Goal: Task Accomplishment & Management: Use online tool/utility

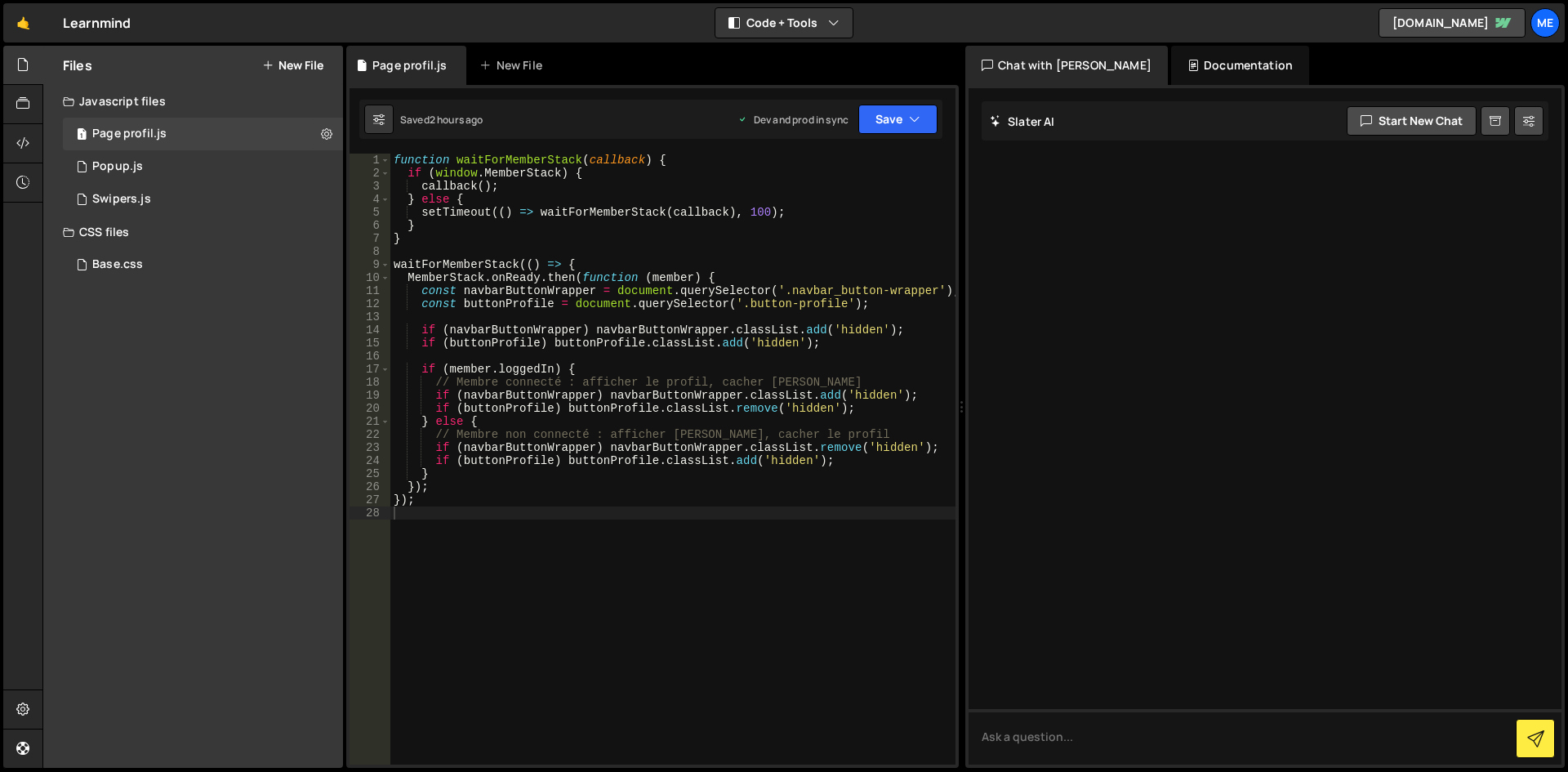
click at [285, 88] on div "Javascript files" at bounding box center [193, 101] width 300 height 33
click at [211, 98] on div "Javascript files" at bounding box center [193, 101] width 300 height 33
click at [292, 54] on div "Files New File" at bounding box center [193, 65] width 300 height 39
click at [282, 67] on button "New File" at bounding box center [293, 65] width 62 height 13
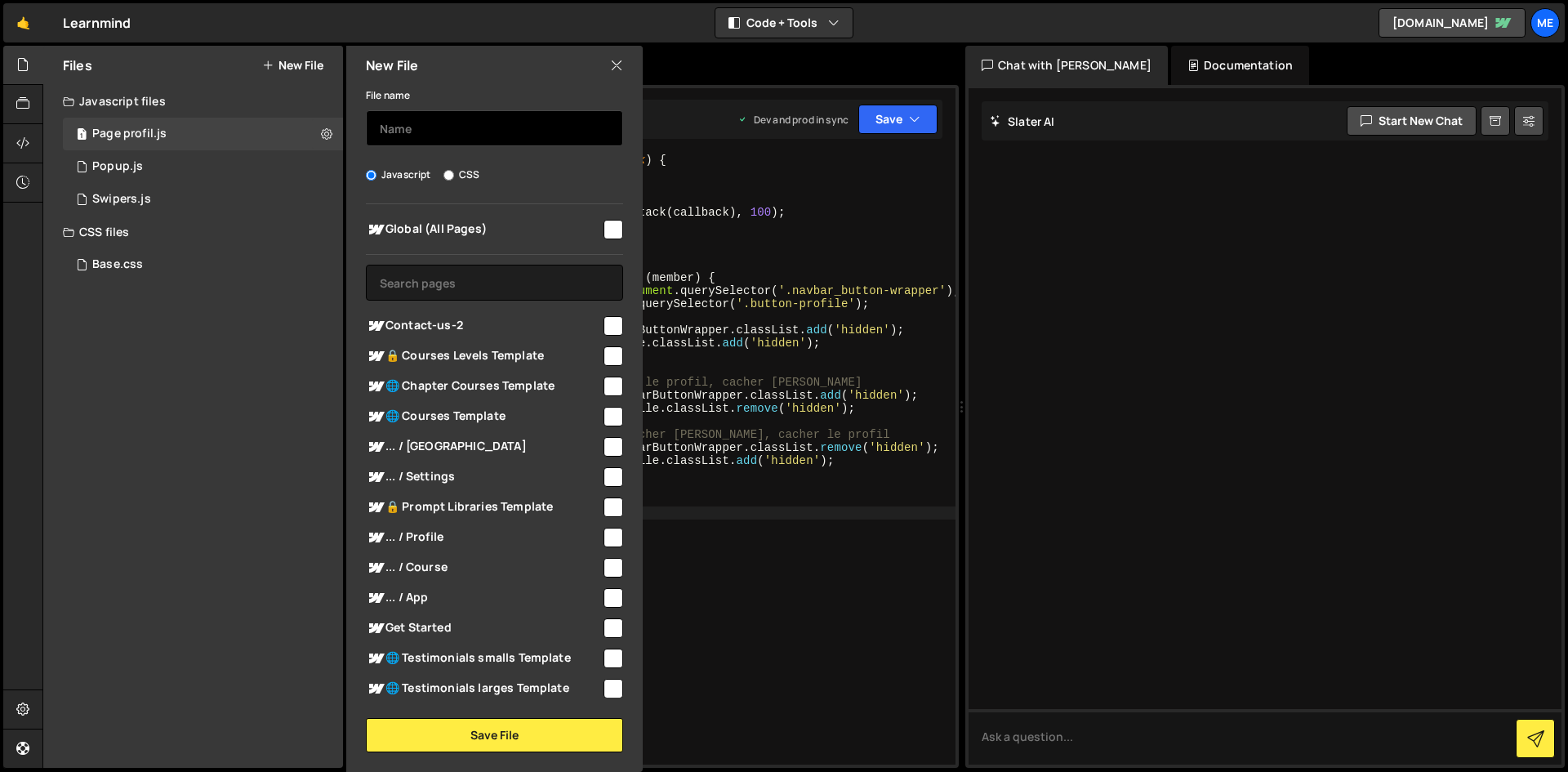
click at [376, 115] on input "text" at bounding box center [495, 128] width 258 height 36
type input "M"
type input "é"
type input ""Mark as complete" button"
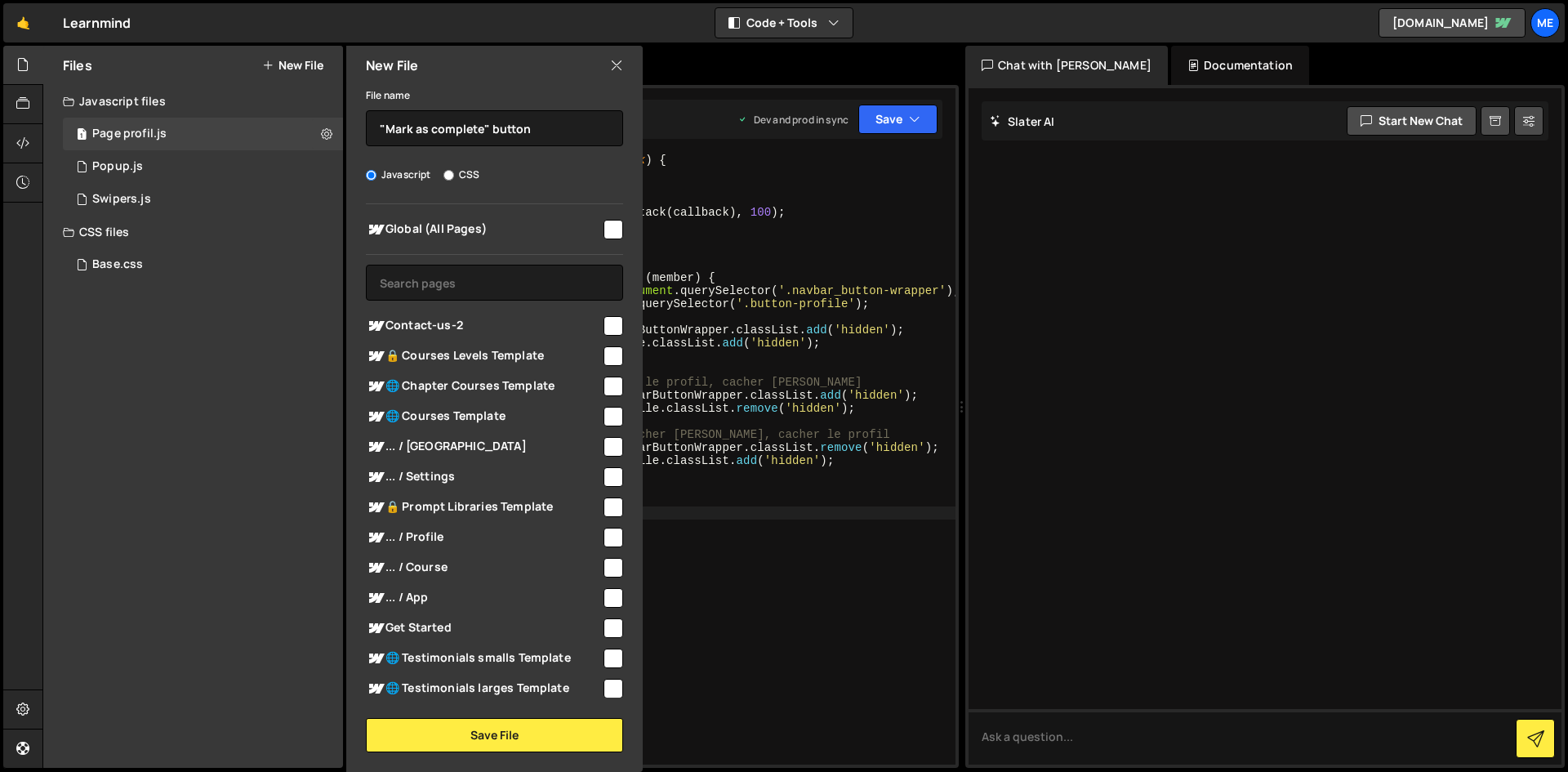
click at [470, 224] on span "Global (All Pages)" at bounding box center [484, 229] width 235 height 20
checkbox input "true"
click at [514, 745] on button "Save File" at bounding box center [495, 735] width 258 height 34
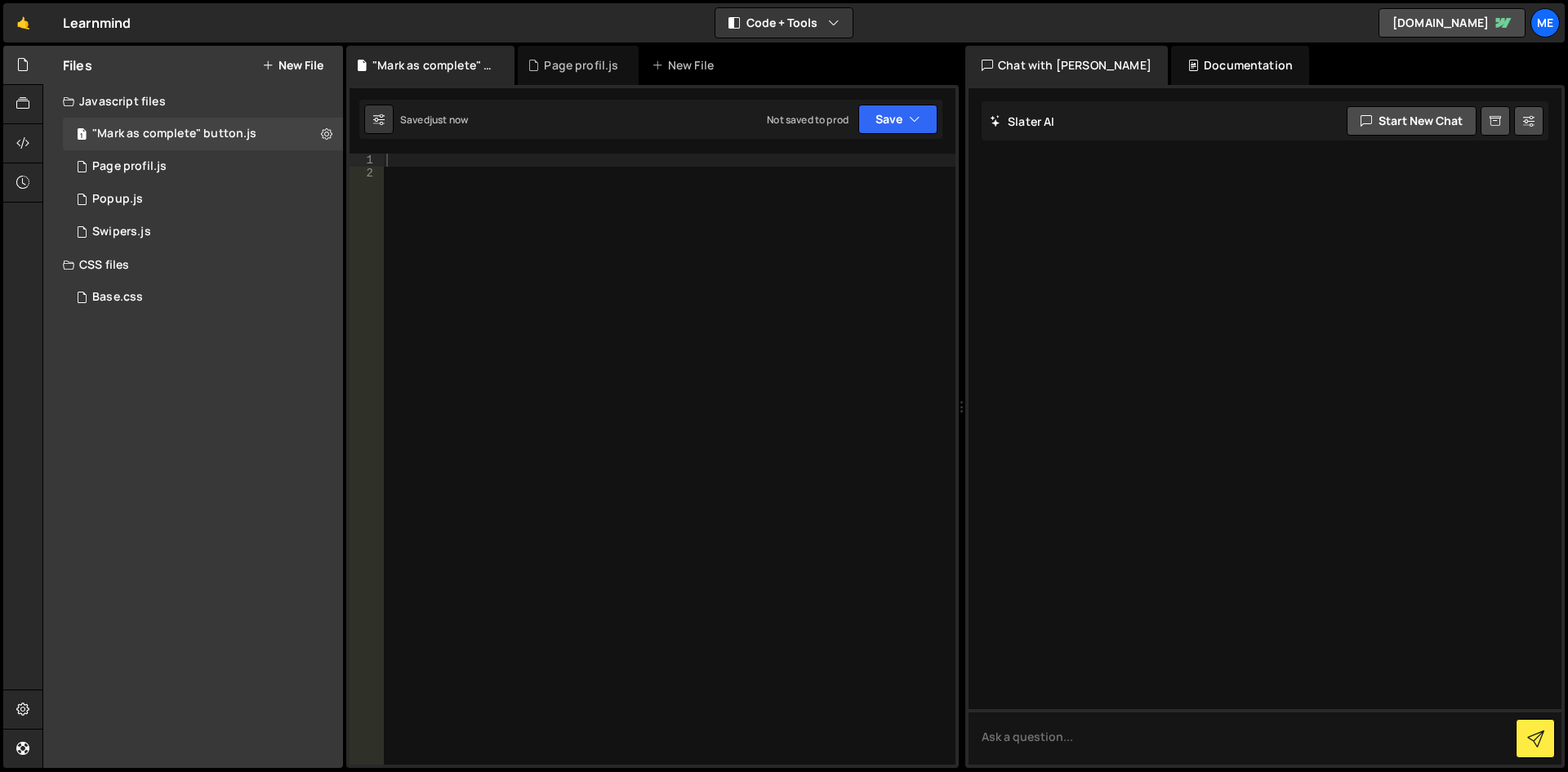
click at [653, 288] on div at bounding box center [669, 472] width 573 height 637
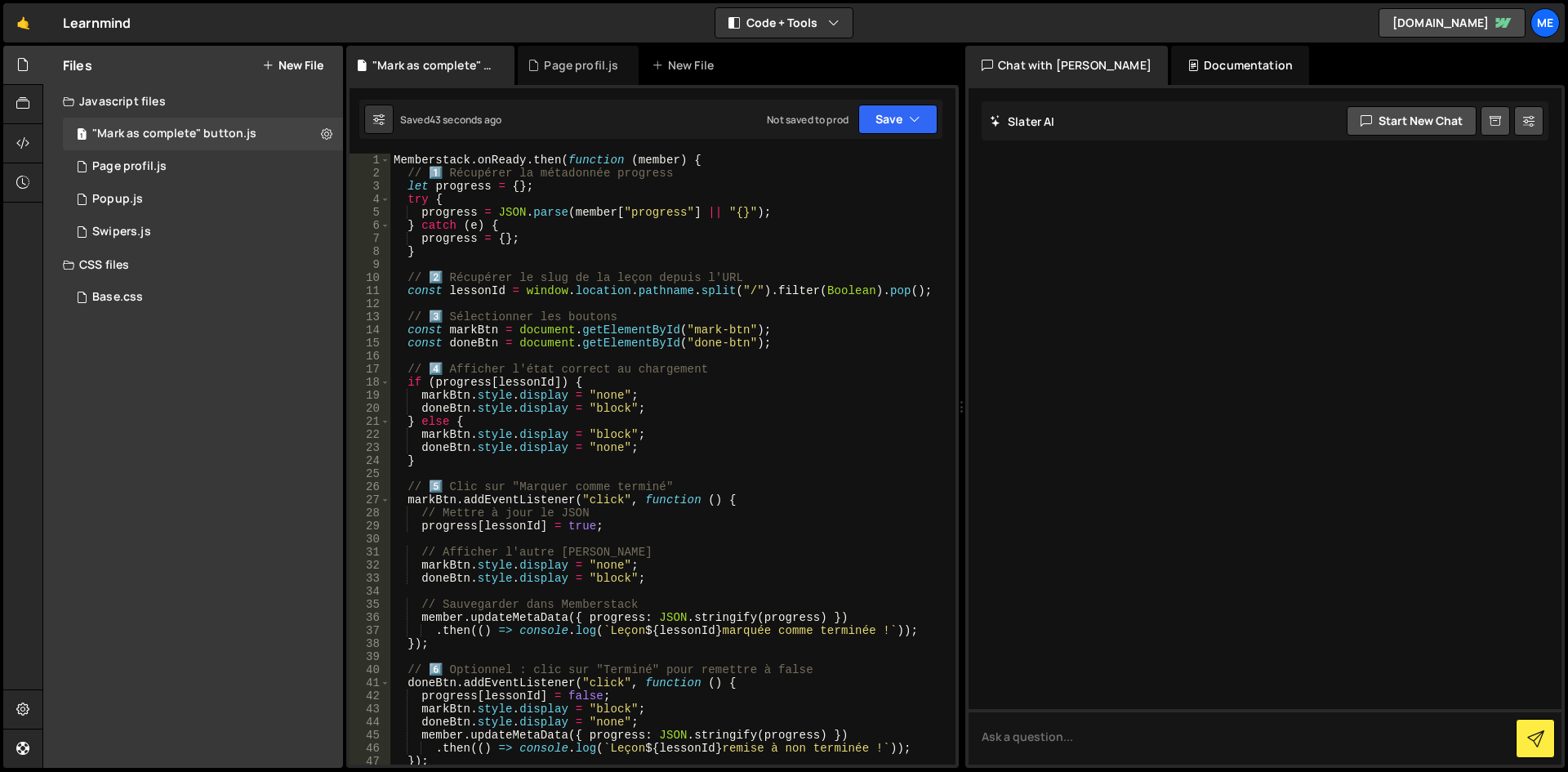
click at [609, 416] on div "Memberstack . onReady . then ( function ( member ) { // 1️⃣ Récupérer la métado…" at bounding box center [669, 472] width 559 height 637
click at [602, 402] on div "Memberstack . onReady . then ( function ( member ) { // 1️⃣ Récupérer la métado…" at bounding box center [669, 472] width 559 height 637
click at [602, 459] on div "Memberstack . onReady . then ( function ( member ) { // 1️⃣ Récupérer la métado…" at bounding box center [669, 472] width 559 height 637
click at [603, 452] on div "Memberstack . onReady . then ( function ( member ) { // 1️⃣ Récupérer la métado…" at bounding box center [669, 472] width 559 height 637
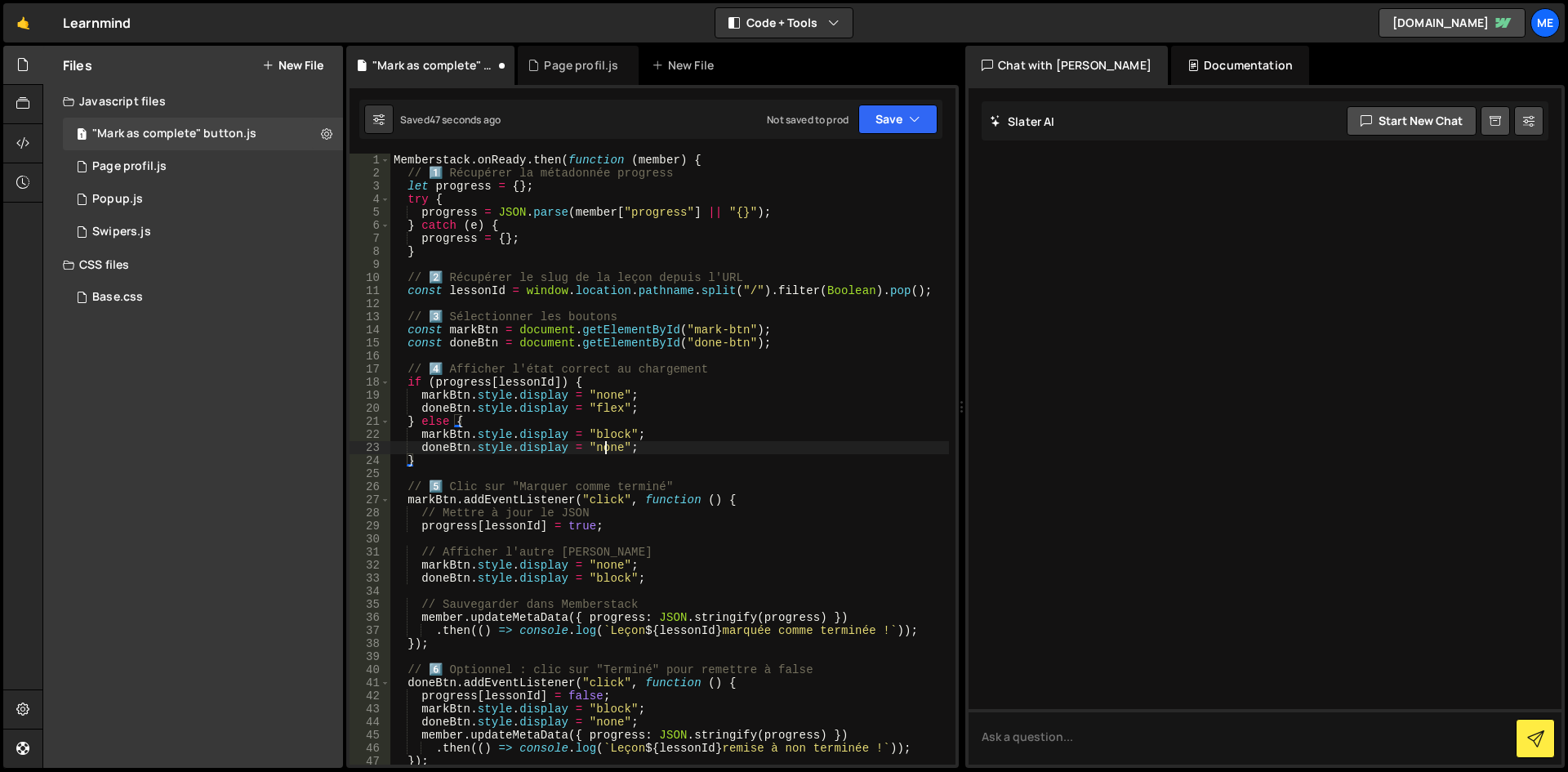
click at [603, 452] on div "Memberstack . onReady . then ( function ( member ) { // 1️⃣ Récupérer la métado…" at bounding box center [669, 472] width 559 height 637
click at [601, 576] on div "Memberstack . onReady . then ( function ( member ) { // 1️⃣ Récupérer la métado…" at bounding box center [669, 472] width 559 height 637
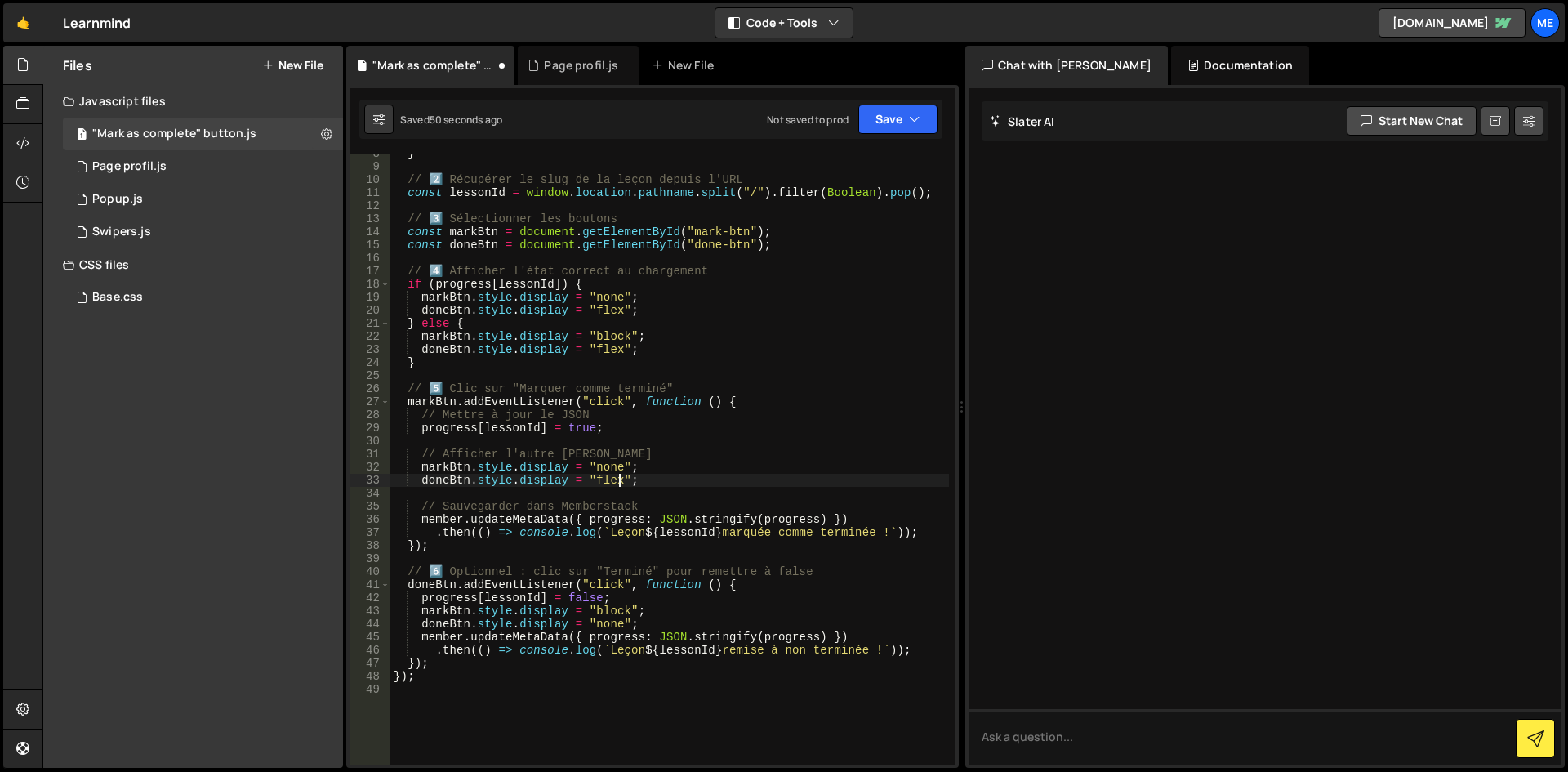
scroll to position [147, 0]
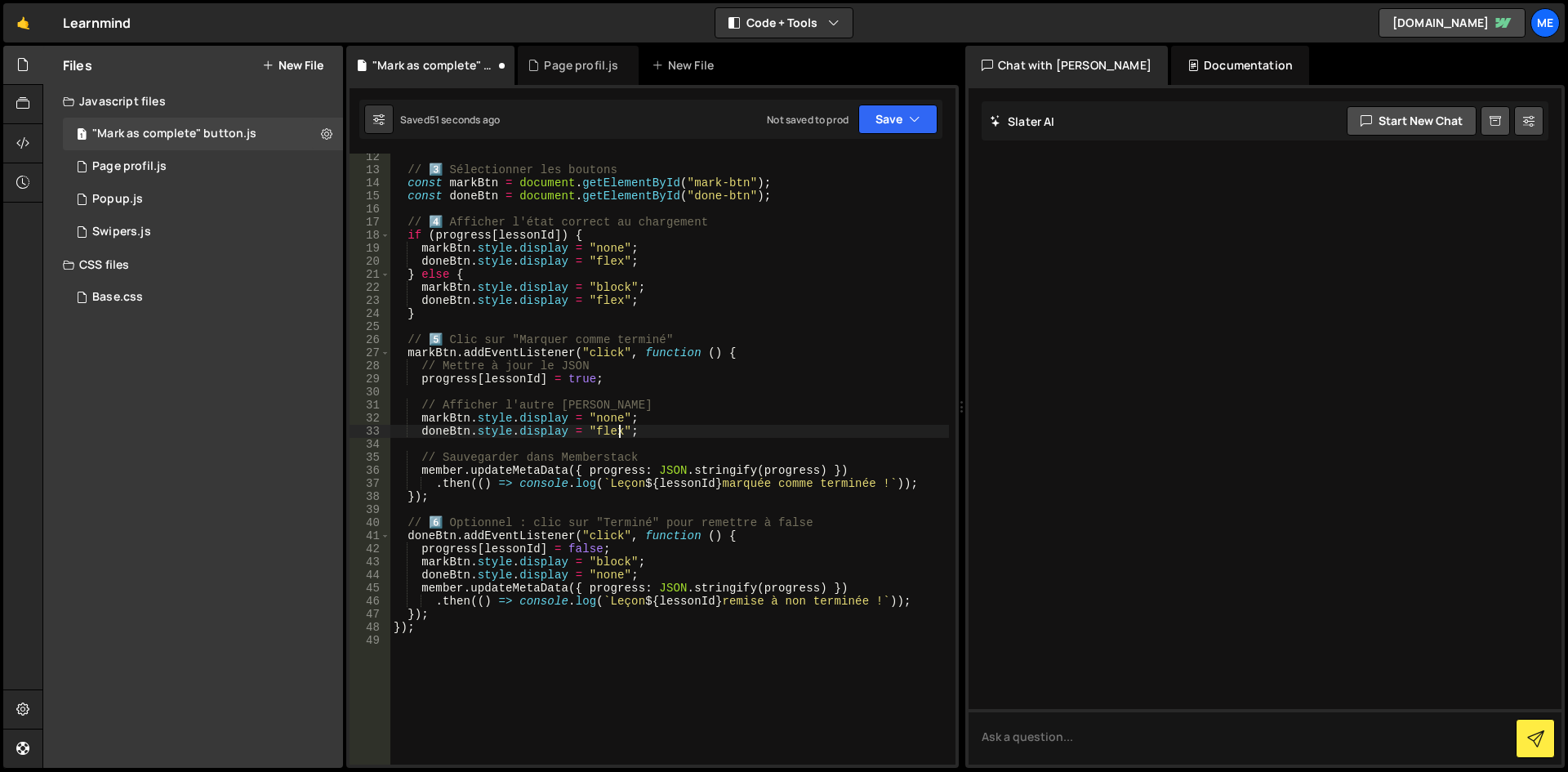
click at [599, 564] on div "// 3️⃣ Sélectionner les boutons const markBtn = document . getElementById ( "ma…" at bounding box center [669, 469] width 559 height 637
type textarea "markBtn.style.display = "flex";"
click at [745, 508] on div "// 3️⃣ Sélectionner les boutons const markBtn = document . getElementById ( "ma…" at bounding box center [669, 469] width 559 height 637
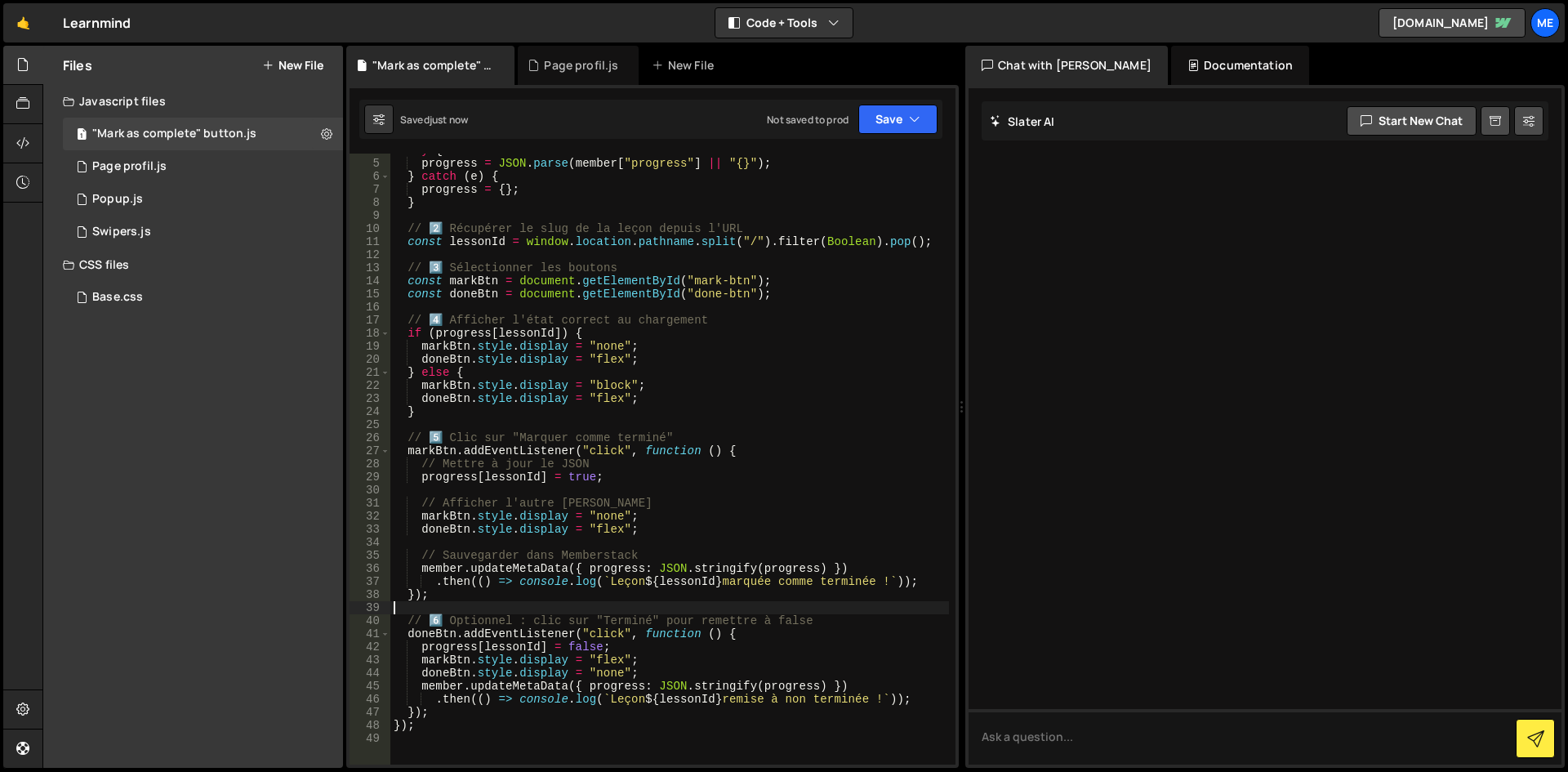
scroll to position [0, 0]
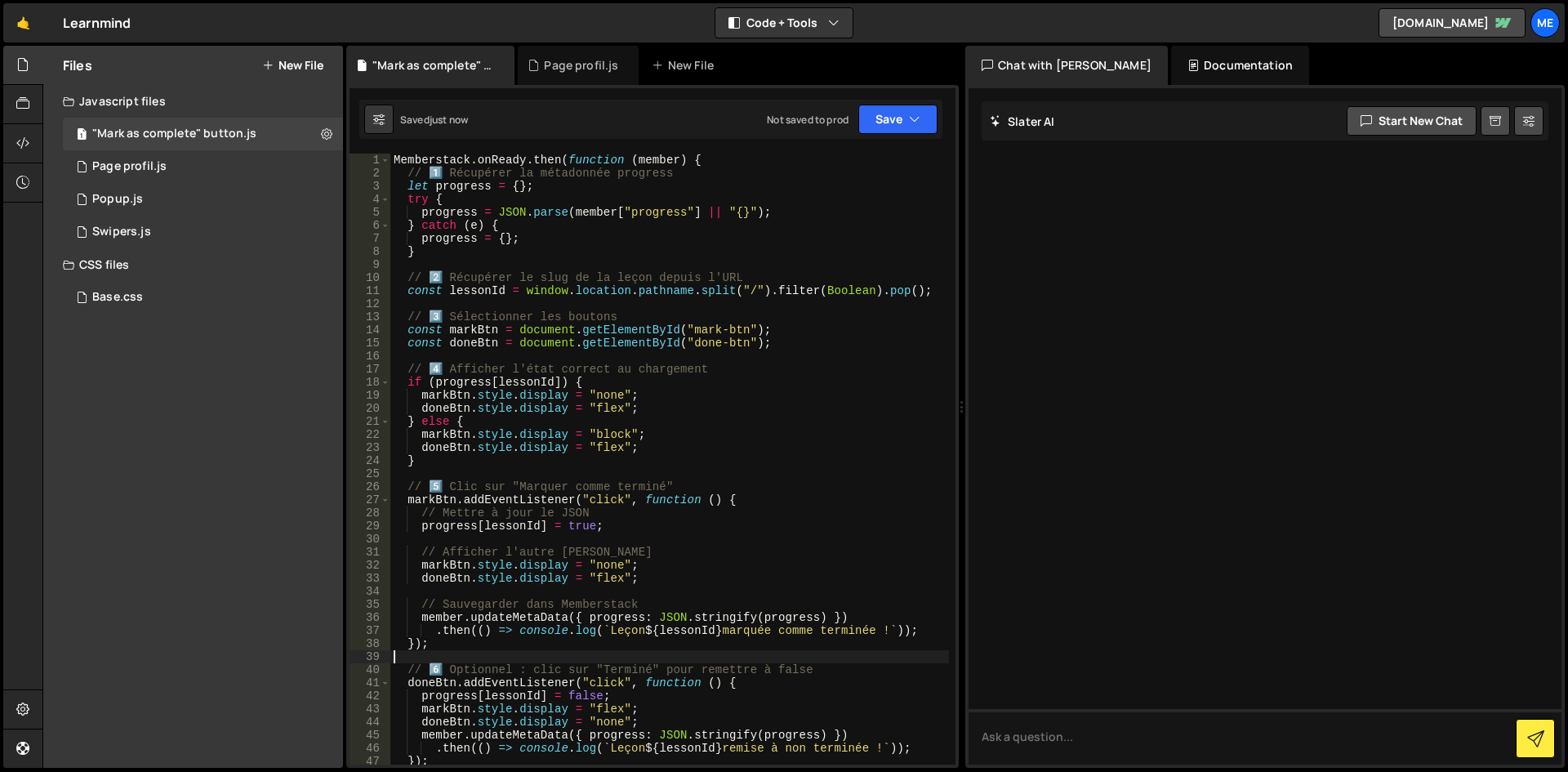
click at [745, 508] on div "Memberstack . onReady . then ( function ( member ) { // 1️⃣ Récupérer la métado…" at bounding box center [669, 472] width 559 height 637
click at [632, 445] on div "Memberstack . onReady . then ( function ( member ) { // 1️⃣ Récupérer la métado…" at bounding box center [669, 472] width 559 height 637
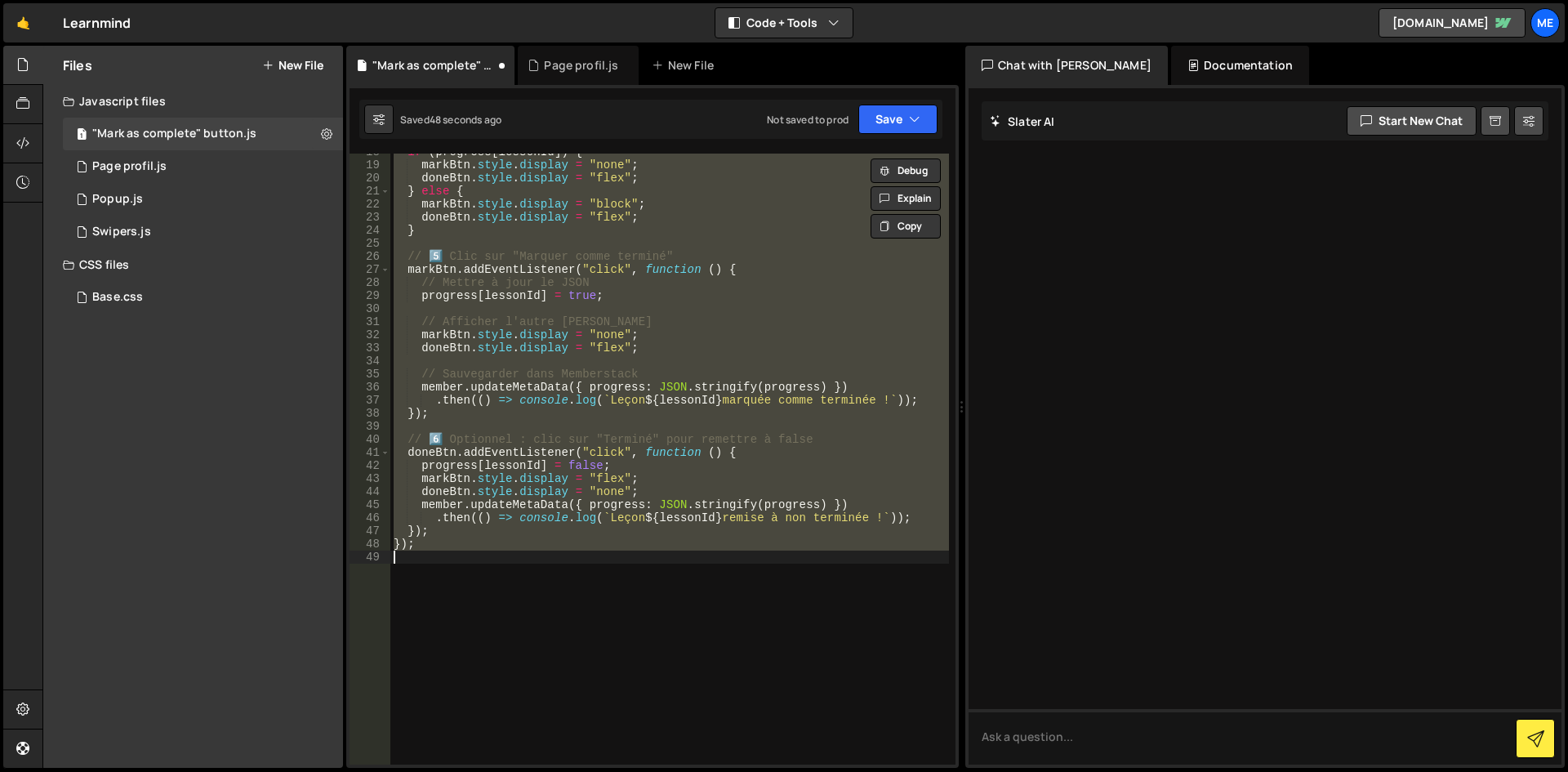
scroll to position [133, 0]
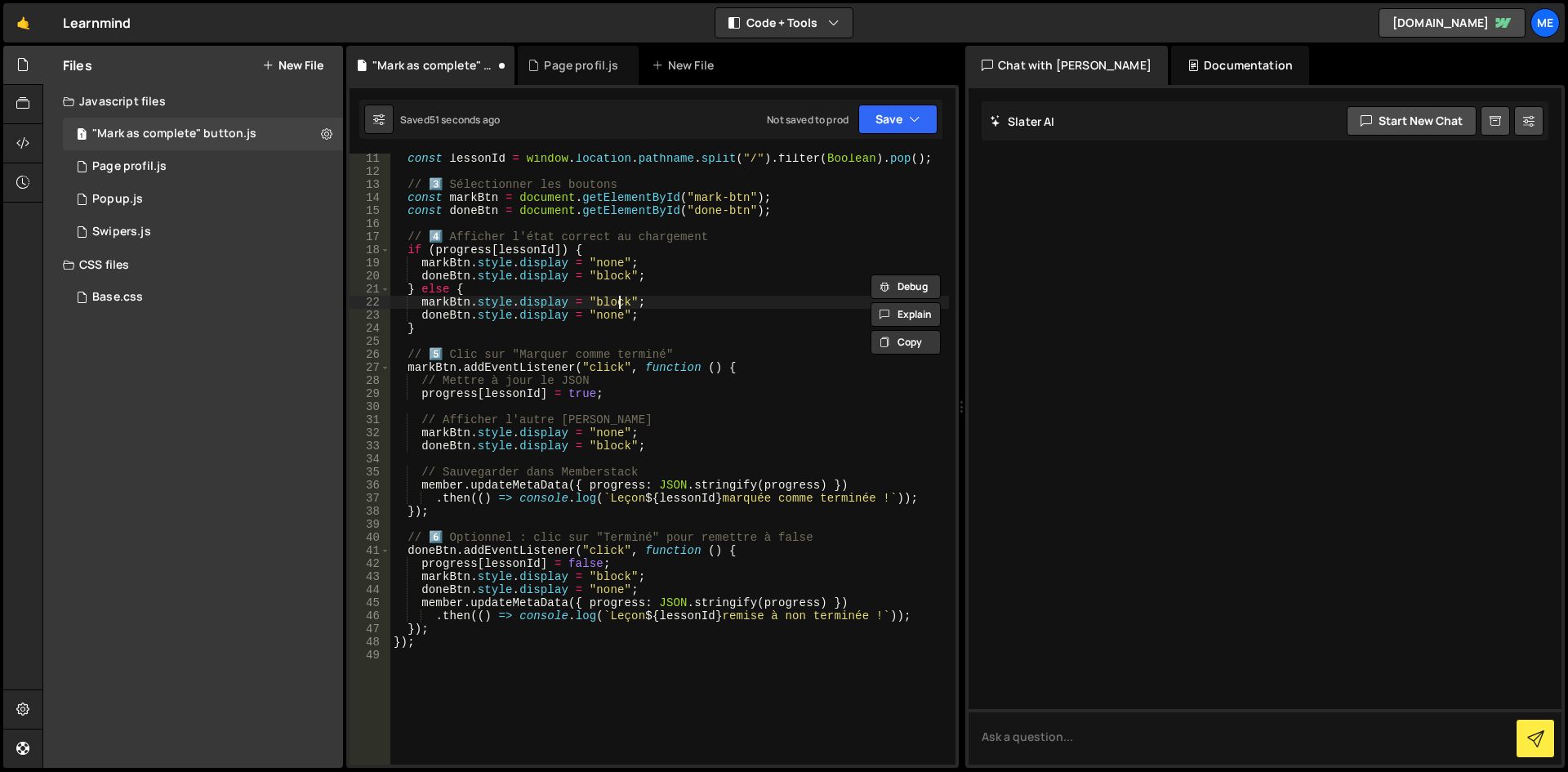
click at [620, 303] on div "const lessonId = window . location . pathname . split ( "/" ) . filter ( Boolea…" at bounding box center [669, 471] width 559 height 637
click at [611, 287] on div "const lessonId = window . location . pathname . split ( "/" ) . filter ( Boolea…" at bounding box center [669, 471] width 559 height 637
click at [603, 278] on div "const lessonId = window . location . pathname . split ( "/" ) . filter ( Boolea…" at bounding box center [669, 471] width 559 height 637
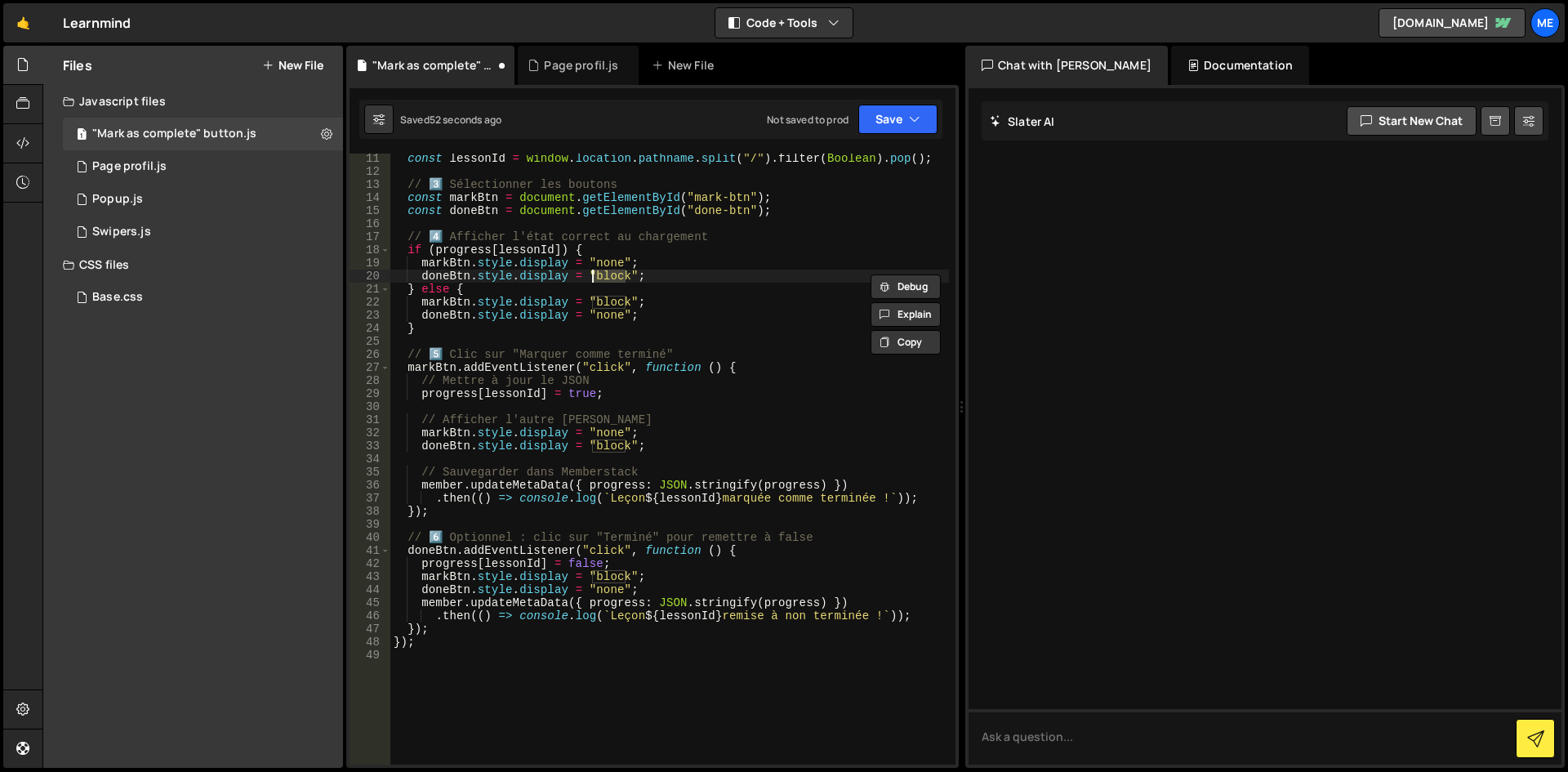
click at [603, 278] on div "const lessonId = window . location . pathname . split ( "/" ) . filter ( Boolea…" at bounding box center [669, 471] width 559 height 637
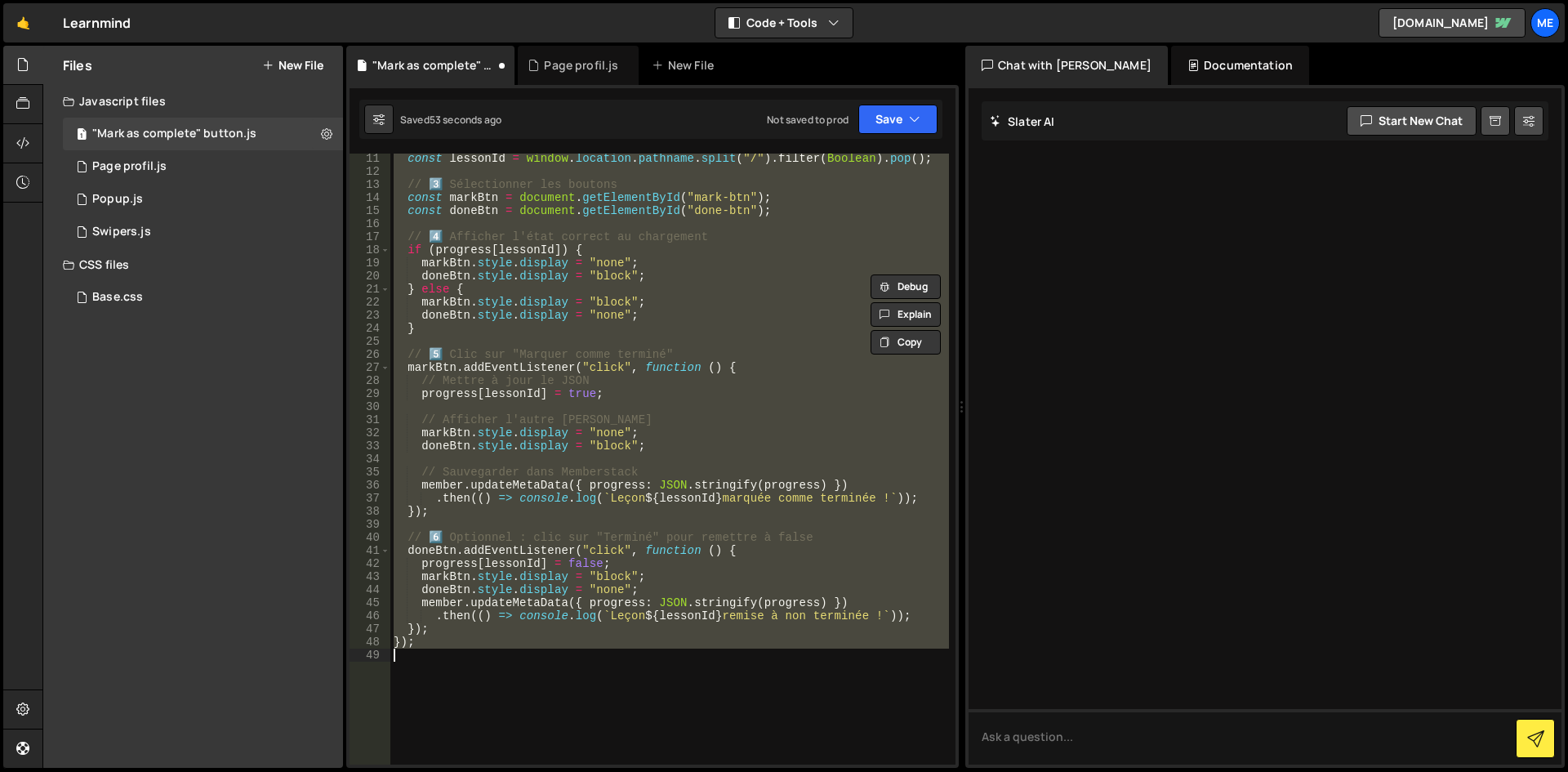
click at [603, 278] on div "const lessonId = window . location . pathname . split ( "/" ) . filter ( Boolea…" at bounding box center [669, 471] width 559 height 637
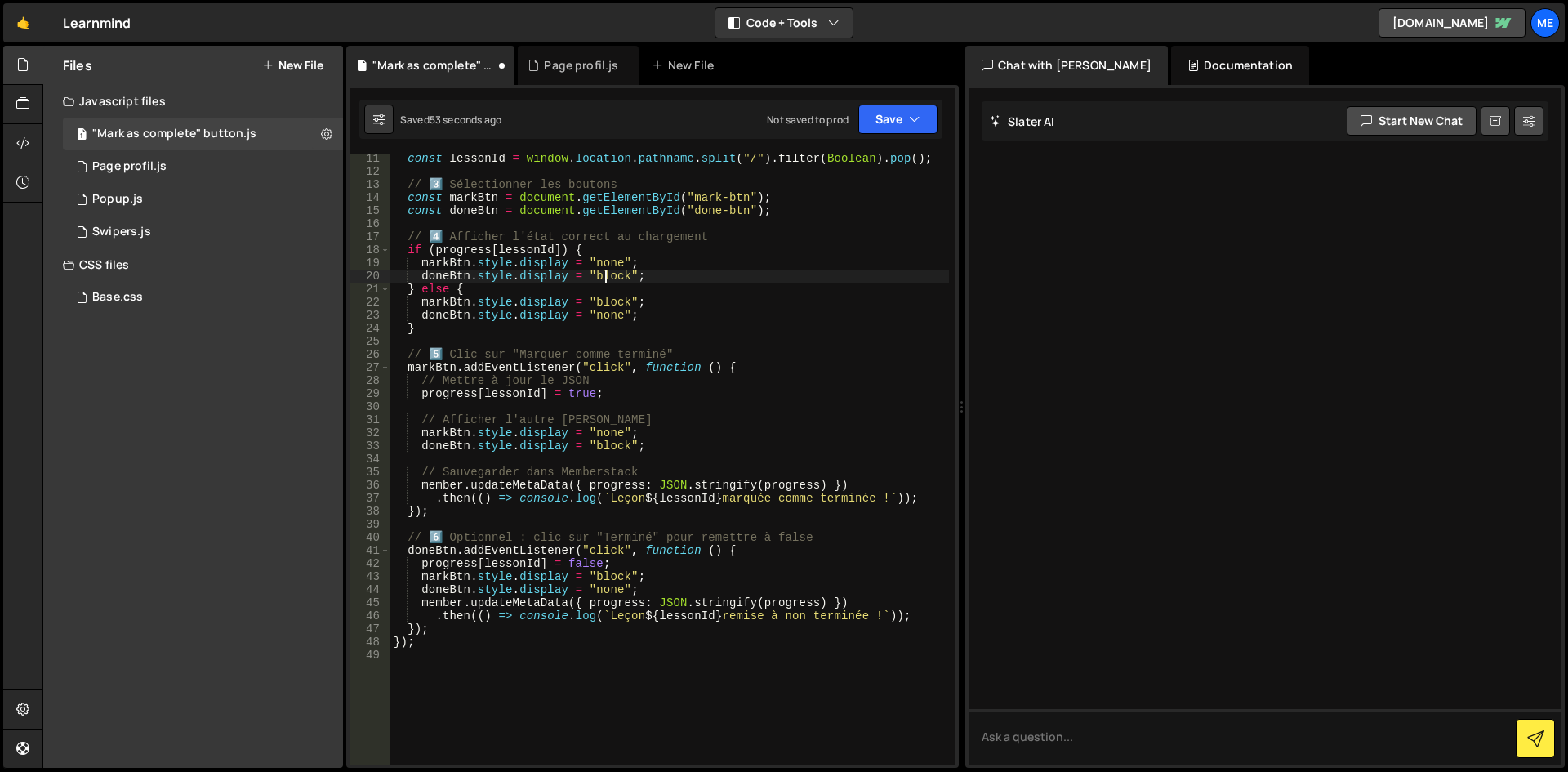
click at [603, 278] on div "const lessonId = window . location . pathname . split ( "/" ) . filter ( Boolea…" at bounding box center [669, 471] width 559 height 637
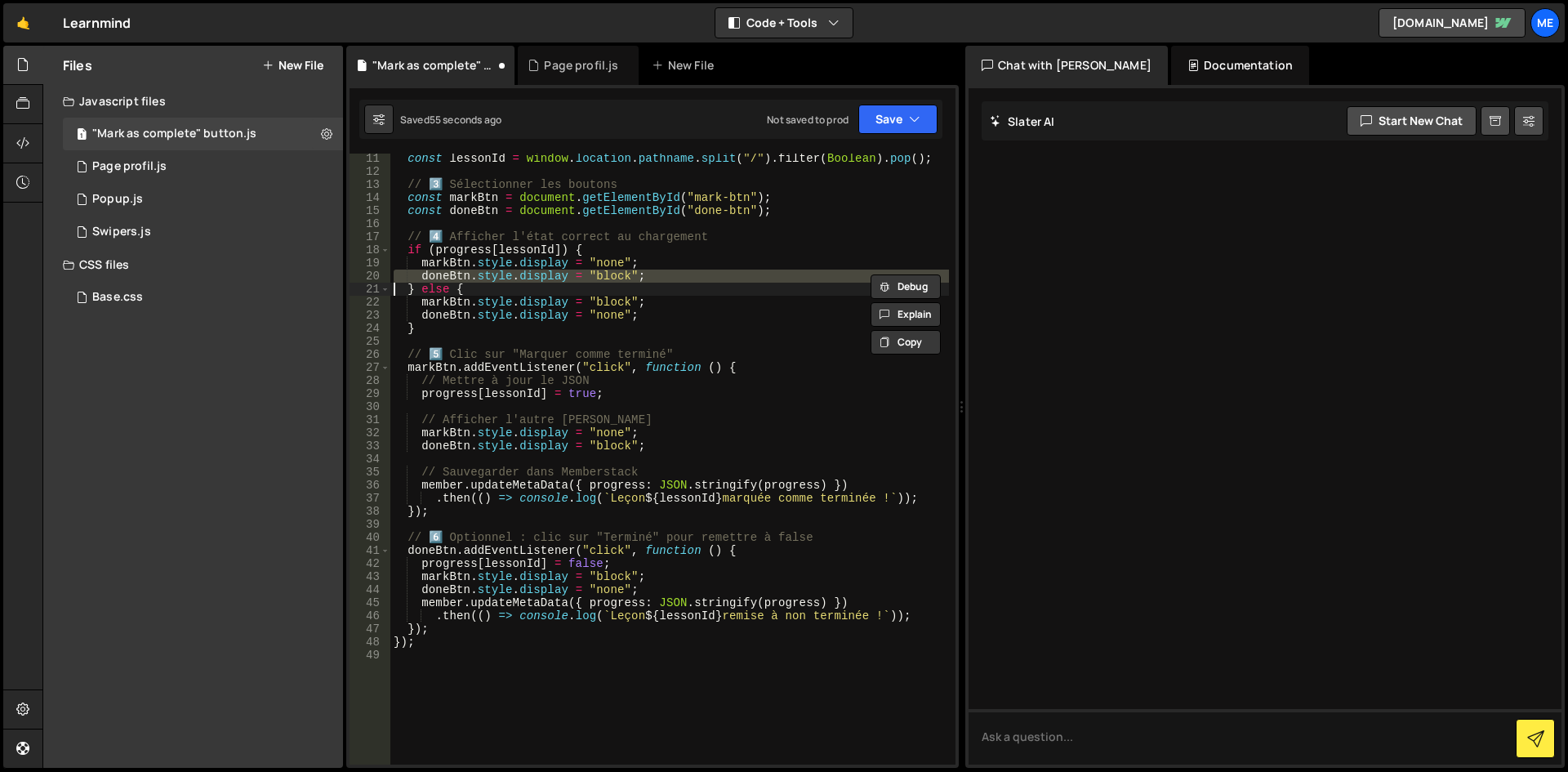
click at [603, 278] on div "const lessonId = window . location . pathname . split ( "/" ) . filter ( Boolea…" at bounding box center [669, 459] width 559 height 611
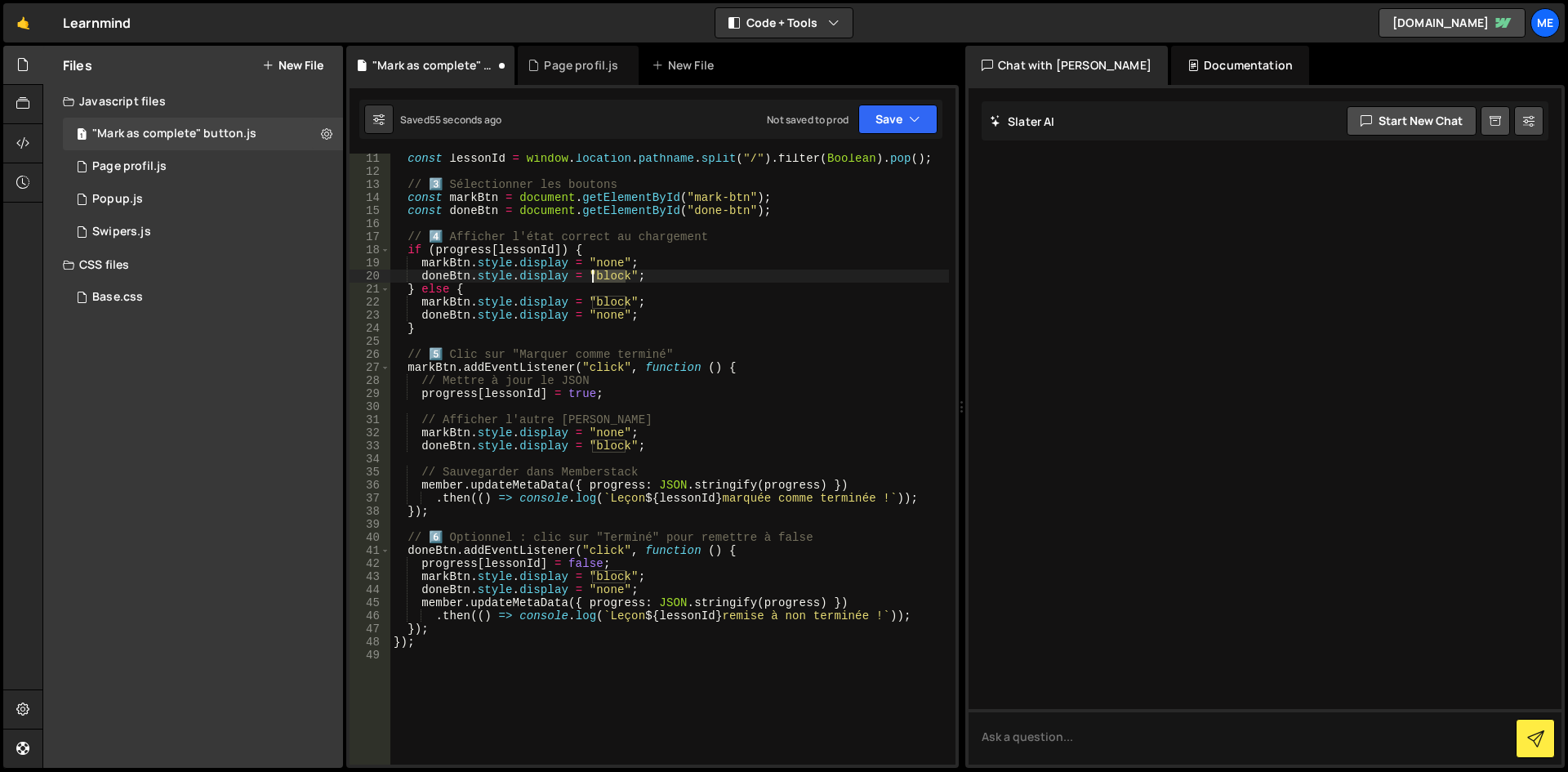
click at [603, 278] on div "const lessonId = window . location . pathname . split ( "/" ) . filter ( Boolea…" at bounding box center [669, 471] width 559 height 637
click at [614, 295] on div "const lessonId = window . location . pathname . split ( "/" ) . filter ( Boolea…" at bounding box center [669, 471] width 559 height 637
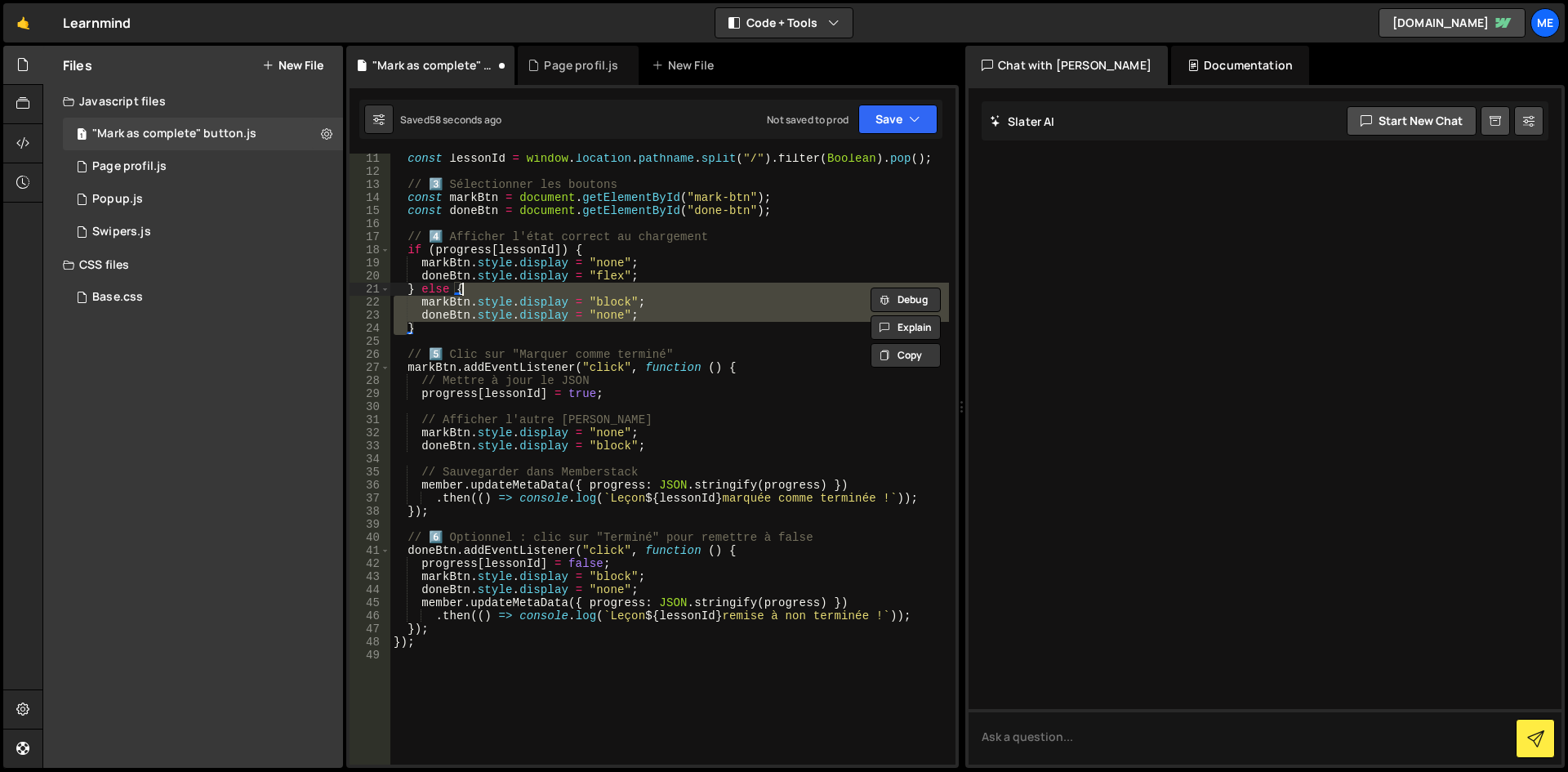
click at [604, 301] on div "const lessonId = window . location . pathname . split ( "/" ) . filter ( Boolea…" at bounding box center [669, 459] width 559 height 611
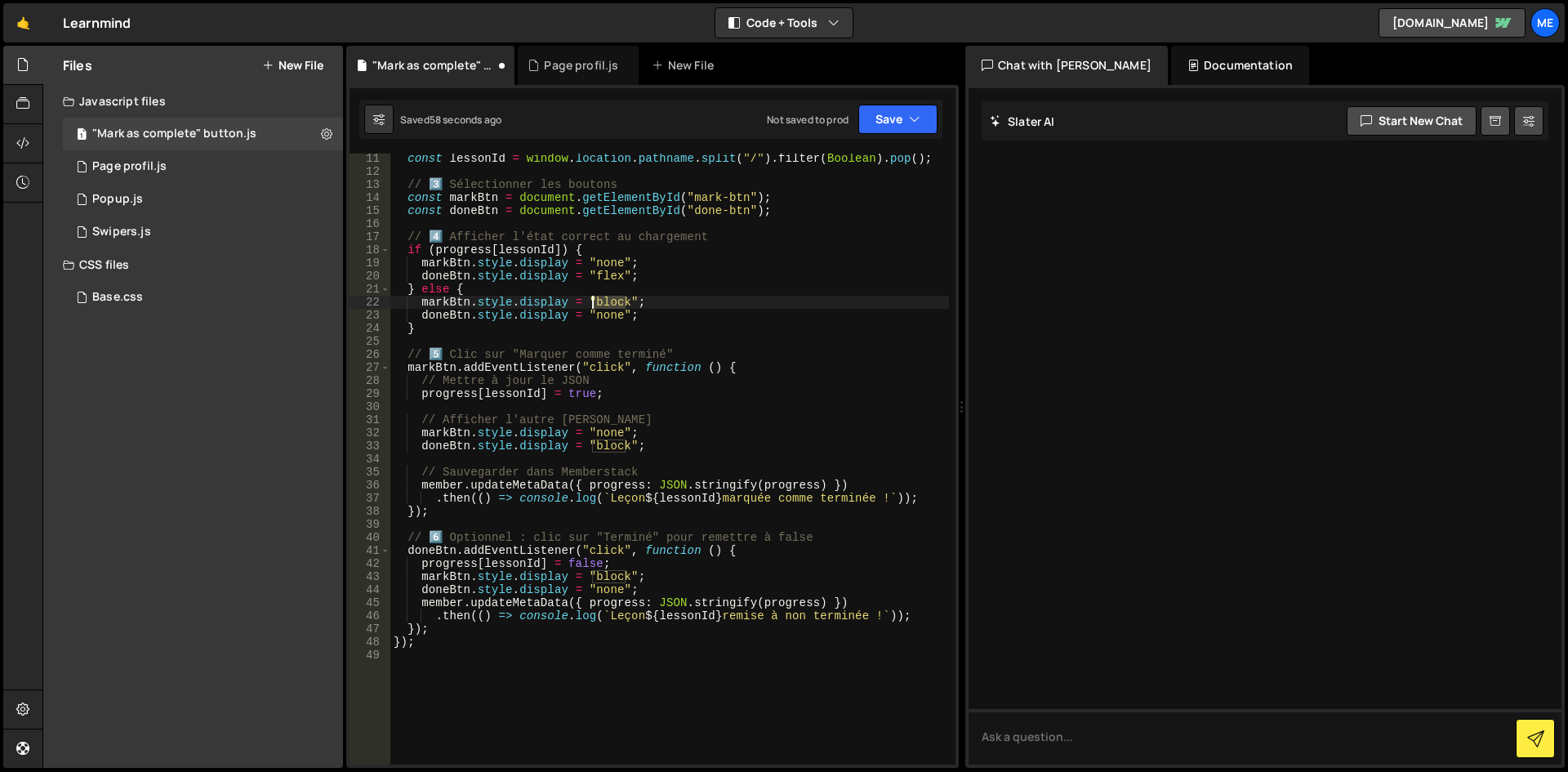
click at [604, 301] on div "const lessonId = window . location . pathname . split ( "/" ) . filter ( Boolea…" at bounding box center [669, 471] width 559 height 637
click at [615, 448] on div "const lessonId = window . location . pathname . split ( "/" ) . filter ( Boolea…" at bounding box center [669, 471] width 559 height 637
click at [597, 577] on div "const lessonId = window . location . pathname . split ( "/" ) . filter ( Boolea…" at bounding box center [669, 471] width 559 height 637
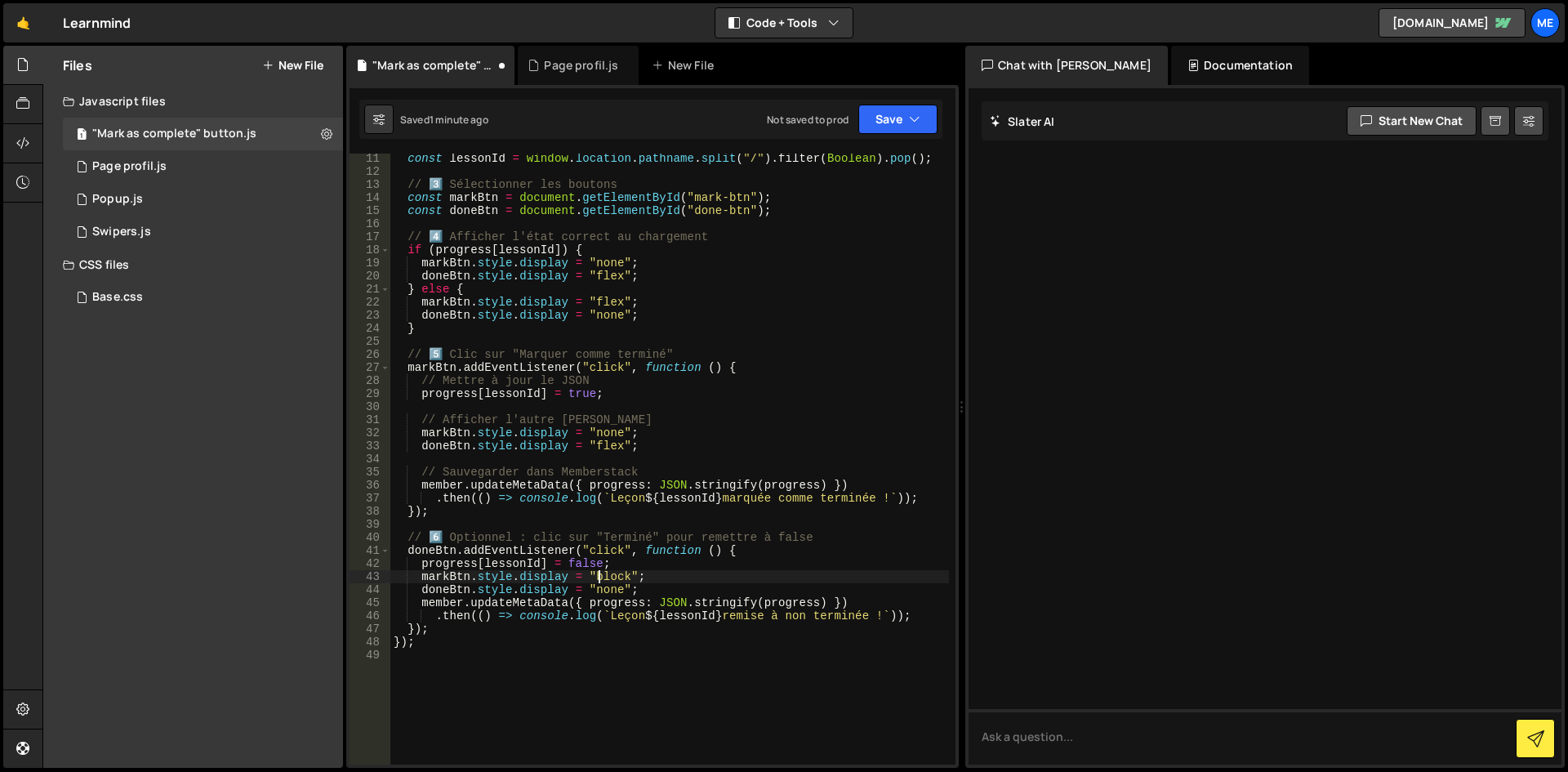
click at [597, 577] on div "const lessonId = window . location . pathname . split ( "/" ) . filter ( Boolea…" at bounding box center [669, 471] width 559 height 637
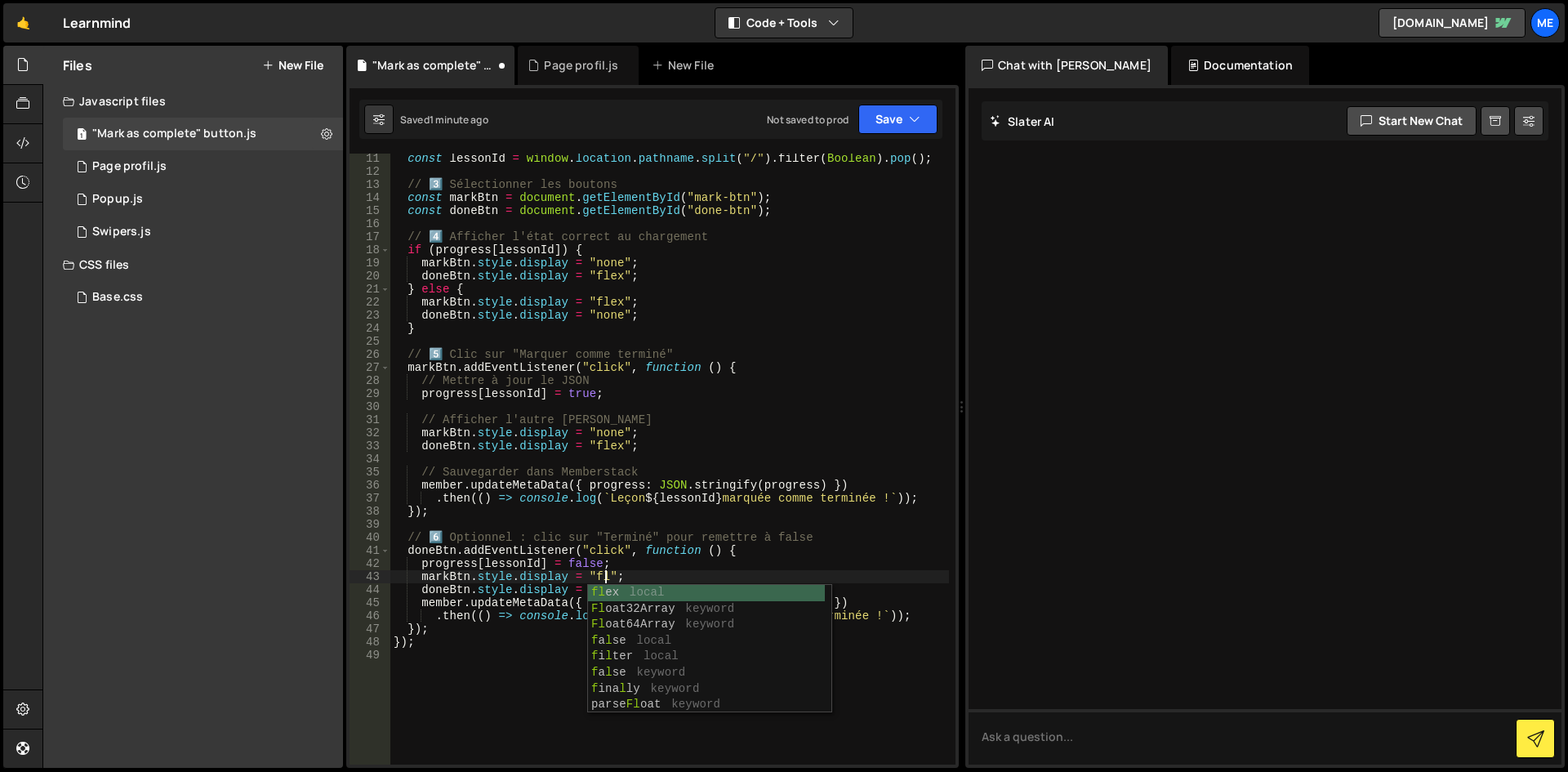
type textarea "markBtn.style.display = "flex";"
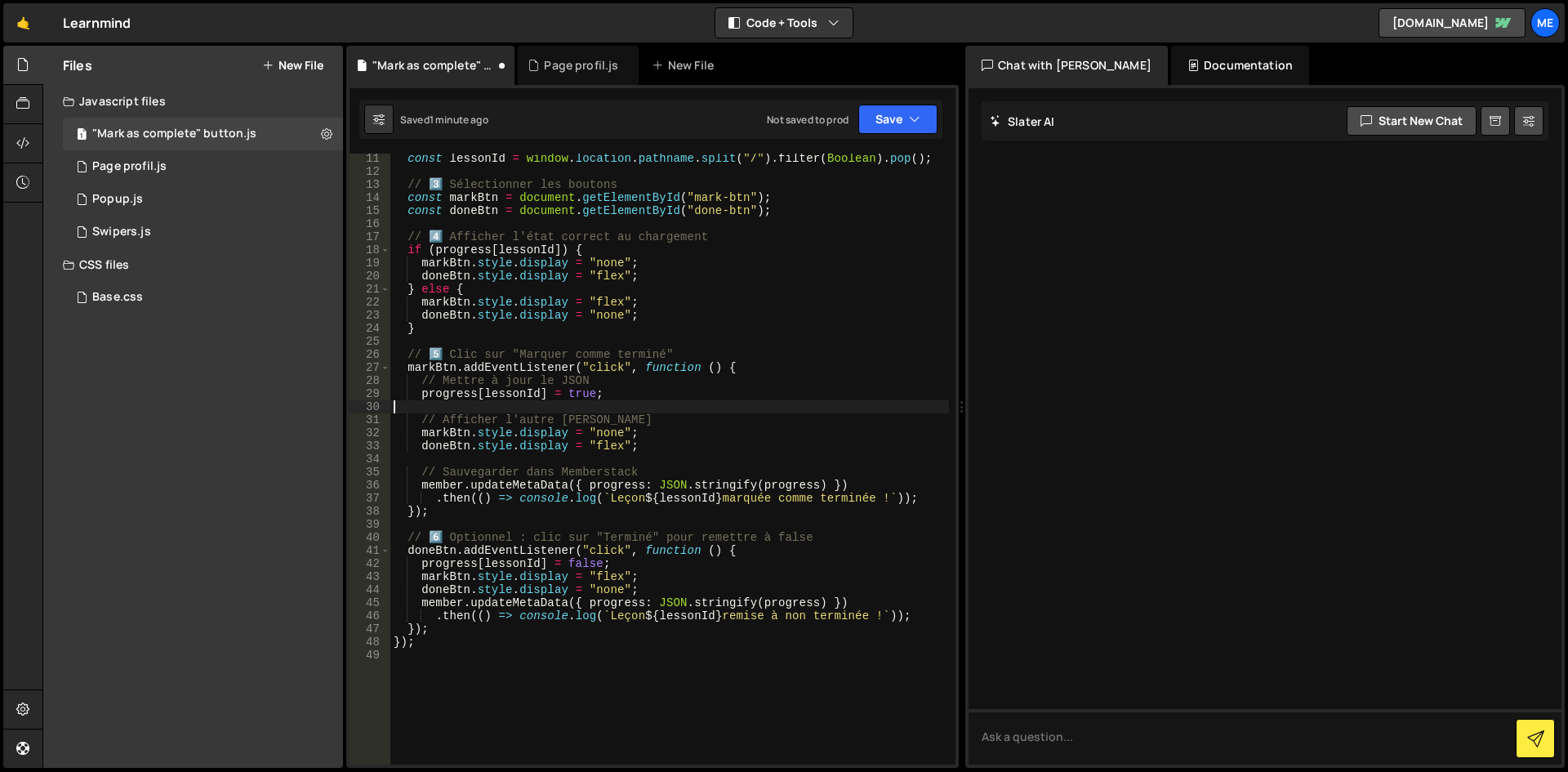
click at [662, 409] on div "const lessonId = window . location . pathname . split ( "/" ) . filter ( Boolea…" at bounding box center [669, 471] width 559 height 637
drag, startPoint x: 743, startPoint y: 217, endPoint x: 687, endPoint y: 205, distance: 57.3
click at [687, 205] on div "const lessonId = window . location . pathname . split ( "/" ) . filter ( Boolea…" at bounding box center [669, 471] width 559 height 637
drag, startPoint x: 689, startPoint y: 199, endPoint x: 739, endPoint y: 203, distance: 50.2
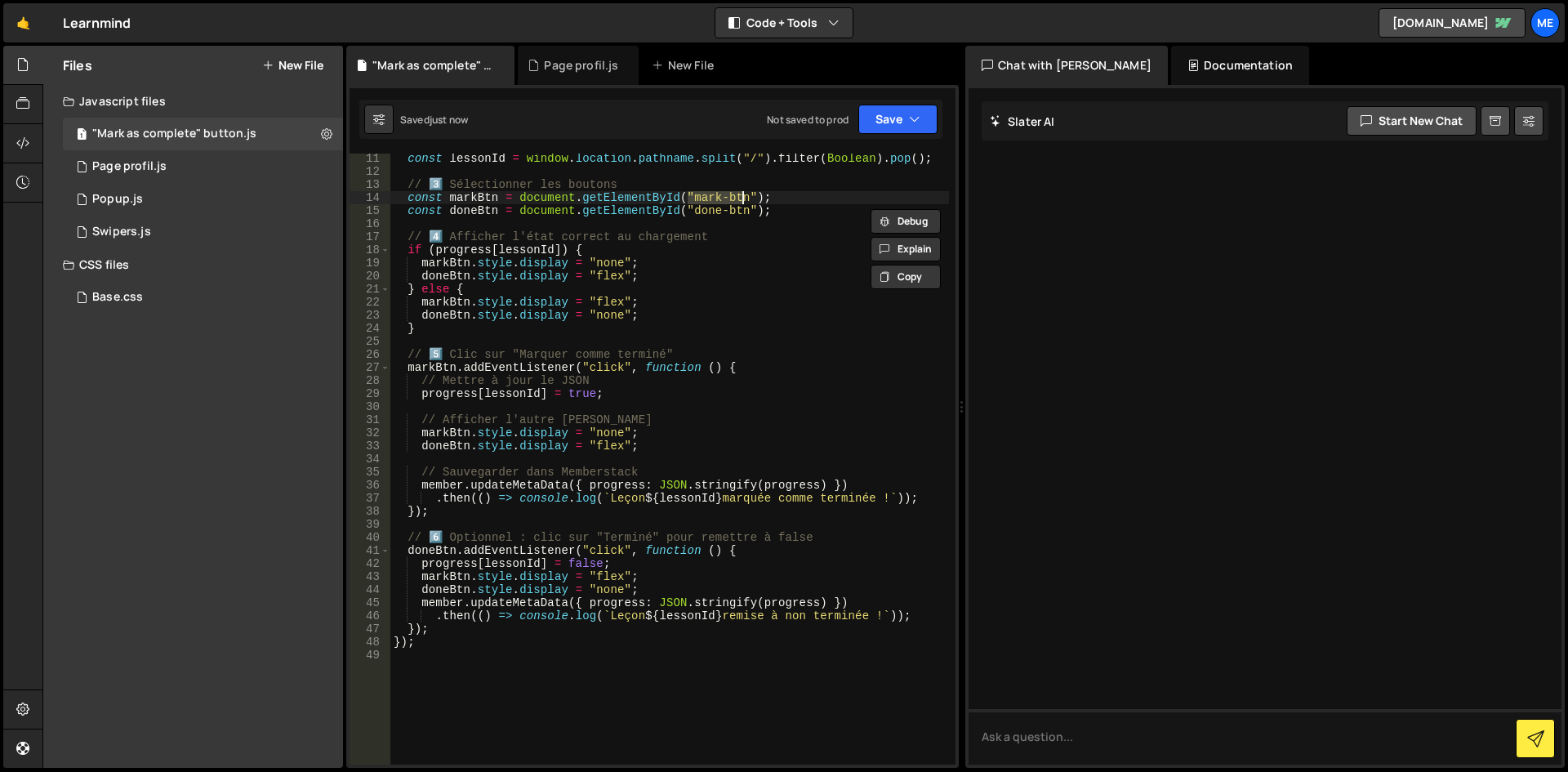
click at [739, 203] on div "const lessonId = window . location . pathname . split ( "/" ) . filter ( Boolea…" at bounding box center [669, 471] width 559 height 637
click at [710, 208] on div "const lessonId = window . location . pathname . split ( "/" ) . filter ( Boolea…" at bounding box center [669, 471] width 559 height 637
type textarea "const doneBtn = document.getElementById("done-btn");"
drag, startPoint x: 740, startPoint y: 210, endPoint x: 687, endPoint y: 206, distance: 53.2
click at [687, 206] on div "const lessonId = window . location . pathname . split ( "/" ) . filter ( Boolea…" at bounding box center [669, 471] width 559 height 637
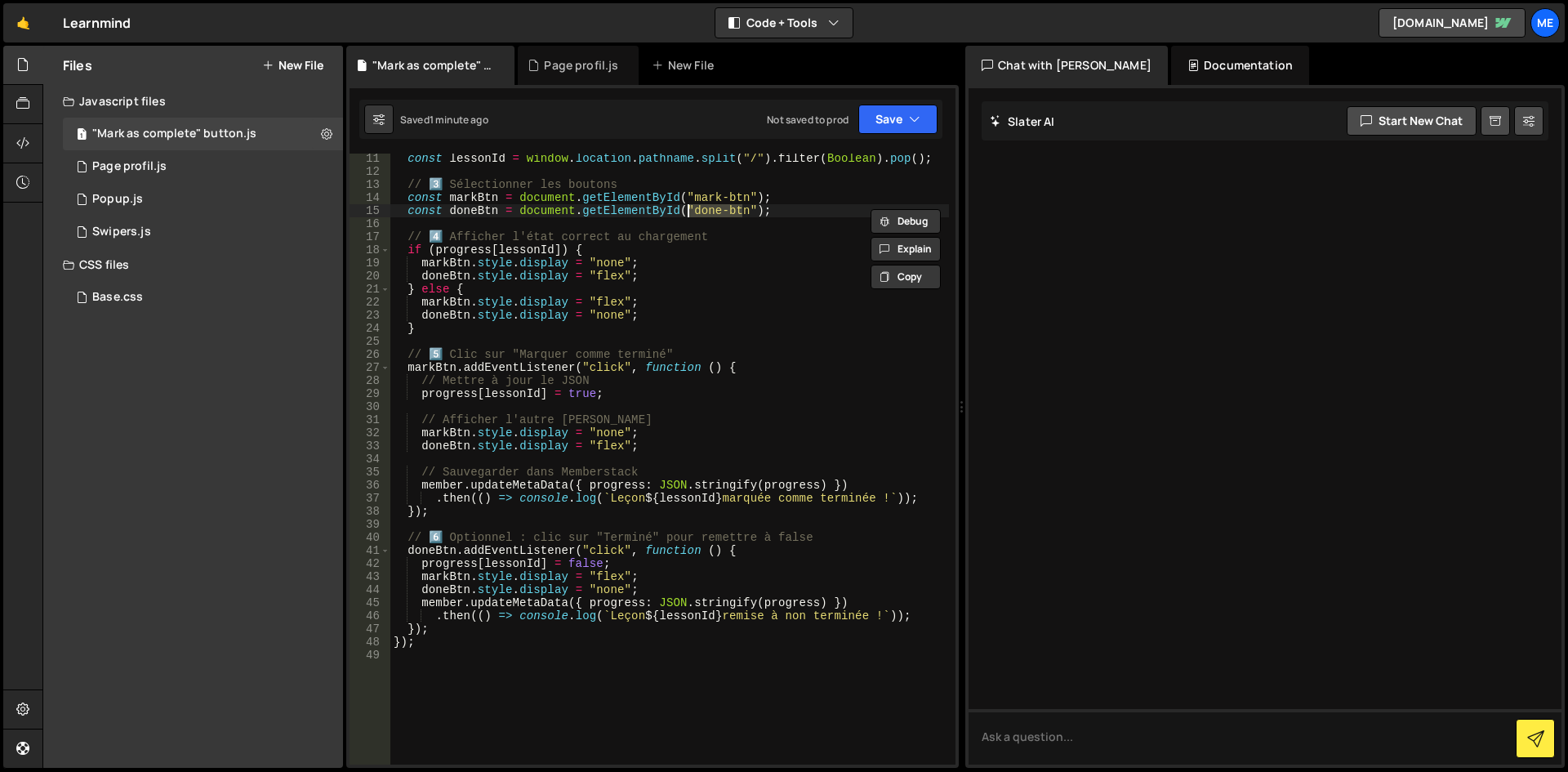
click at [436, 658] on div "const lessonId = window . location . pathname . split ( "/" ) . filter ( Boolea…" at bounding box center [669, 471] width 559 height 637
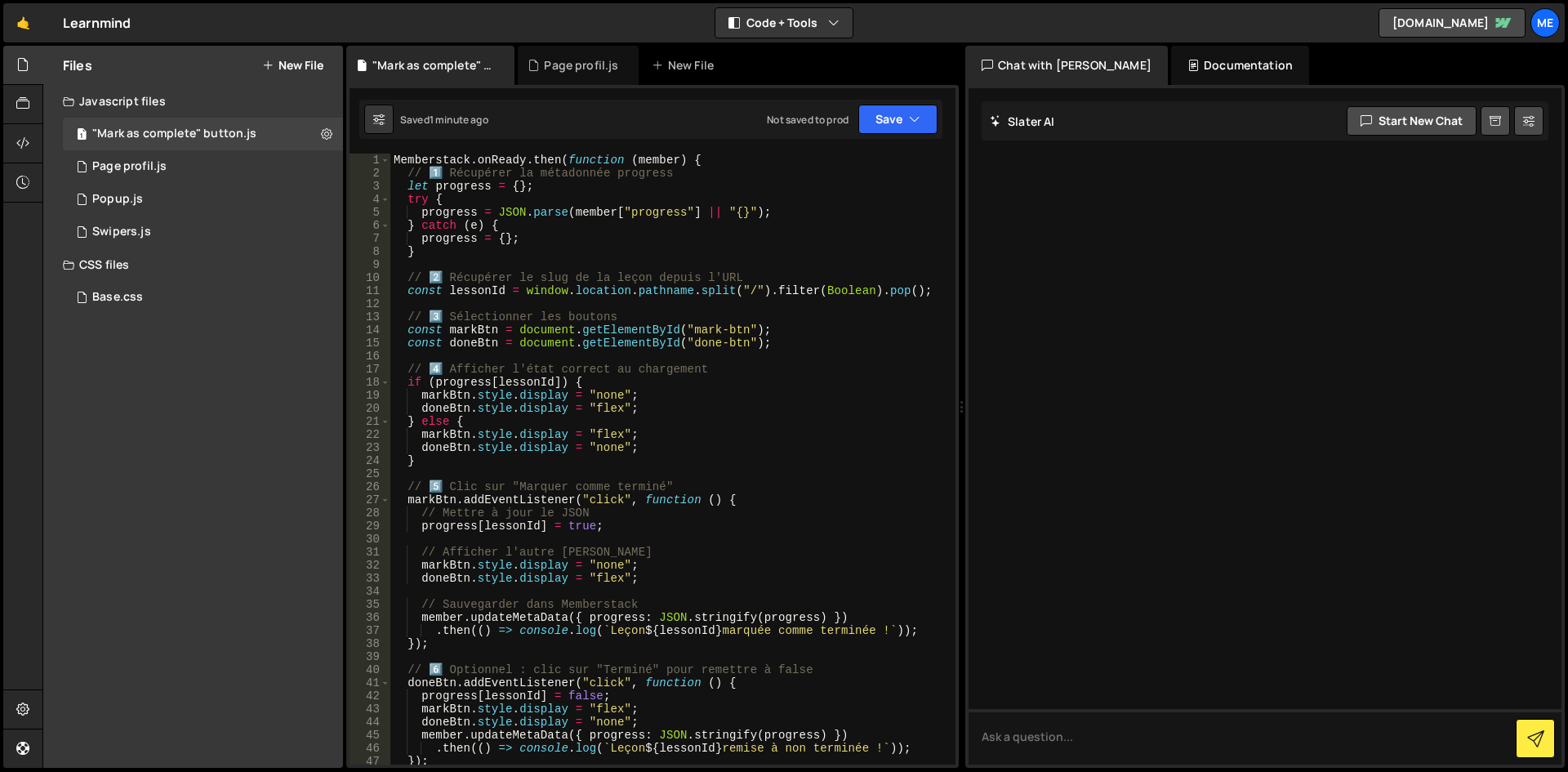
scroll to position [196, 0]
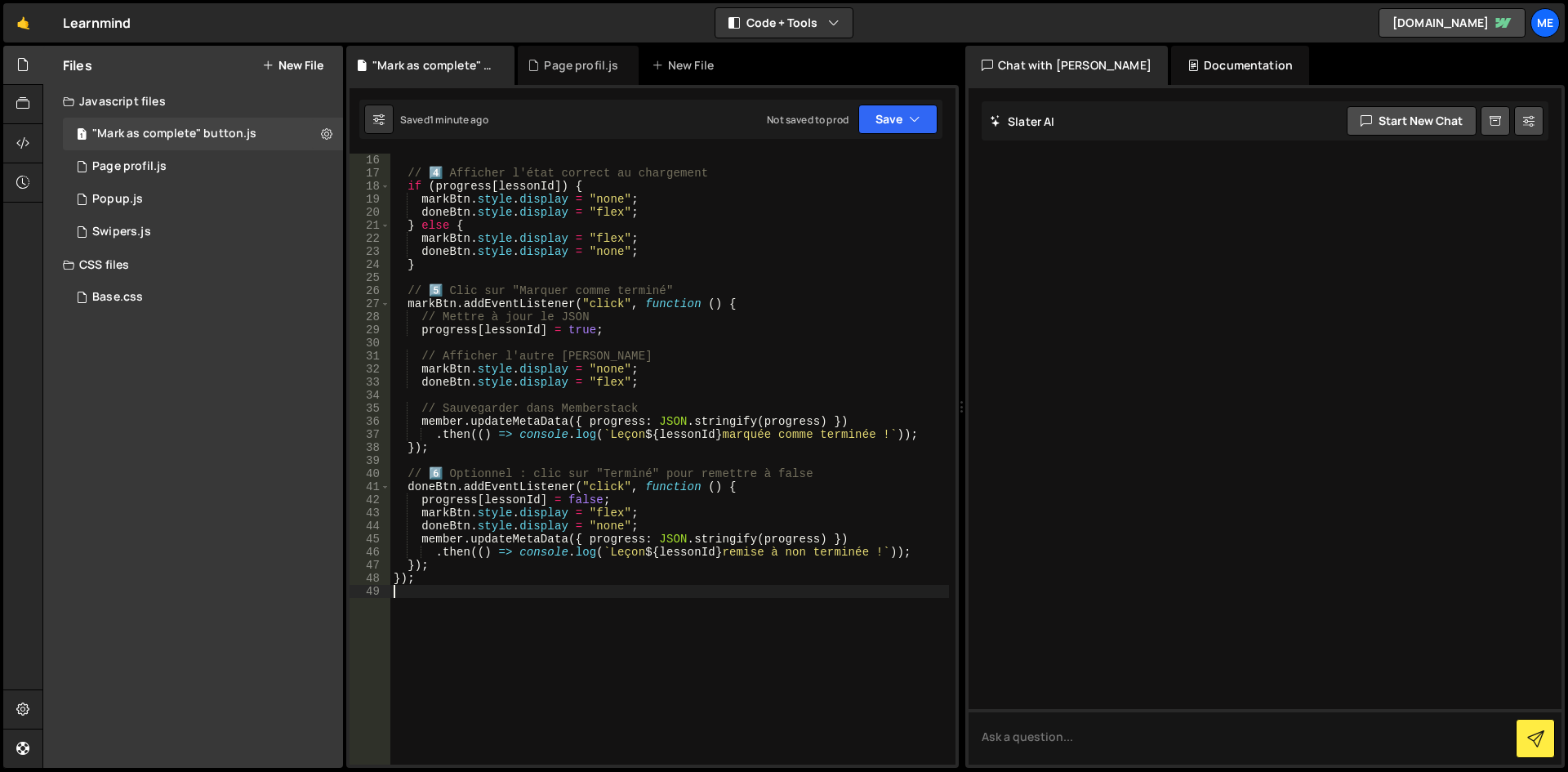
click at [430, 579] on div "// 4️⃣ Afficher l'état correct au chargement if ( progress [ lessonId ]) { mark…" at bounding box center [669, 472] width 559 height 637
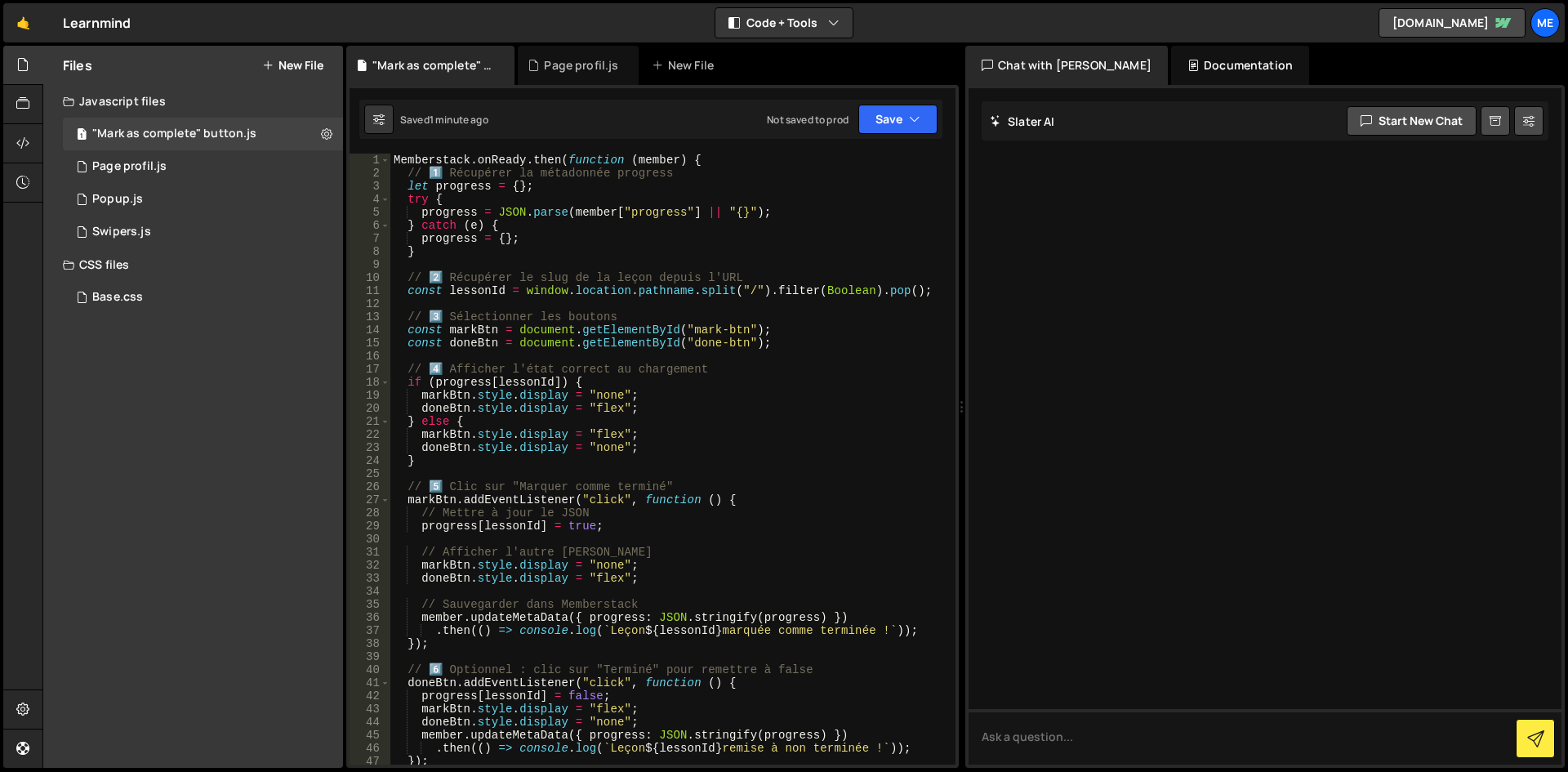
scroll to position [98, 0]
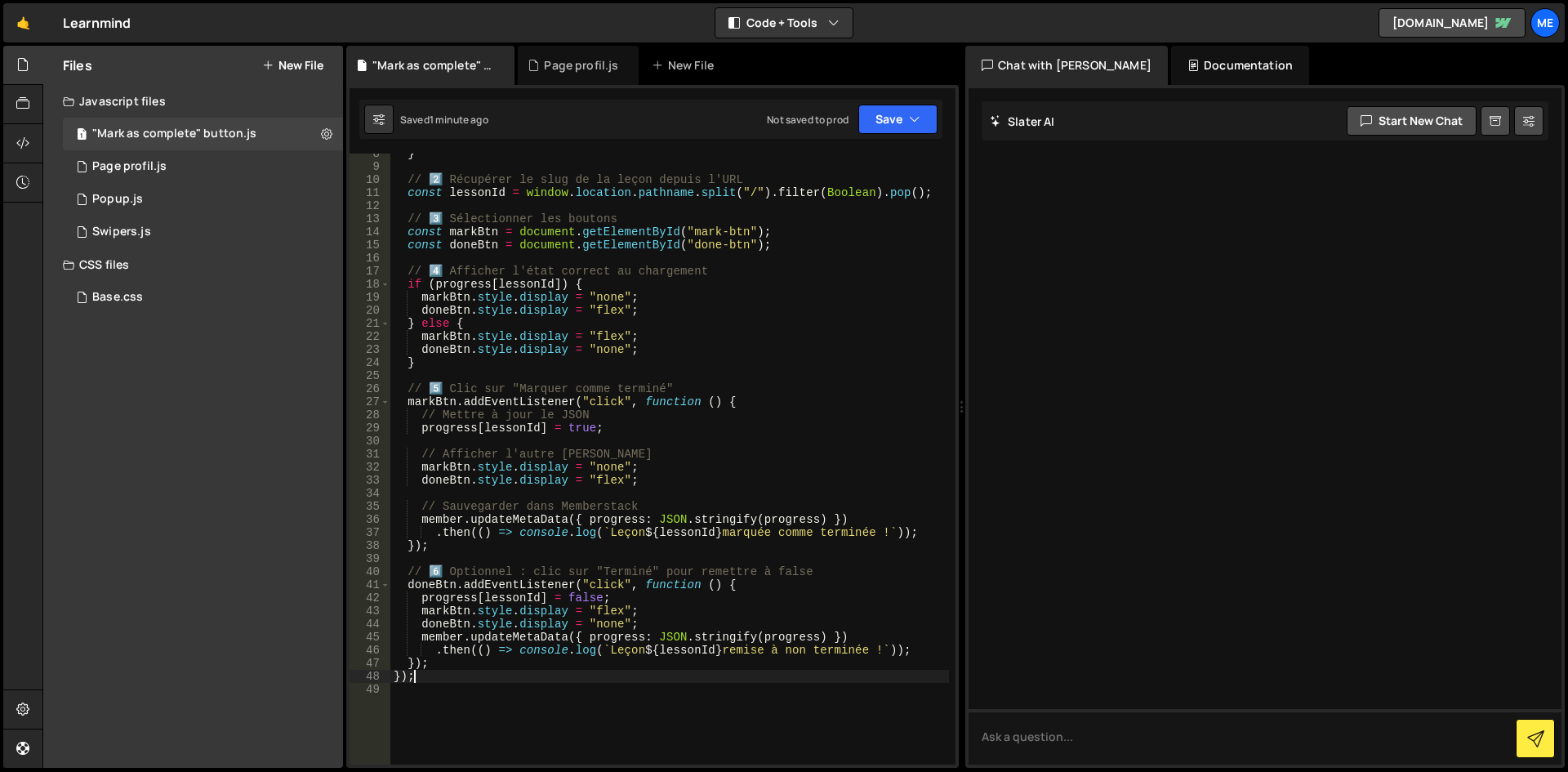
click at [395, 674] on div "} // 2️⃣ Récupérer le slug de la leçon depuis l'URL const lessonId = window . l…" at bounding box center [669, 466] width 559 height 637
click at [402, 674] on div "} // 2️⃣ Récupérer le slug de la leçon depuis l'URL const lessonId = window . l…" at bounding box center [669, 466] width 559 height 637
type textarea "});"
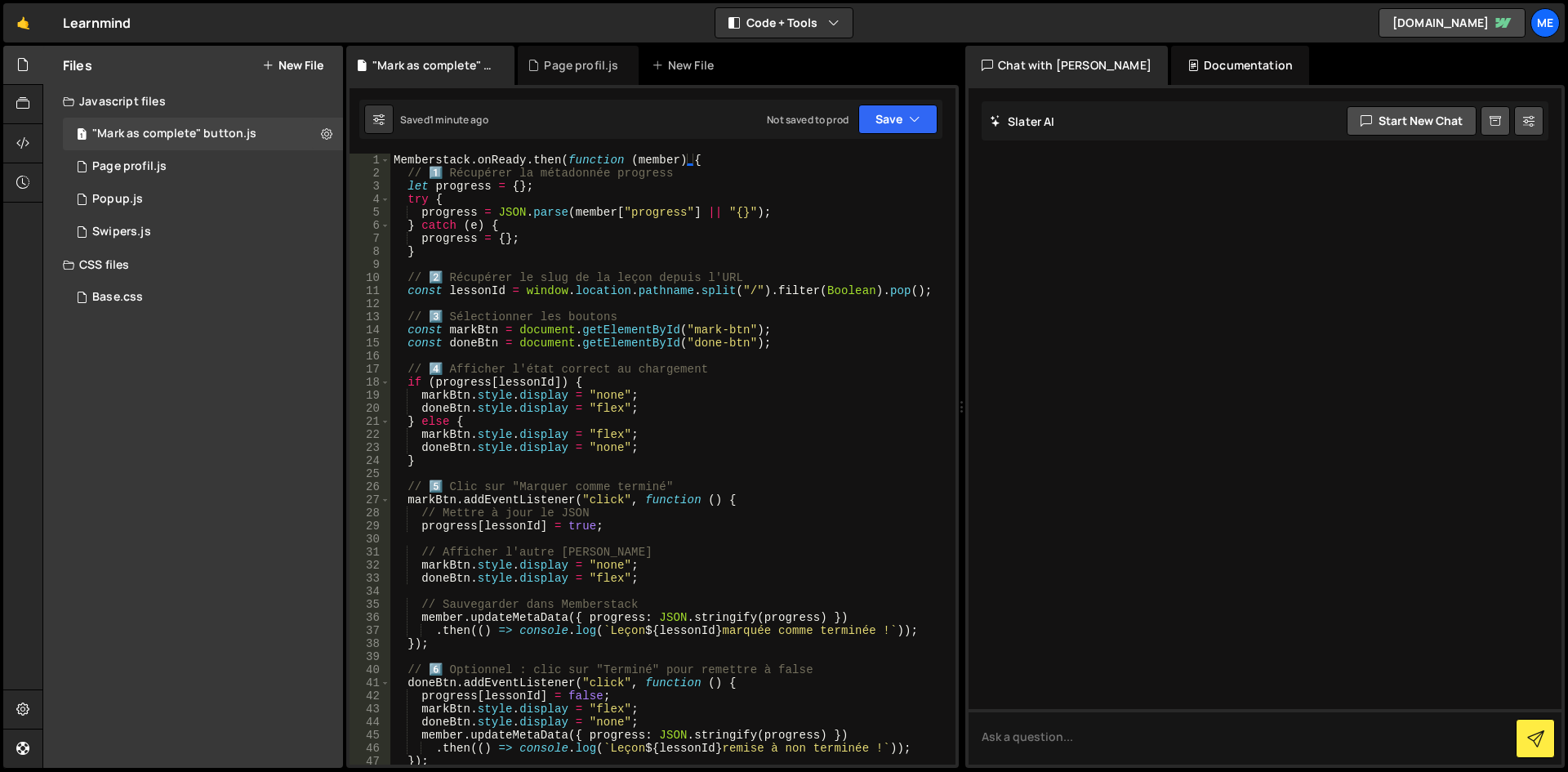
scroll to position [0, 0]
click at [140, 163] on div "Page profil.js" at bounding box center [129, 166] width 74 height 15
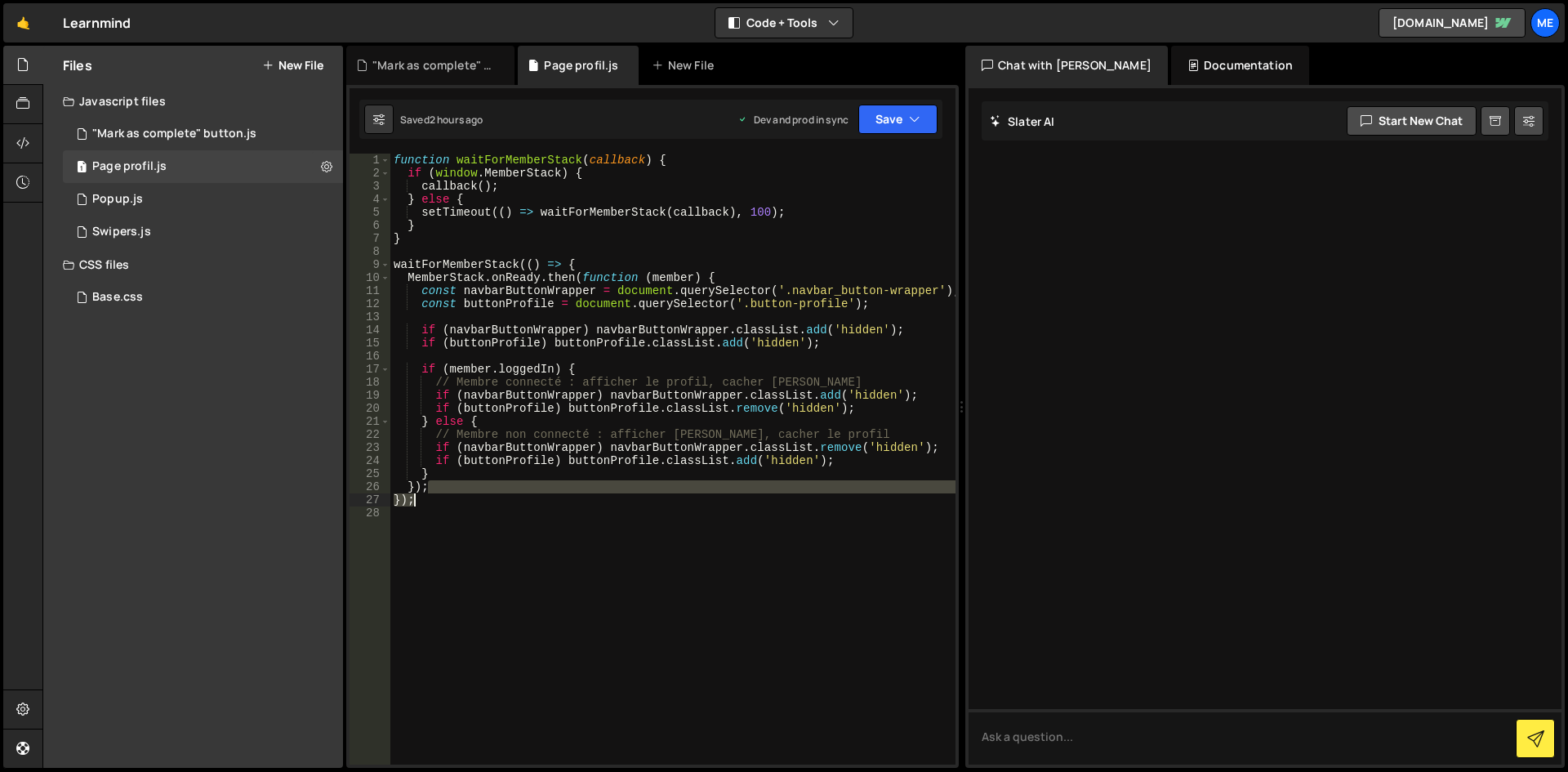
click at [431, 493] on div "function waitForMemberStack ( callback ) { if ( window . MemberStack ) { callba…" at bounding box center [673, 472] width 565 height 637
type textarea "}); });"
click at [425, 507] on div "function waitForMemberStack ( callback ) { if ( window . MemberStack ) { callba…" at bounding box center [673, 472] width 565 height 637
click at [169, 125] on div "1 "Mark as complete" button.js 0" at bounding box center [202, 134] width 280 height 33
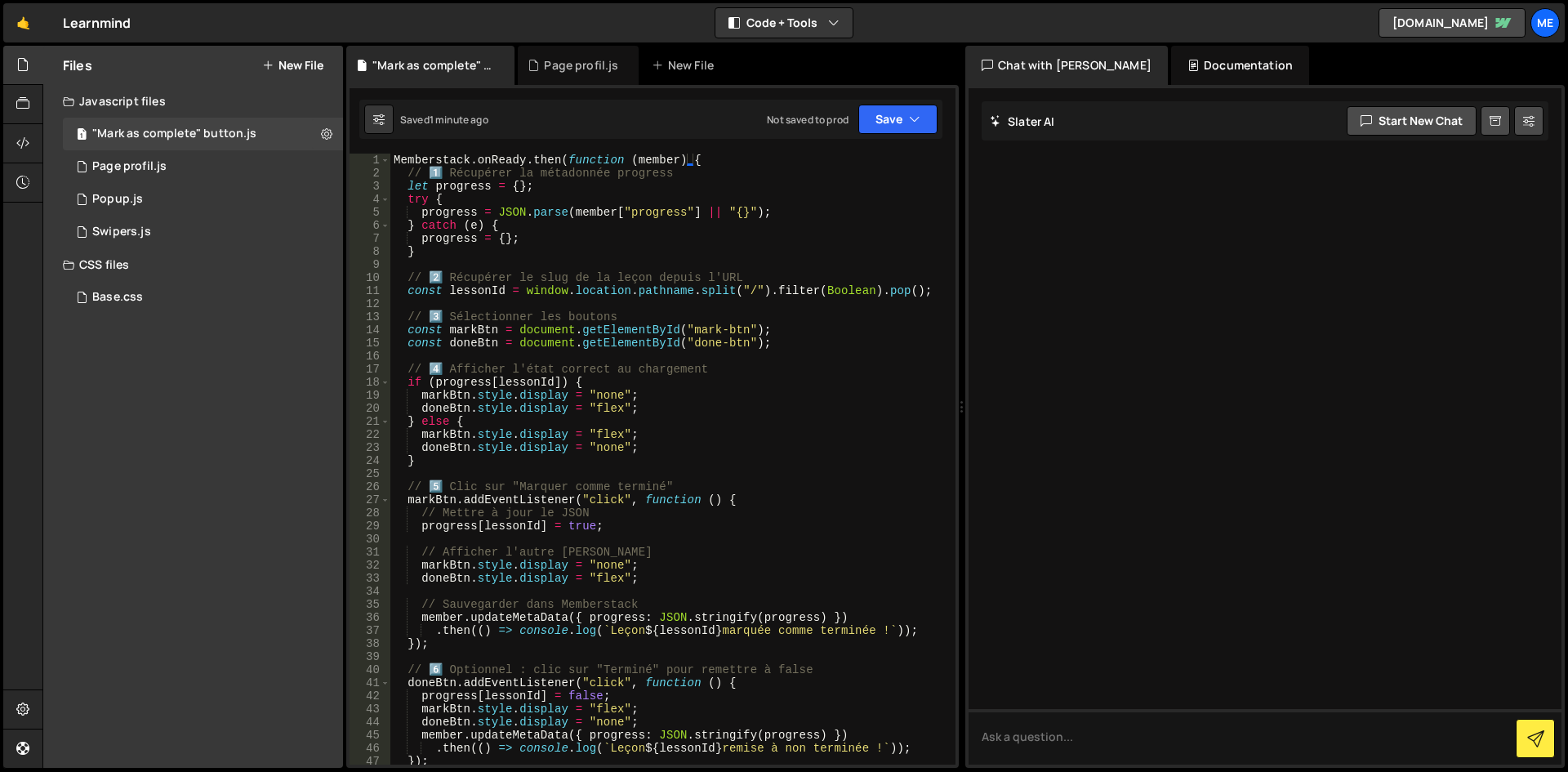
click at [745, 448] on div "Memberstack . onReady . then ( function ( member ) { // 1️⃣ Récupérer la métado…" at bounding box center [669, 472] width 559 height 637
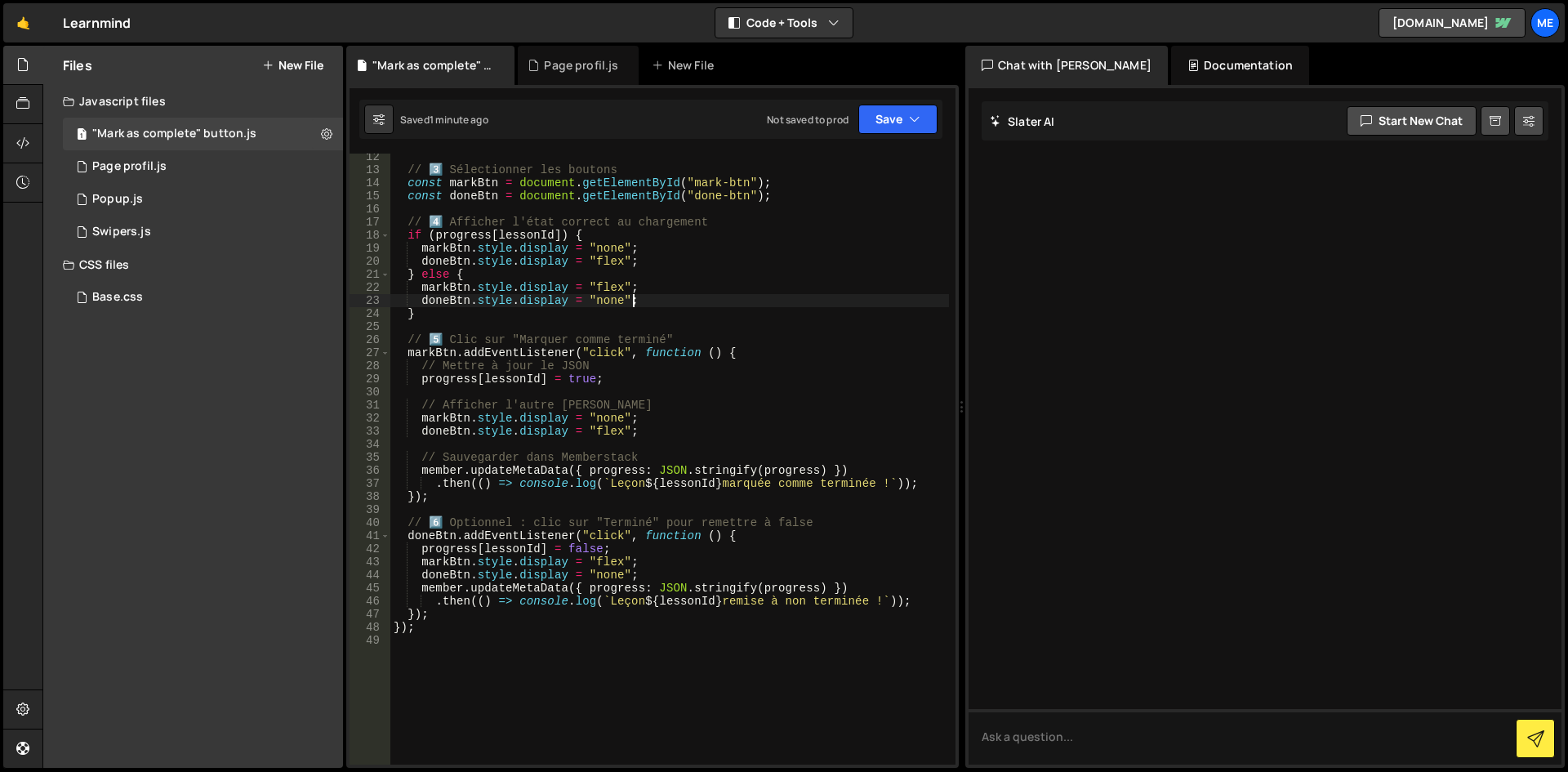
scroll to position [49, 0]
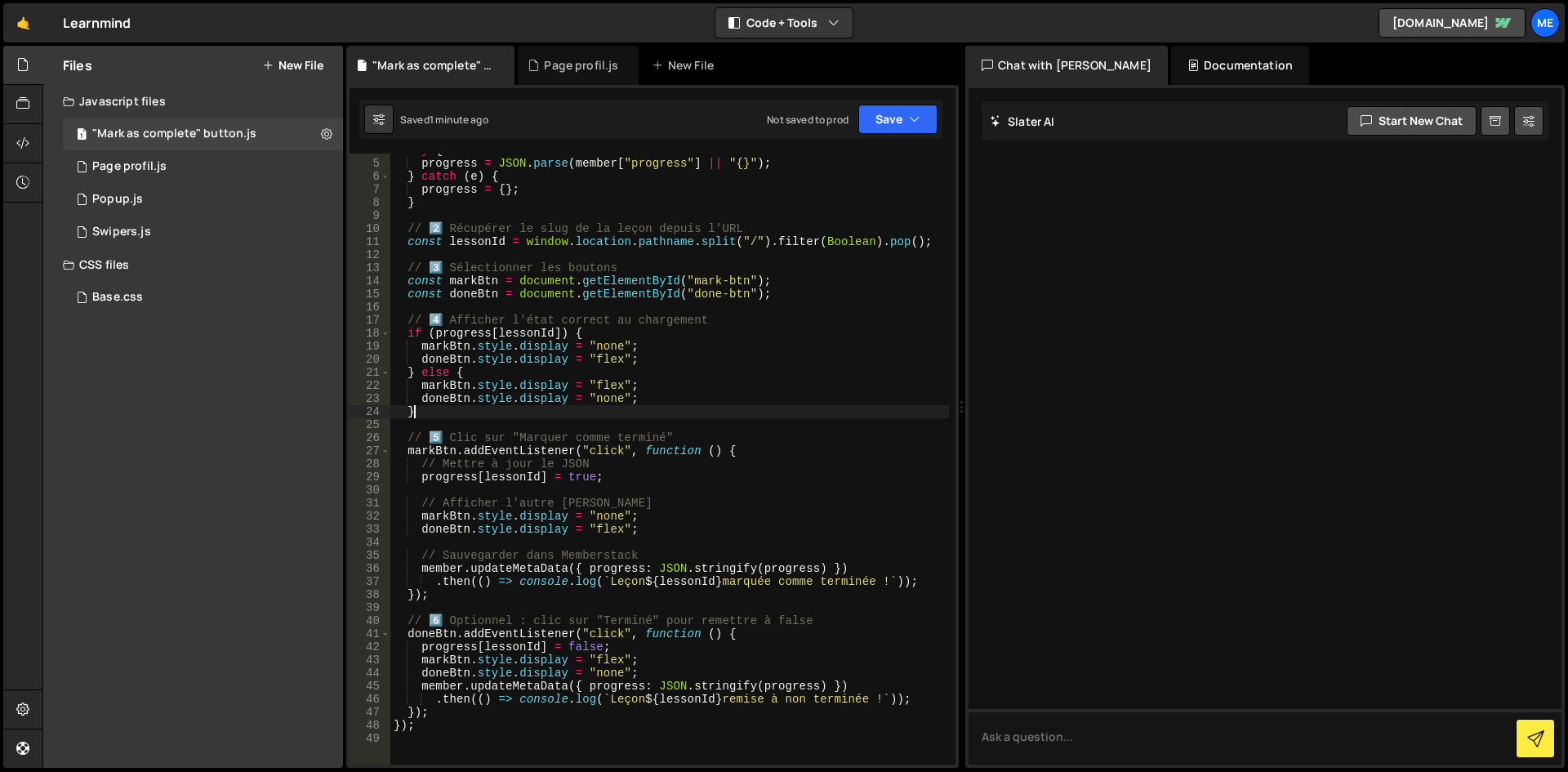
click at [680, 412] on div "try { progress = JSON . parse ( member [ "progress" ] || "{}" ) ; } catch ( e )…" at bounding box center [669, 462] width 559 height 637
type textarea "}"
click at [604, 257] on div "try { progress = JSON . parse ( member [ "progress" ] || "{}" ) ; } catch ( e )…" at bounding box center [669, 462] width 559 height 637
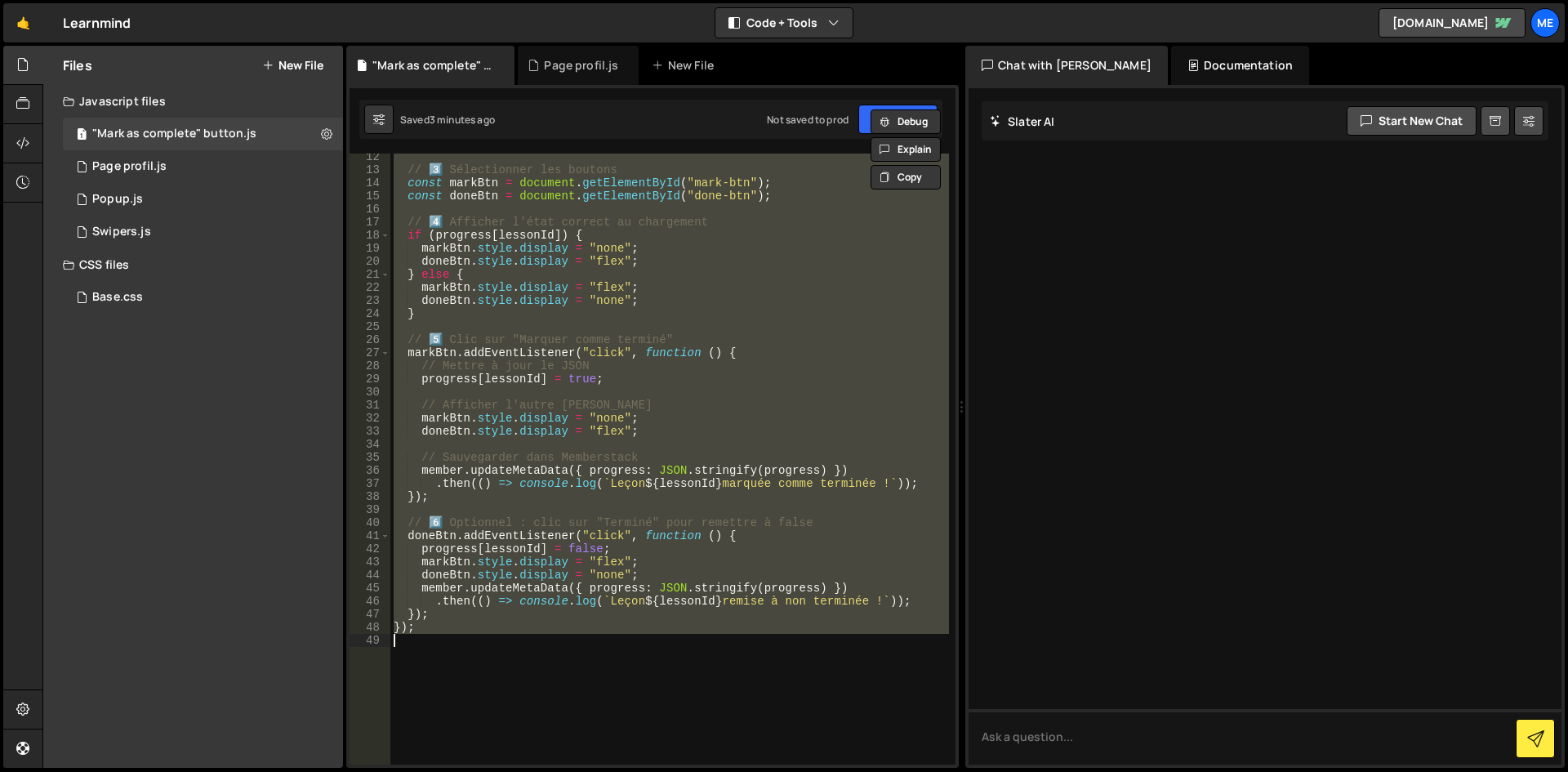
scroll to position [0, 0]
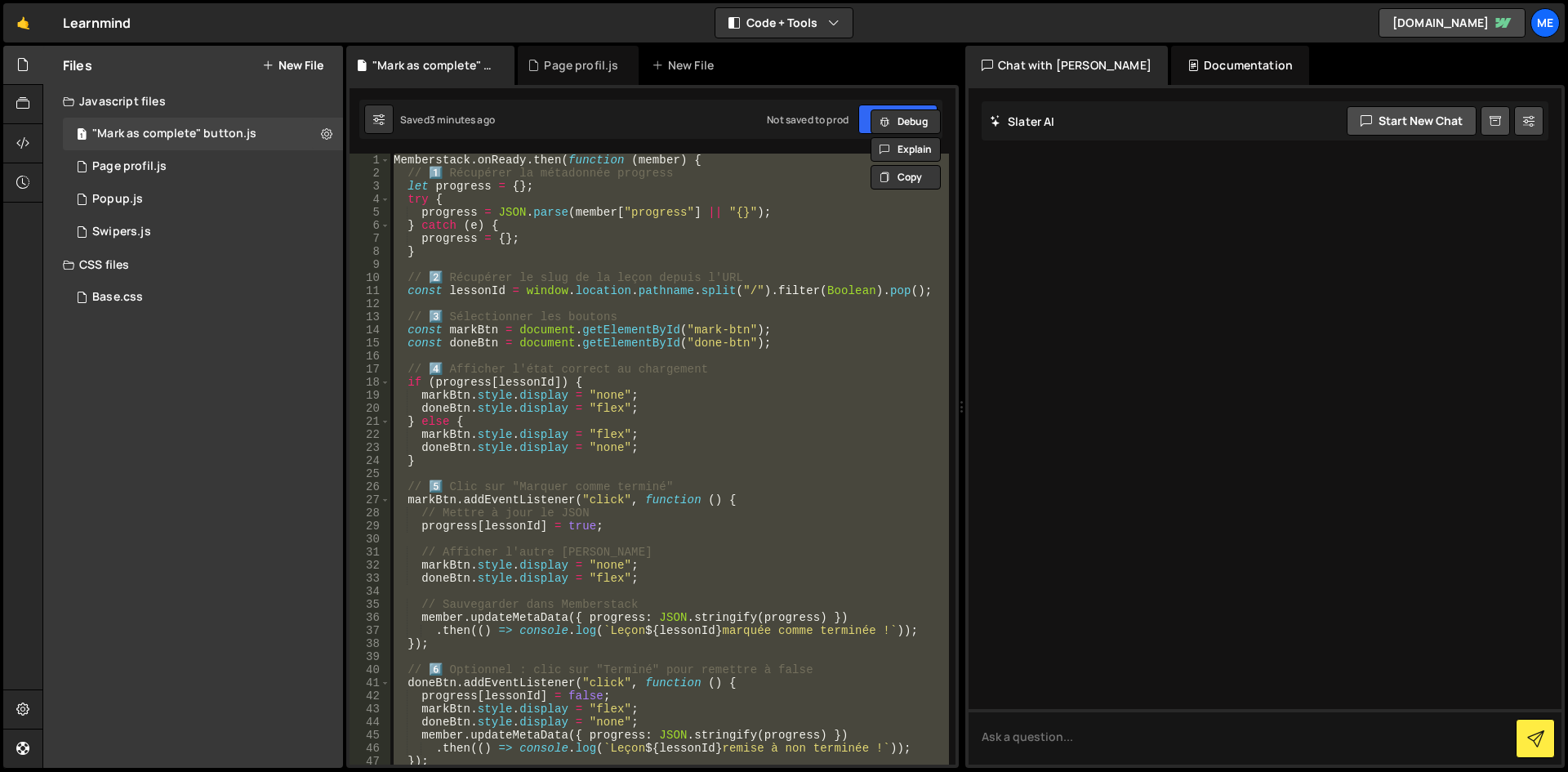
click at [714, 253] on div "Memberstack . onReady . then ( function ( member ) { // 1️⃣ Récupérer la métado…" at bounding box center [669, 459] width 559 height 611
type textarea "});"
paste textarea
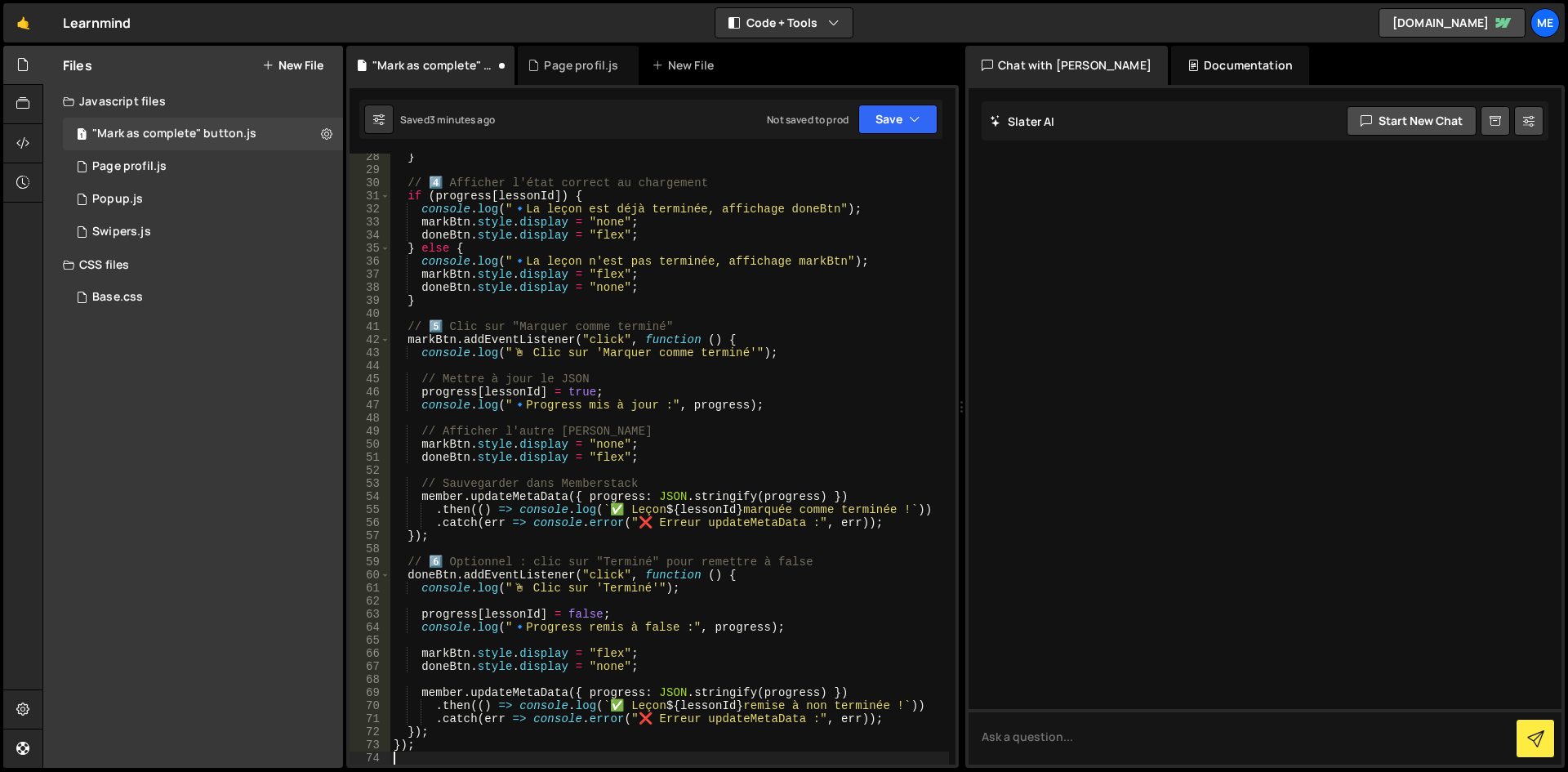
scroll to position [356, 0]
click at [708, 318] on div "} // 4️⃣ Afficher l'état correct au chargement if ( progress [ lessonId ]) { co…" at bounding box center [669, 469] width 559 height 637
type textarea "});"
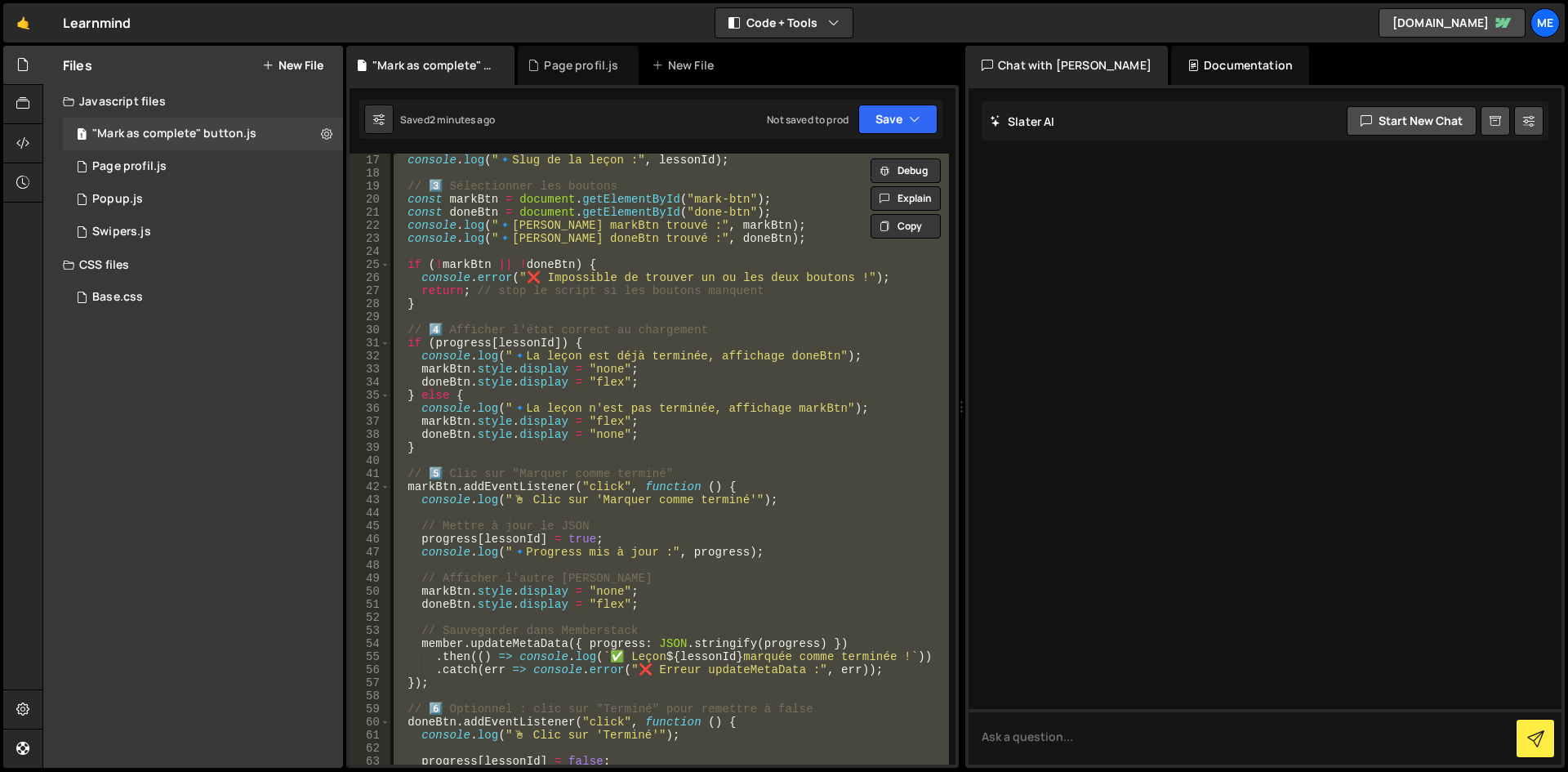
scroll to position [0, 0]
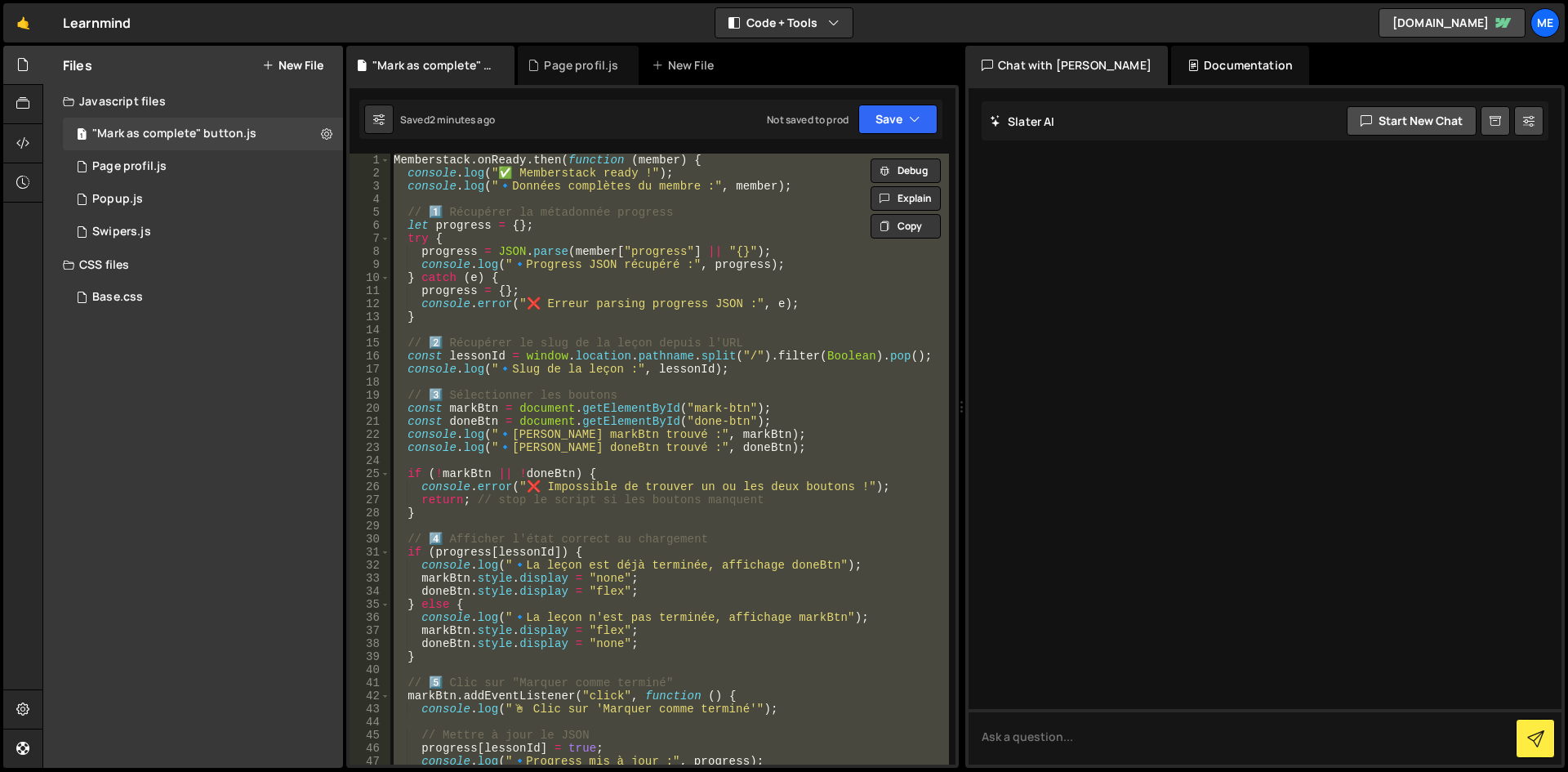
paste textarea
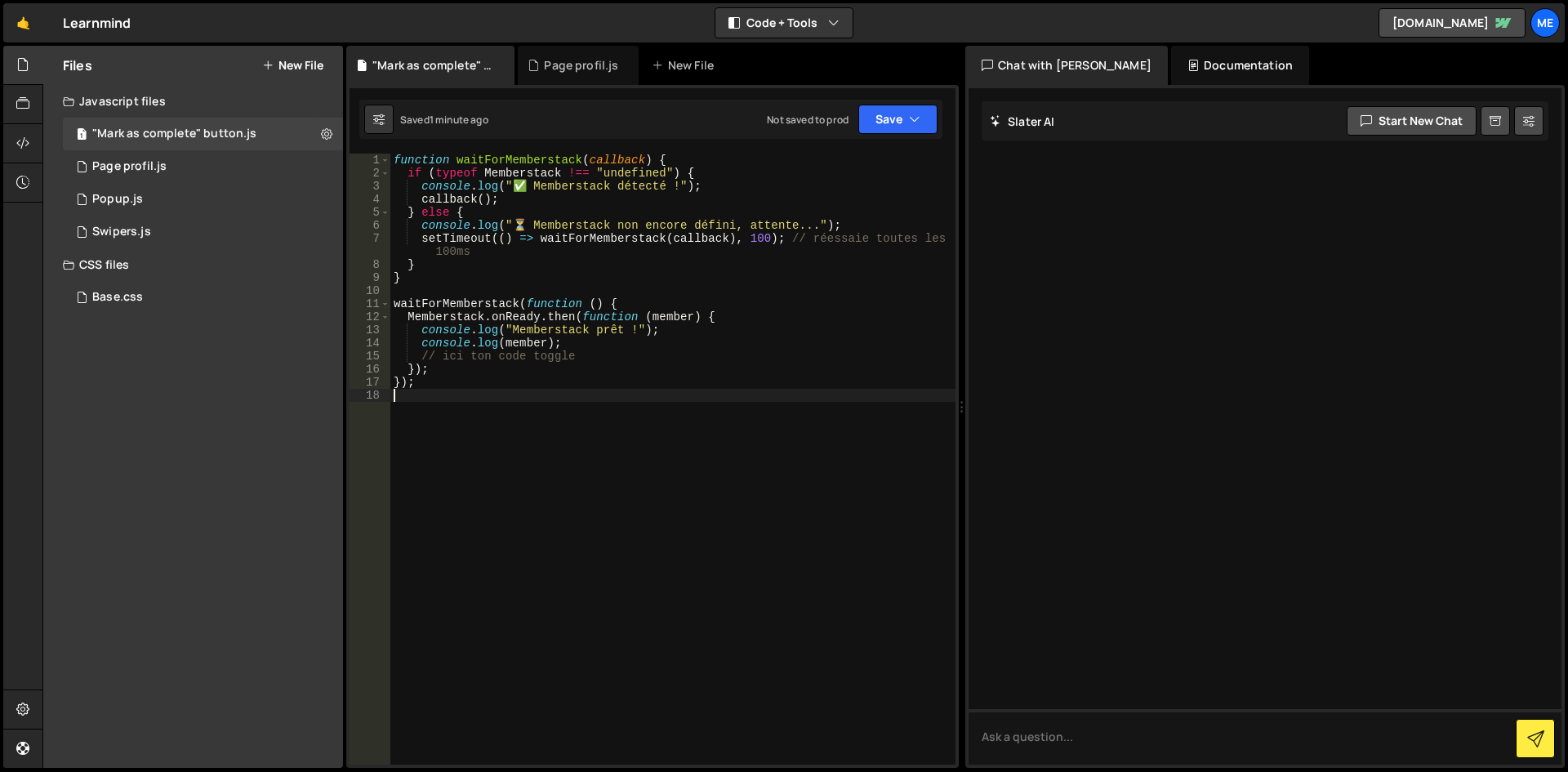
click at [765, 337] on div "function waitForMemberstack ( callback ) { if ( typeof Memberstack !== "undefin…" at bounding box center [673, 472] width 565 height 637
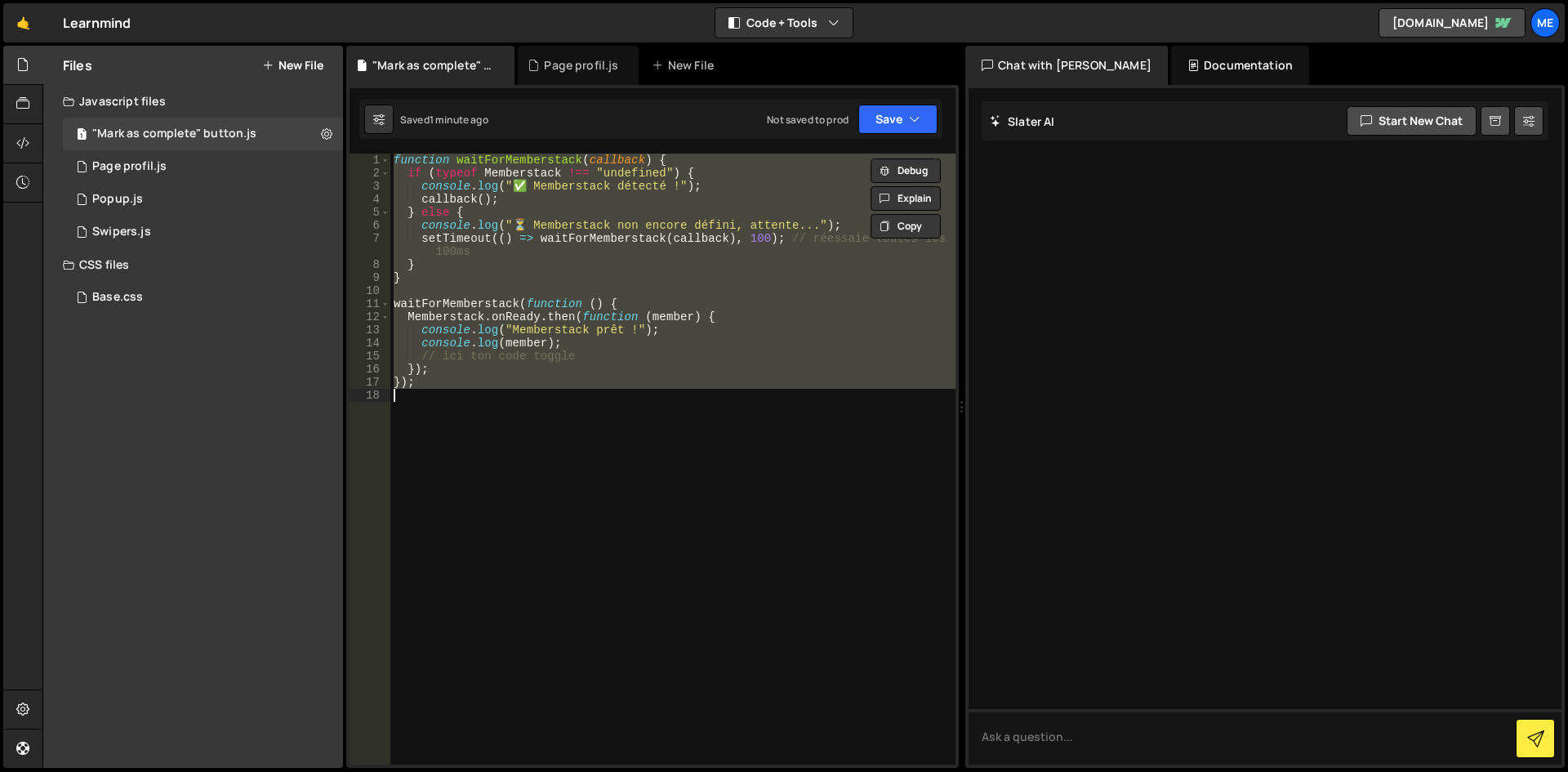
paste textarea
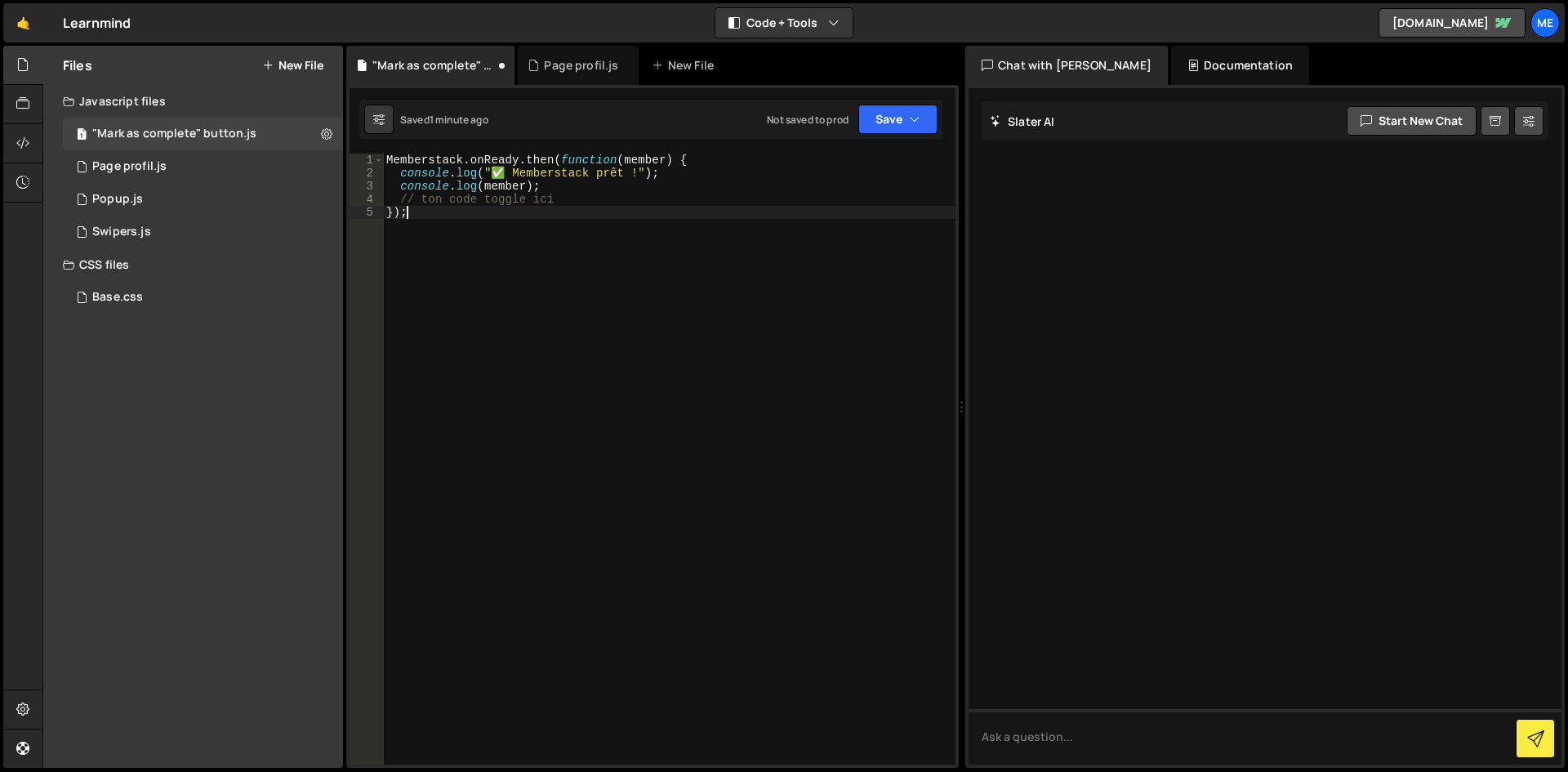
click at [765, 337] on div "Memberstack . onReady . then ( function ( member ) { console . log ( "✅ Members…" at bounding box center [669, 472] width 573 height 637
click at [581, 196] on div "Memberstack . onReady . then ( function ( member ) { console . log ( "✅ Members…" at bounding box center [669, 472] width 573 height 637
type textarea "// ton code toggle ici"
click at [558, 243] on div "Memberstack . onReady . then ( function ( member ) { console . log ( "✅ Members…" at bounding box center [669, 472] width 573 height 637
click at [468, 454] on div "Memberstack . onReady . then ( function ( member ) { console . log ( "✅ Members…" at bounding box center [669, 472] width 573 height 637
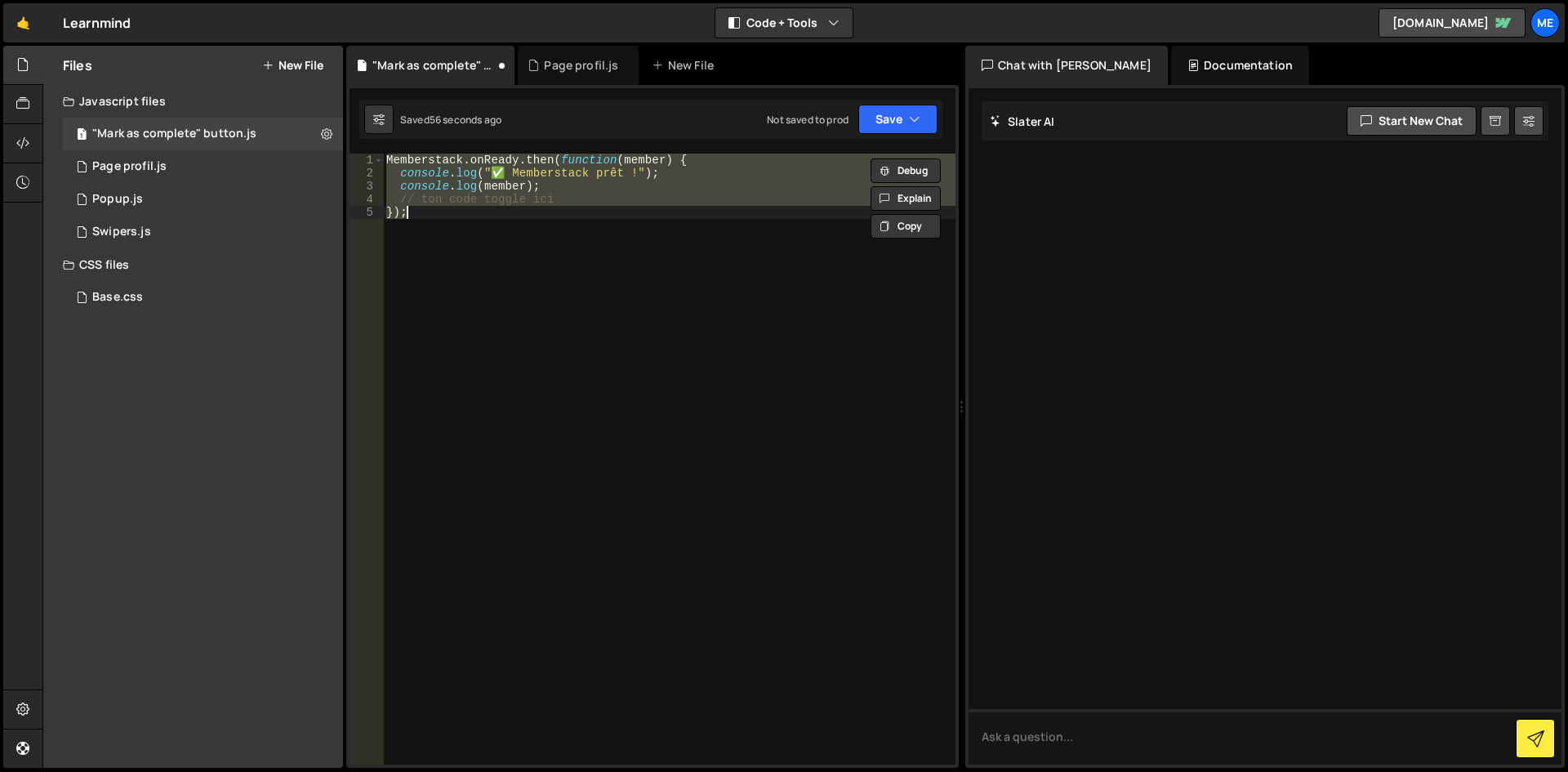
type textarea "});"
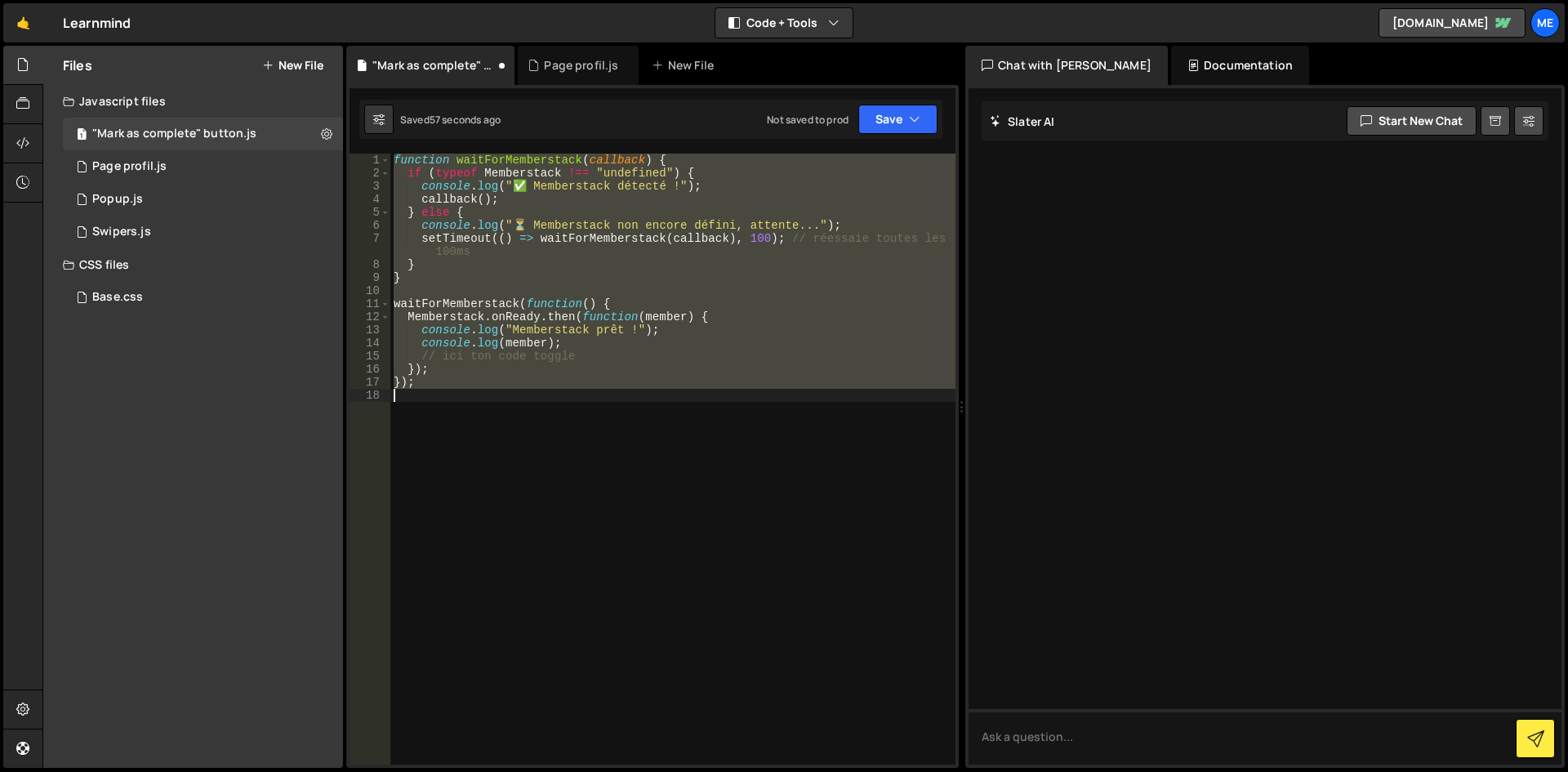
scroll to position [655, 0]
click at [572, 402] on div "function waitForMemberstack ( callback ) { if ( typeof Memberstack !== "undefin…" at bounding box center [673, 459] width 565 height 611
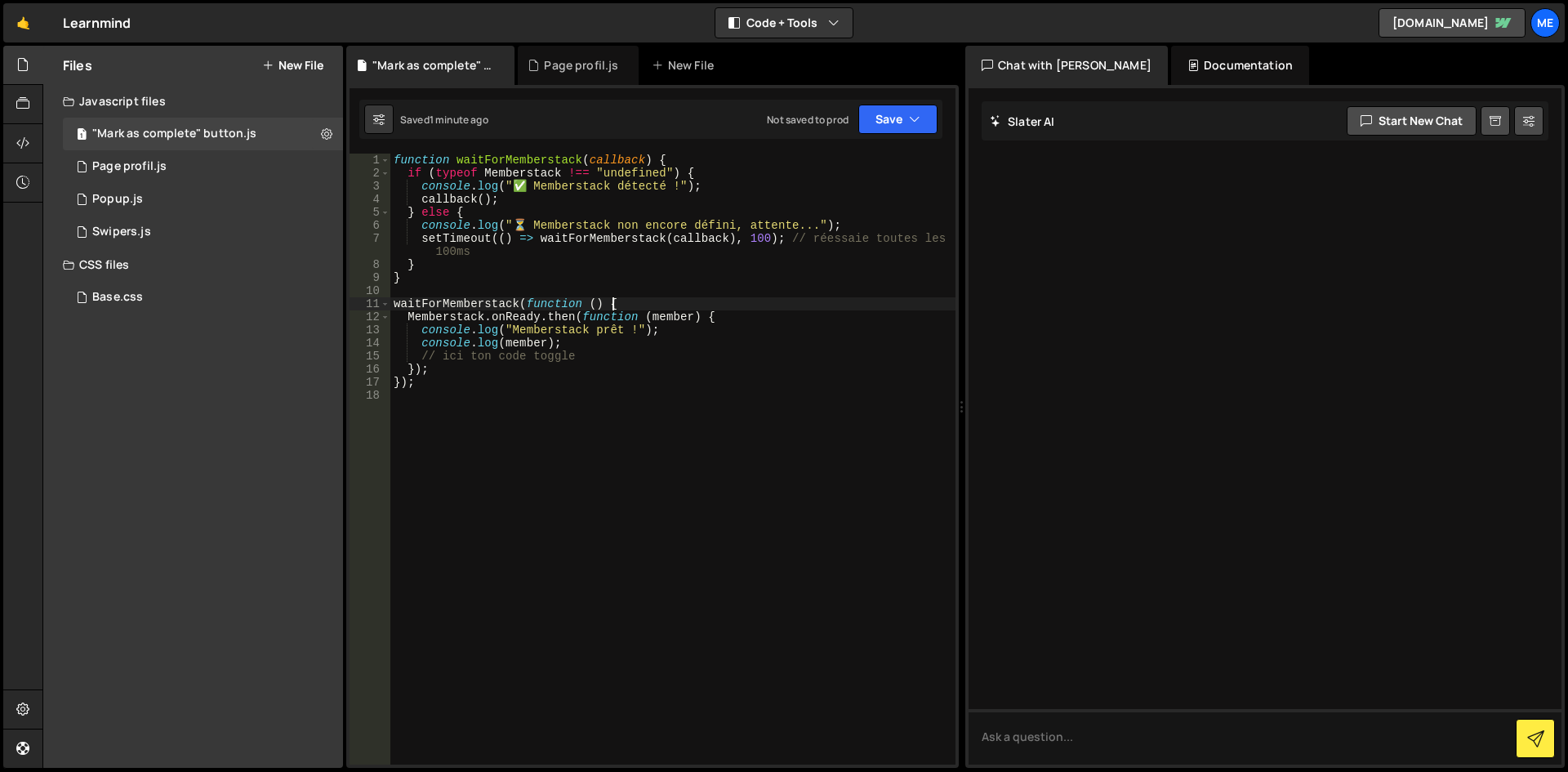
click at [714, 306] on div "function waitForMemberstack ( callback ) { if ( typeof Memberstack !== "undefin…" at bounding box center [673, 472] width 565 height 637
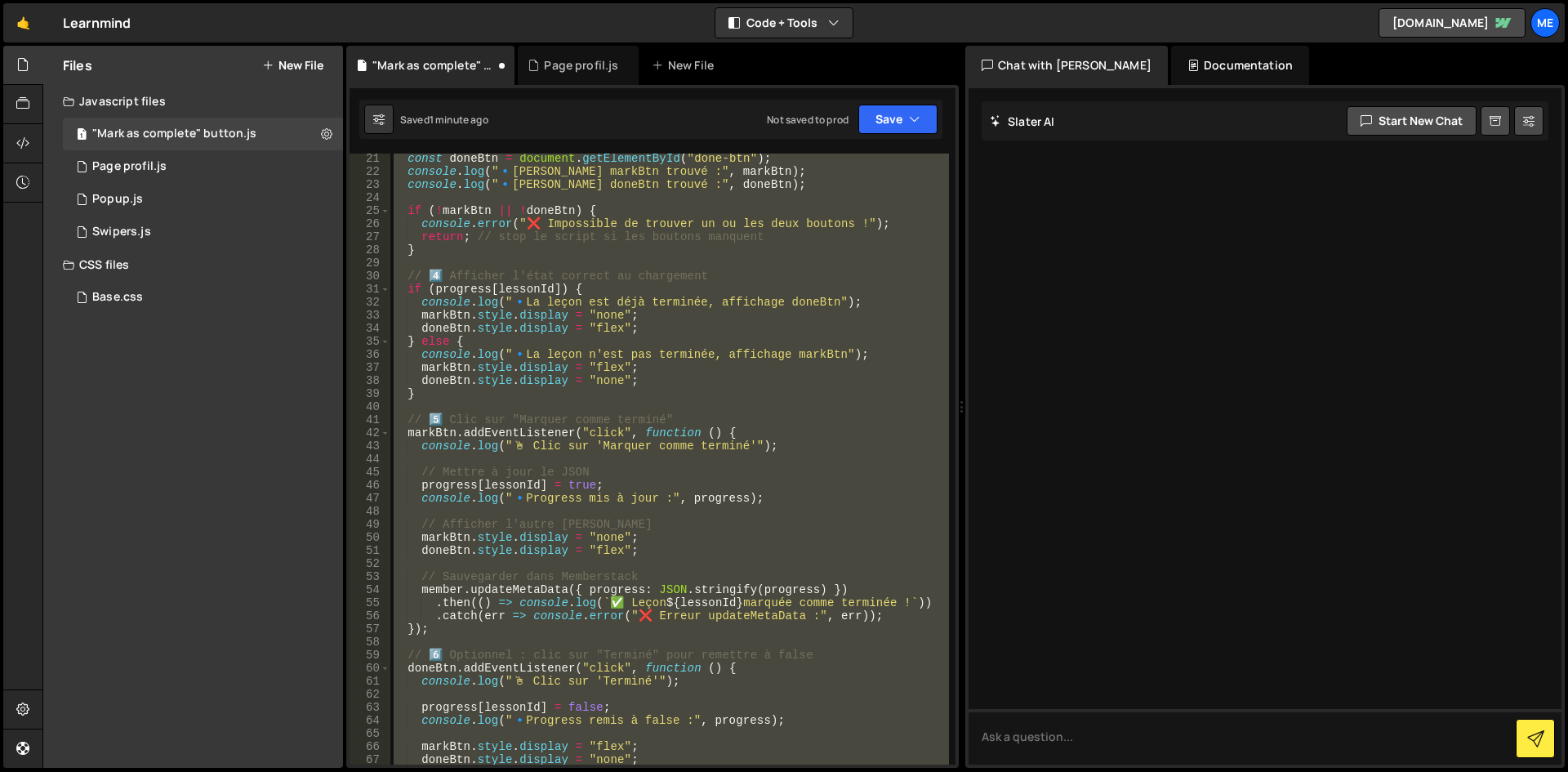
scroll to position [0, 0]
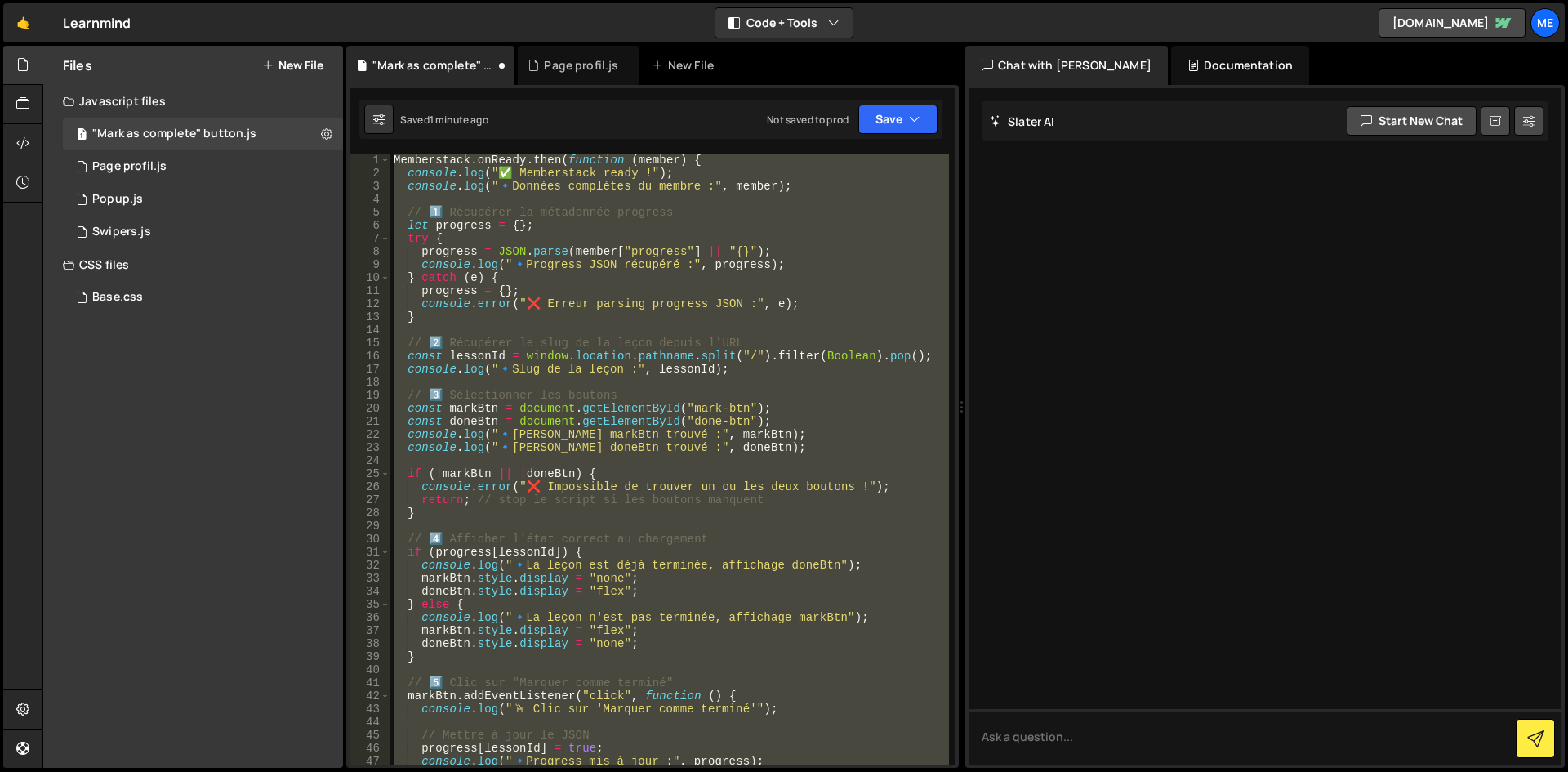
click at [778, 399] on div "Memberstack . onReady . then ( function ( member ) { console . log ( "✅ Members…" at bounding box center [669, 459] width 559 height 611
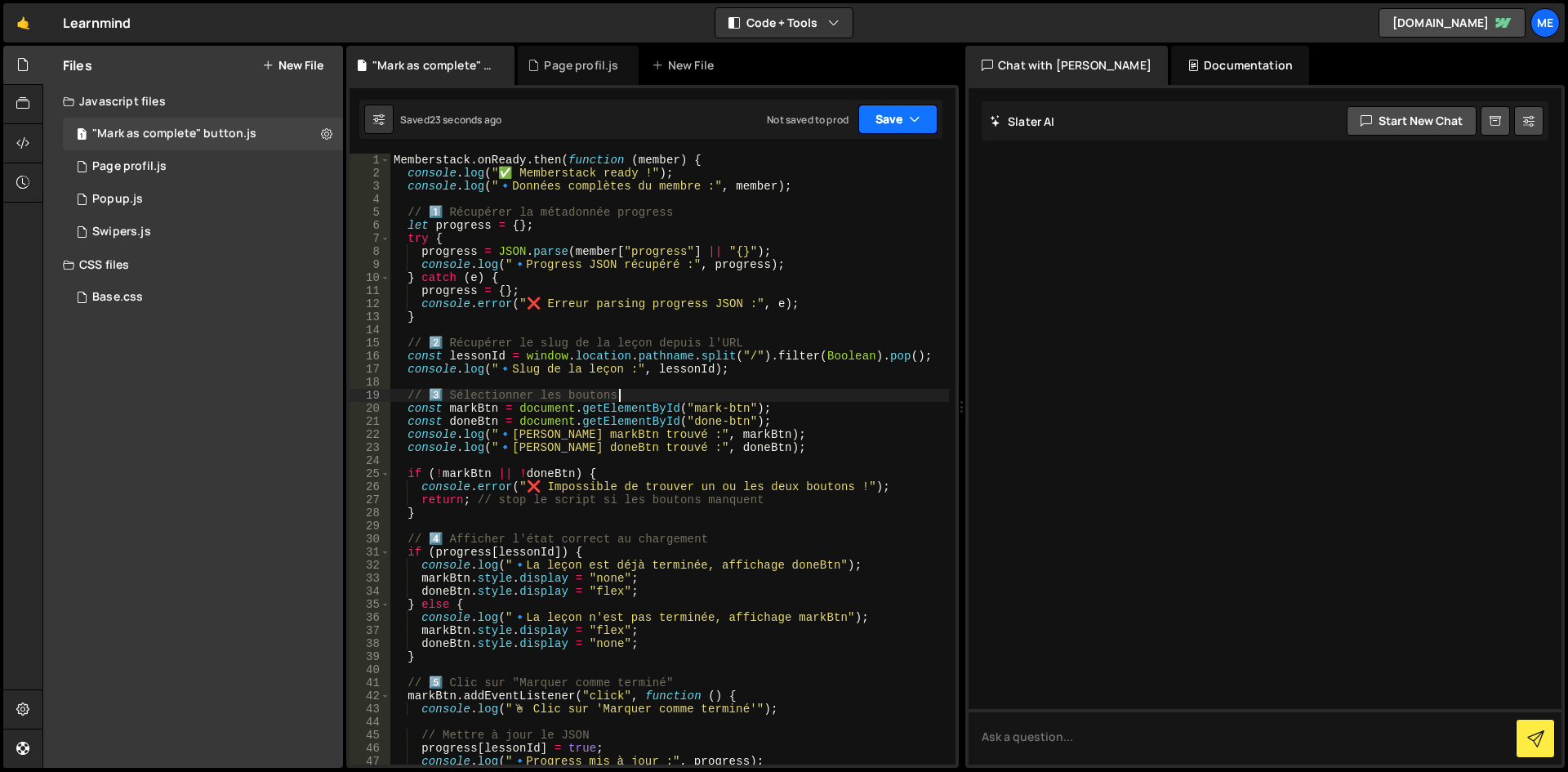
click at [919, 110] on button "Save" at bounding box center [898, 119] width 80 height 29
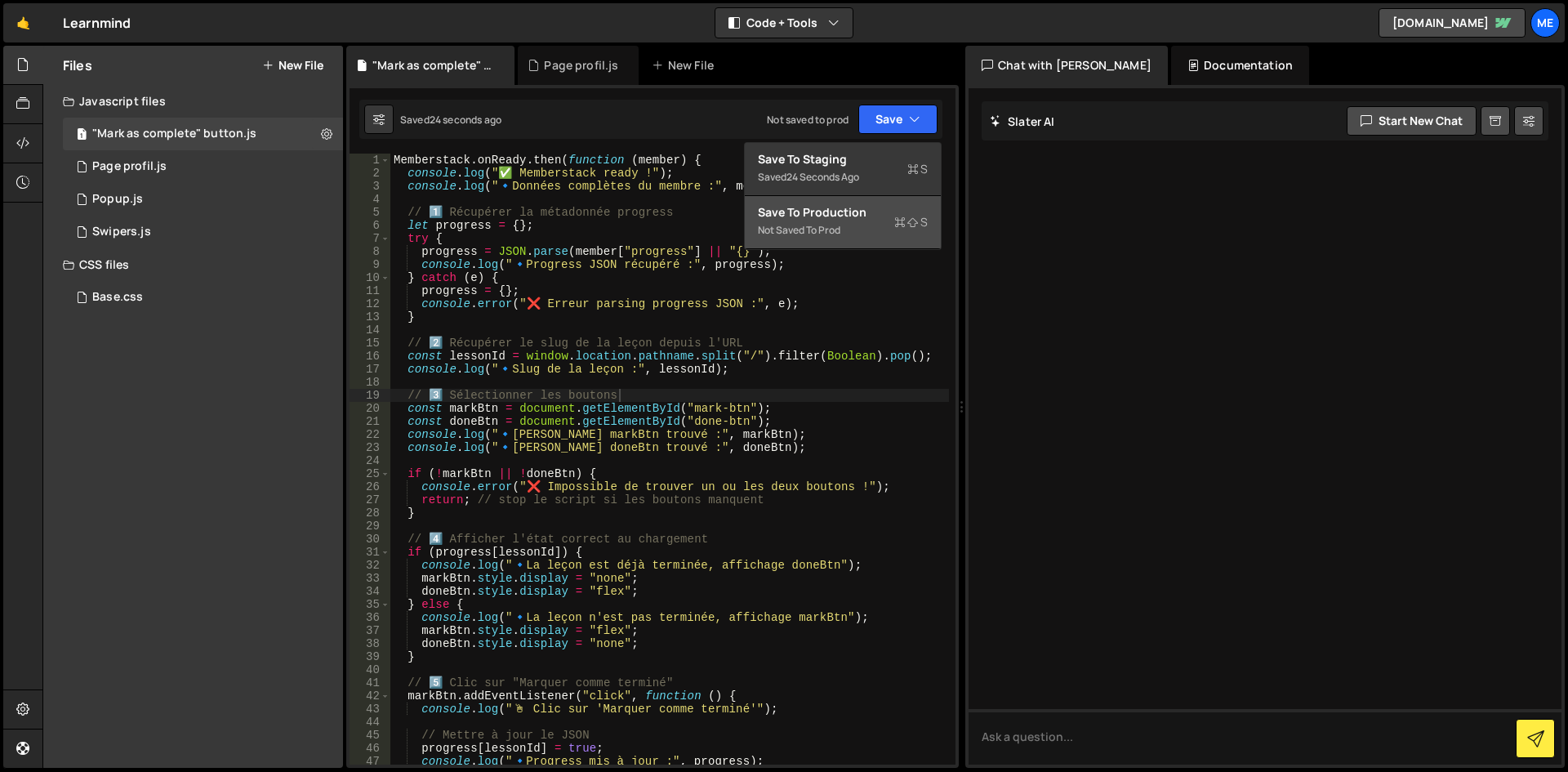
click at [879, 234] on div "Not saved to prod" at bounding box center [843, 230] width 170 height 20
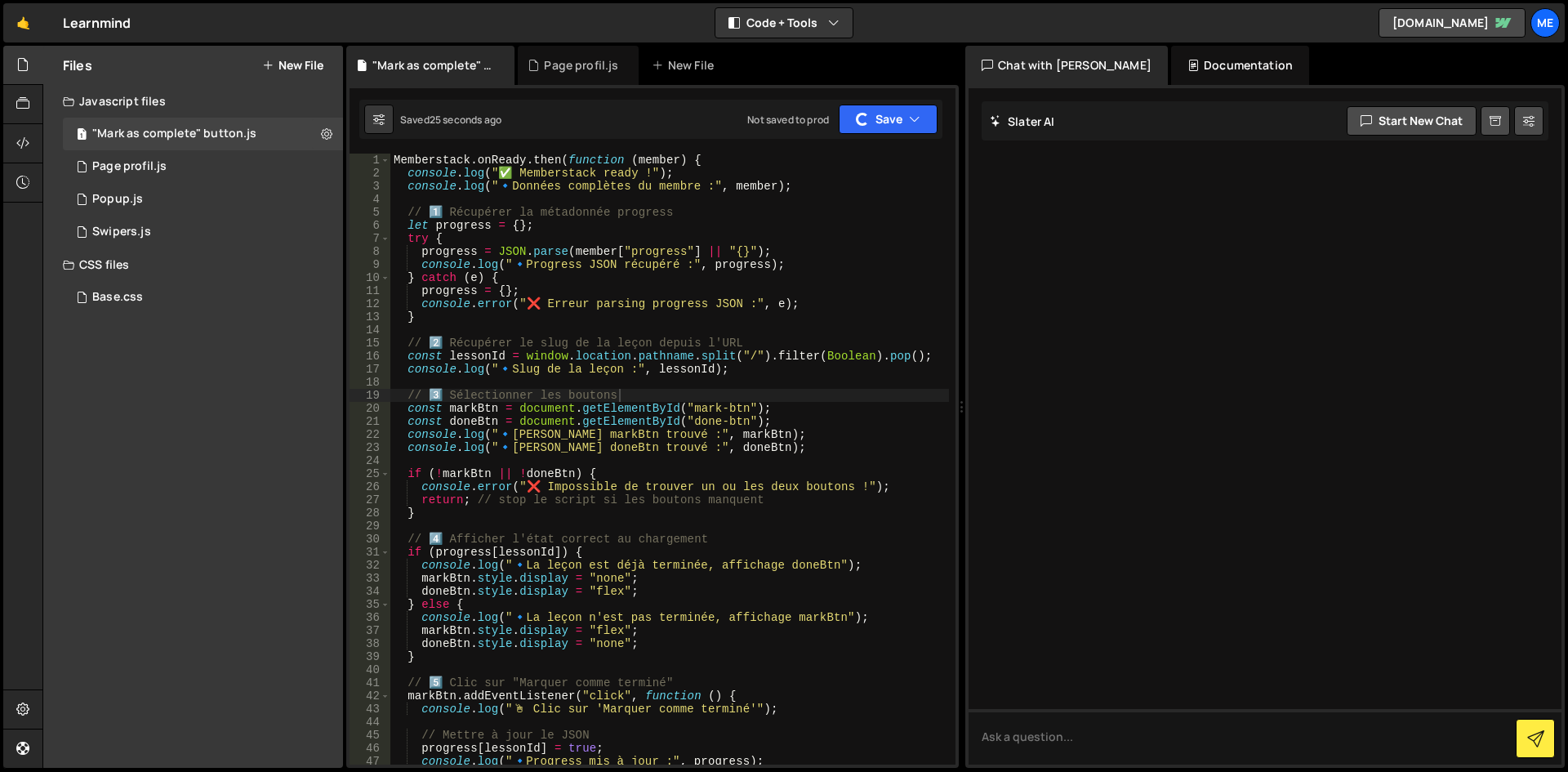
click at [818, 270] on div "Memberstack . onReady . then ( function ( member ) { console . log ( "✅ Members…" at bounding box center [669, 472] width 559 height 637
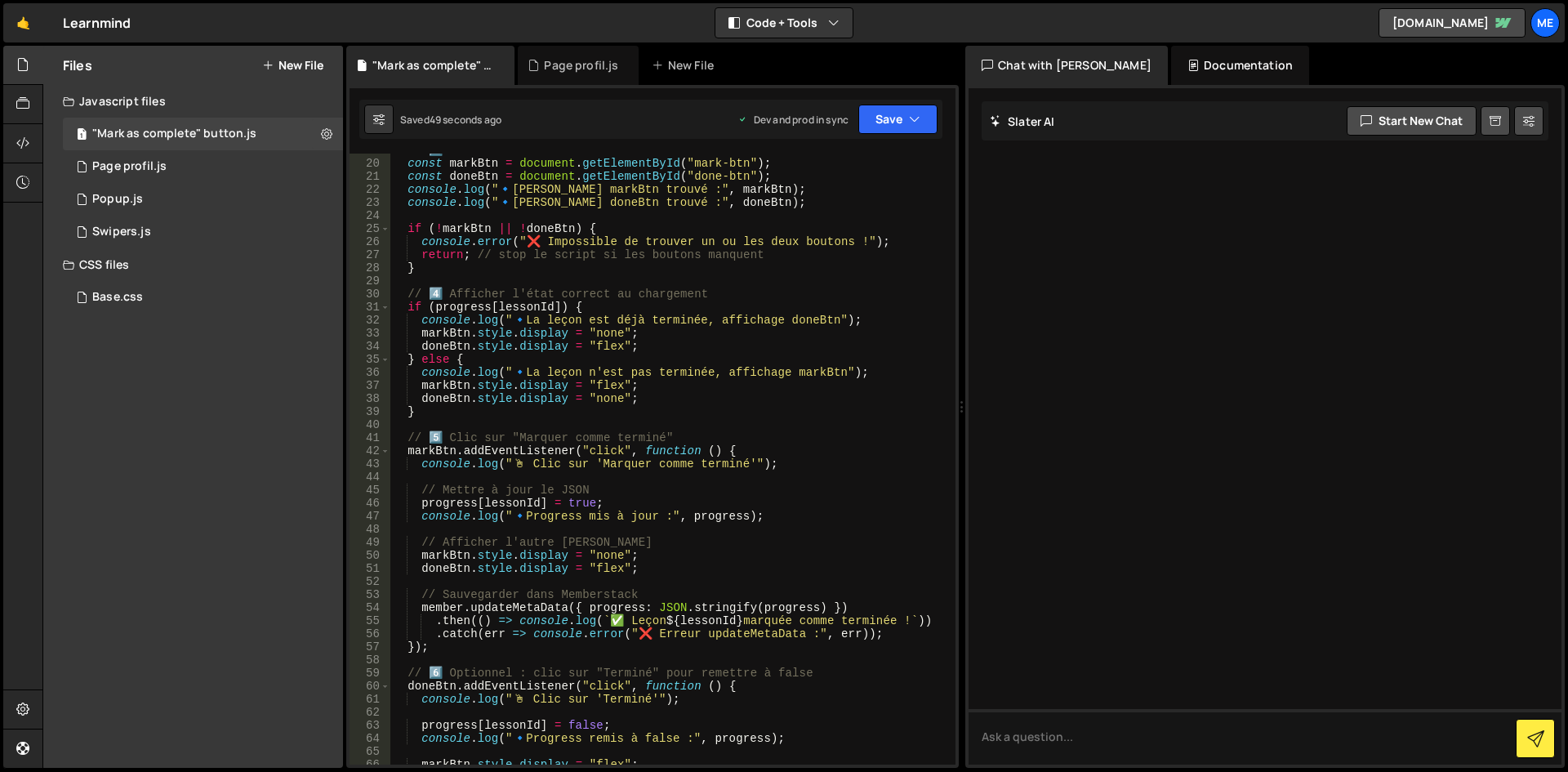
scroll to position [441, 0]
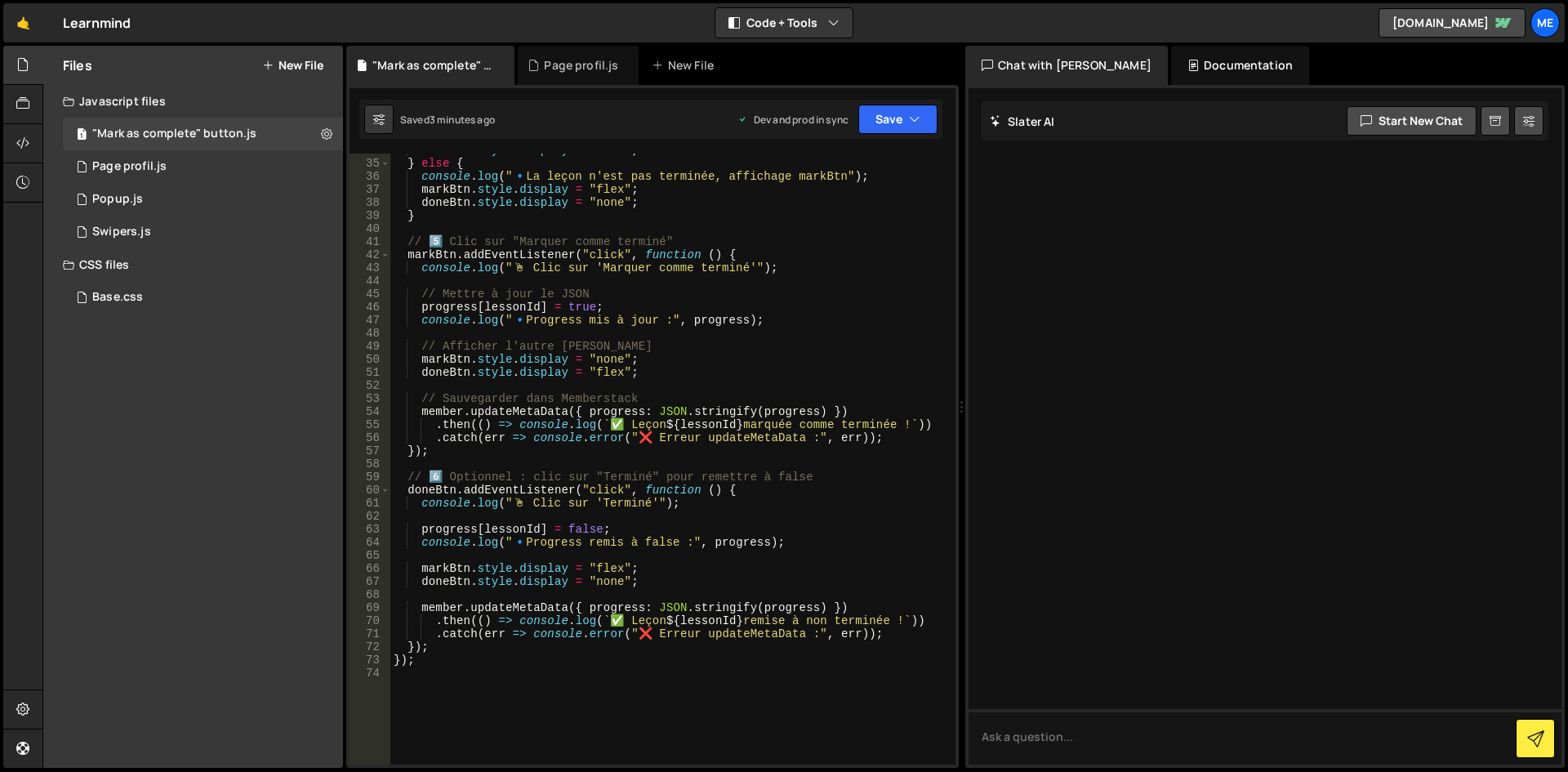
click at [778, 313] on div "doneBtn . style . display = "flex" ; } else { console . log ( " 🔹 La leçon n'es…" at bounding box center [669, 462] width 559 height 637
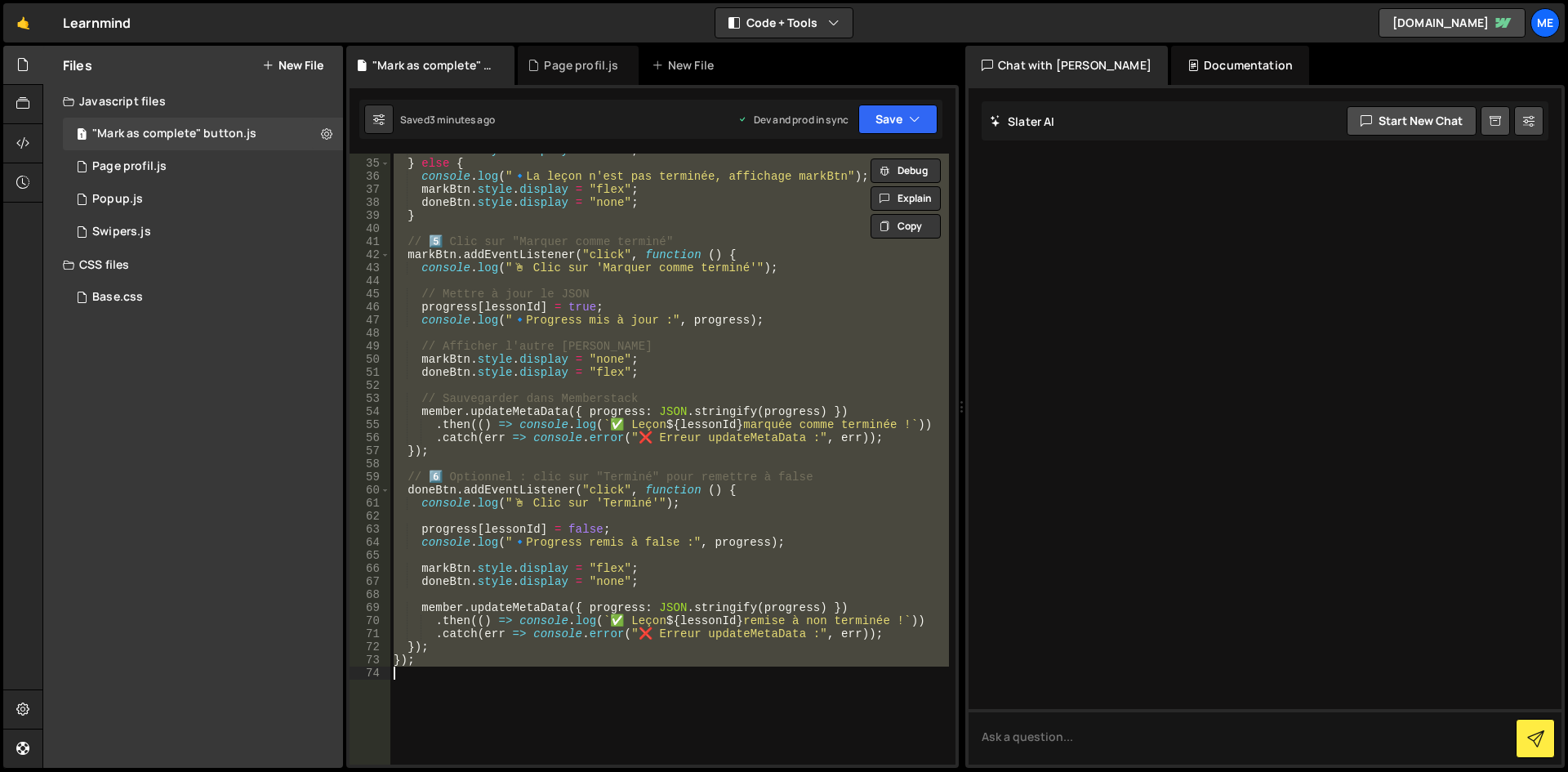
click at [553, 222] on div "doneBtn . style . display = "flex" ; } else { console . log ( " 🔹 La leçon n'es…" at bounding box center [669, 459] width 559 height 611
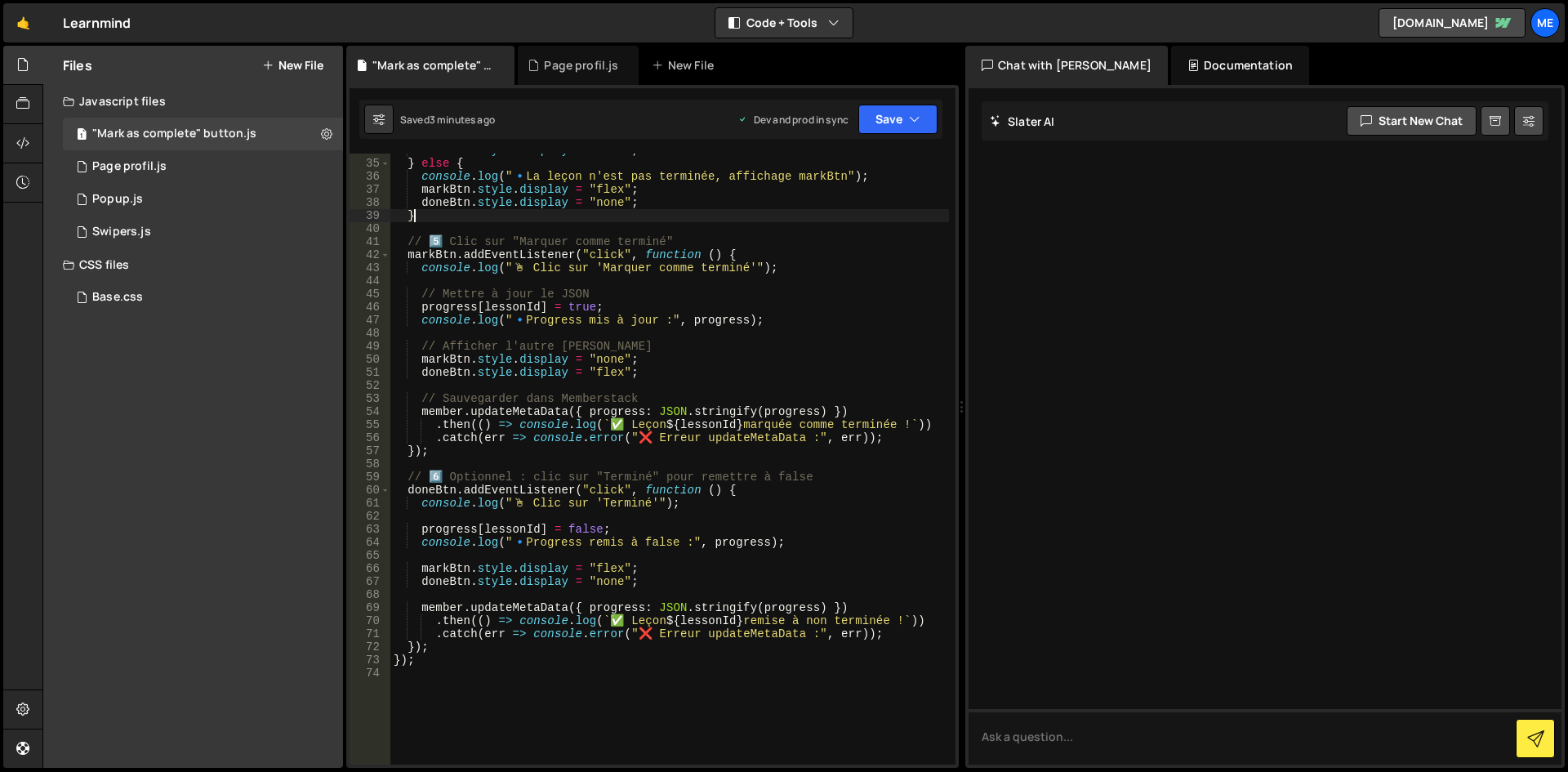
type textarea "});"
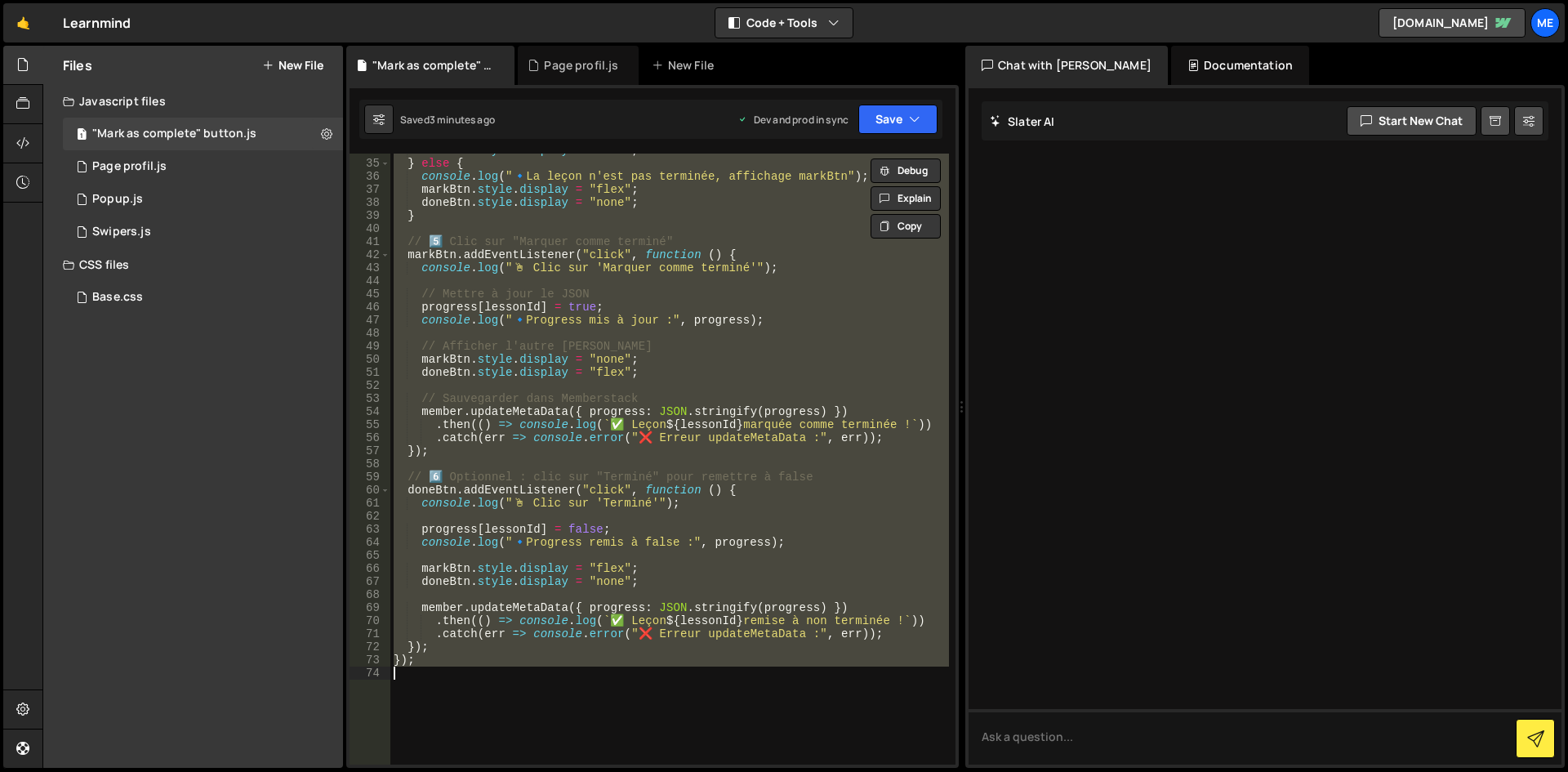
paste textarea
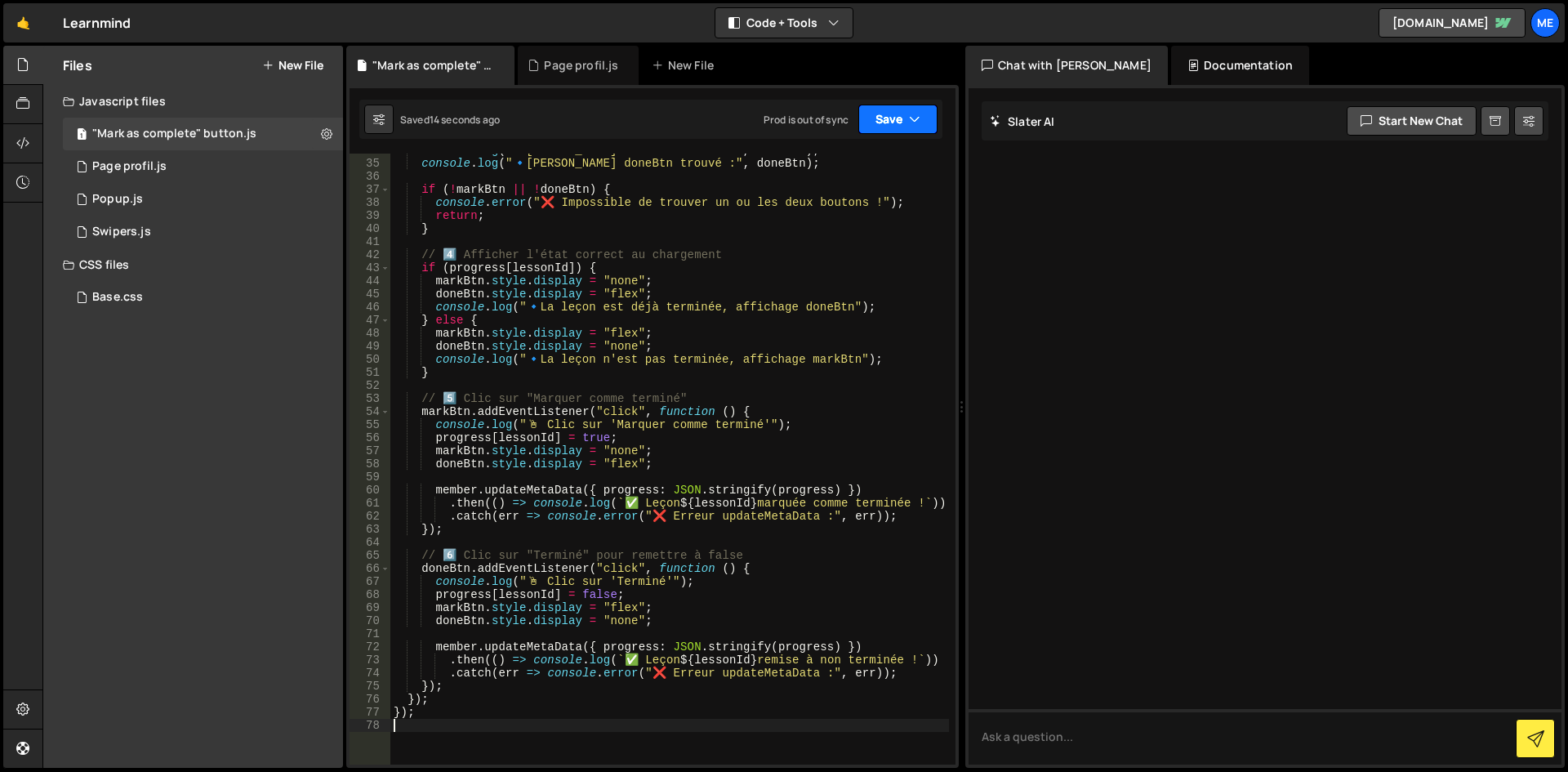
click at [888, 129] on button "Save" at bounding box center [898, 119] width 80 height 29
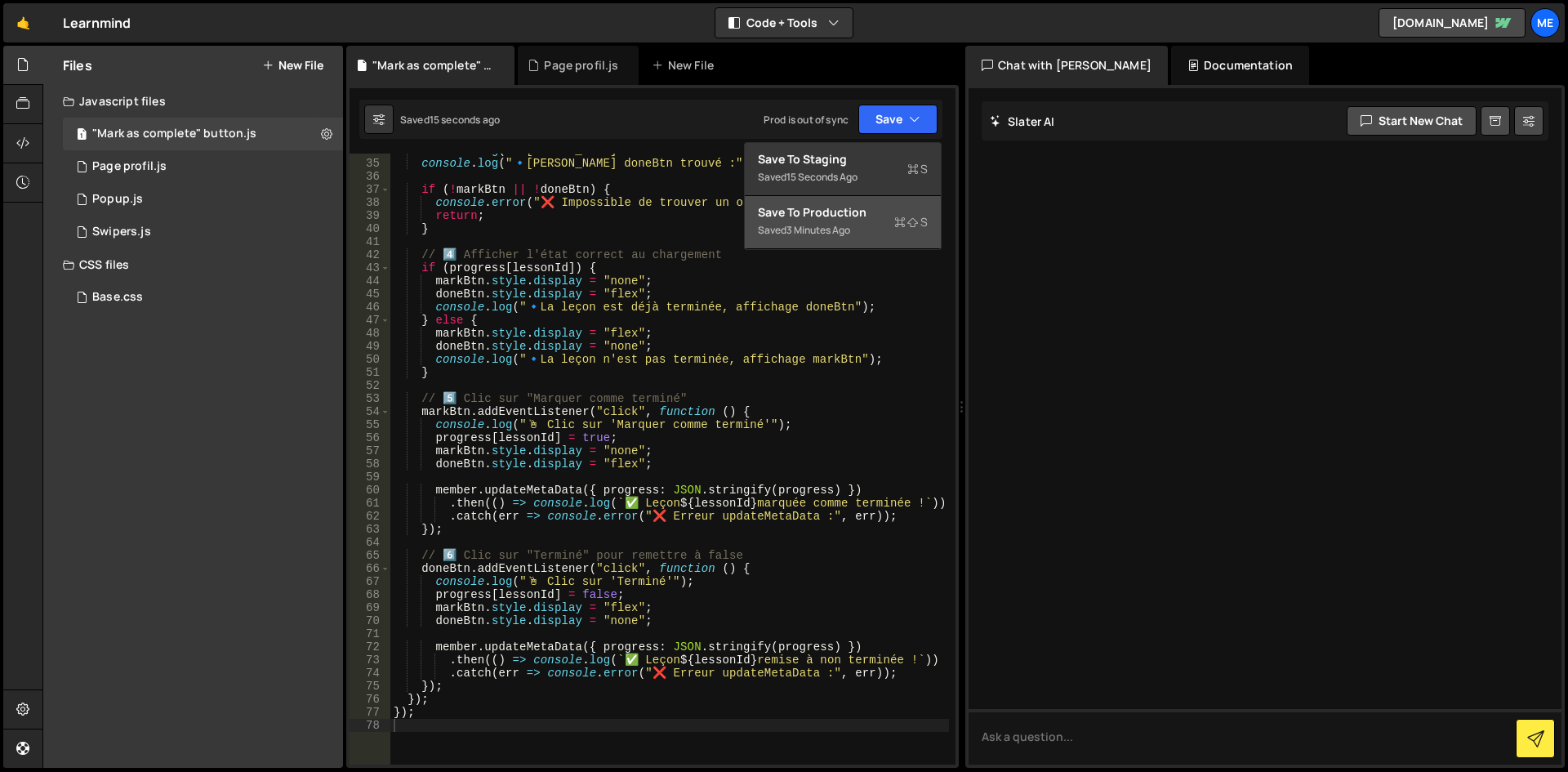
click at [869, 223] on div "Saved 3 minutes ago" at bounding box center [843, 230] width 170 height 20
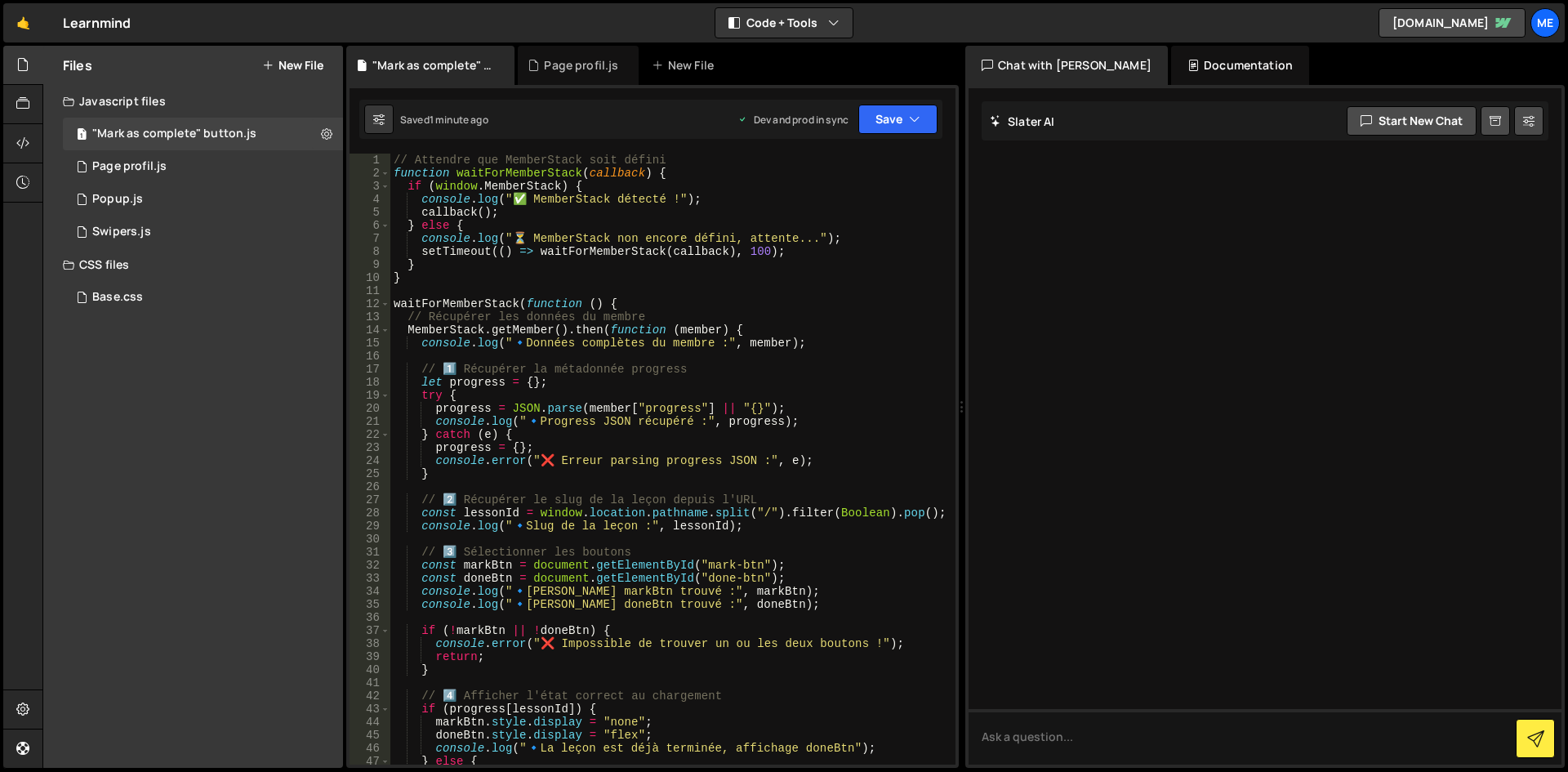
scroll to position [0, 0]
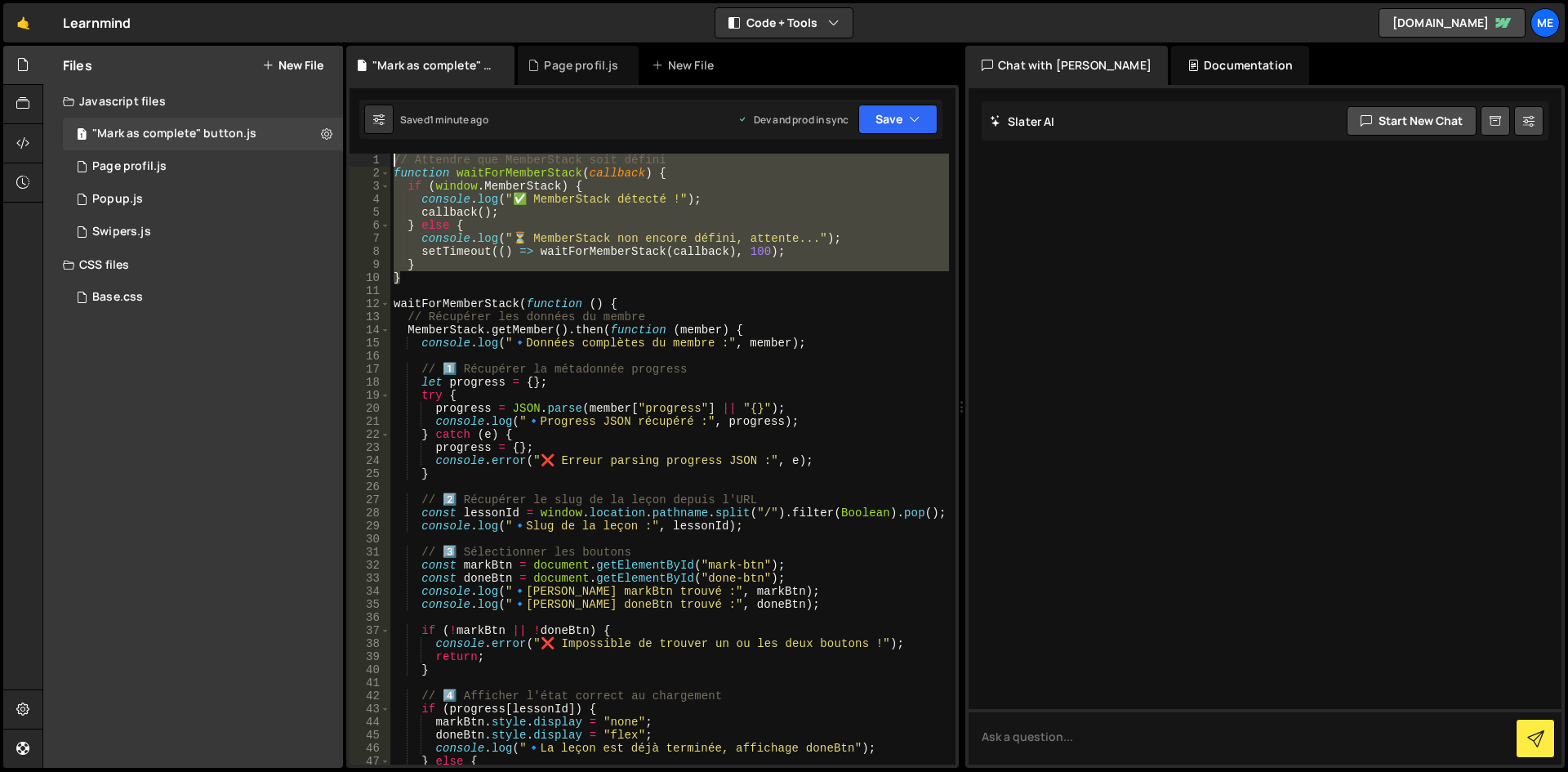
drag, startPoint x: 472, startPoint y: 285, endPoint x: 363, endPoint y: 126, distance: 192.8
click at [363, 126] on div "Debug Explain Copy "Mark as complete" button.js Page profil.js New File Saved 1…" at bounding box center [653, 407] width 613 height 723
type textarea "// Attendre que MemberStack soit défini function waitForMemberStack(callback) {"
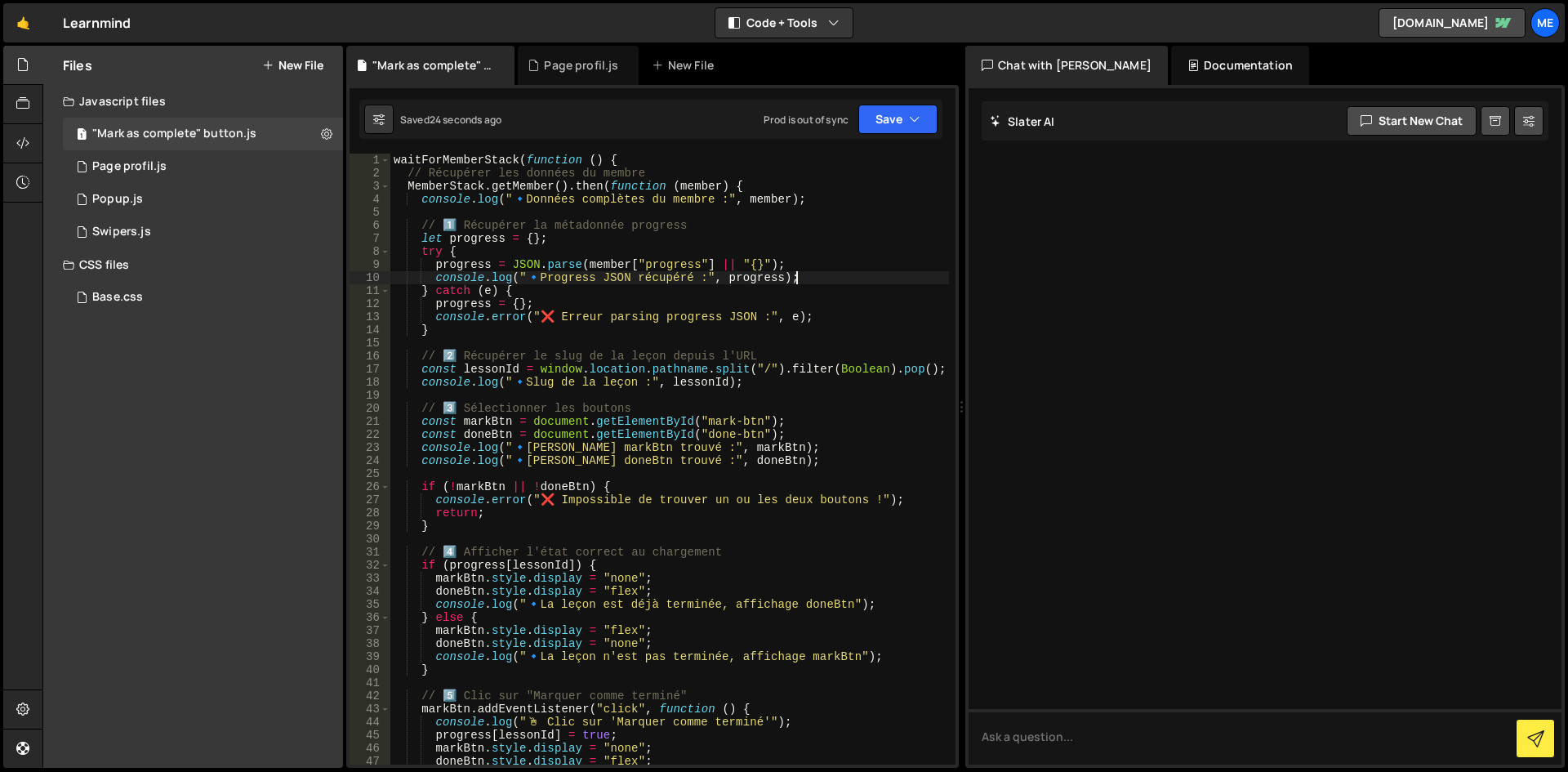
click at [873, 271] on div "waitForMemberStack ( function ( ) { // Récupérer les données du membre MemberSt…" at bounding box center [669, 472] width 559 height 637
drag, startPoint x: 675, startPoint y: 181, endPoint x: 191, endPoint y: 169, distance: 484.1
click at [175, 168] on div "Files New File Javascript files 1 "Mark as complete" button.js 0 1 Page profil.…" at bounding box center [805, 407] width 1526 height 723
click at [693, 199] on div "waitForMemberStack ( function ( ) { // Récupérer les données du membre MemberSt…" at bounding box center [669, 472] width 559 height 637
click at [695, 169] on div "waitForMemberStack ( function ( ) { // Récupérer les données du membre MemberSt…" at bounding box center [669, 472] width 559 height 637
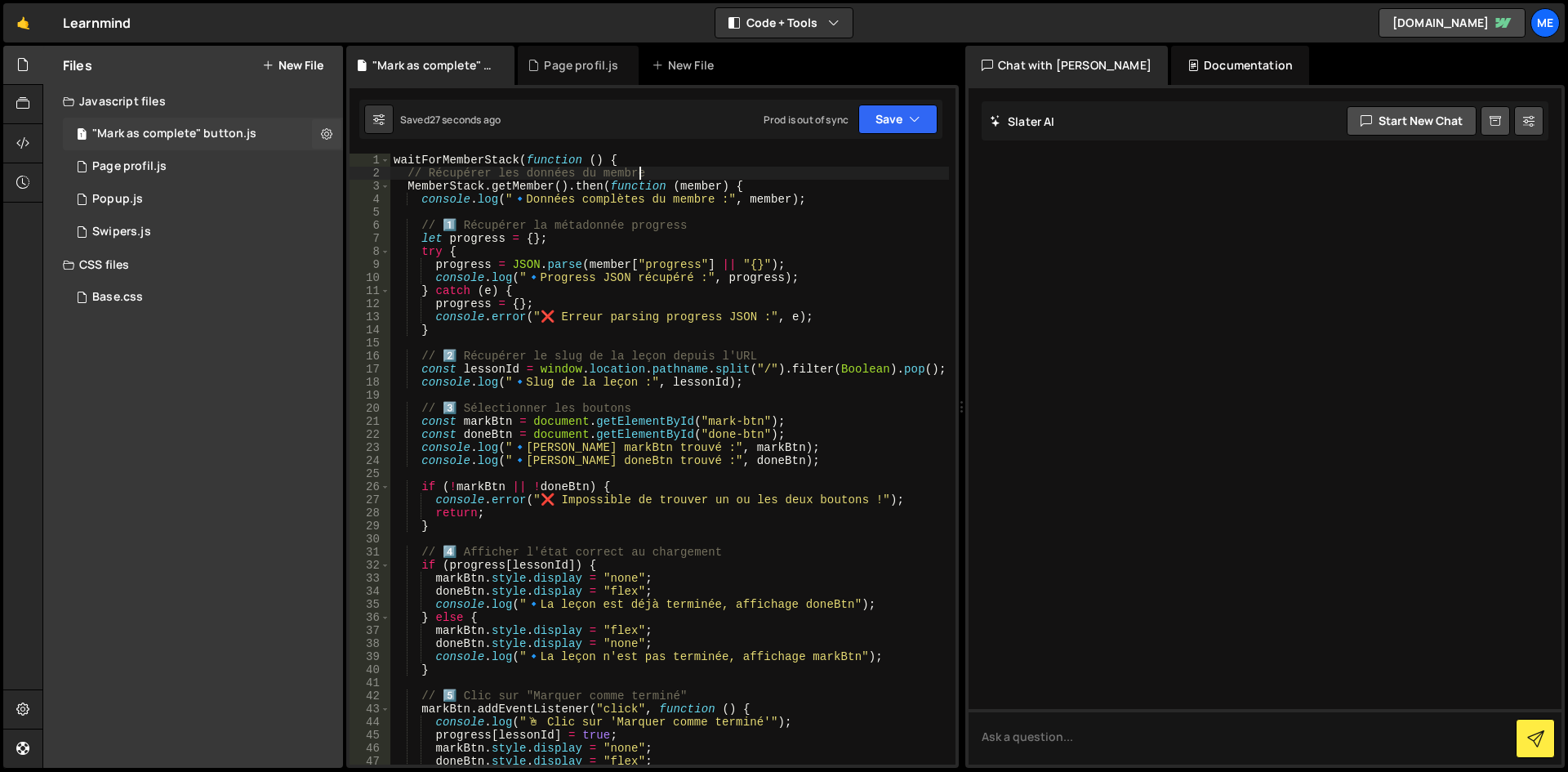
drag, startPoint x: 703, startPoint y: 171, endPoint x: 232, endPoint y: 150, distance: 471.5
click at [232, 150] on div "Files New File Javascript files 1 "Mark as complete" button.js 0 1 Page profil.…" at bounding box center [805, 407] width 1526 height 723
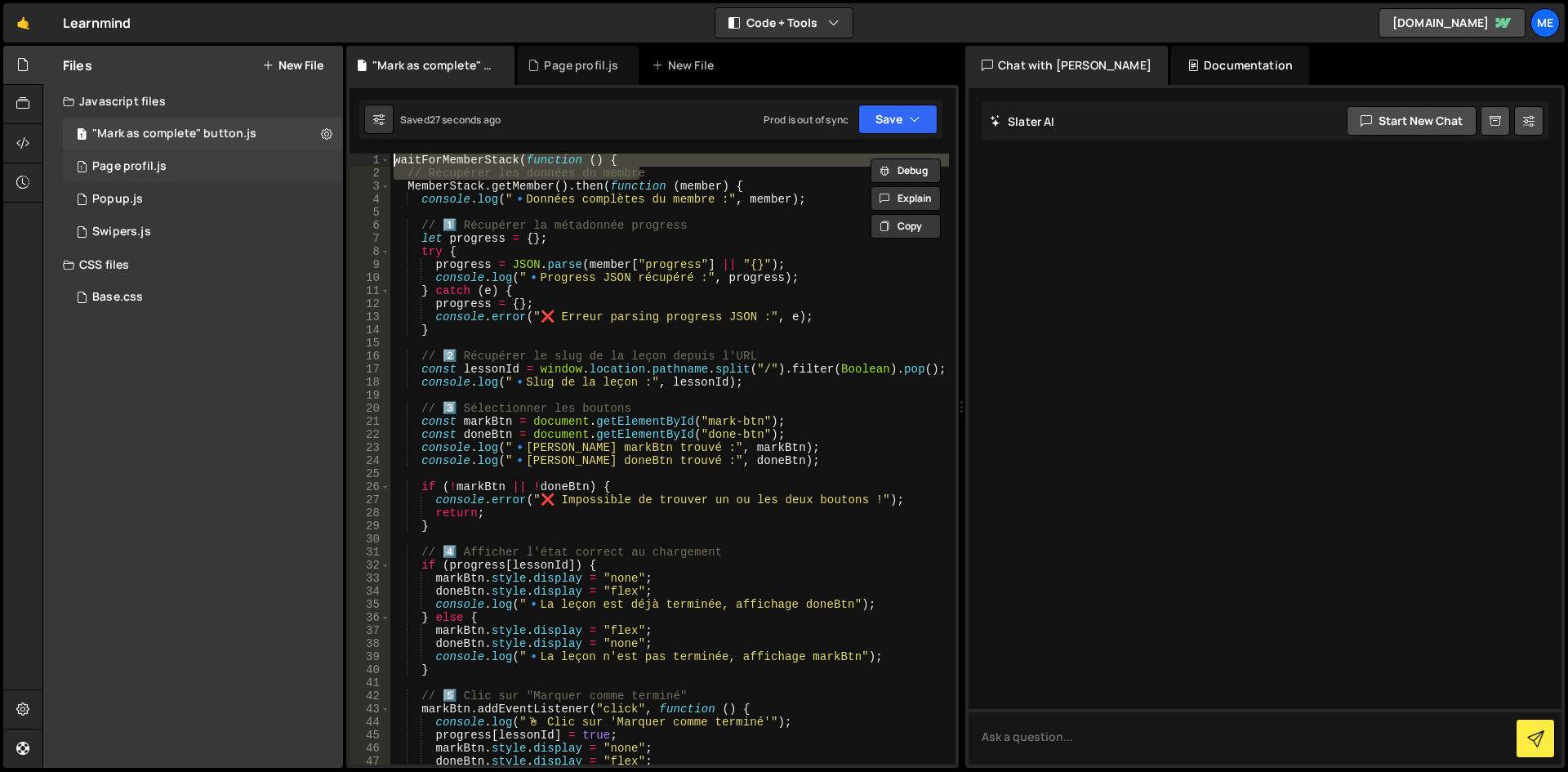
type textarea "="
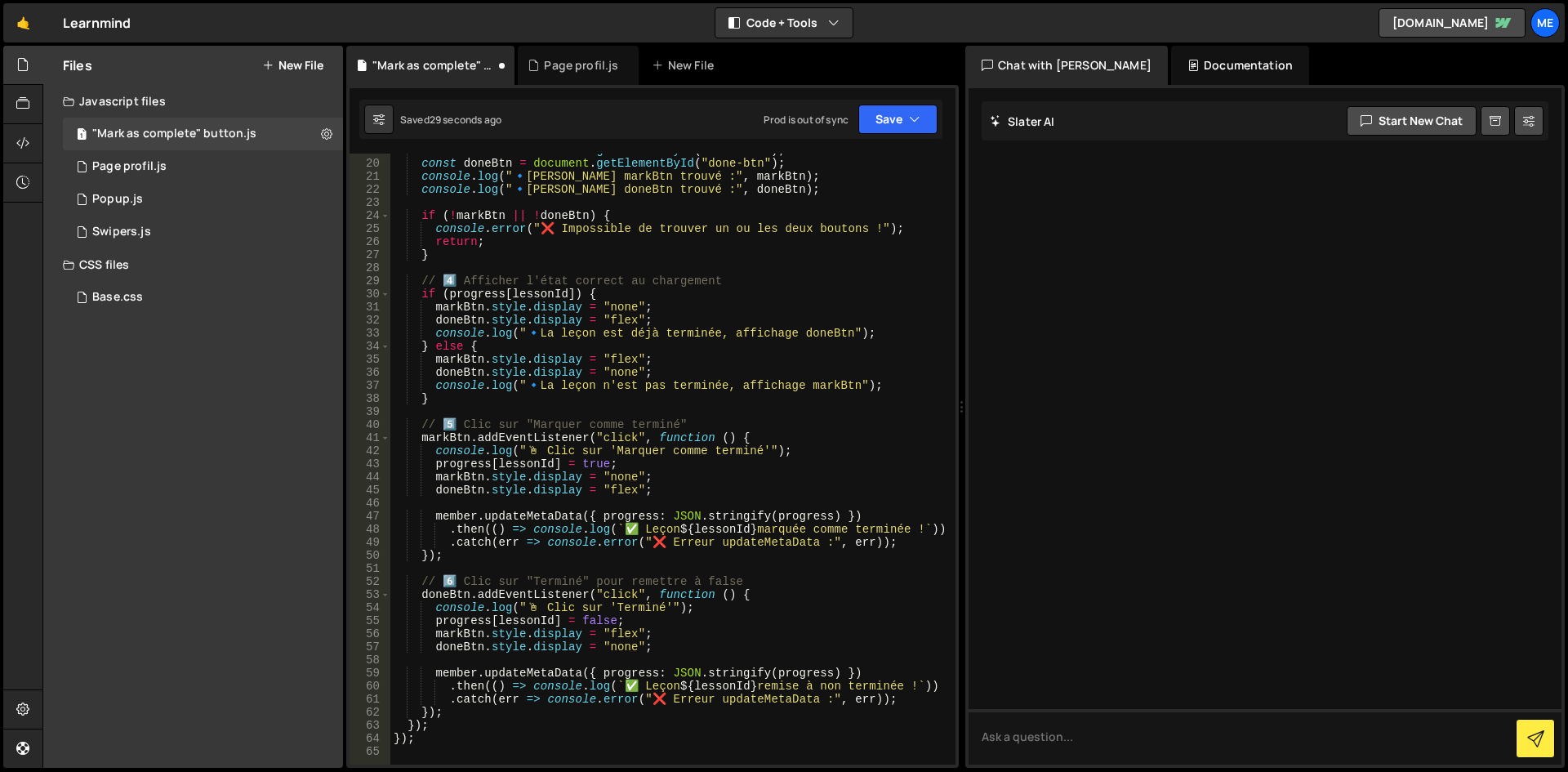
scroll to position [343, 0]
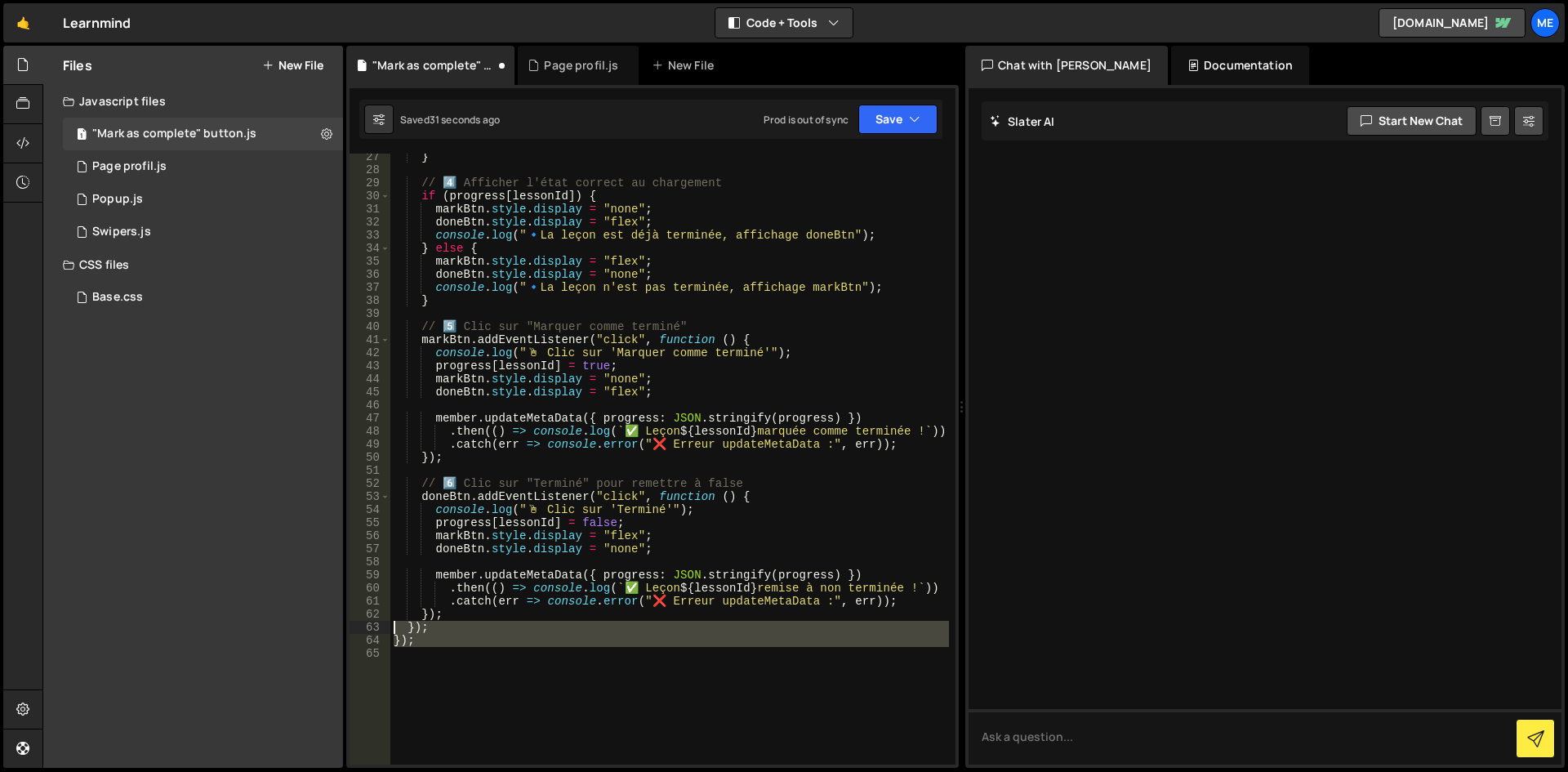
drag, startPoint x: 472, startPoint y: 647, endPoint x: 385, endPoint y: 629, distance: 88.8
click at [385, 629] on div "MemberStack.getMember().then(function (member) { 27 28 29 30 31 32 33 34 35 36 …" at bounding box center [652, 459] width 606 height 611
type textarea "}); });"
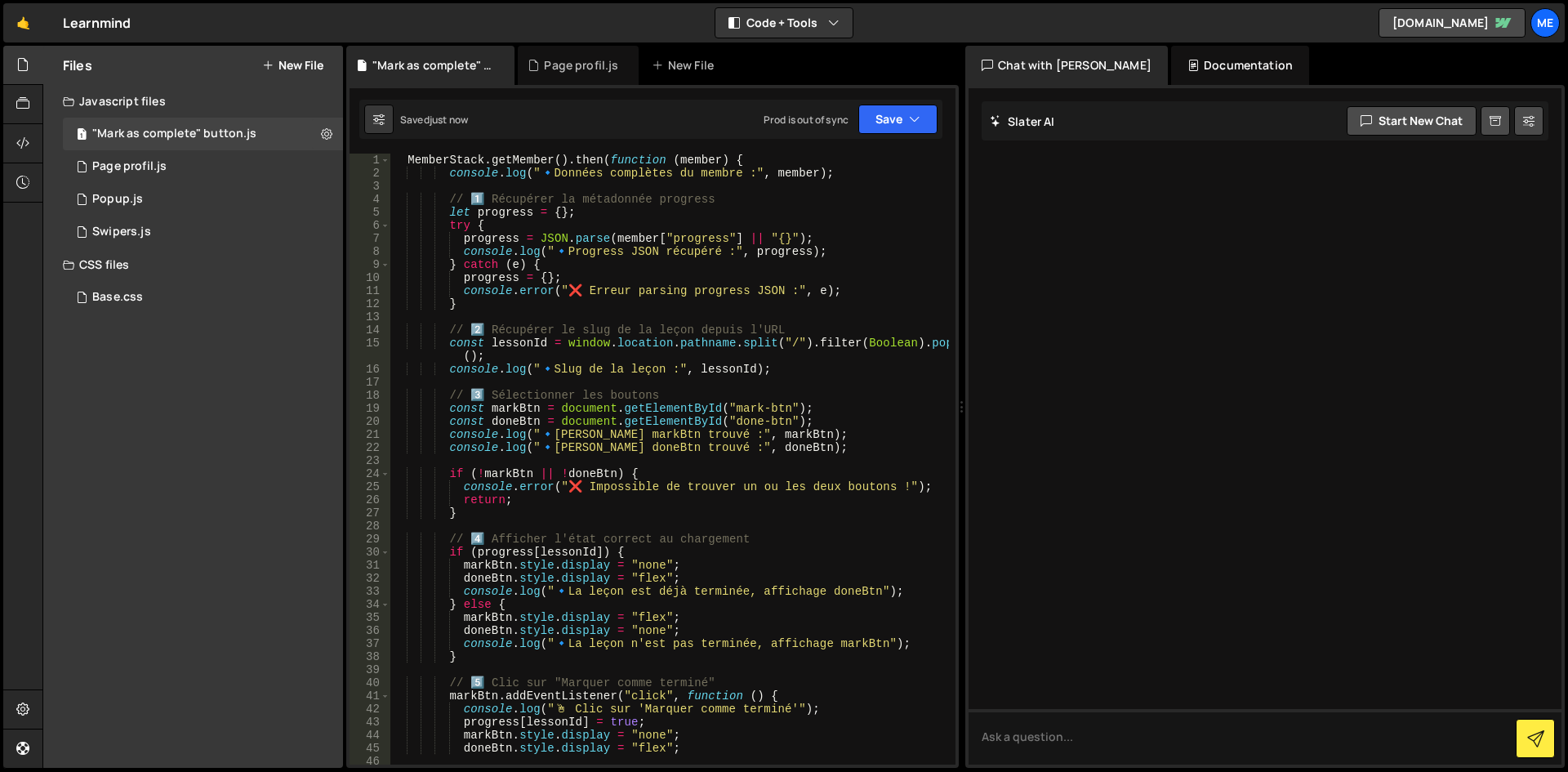
scroll to position [0, 0]
click at [739, 151] on div "1 Type cmd + s to save your Javascript file. הההההההההההההההההההההההההההההההההה…" at bounding box center [653, 426] width 613 height 683
click at [744, 161] on div "MemberStack . getMember ( ) . then ( function ( member ) { console . log ( " 🔹 …" at bounding box center [669, 472] width 559 height 637
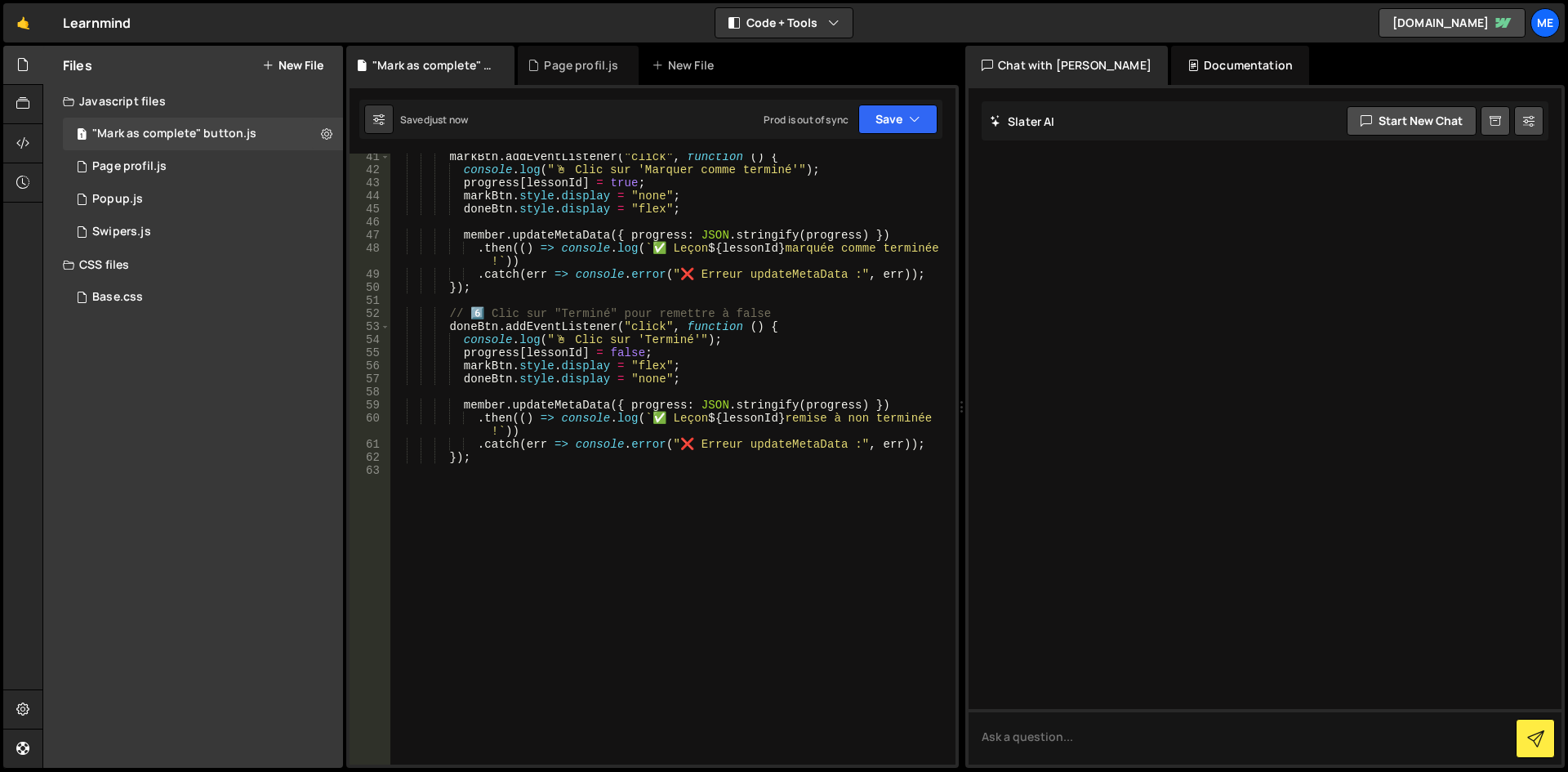
scroll to position [539, 0]
click at [460, 456] on div "markBtn . addEventListener ( "click" , function ( ) { console . log ( " 🖱 ️ Cli…" at bounding box center [669, 469] width 559 height 637
click at [455, 454] on div "markBtn . addEventListener ( "click" , function ( ) { console . log ( " 🖱 ️ Cli…" at bounding box center [669, 469] width 559 height 637
click at [462, 447] on div "markBtn . addEventListener ( "click" , function ( ) { console . log ( " 🖱 ️ Cli…" at bounding box center [669, 469] width 559 height 637
click at [454, 456] on div "markBtn . addEventListener ( "click" , function ( ) { console . log ( " 🖱 ️ Cli…" at bounding box center [669, 469] width 559 height 637
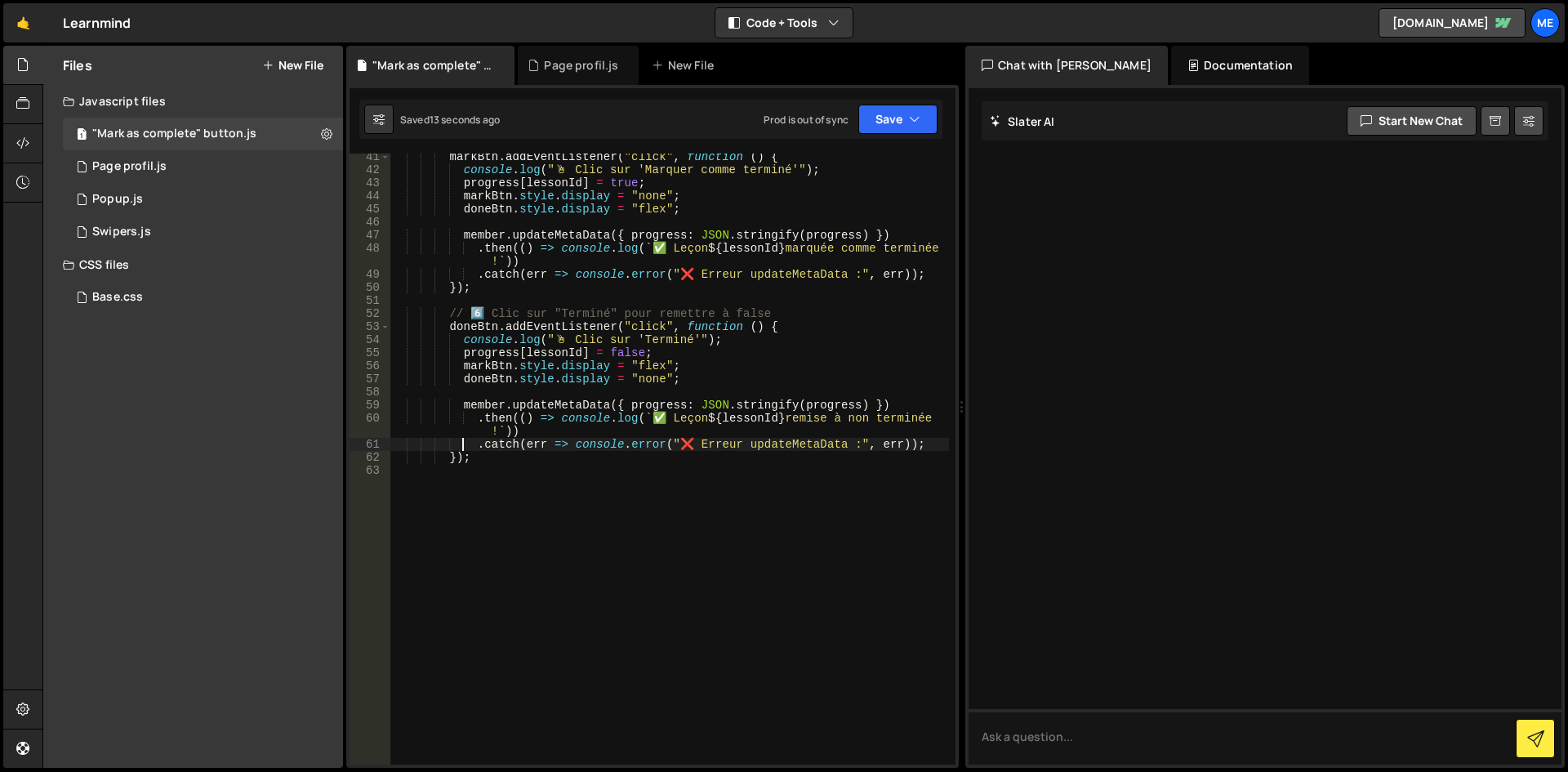
type textarea "});"
click at [487, 465] on div "markBtn . addEventListener ( "click" , function ( ) { console . log ( " 🖱 ️ Cli…" at bounding box center [669, 469] width 559 height 637
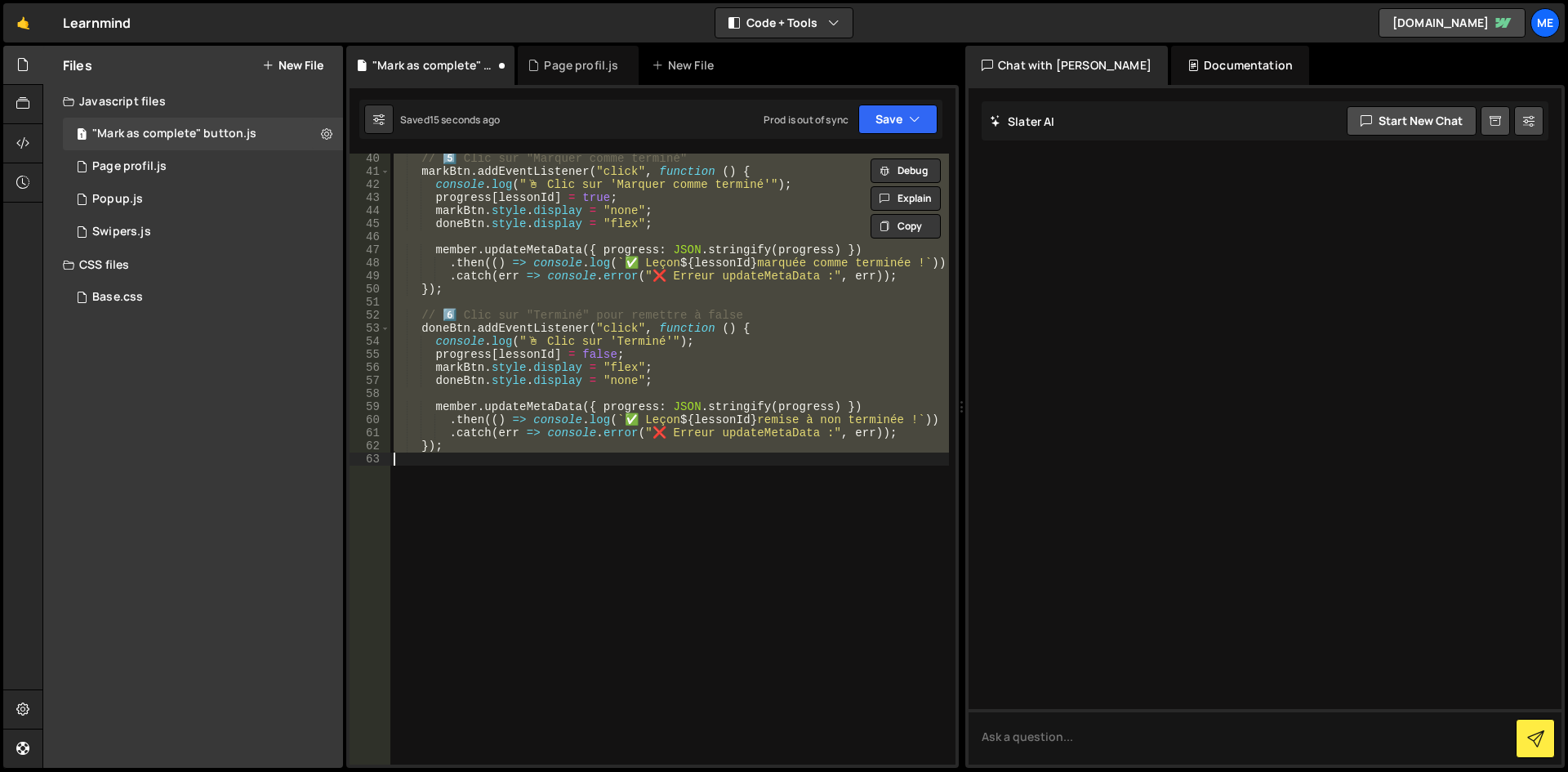
scroll to position [511, 0]
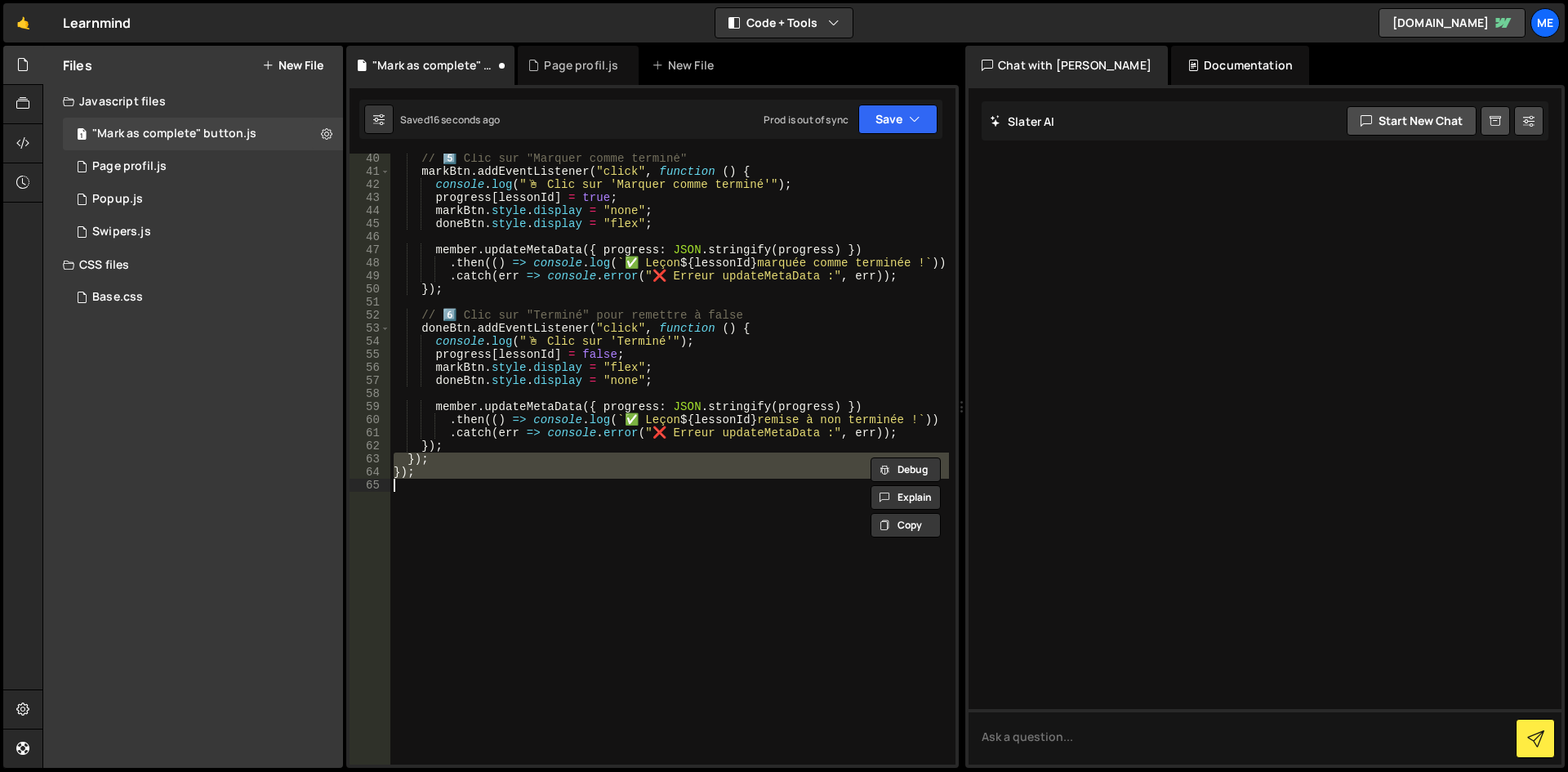
click at [487, 465] on div "// 5️⃣ Clic sur "Marquer comme terminé" markBtn . addEventListener ( "click" , …" at bounding box center [669, 459] width 559 height 611
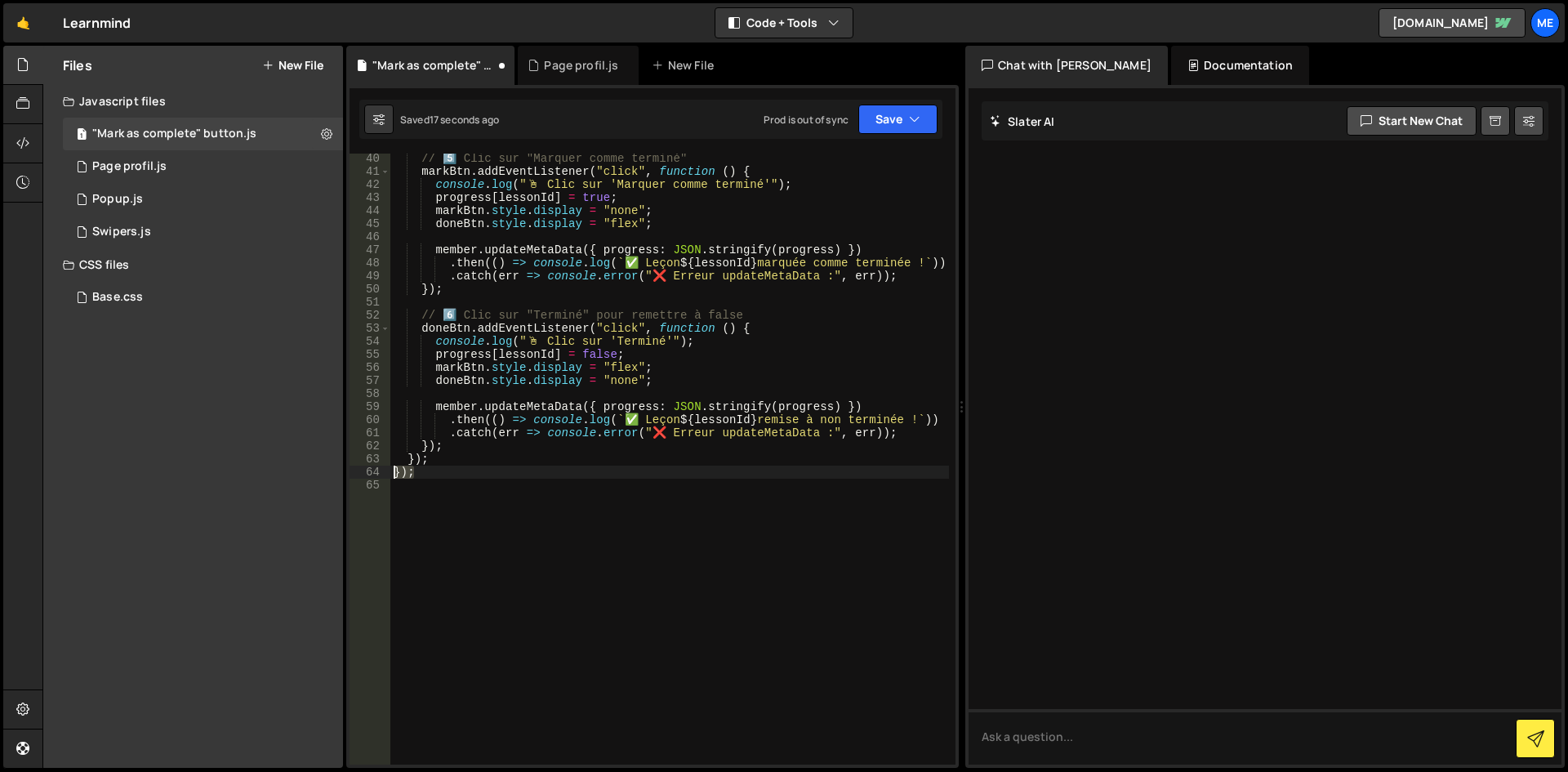
drag, startPoint x: 438, startPoint y: 474, endPoint x: 375, endPoint y: 475, distance: 63.0
click at [375, 475] on div "}); 40 41 42 43 44 45 46 47 48 49 50 51 52 53 54 55 56 57 58 59 60 61 62 63 64 …" at bounding box center [652, 459] width 606 height 611
type textarea "});"
click at [513, 485] on div "// 5️⃣ Clic sur "Marquer comme terminé" markBtn . addEventListener ( "click" , …" at bounding box center [669, 471] width 559 height 637
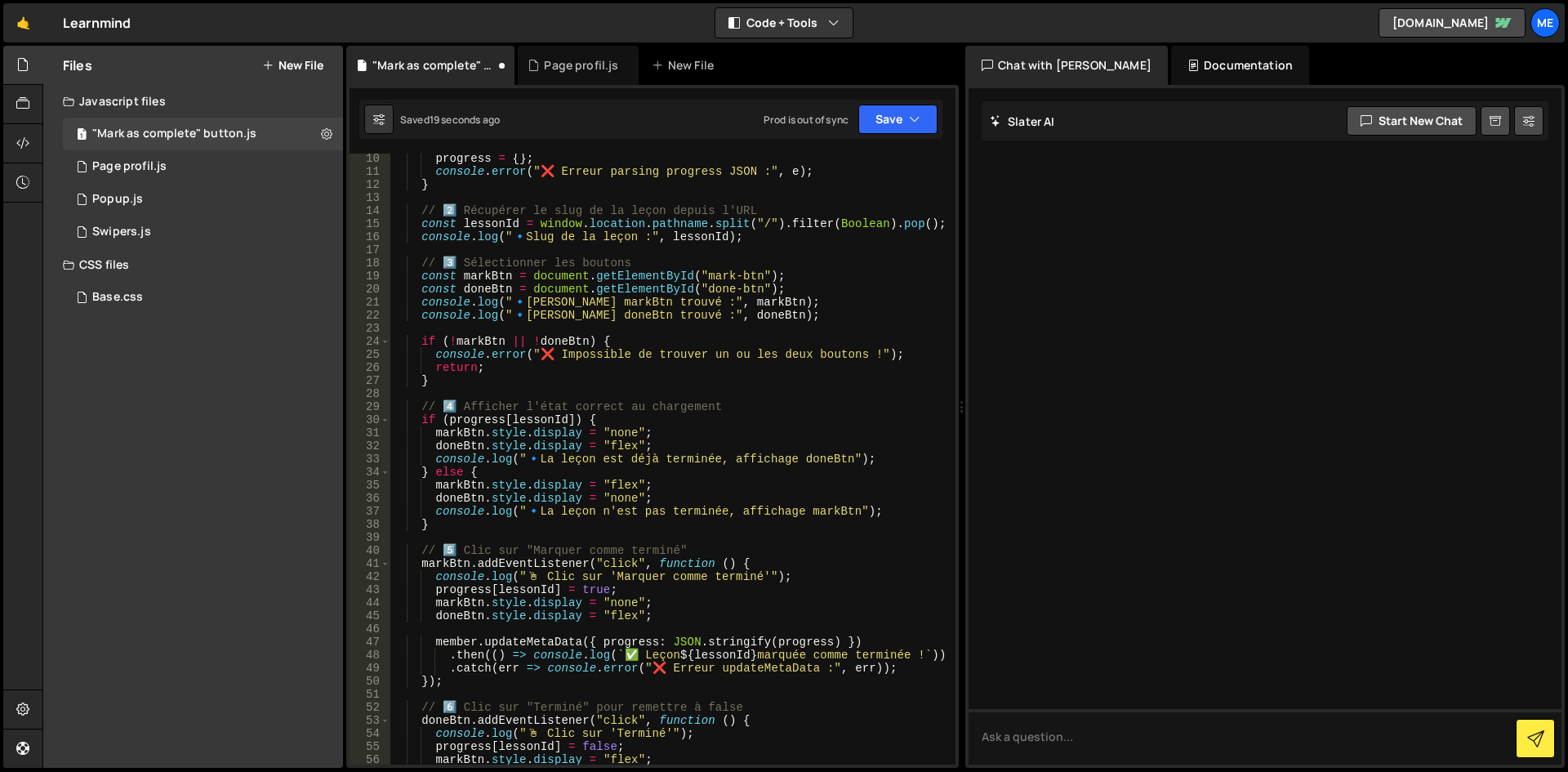
scroll to position [0, 0]
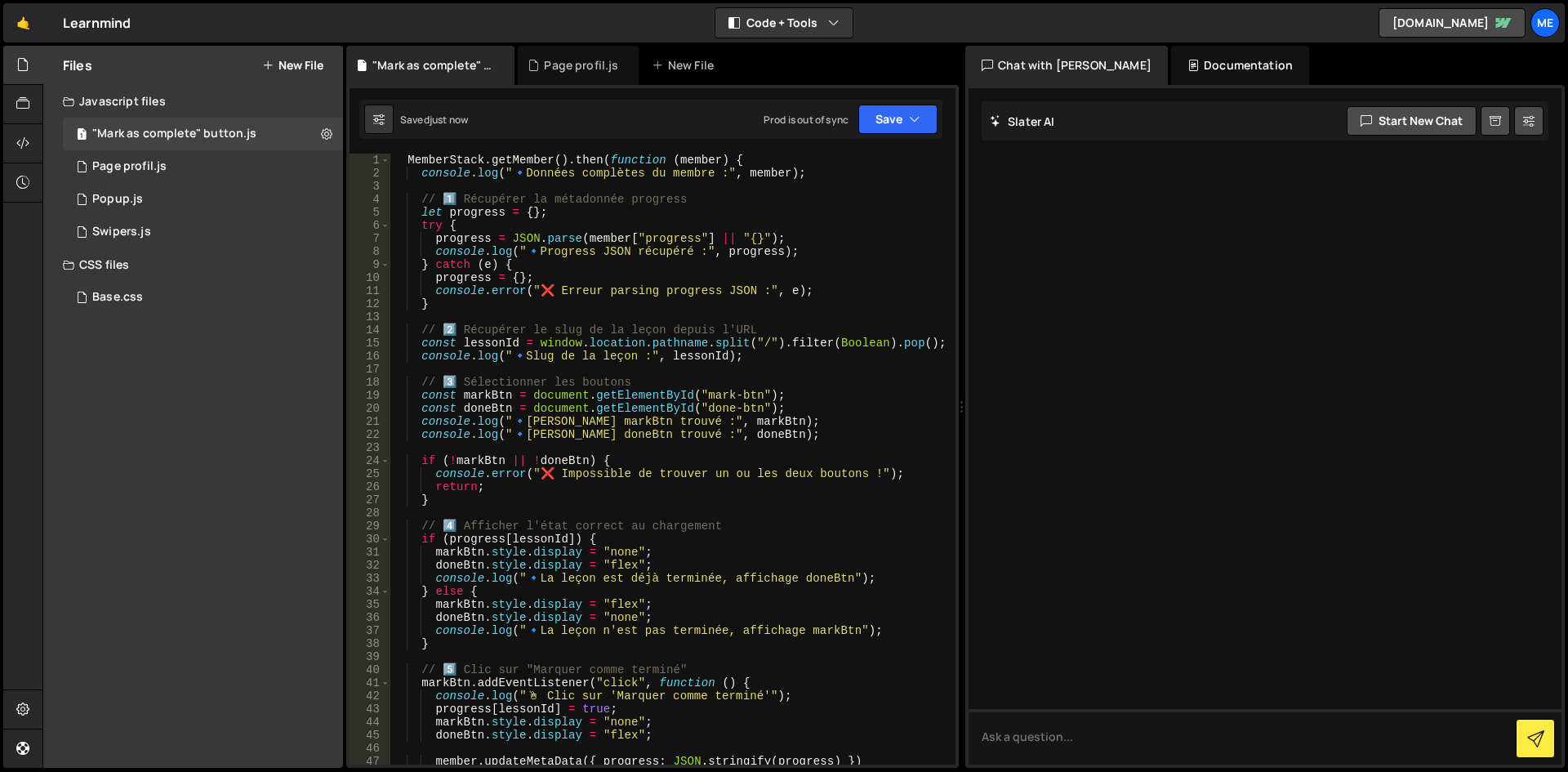
click at [749, 171] on div "MemberStack . getMember ( ) . then ( function ( member ) { console . log ( " 🔹 …" at bounding box center [669, 472] width 559 height 637
type textarea "console.log("🔹 Données complètes du membre :", member);"
click at [11, 21] on link "🤙" at bounding box center [23, 23] width 40 height 39
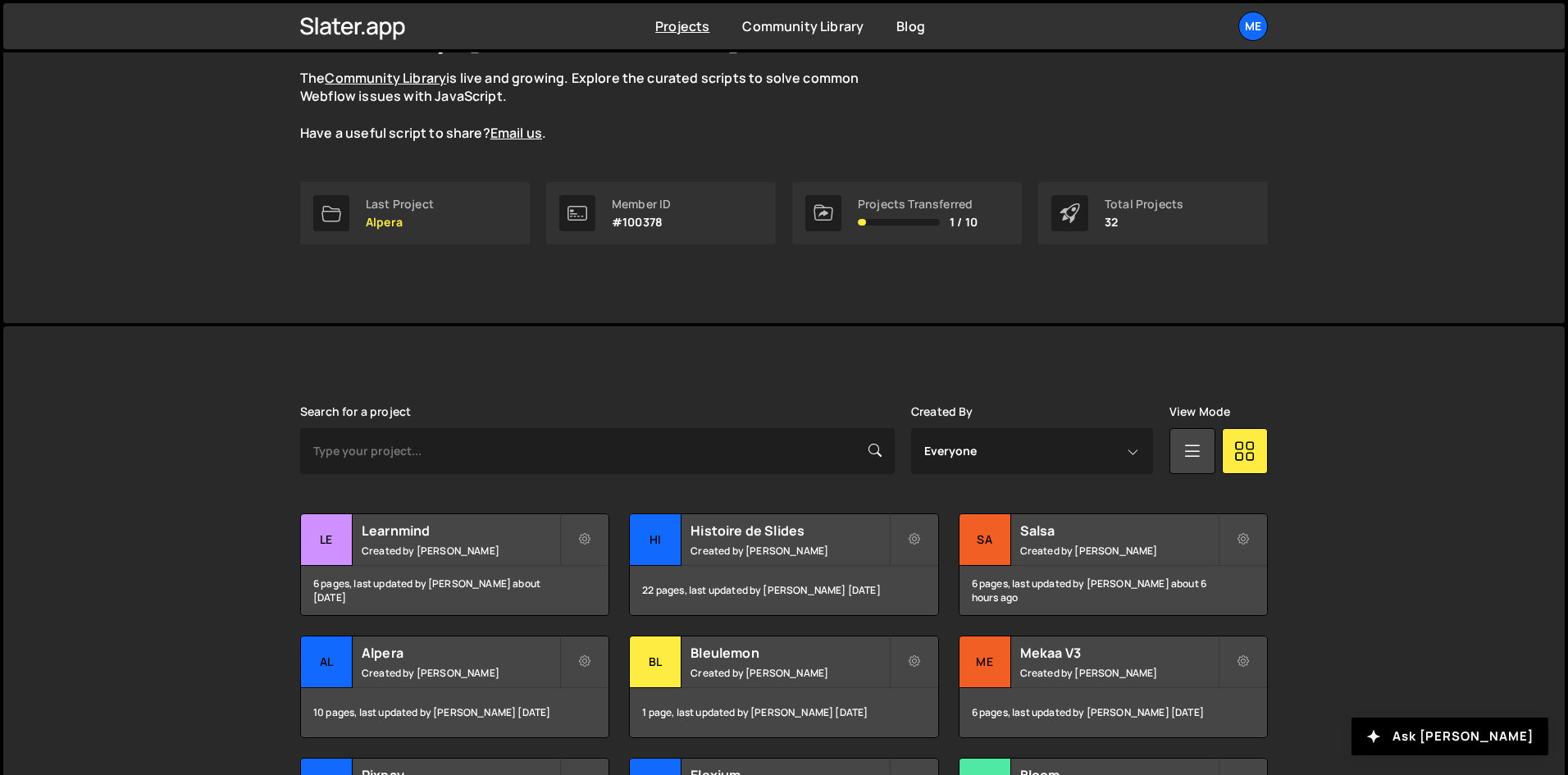
scroll to position [485, 0]
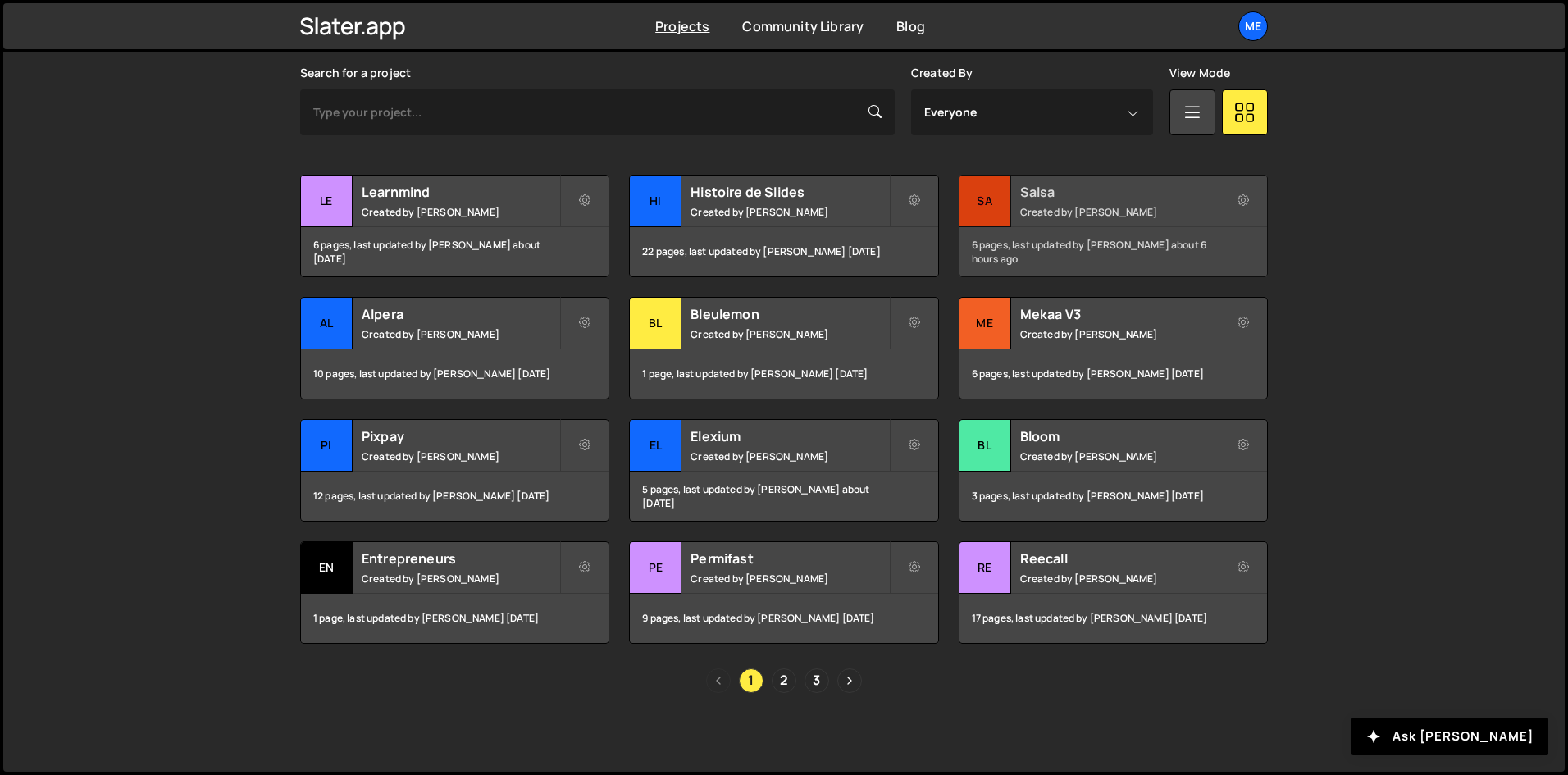
click at [1083, 197] on h2 "Salsa" at bounding box center [1119, 192] width 198 height 18
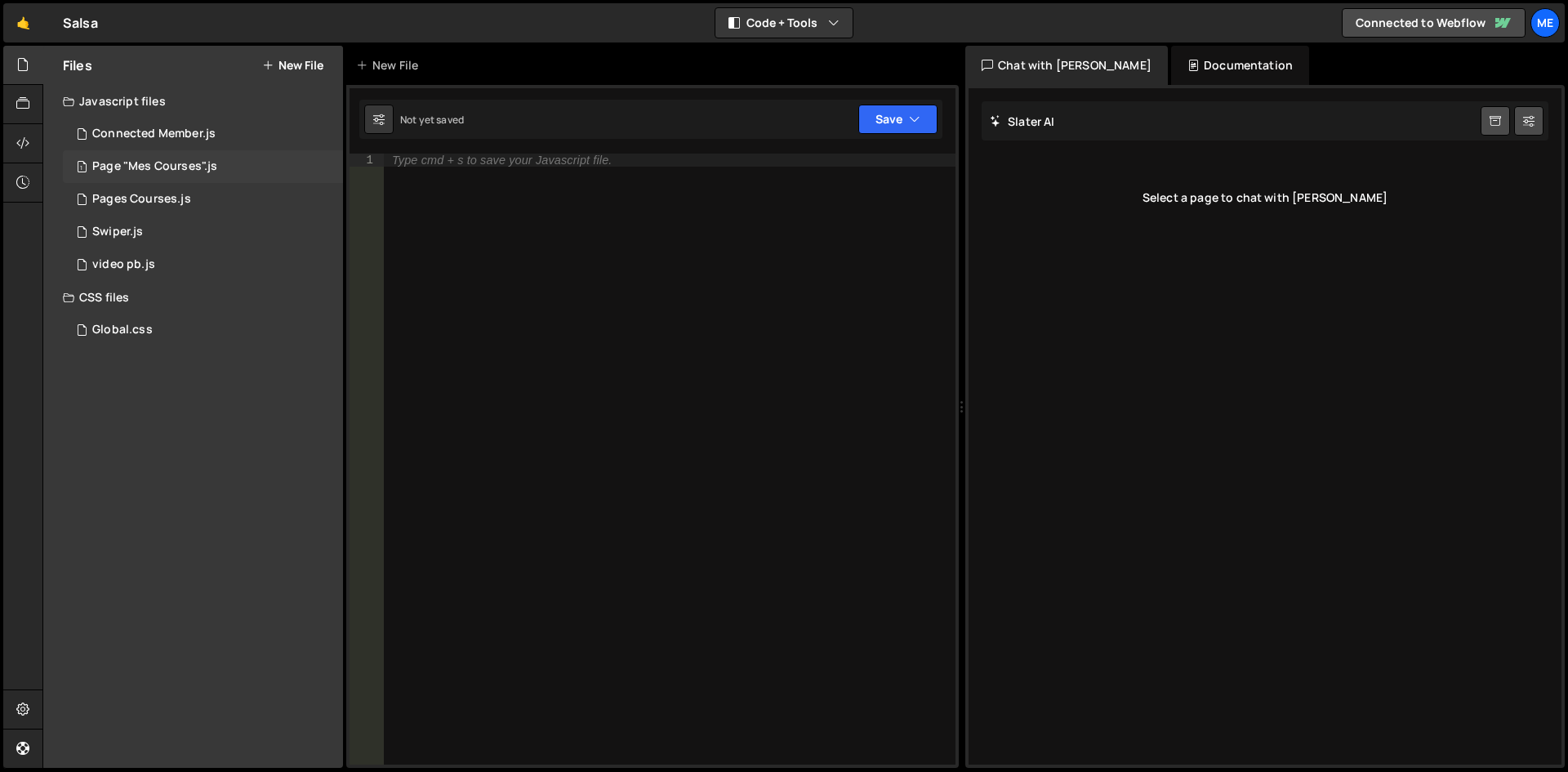
click at [135, 168] on div "Page "Mes Courses".js" at bounding box center [155, 166] width 125 height 15
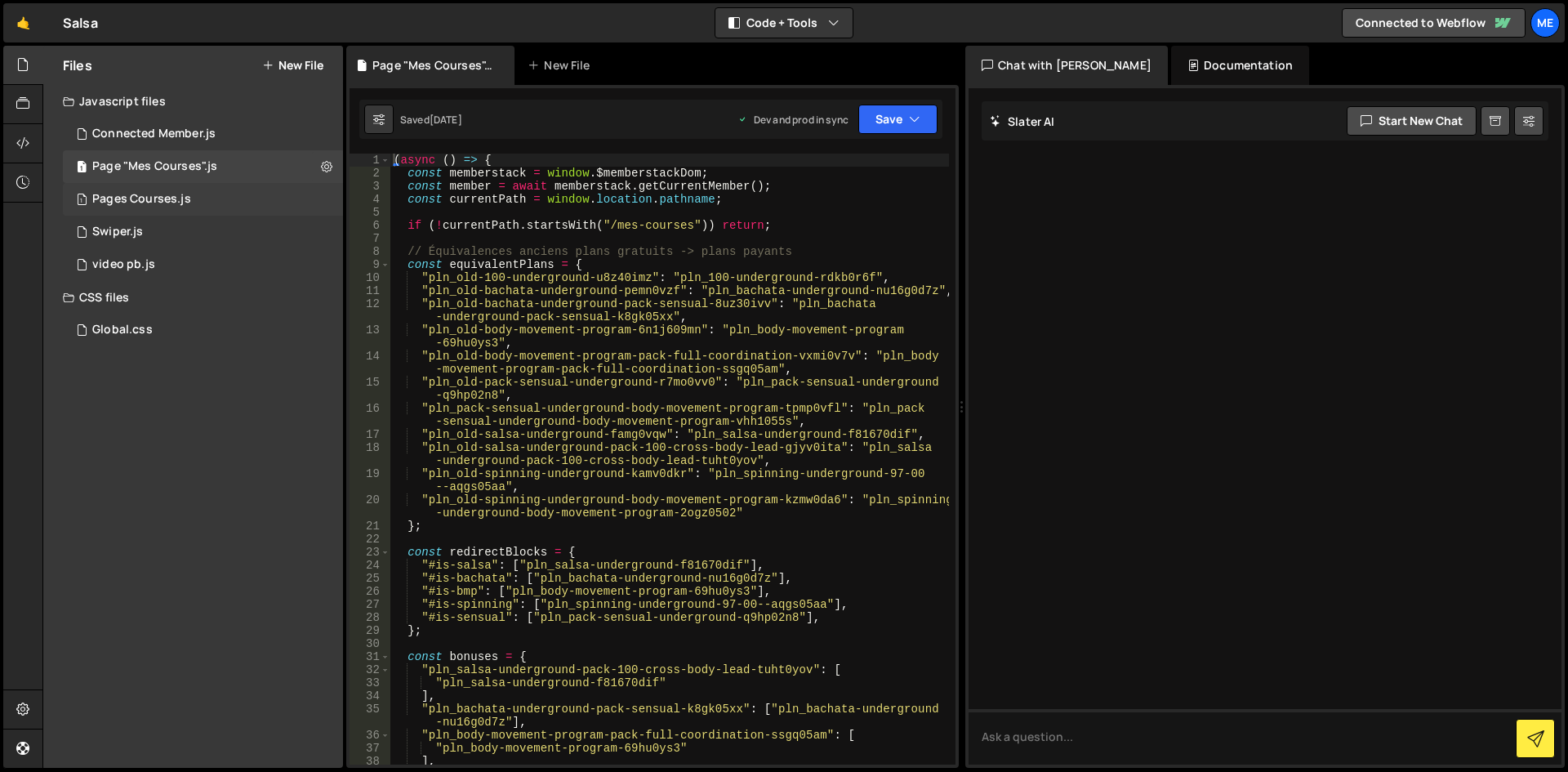
click at [153, 205] on div "Pages Courses.js" at bounding box center [141, 199] width 98 height 15
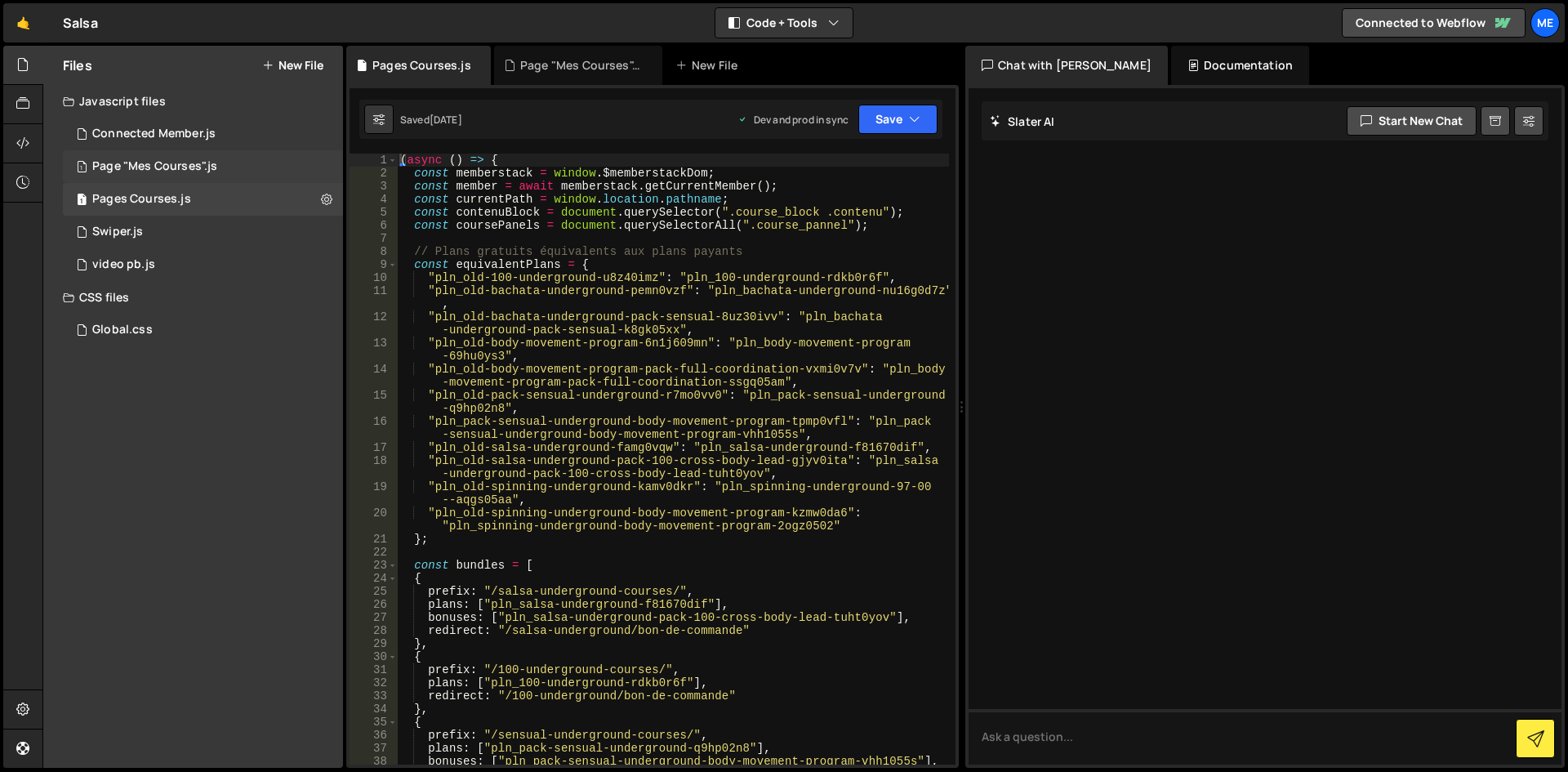
click at [173, 162] on div "Page "Mes Courses".js" at bounding box center [155, 166] width 125 height 15
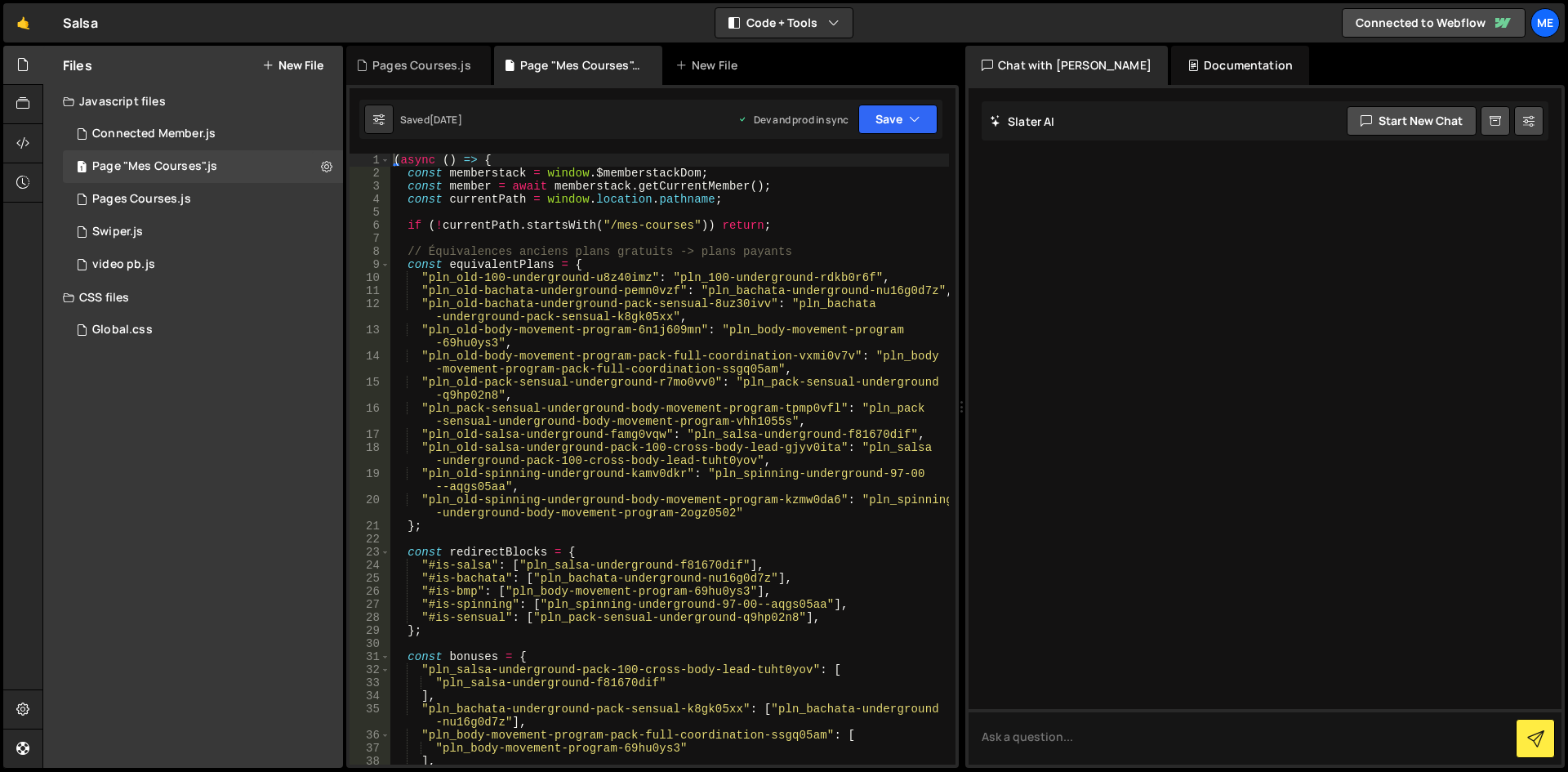
type textarea ""pln_old-100-underground-u8z40imz": "pln_100-underground-rdkb0r6f","
click at [585, 278] on div "( async ( ) => { const memberstack = window . $memberstackDom ; const member = …" at bounding box center [669, 472] width 559 height 637
click at [201, 193] on div "1 Pages Courses.js 0" at bounding box center [202, 199] width 280 height 33
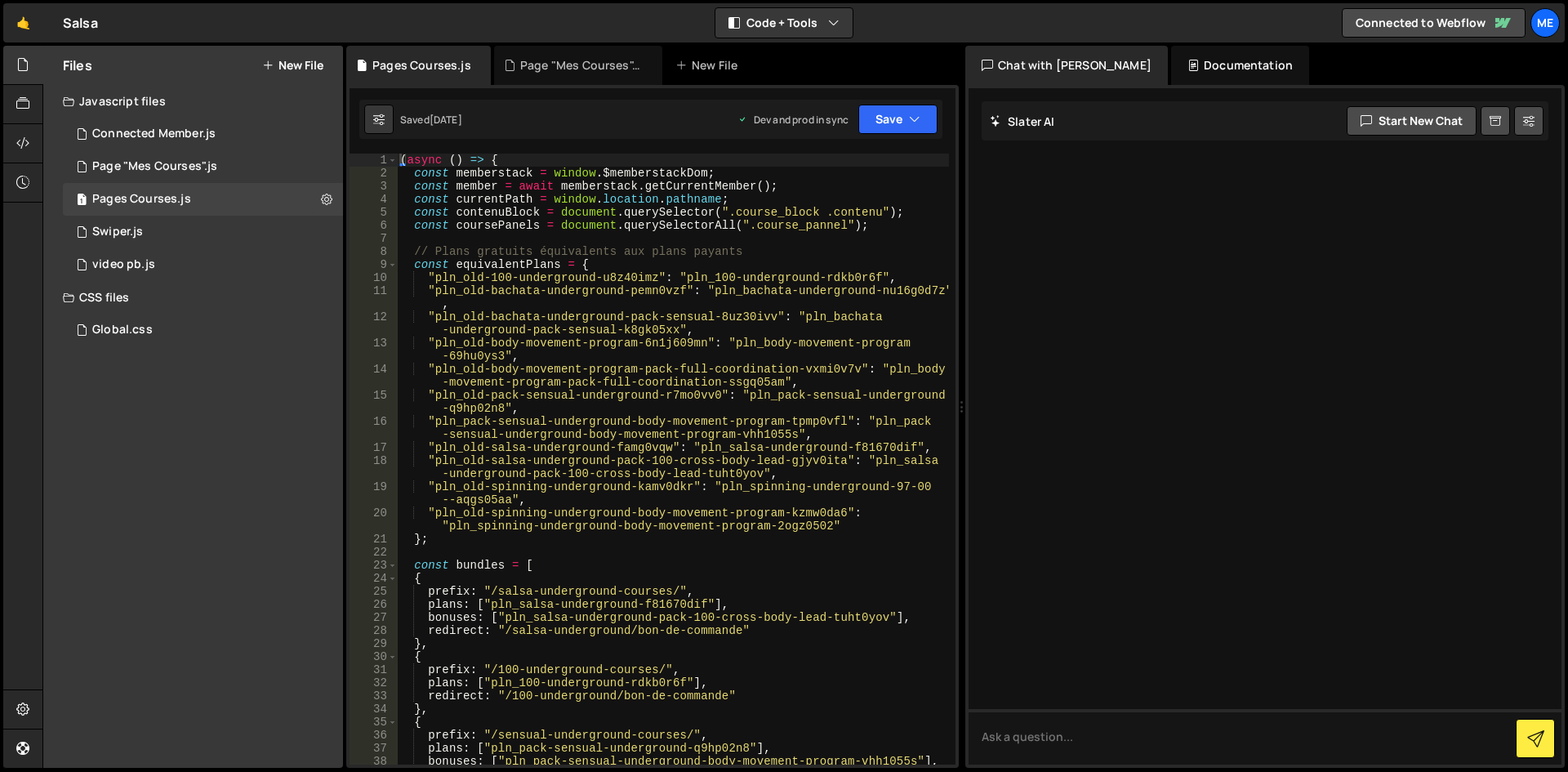
click at [493, 223] on div "( async ( ) => { const memberstack = window . $memberstackDom ; const member = …" at bounding box center [673, 472] width 552 height 637
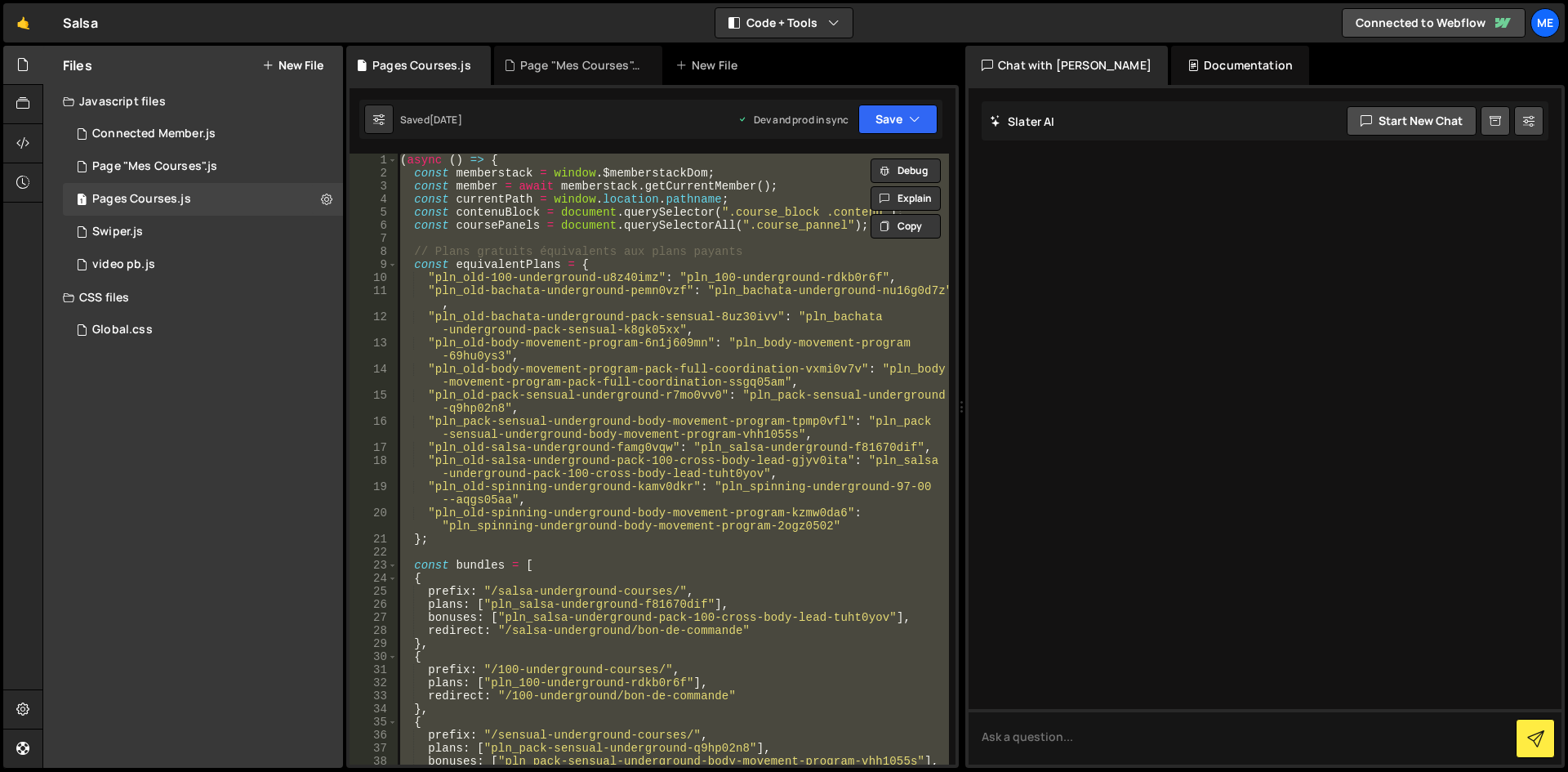
click at [494, 200] on div "( async ( ) => { const memberstack = window . $memberstackDom ; const member = …" at bounding box center [673, 459] width 552 height 611
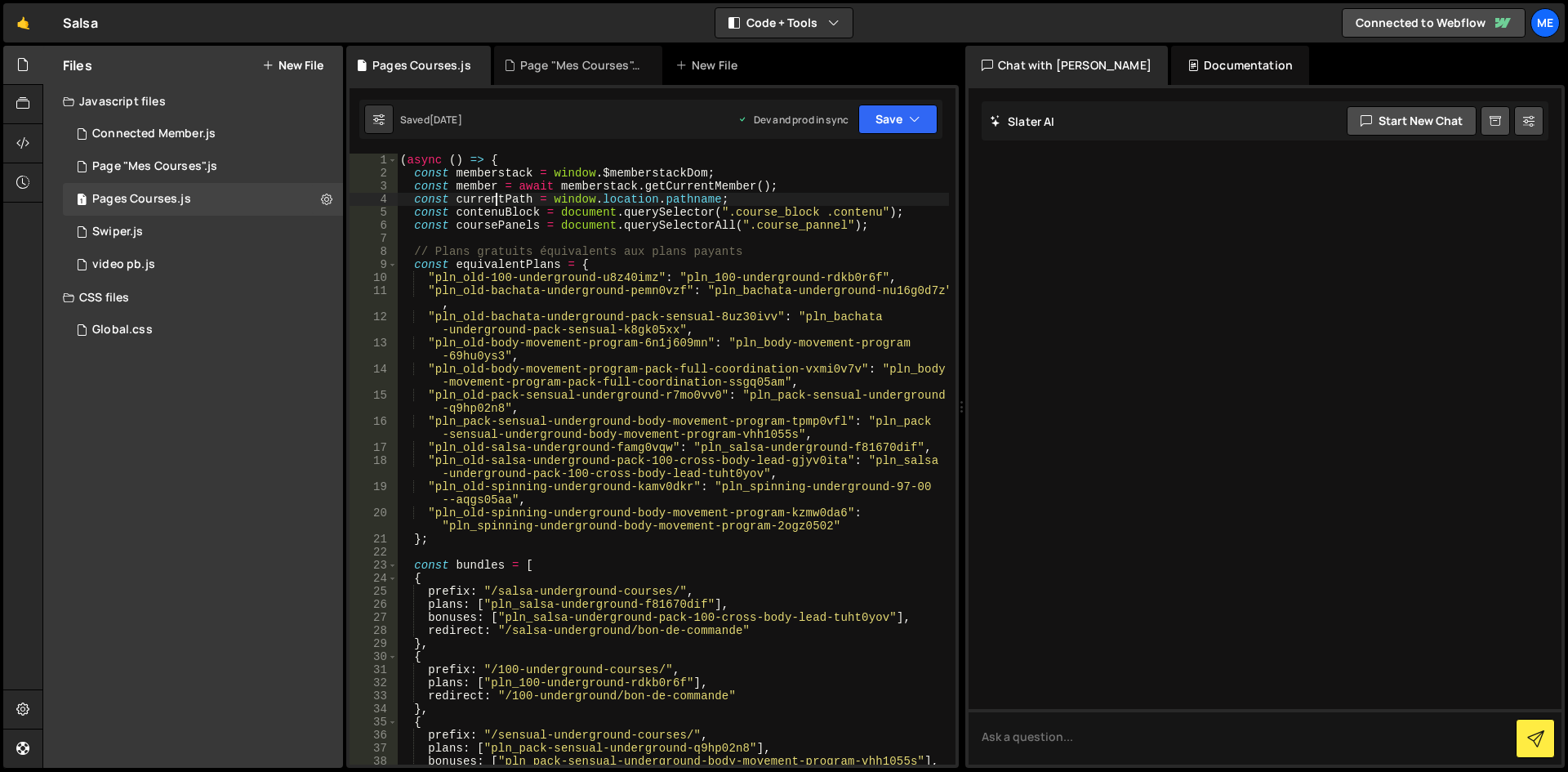
type textarea "})();"
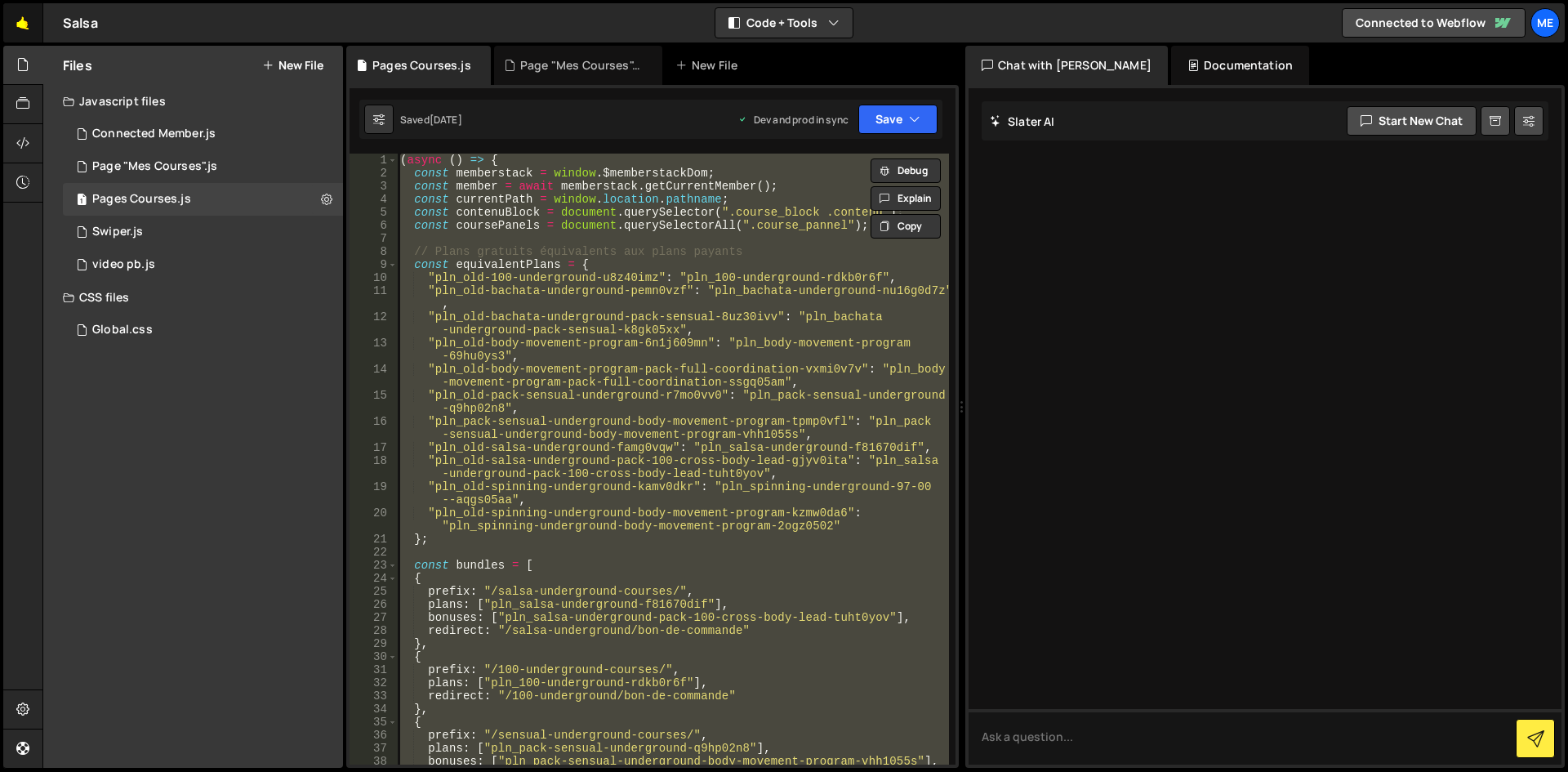
click at [19, 22] on link "🤙" at bounding box center [23, 23] width 40 height 39
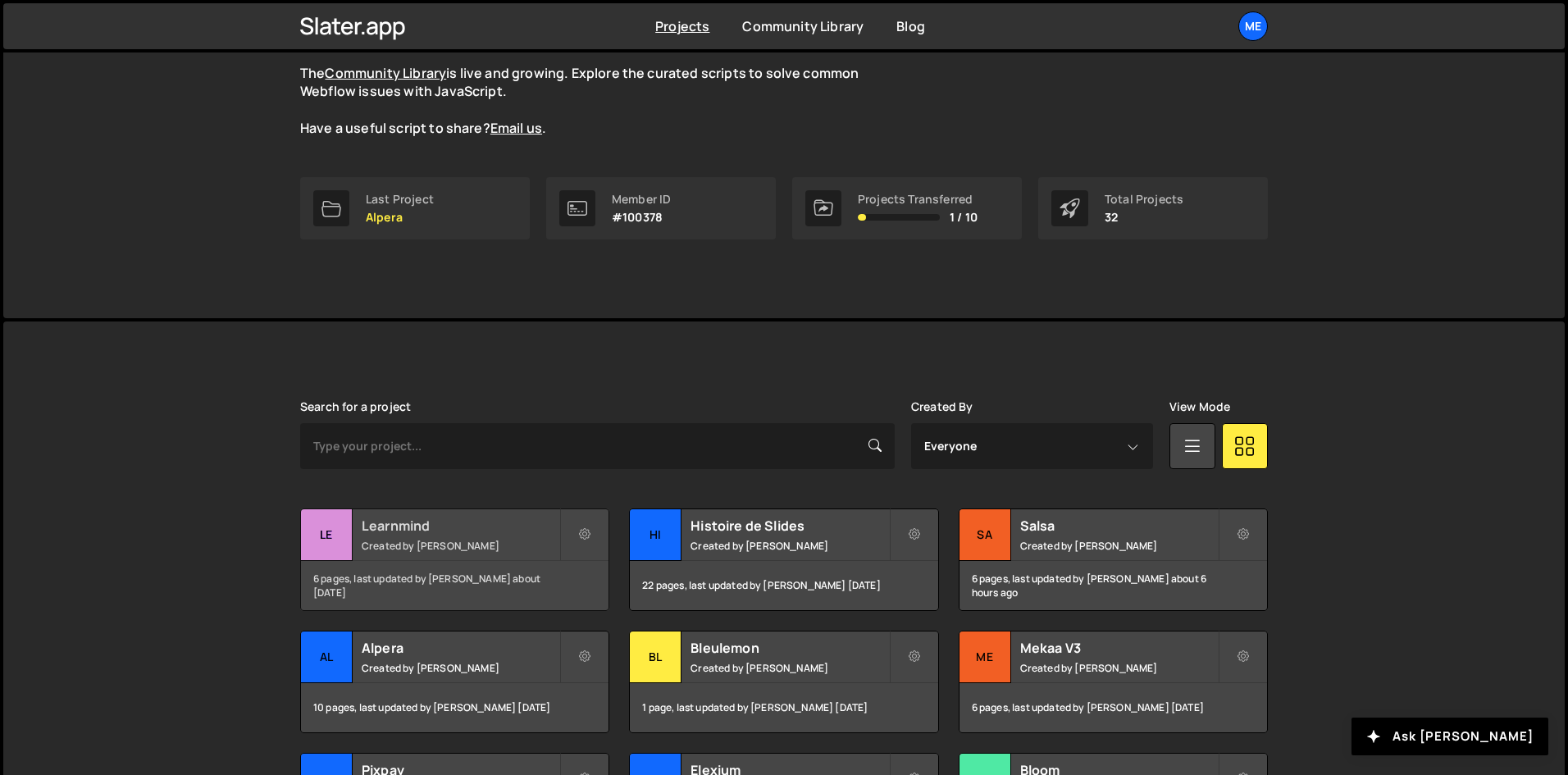
scroll to position [164, 0]
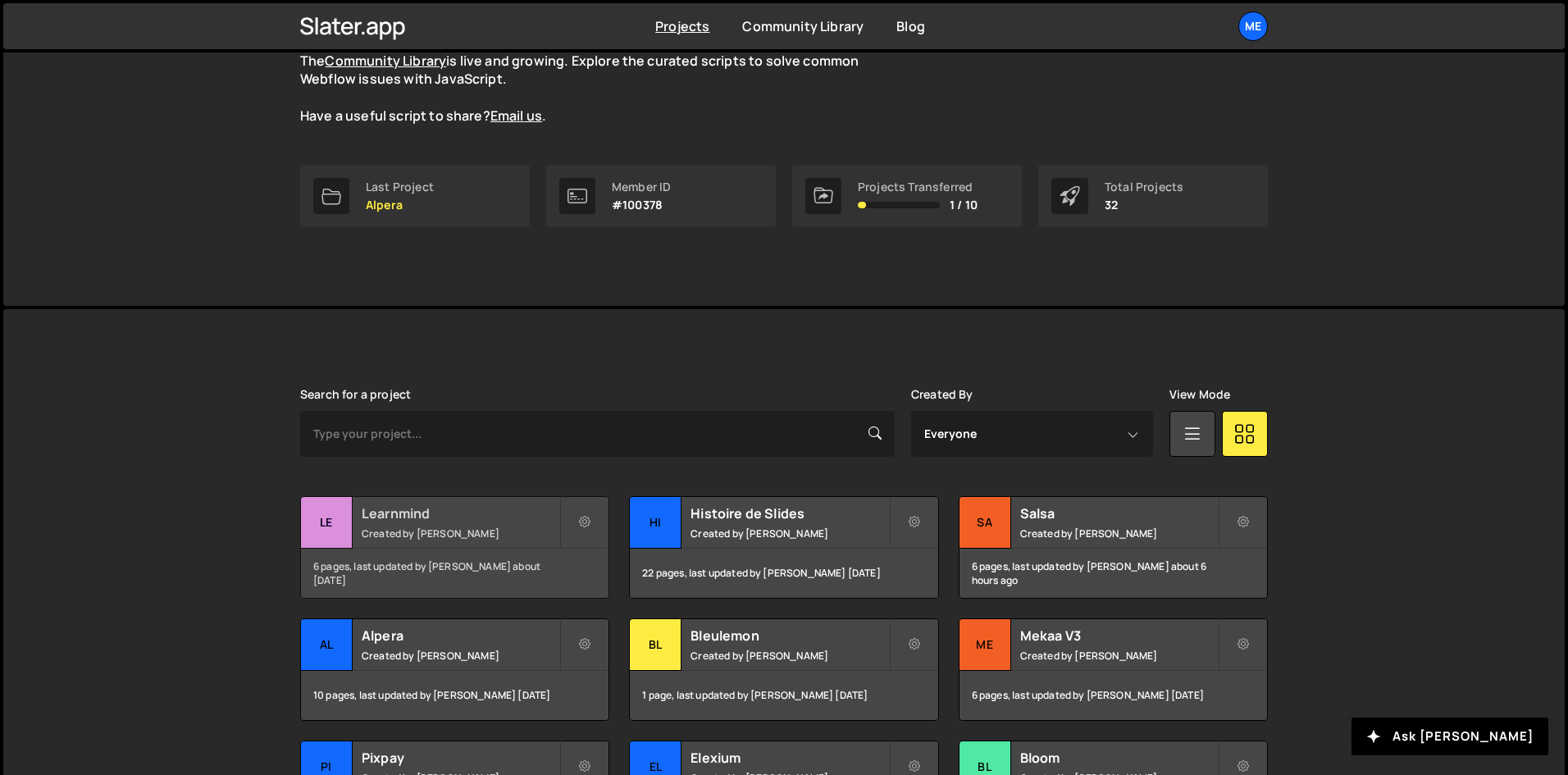
click at [418, 518] on h2 "Learnmind" at bounding box center [461, 513] width 198 height 18
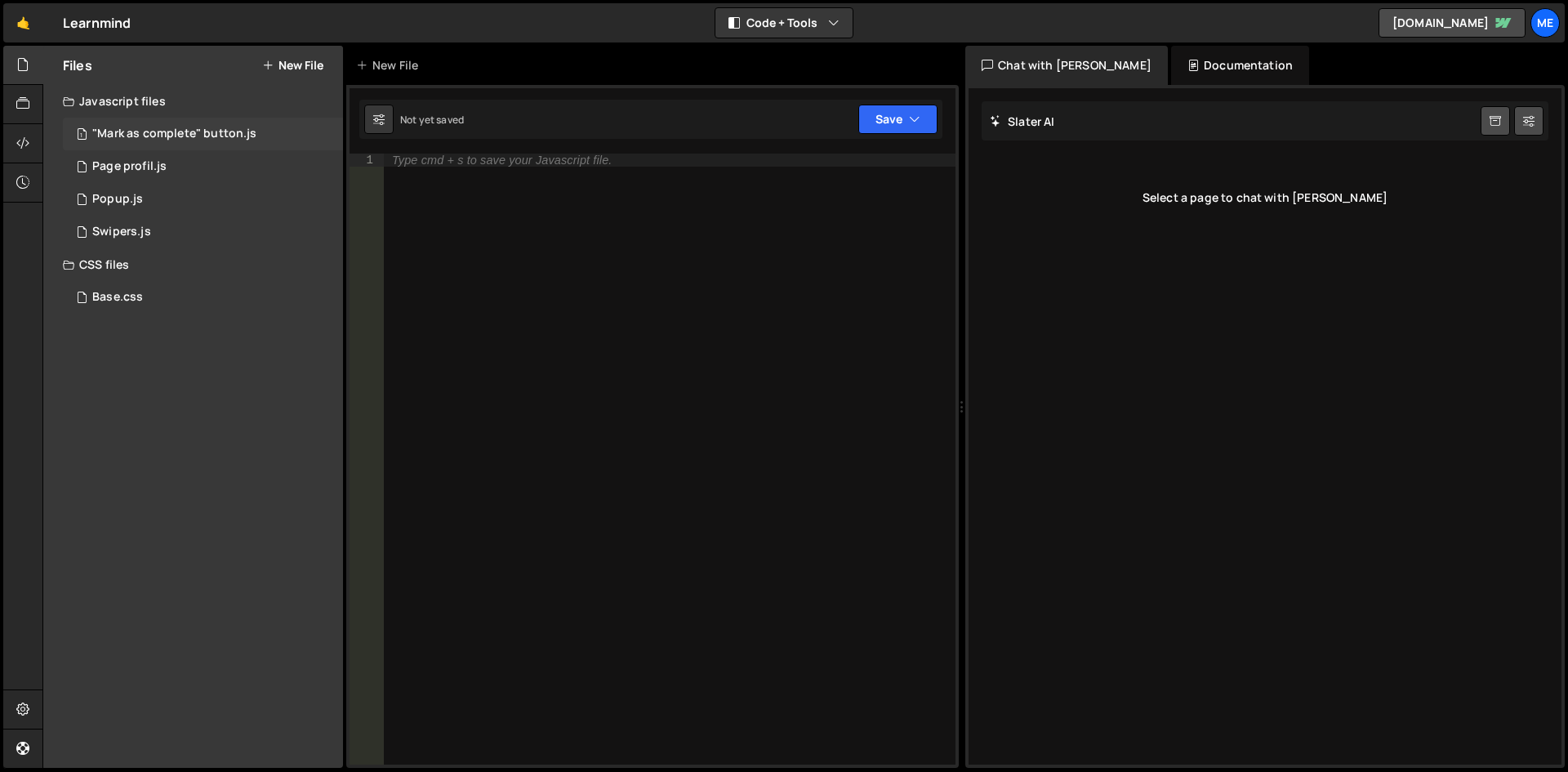
click at [134, 125] on div "1 "Mark as complete" button.js 0" at bounding box center [202, 134] width 280 height 33
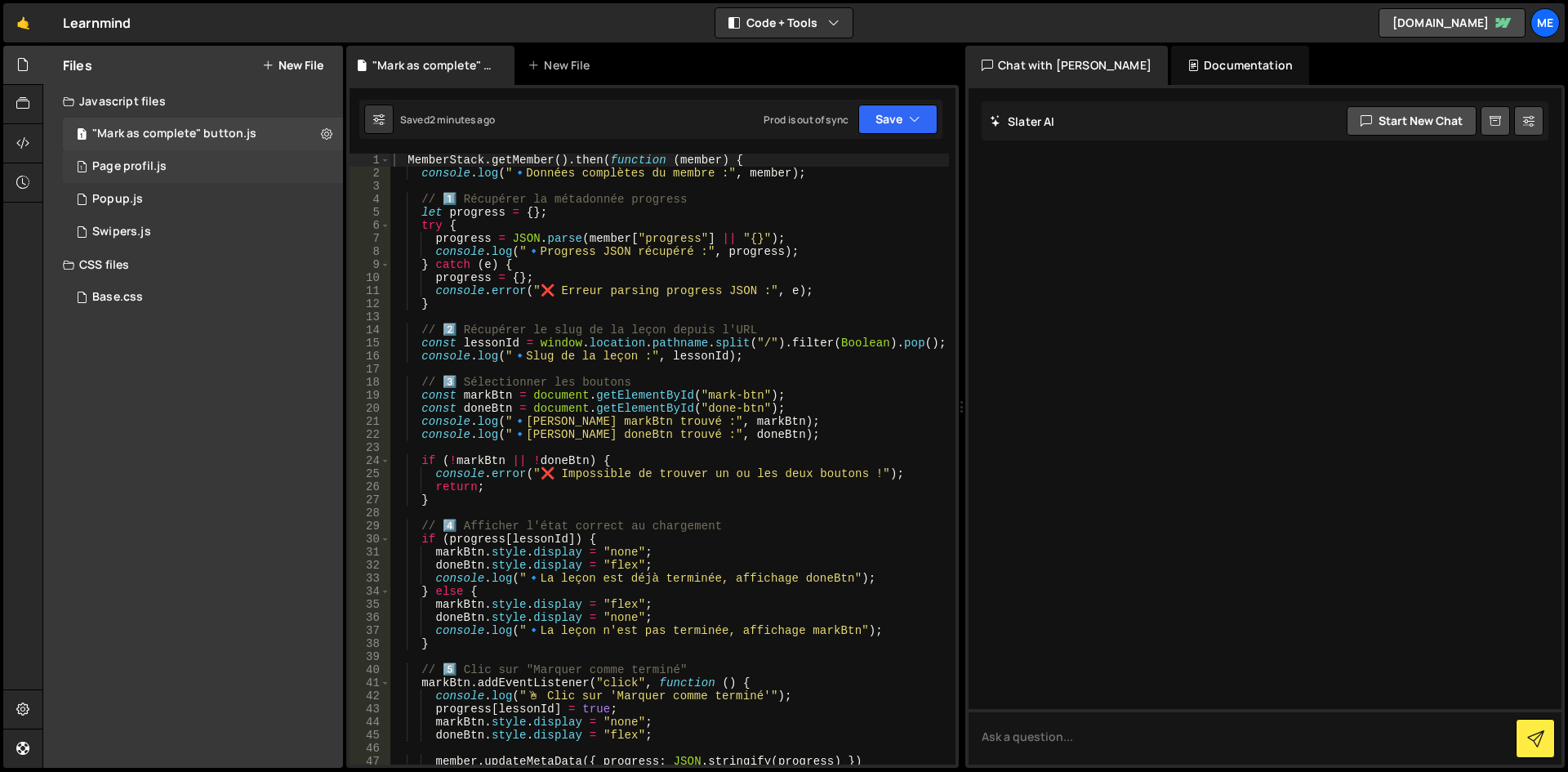
click at [472, 217] on div "MemberStack . getMember ( ) . then ( function ( member ) { console . log ( " 🔹 …" at bounding box center [669, 472] width 559 height 637
type textarea "});"
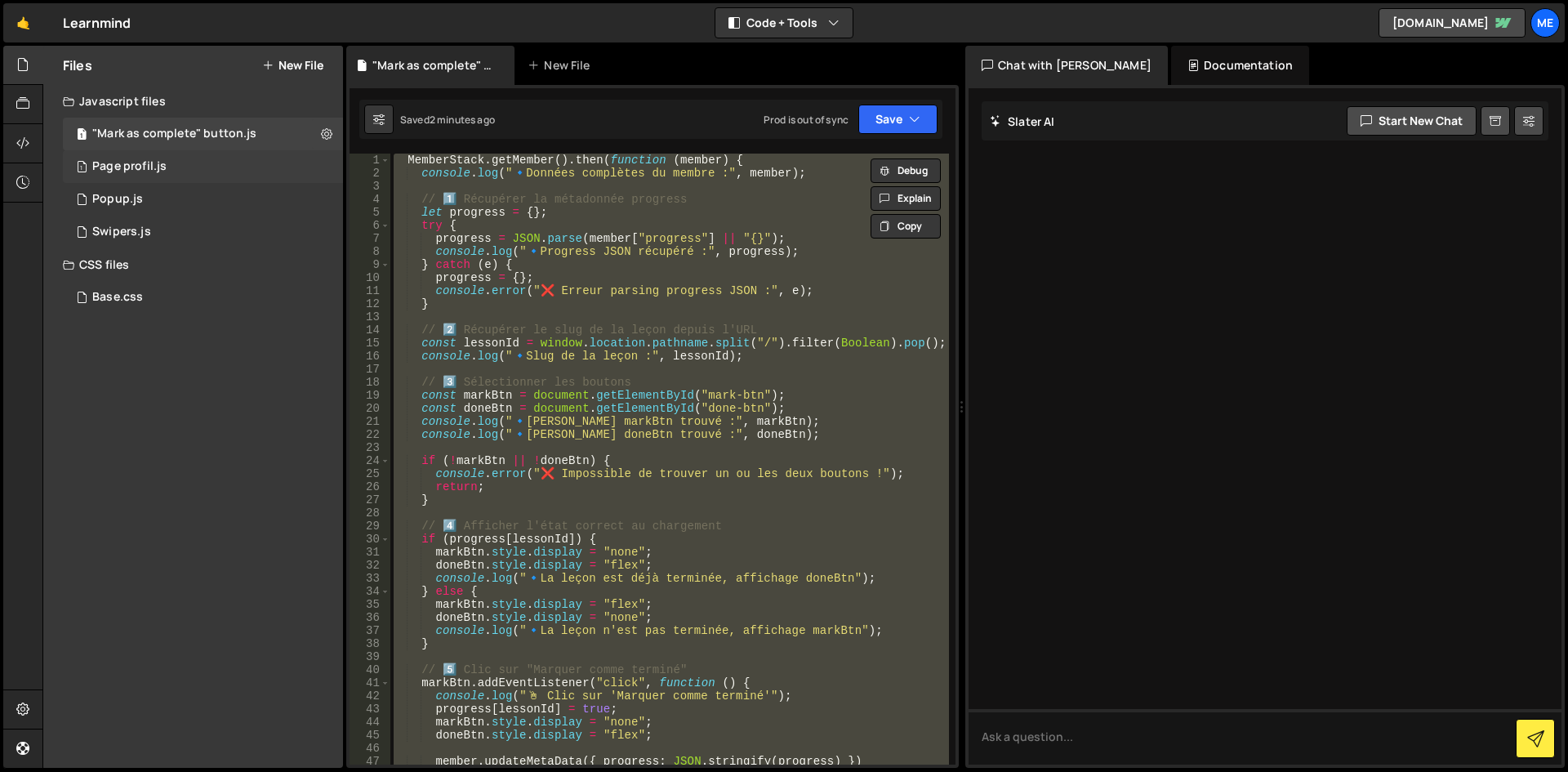
paste textarea
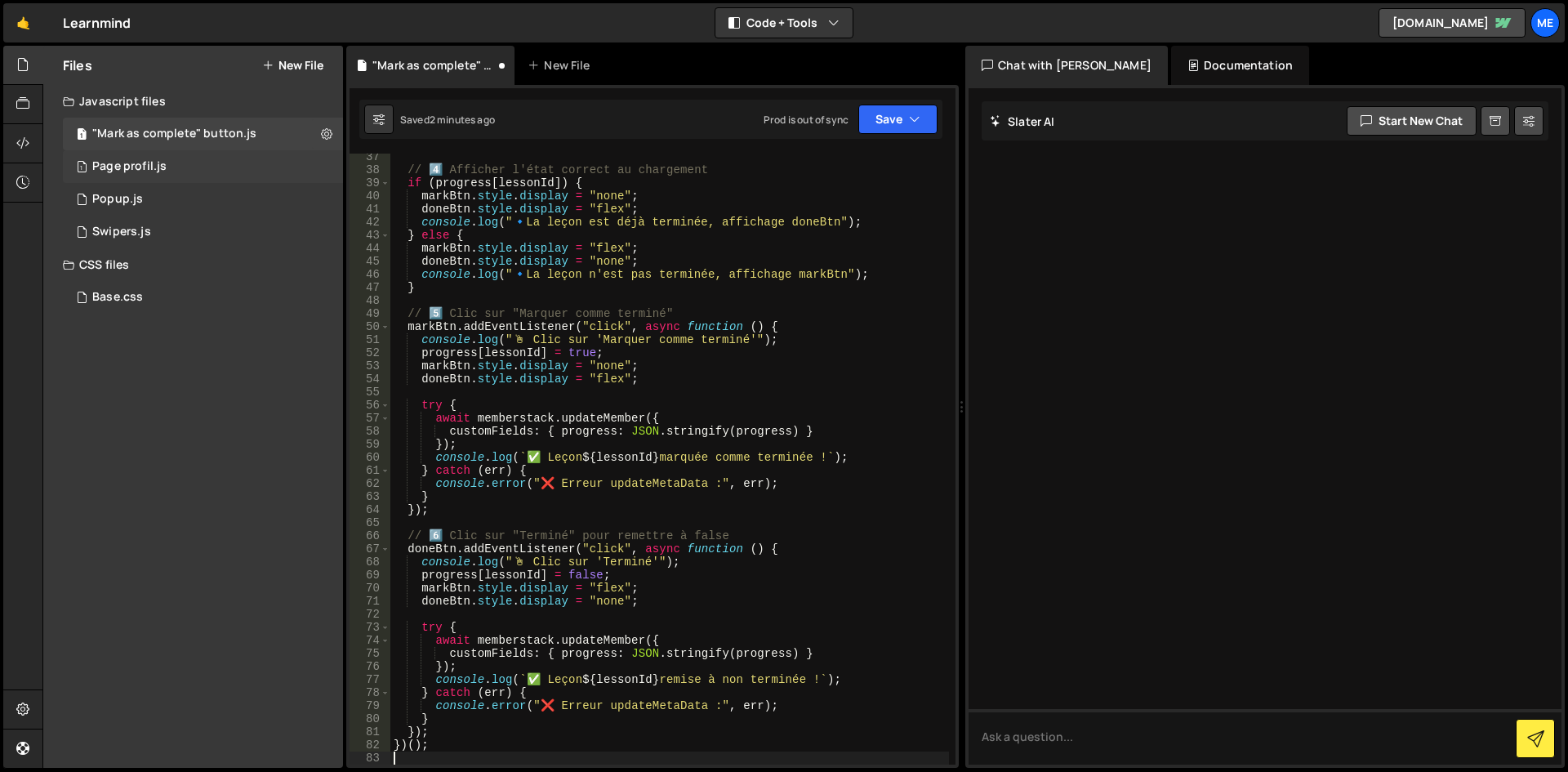
scroll to position [474, 0]
click at [767, 362] on div "// 4️⃣ Afficher l'état correct au chargement if ( progress [ lessonId ]) { mark…" at bounding box center [669, 469] width 559 height 637
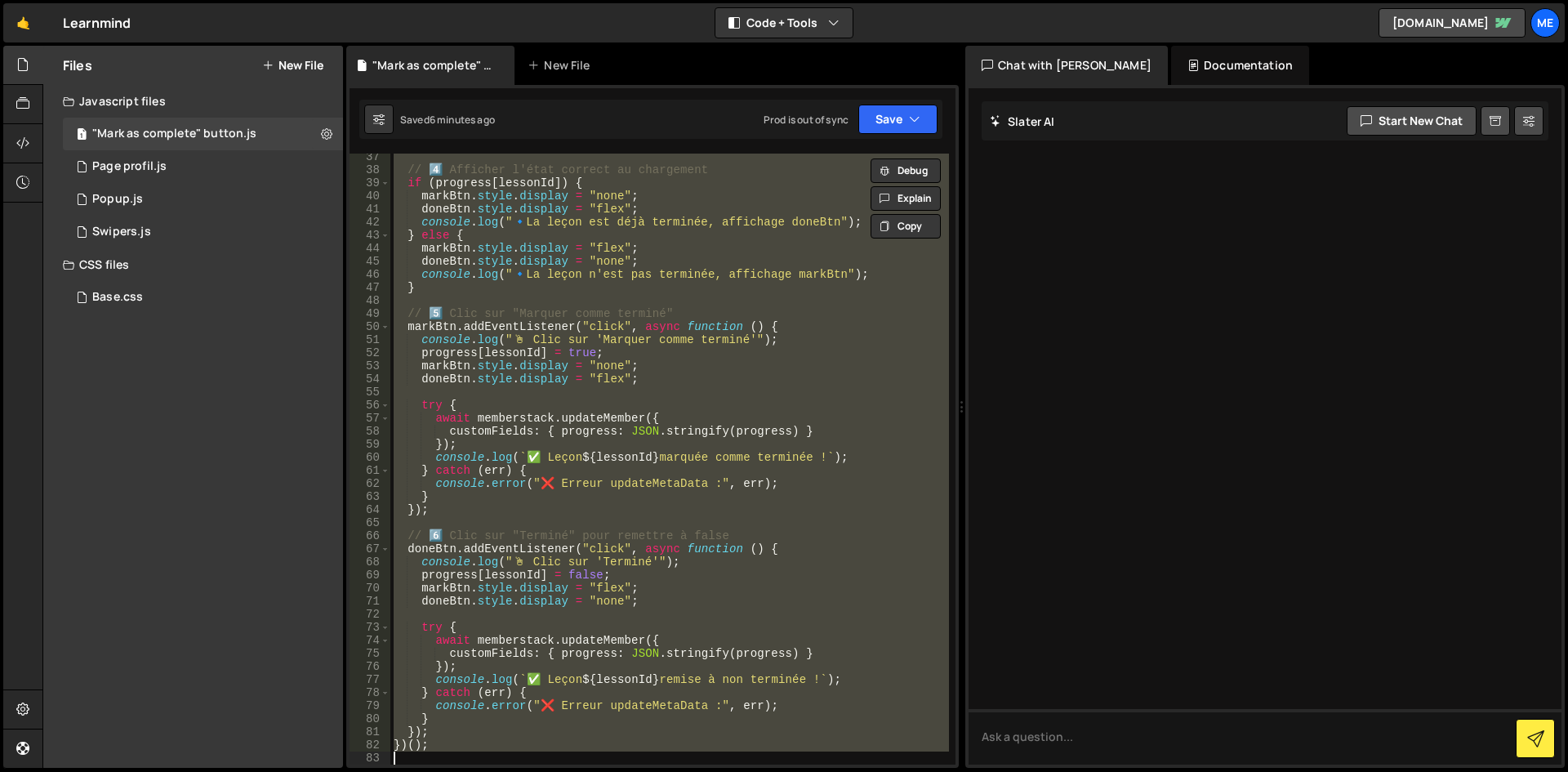
click at [566, 314] on div "// 4️⃣ Afficher l'état correct au chargement if ( progress [ lessonId ]) { mark…" at bounding box center [669, 459] width 559 height 611
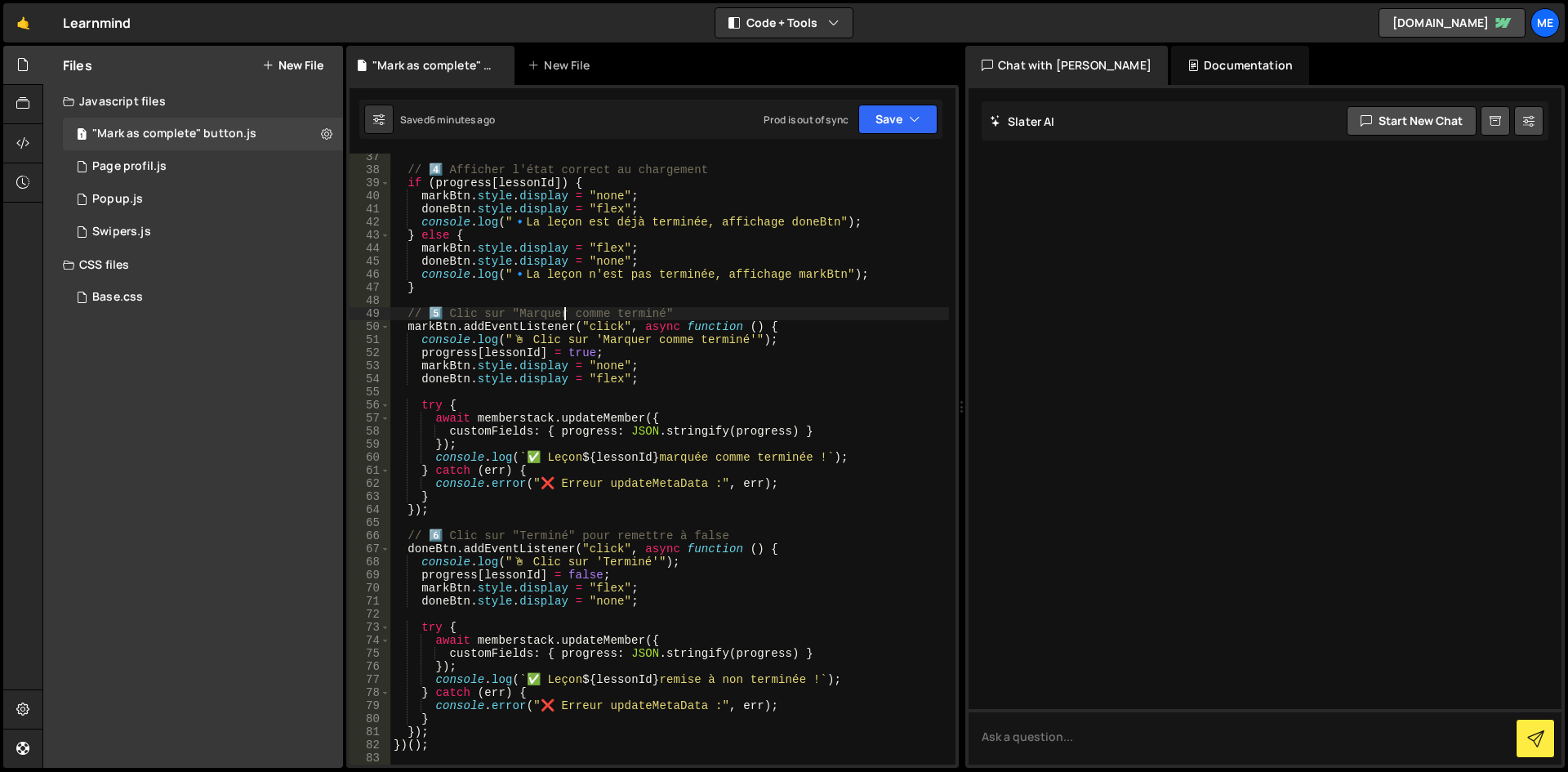
type textarea "})();"
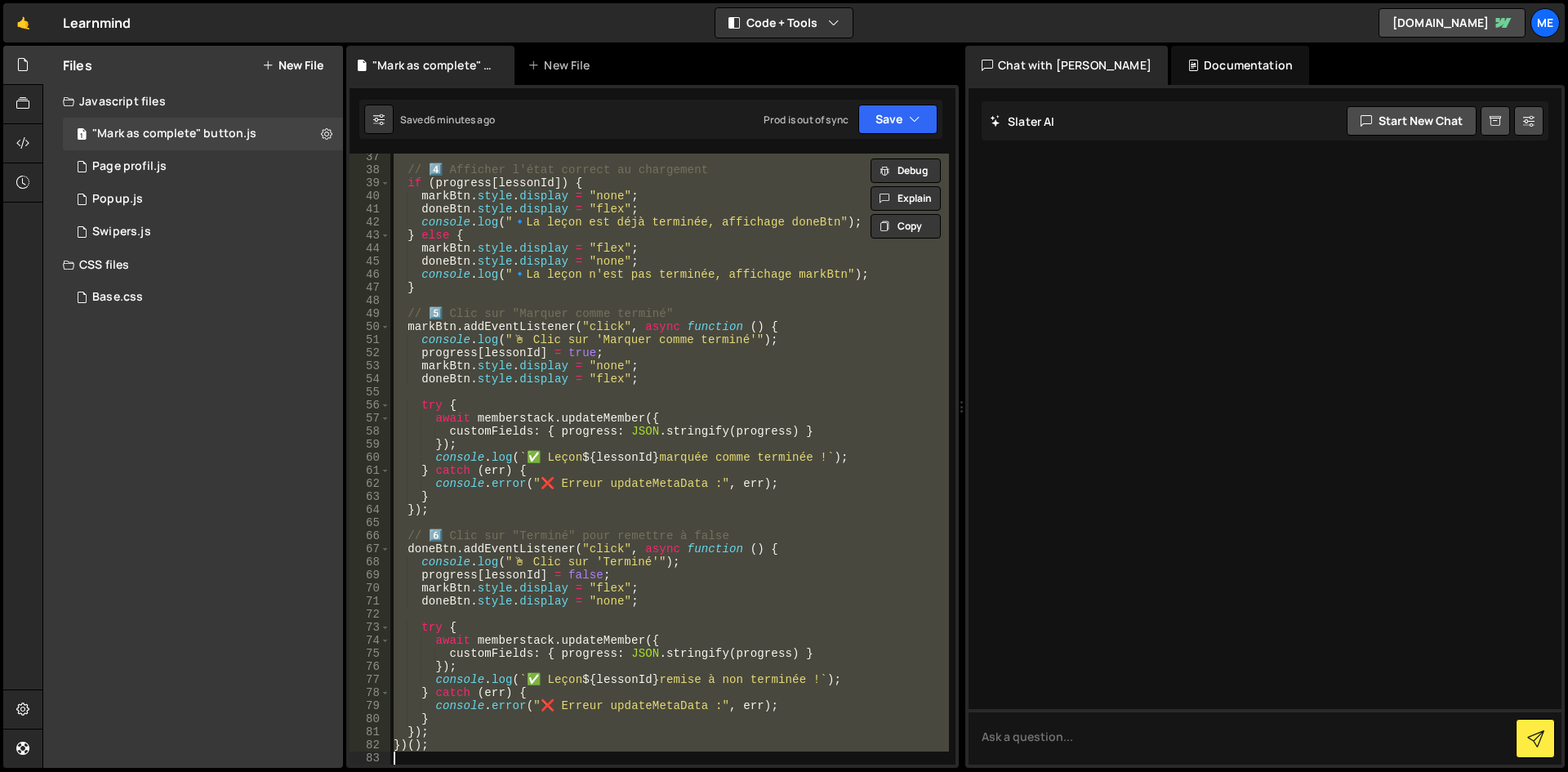
paste textarea
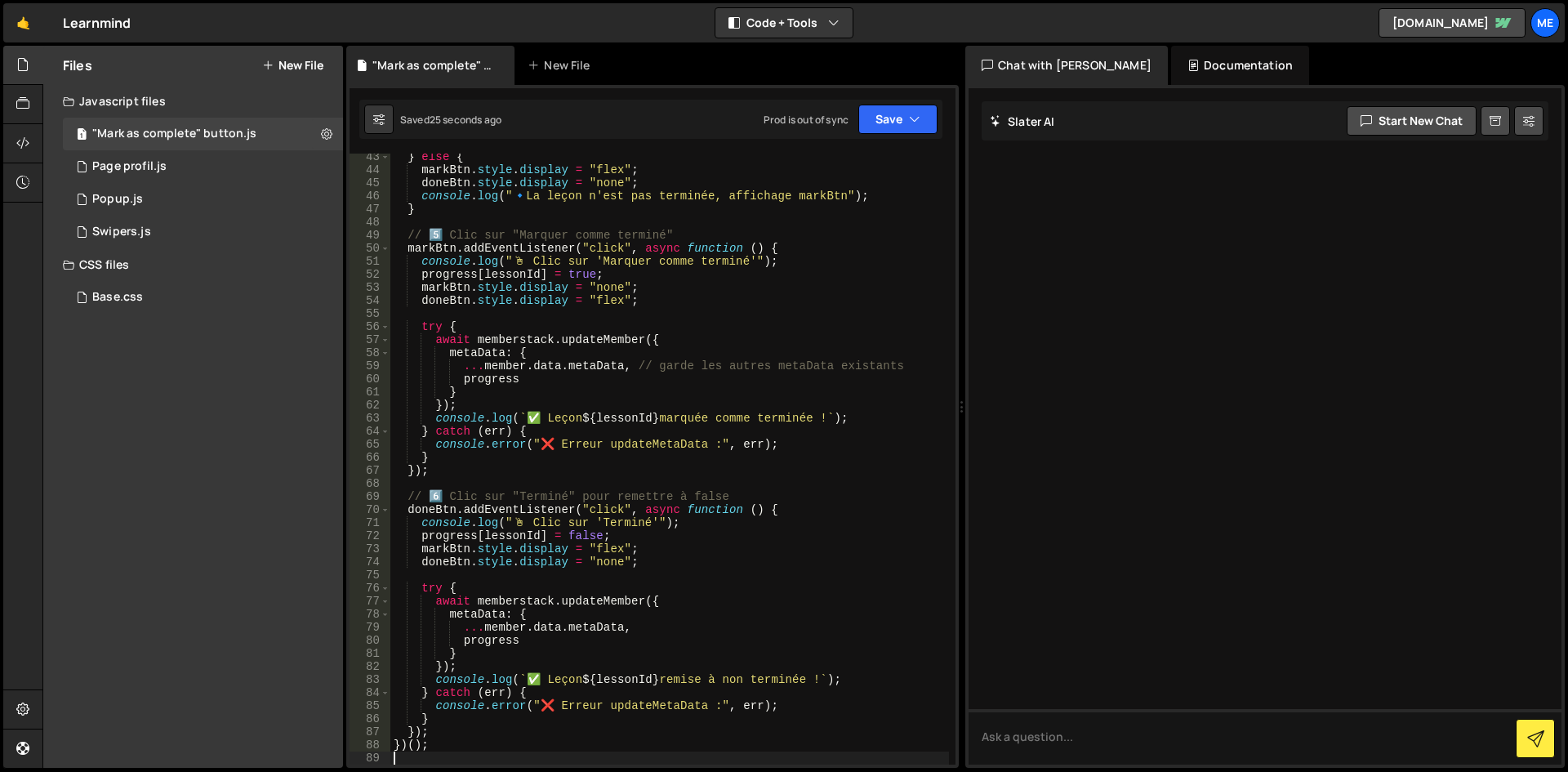
scroll to position [601, 0]
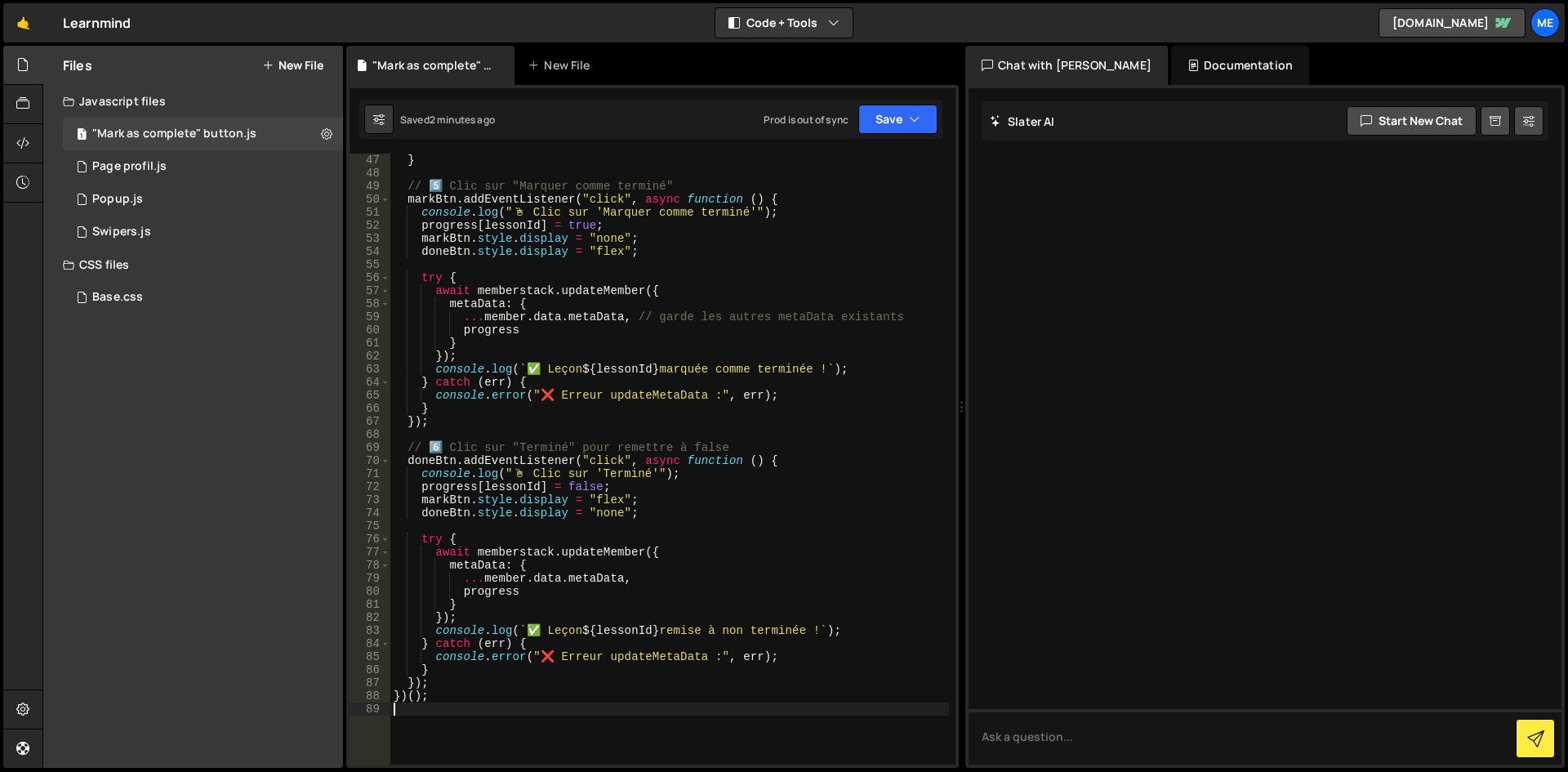
click at [901, 201] on div "} // 5️⃣ Clic sur "Marquer comme terminé" markBtn . addEventListener ( "click" …" at bounding box center [669, 472] width 559 height 637
type textarea "})();"
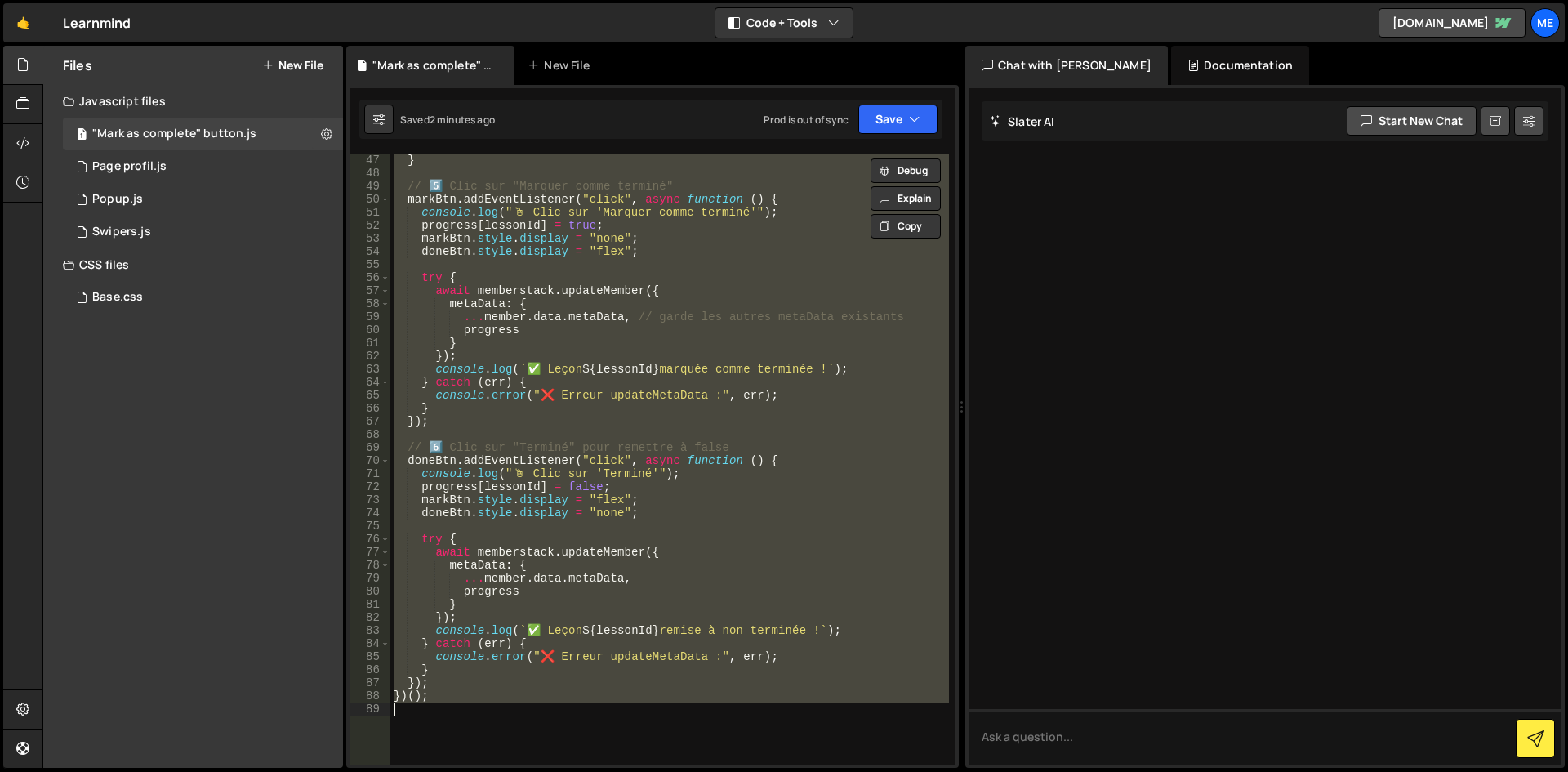
paste textarea
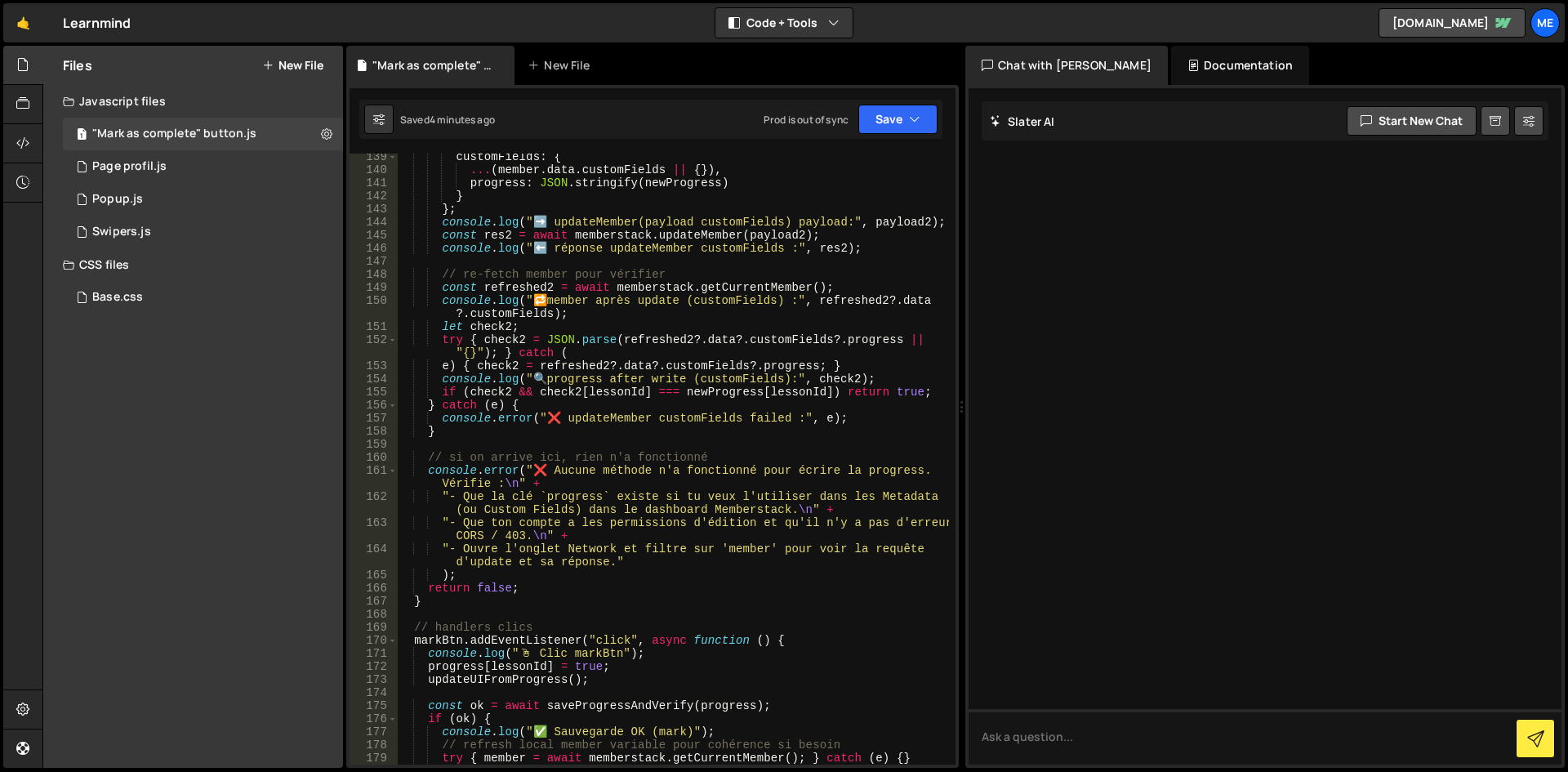
scroll to position [1643, 0]
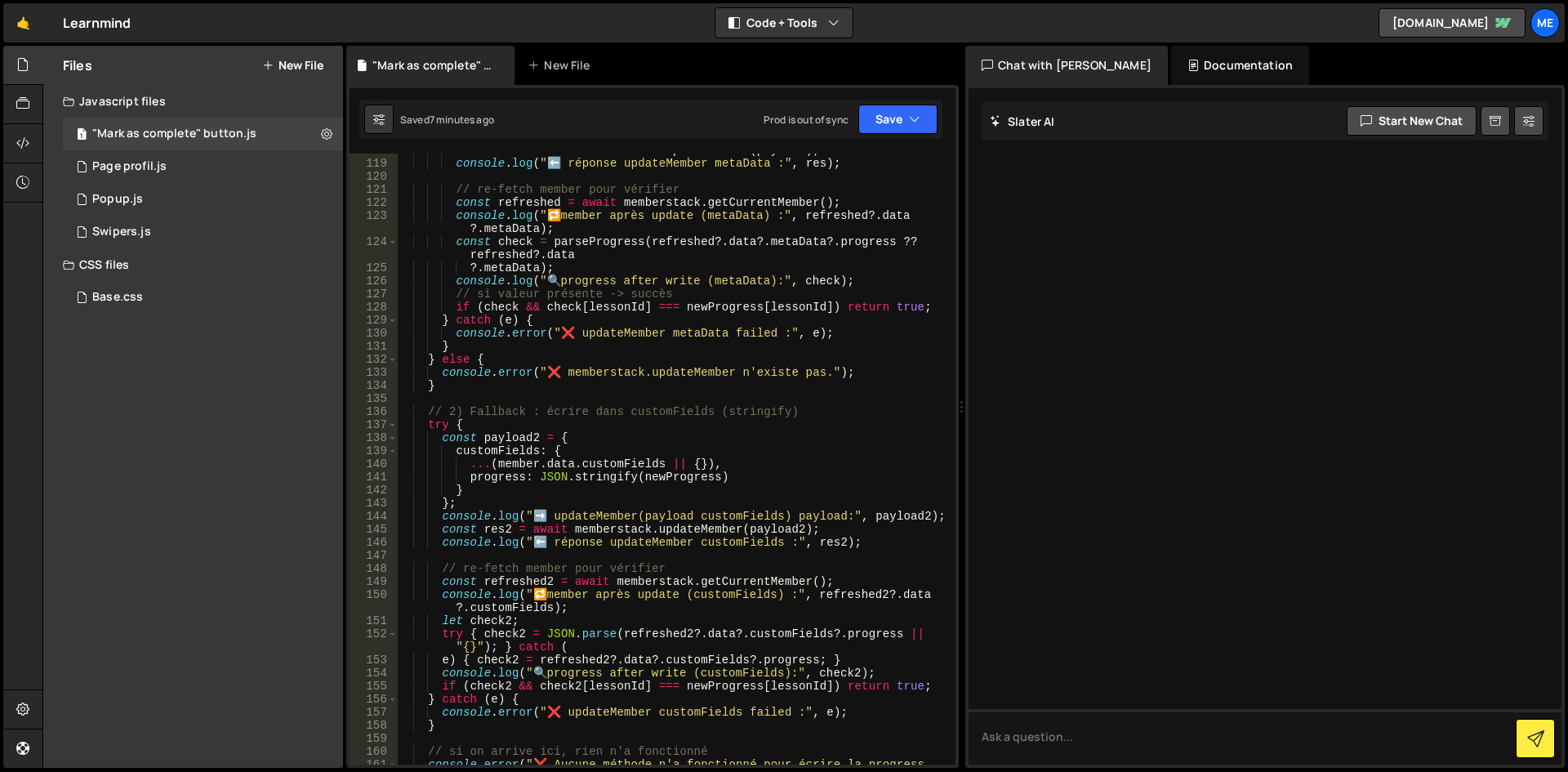
click at [764, 420] on div "const res = await memberstack . updateMember ( payload ) ; console . log ( "⬅️ …" at bounding box center [673, 469] width 552 height 650
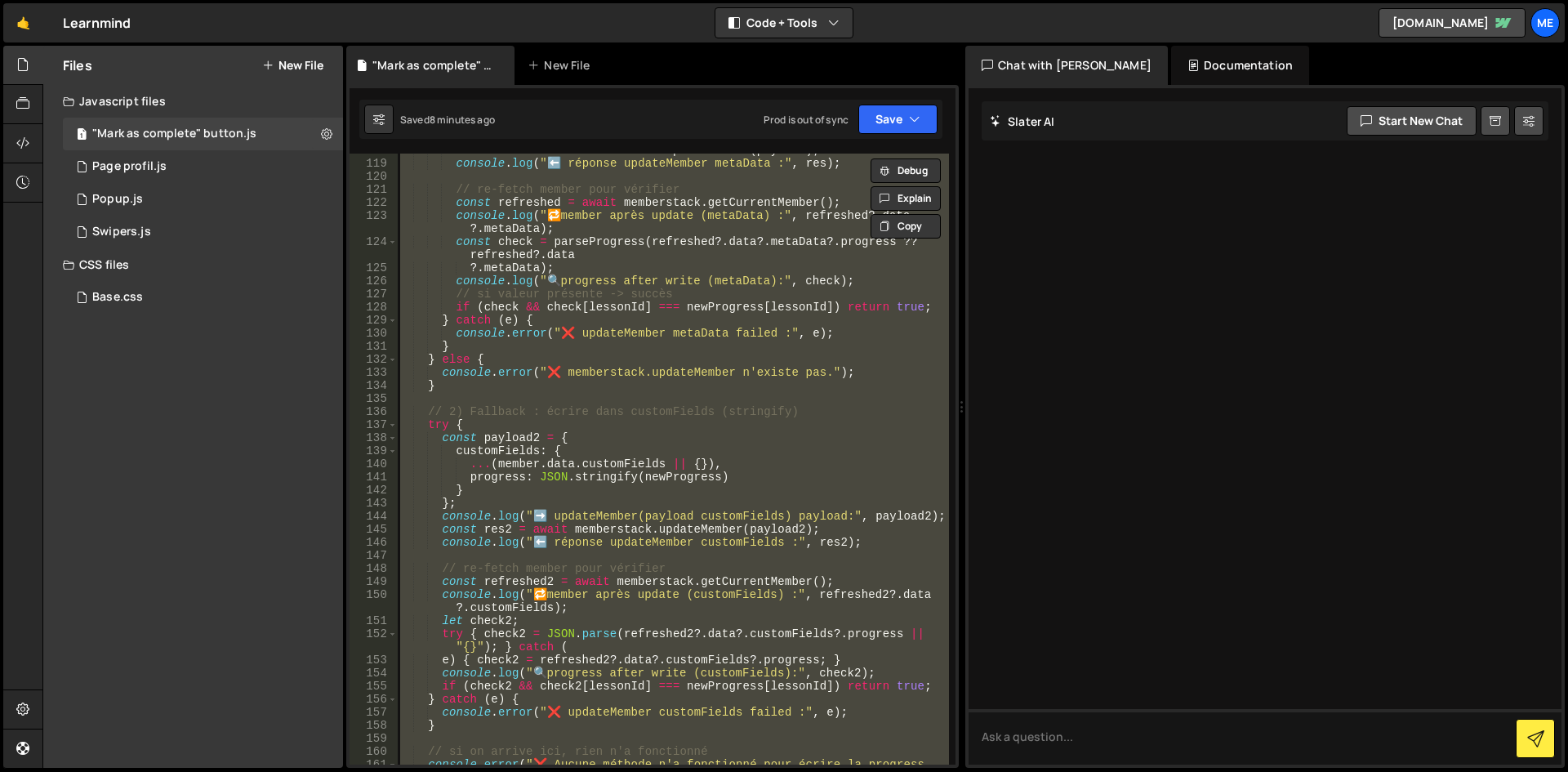
click at [305, 408] on div "Files New File Javascript files 1 "Mark as complete" button.js 0 1 Page profil.…" at bounding box center [193, 407] width 300 height 722
click at [594, 350] on div "const res = await memberstack . updateMember ( payload ) ; console . log ( "⬅️ …" at bounding box center [673, 459] width 552 height 611
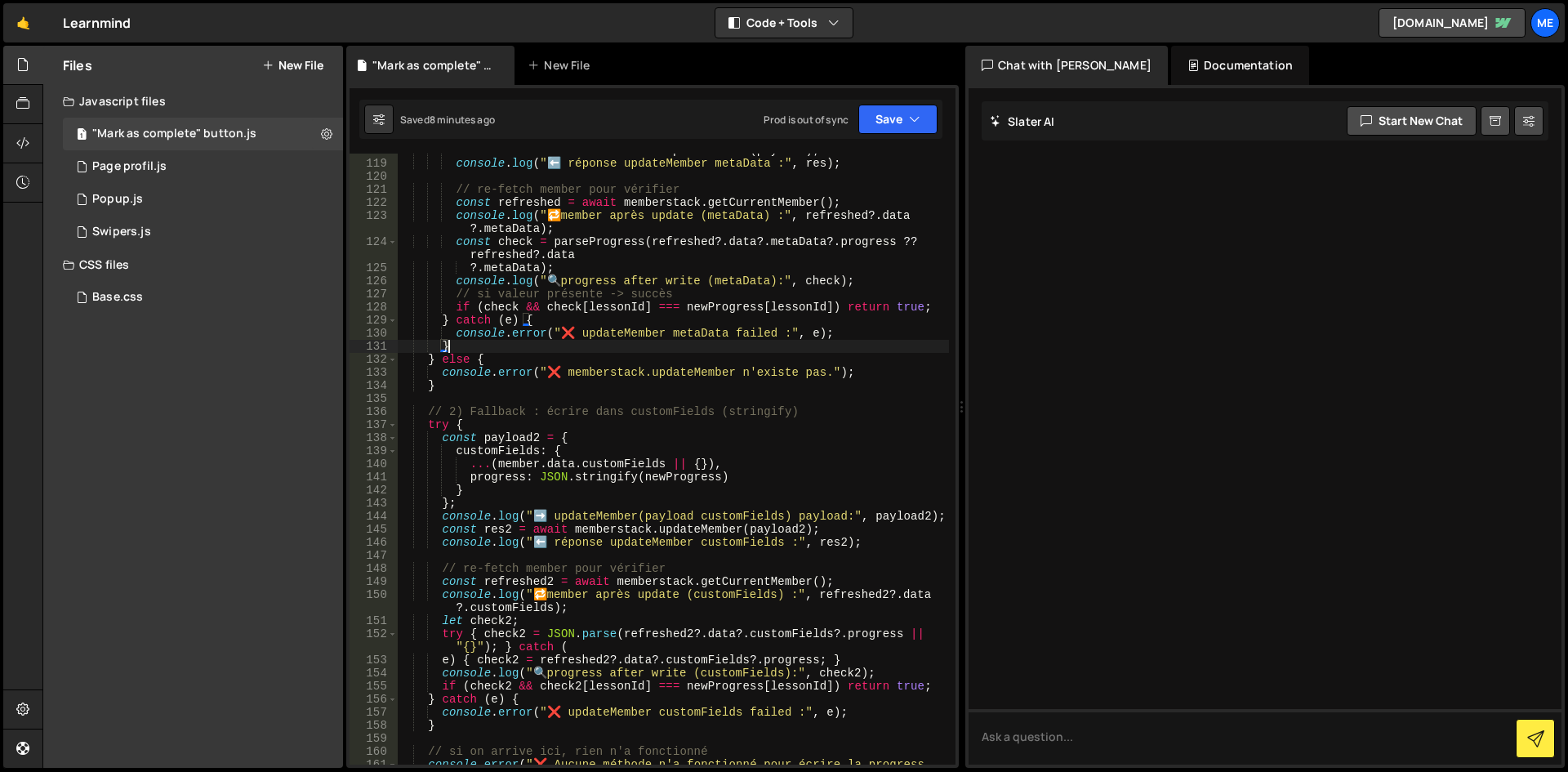
type textarea "})();"
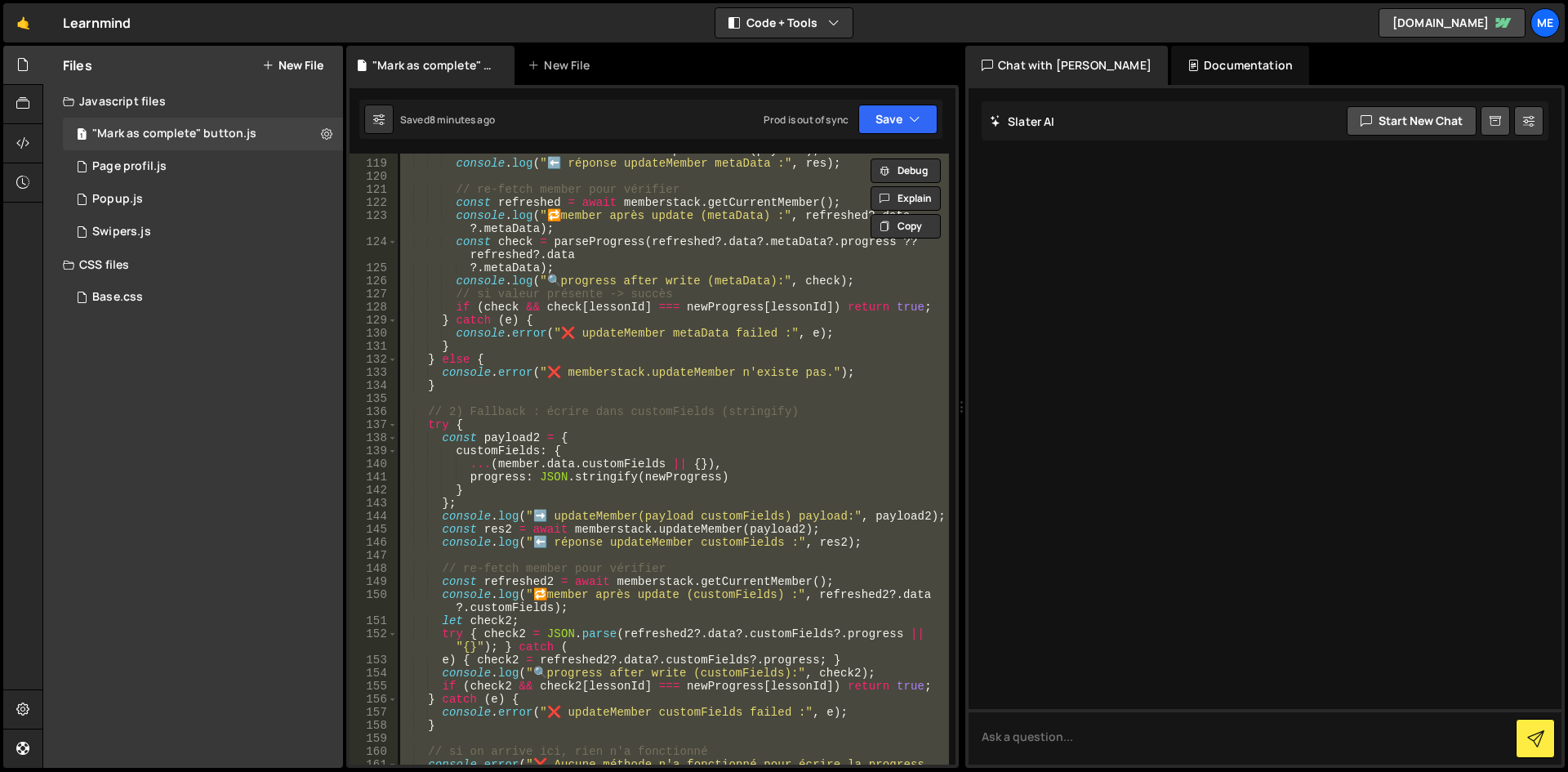
paste textarea
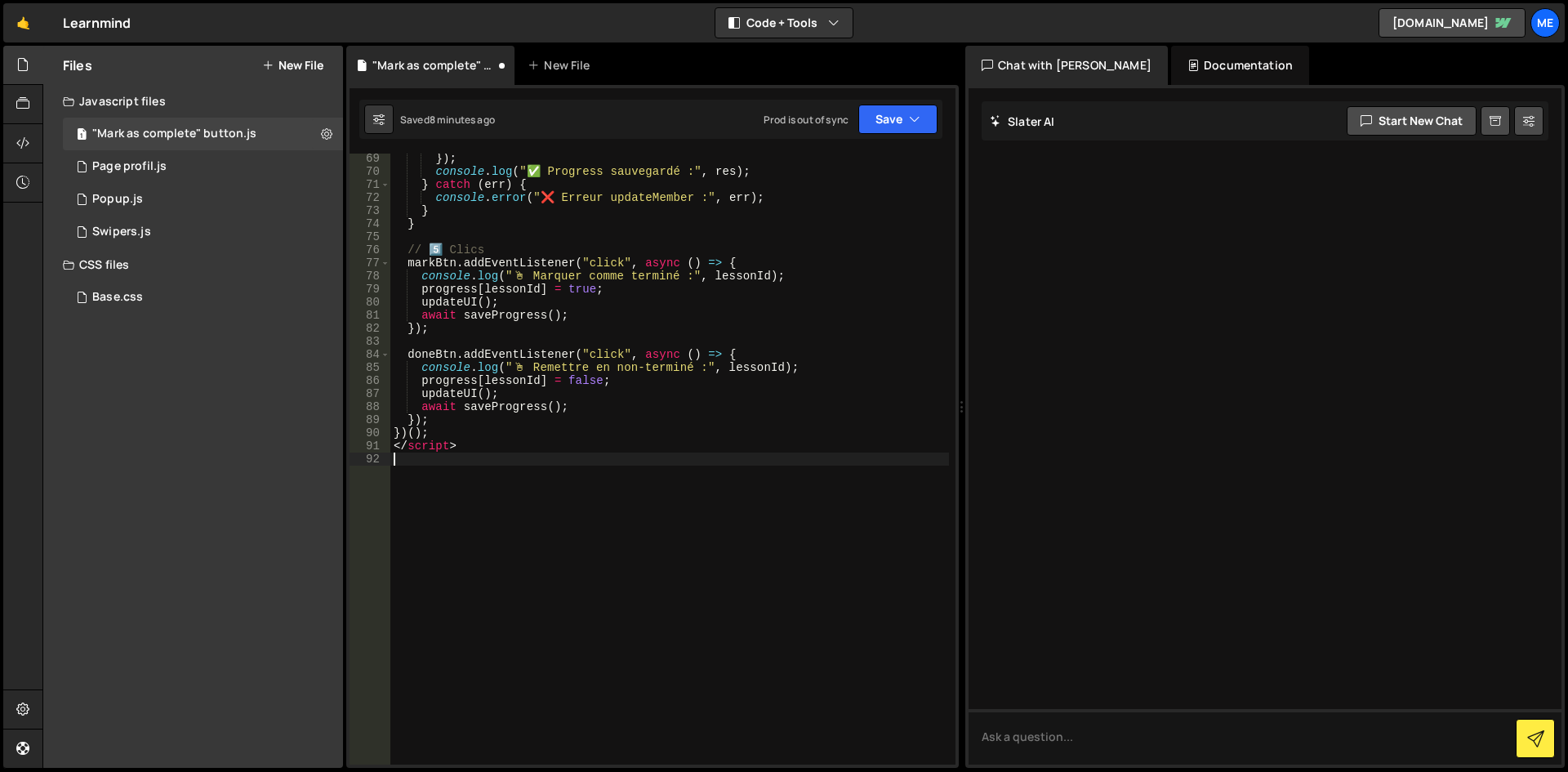
scroll to position [890, 0]
drag, startPoint x: 465, startPoint y: 452, endPoint x: 302, endPoint y: 442, distance: 163.3
click at [302, 442] on div "Files New File Javascript files 1 "Mark as complete" button.js 0 1 Page profil.…" at bounding box center [805, 407] width 1526 height 723
type textarea "</script>"
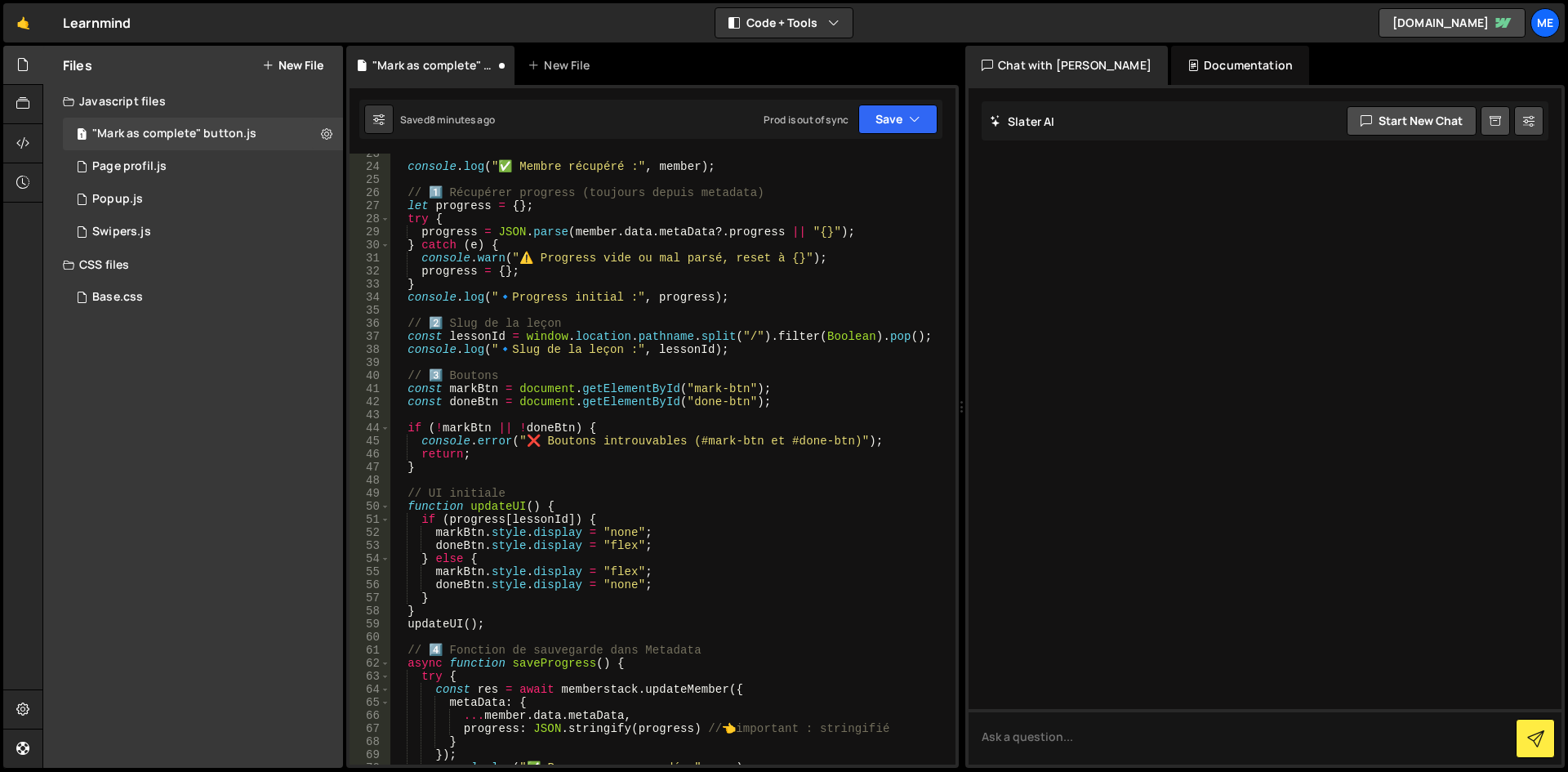
scroll to position [0, 0]
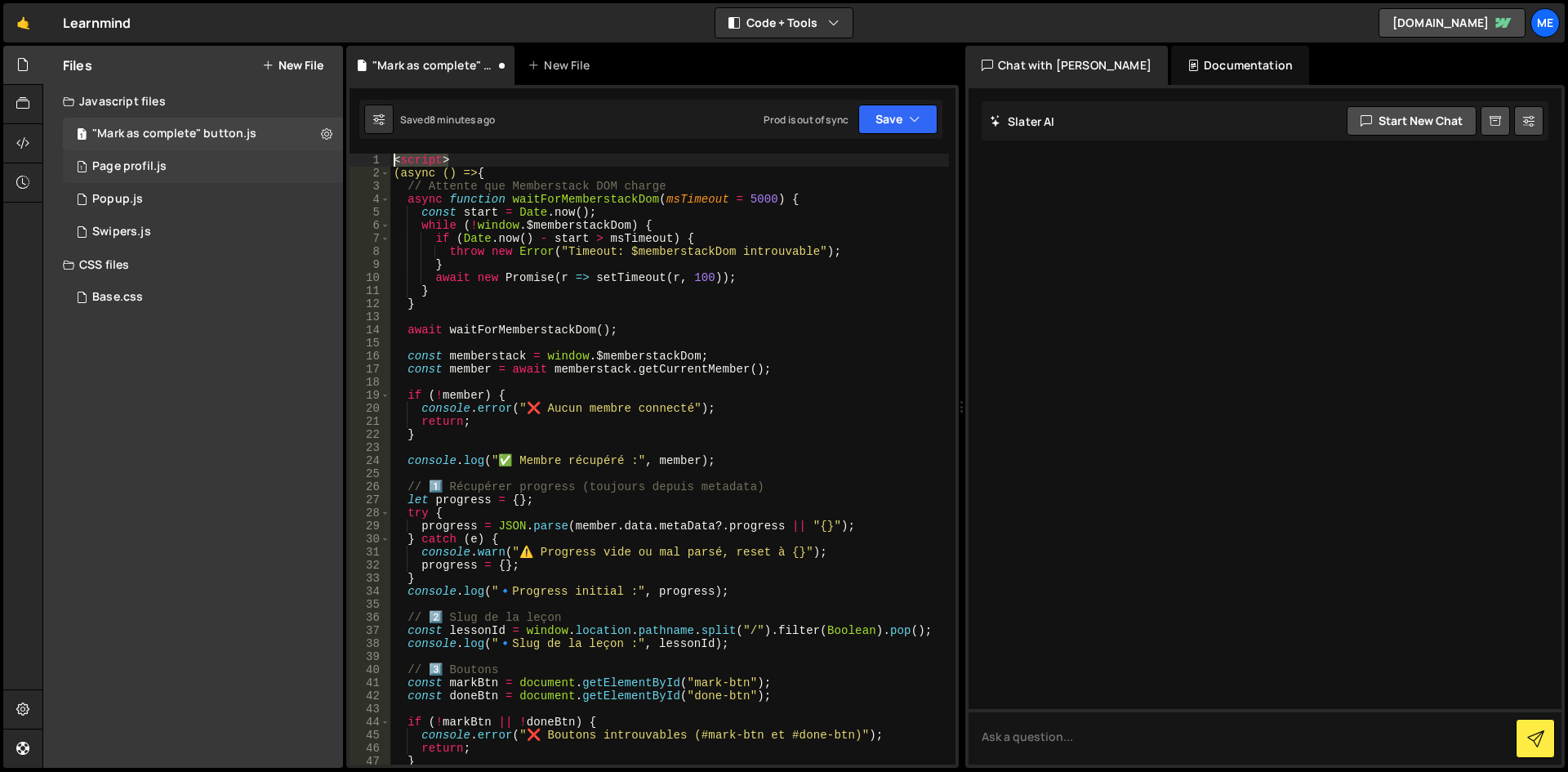
drag, startPoint x: 479, startPoint y: 157, endPoint x: 162, endPoint y: 156, distance: 317.0
click at [162, 156] on div "Files New File Javascript files 1 "Mark as complete" button.js 0 1 Page profil.…" at bounding box center [805, 407] width 1526 height 723
type textarea "<script>"
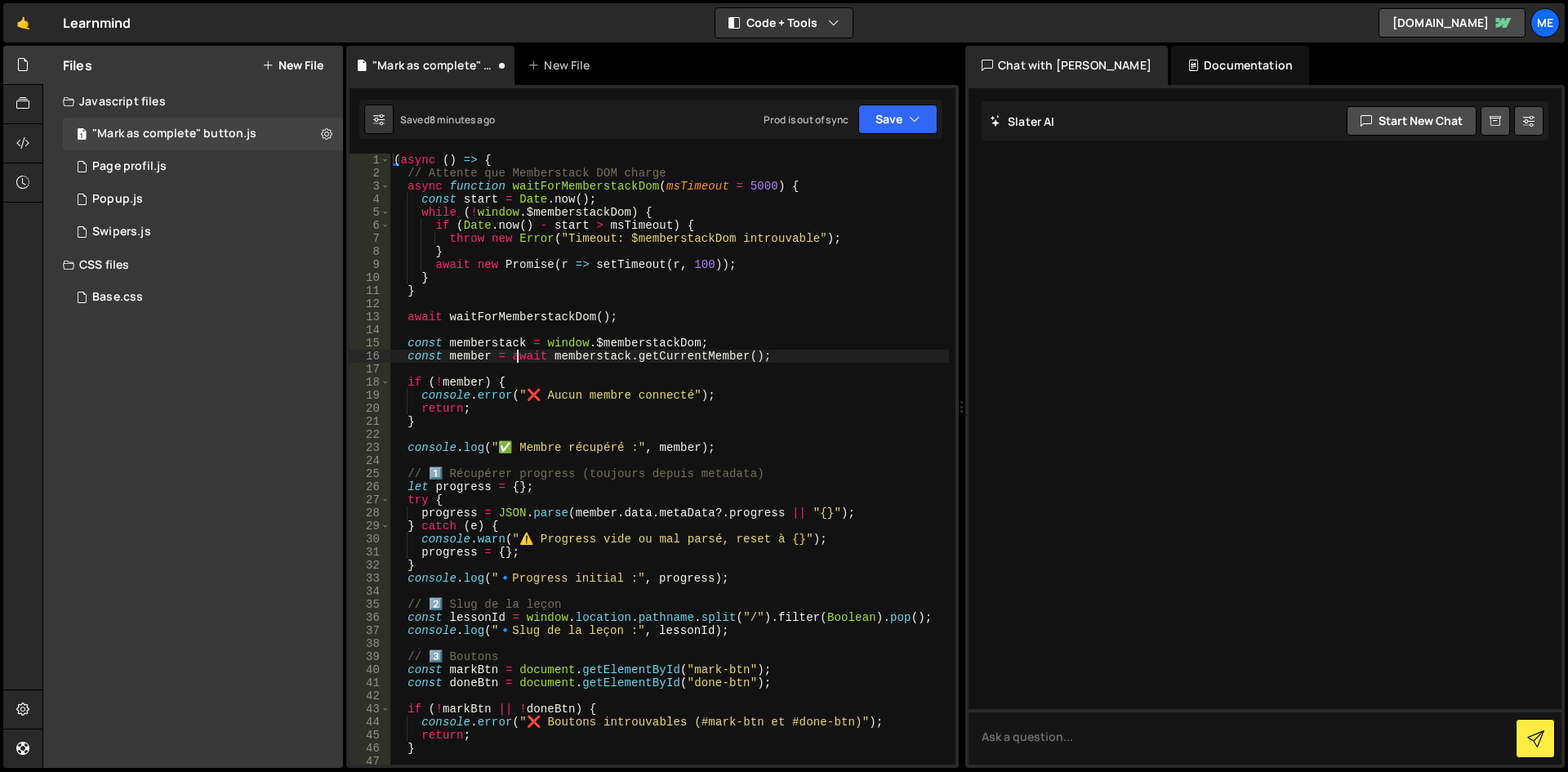
click at [518, 358] on div "( async ( ) => { // Attente que Memberstack DOM charge async function waitForMe…" at bounding box center [669, 472] width 559 height 637
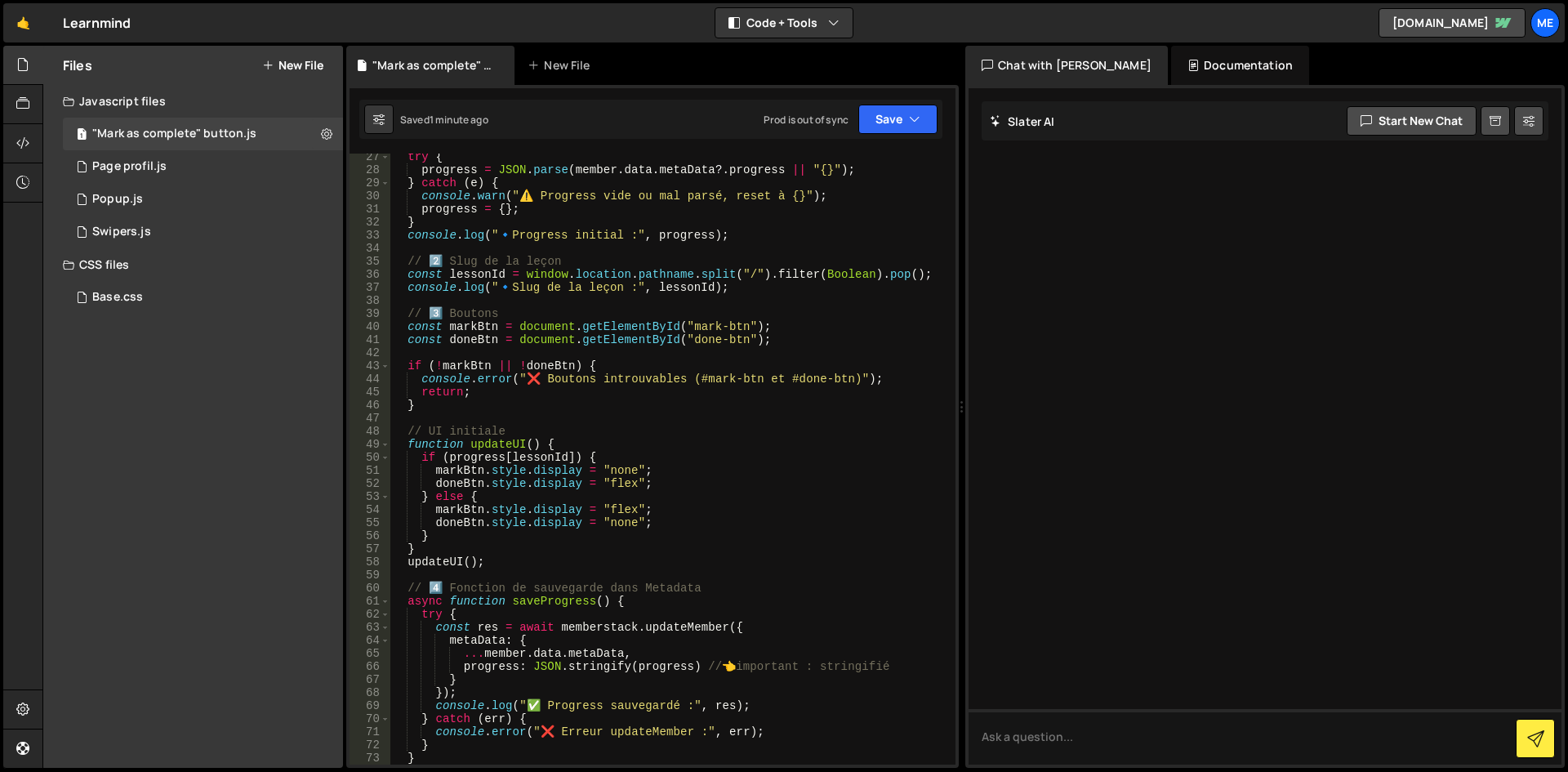
scroll to position [539, 0]
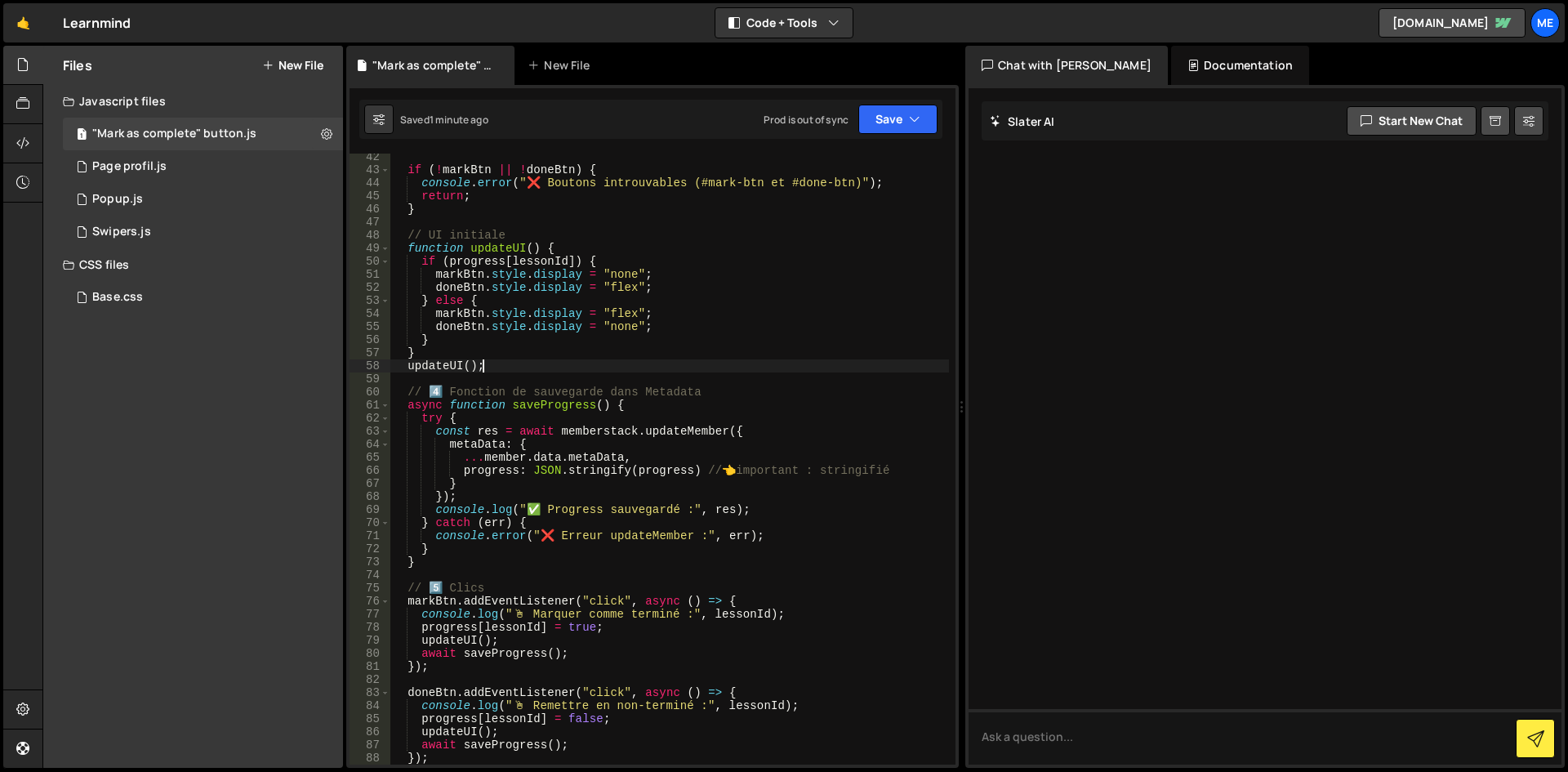
click at [698, 365] on div "if ( ! markBtn || ! doneBtn ) { console . error ( "❌ Boutons introuvables (#mar…" at bounding box center [669, 469] width 559 height 637
type textarea "updateUI();"
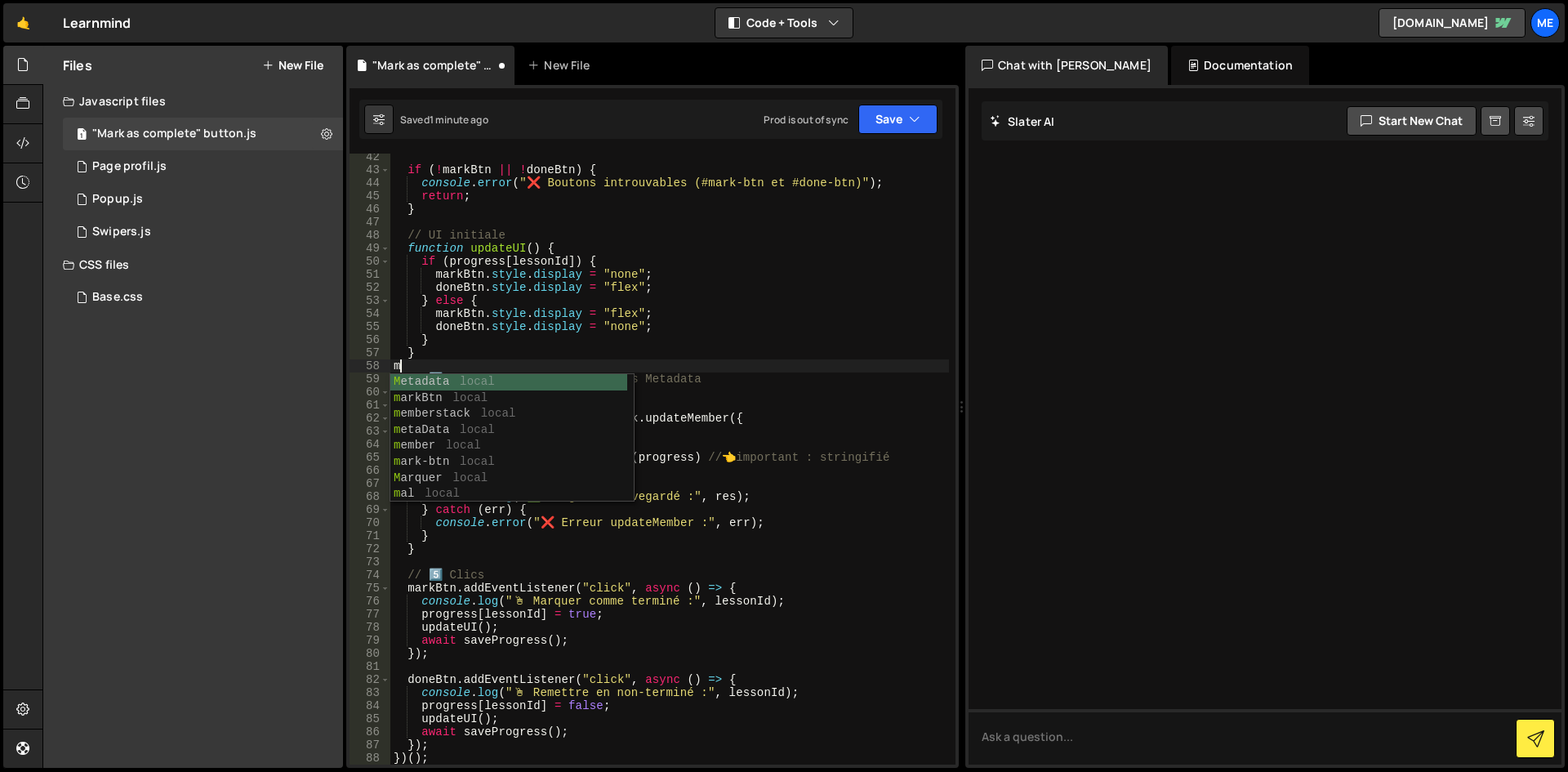
type textarea "m"
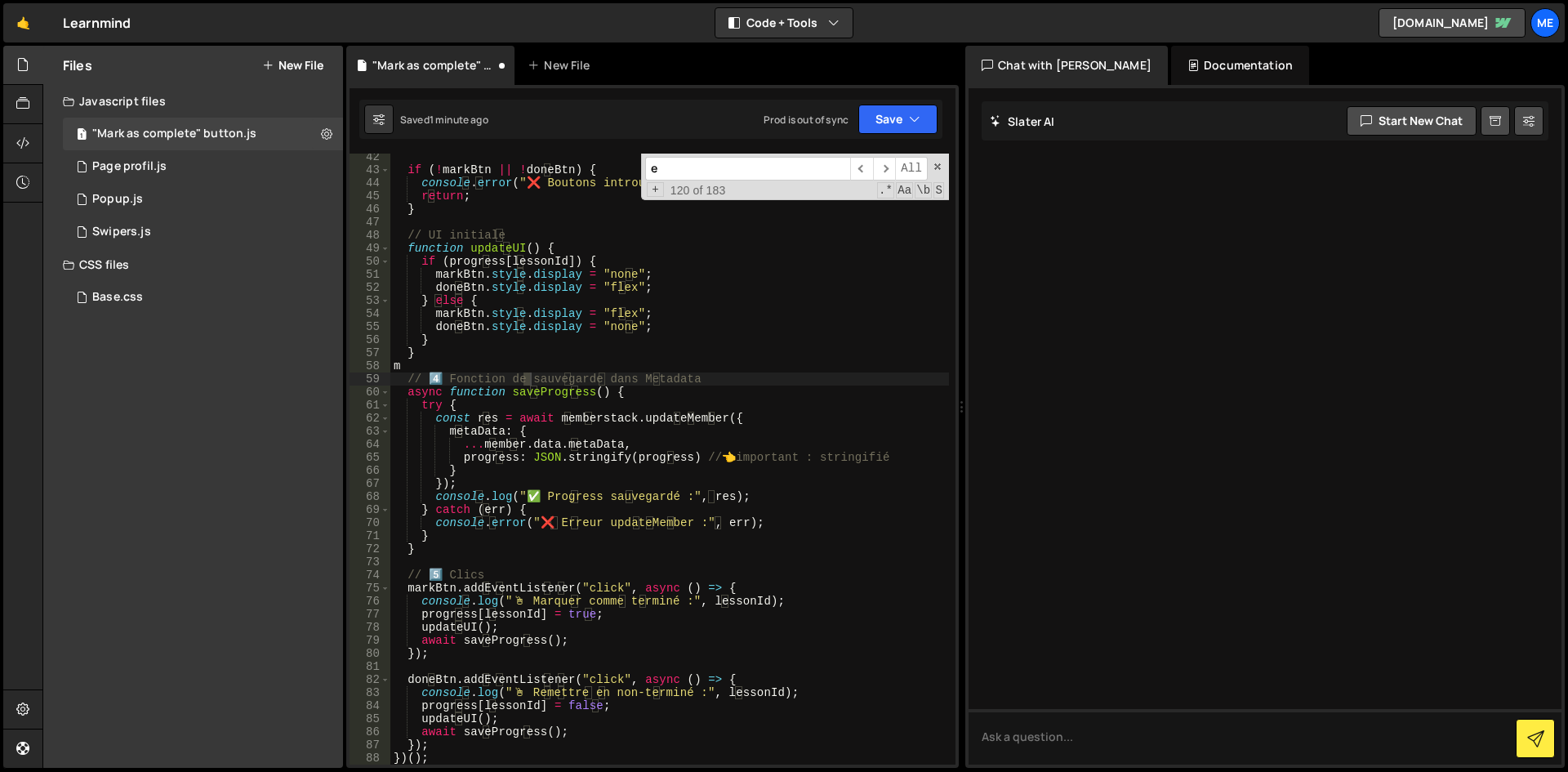
type input "e"
click at [700, 331] on div "if ( ! markBtn || ! doneBtn ) { console . error ( "❌ Boutons introuvables (#mar…" at bounding box center [669, 469] width 559 height 637
type textarea "updateUI();"
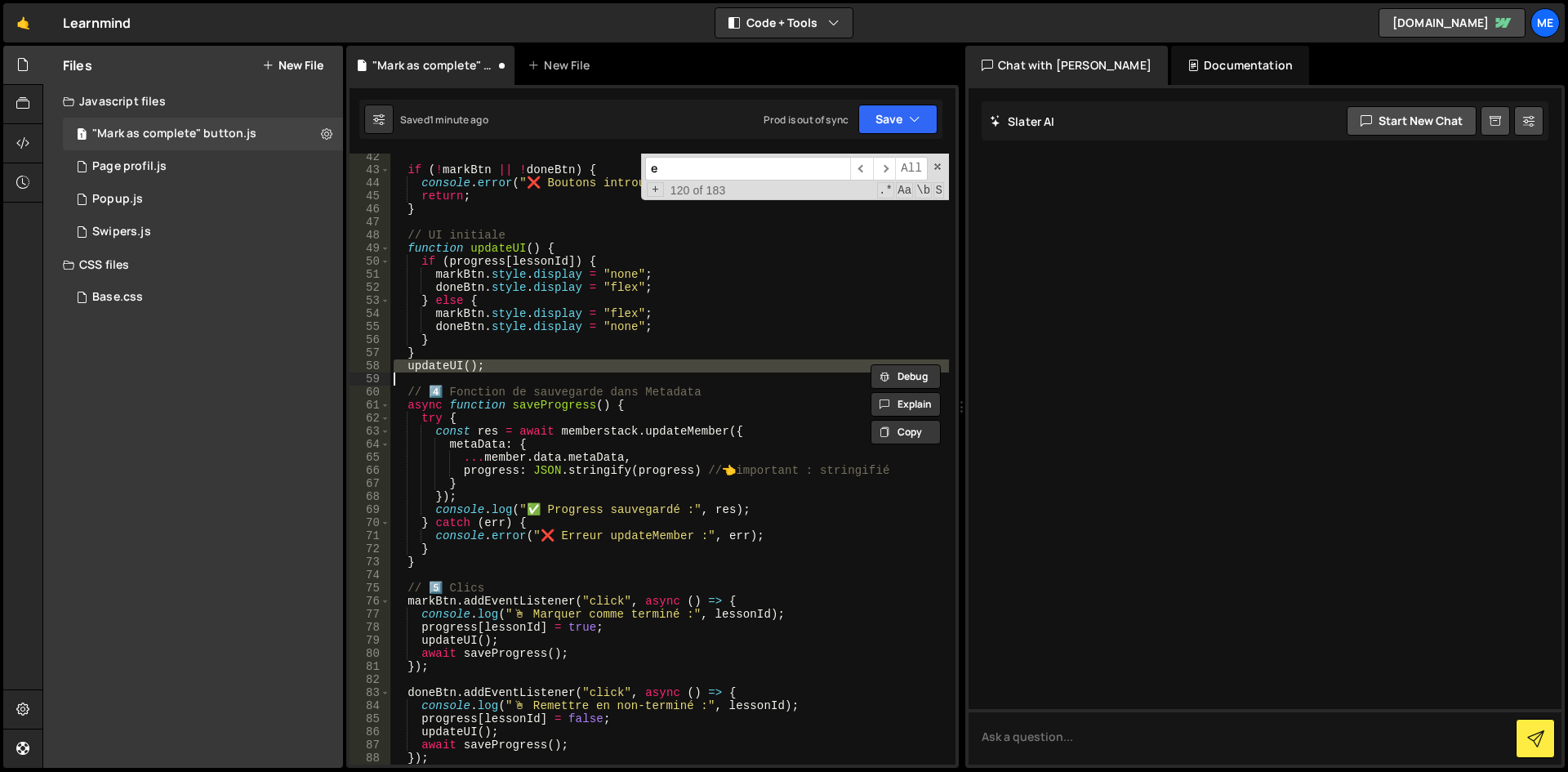
click at [751, 166] on input "e" at bounding box center [748, 169] width 205 height 24
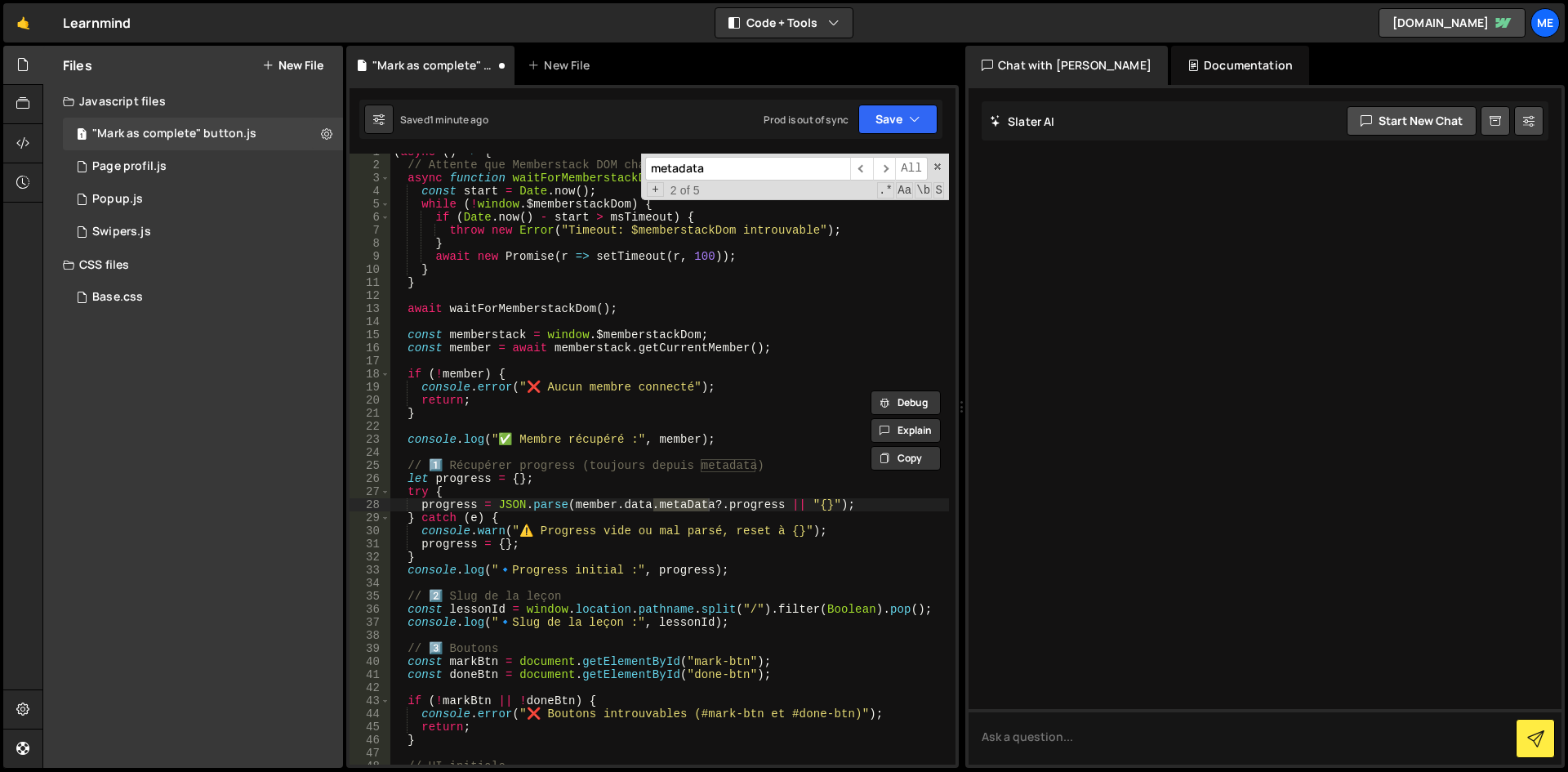
scroll to position [478, 0]
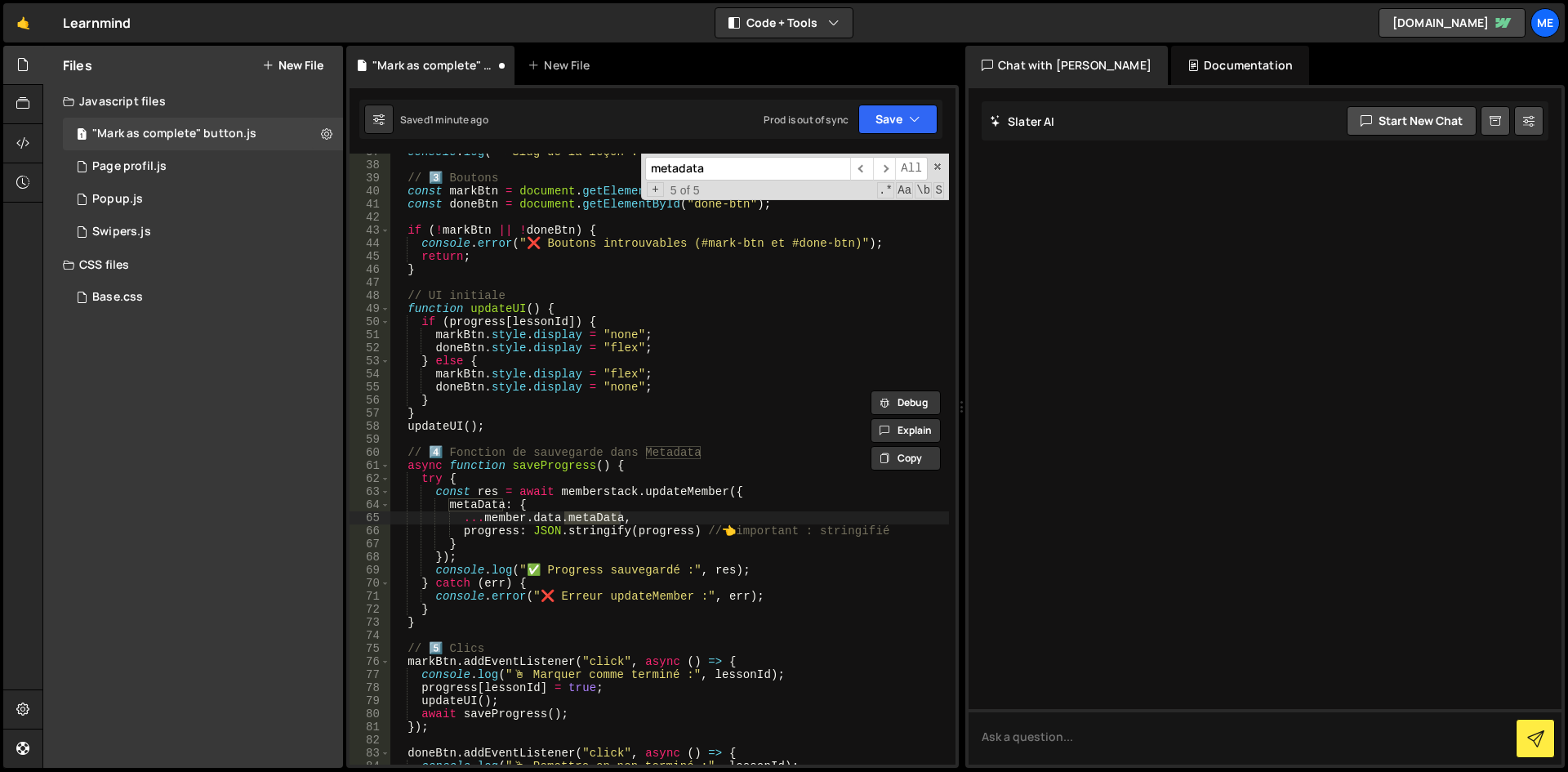
type input "metadata"
click at [596, 277] on div "console . log ( " 🔹 Slug de la leçon :" , lessonId ) ; // 3️⃣ Boutons const mar…" at bounding box center [669, 464] width 559 height 637
type textarea "})();"
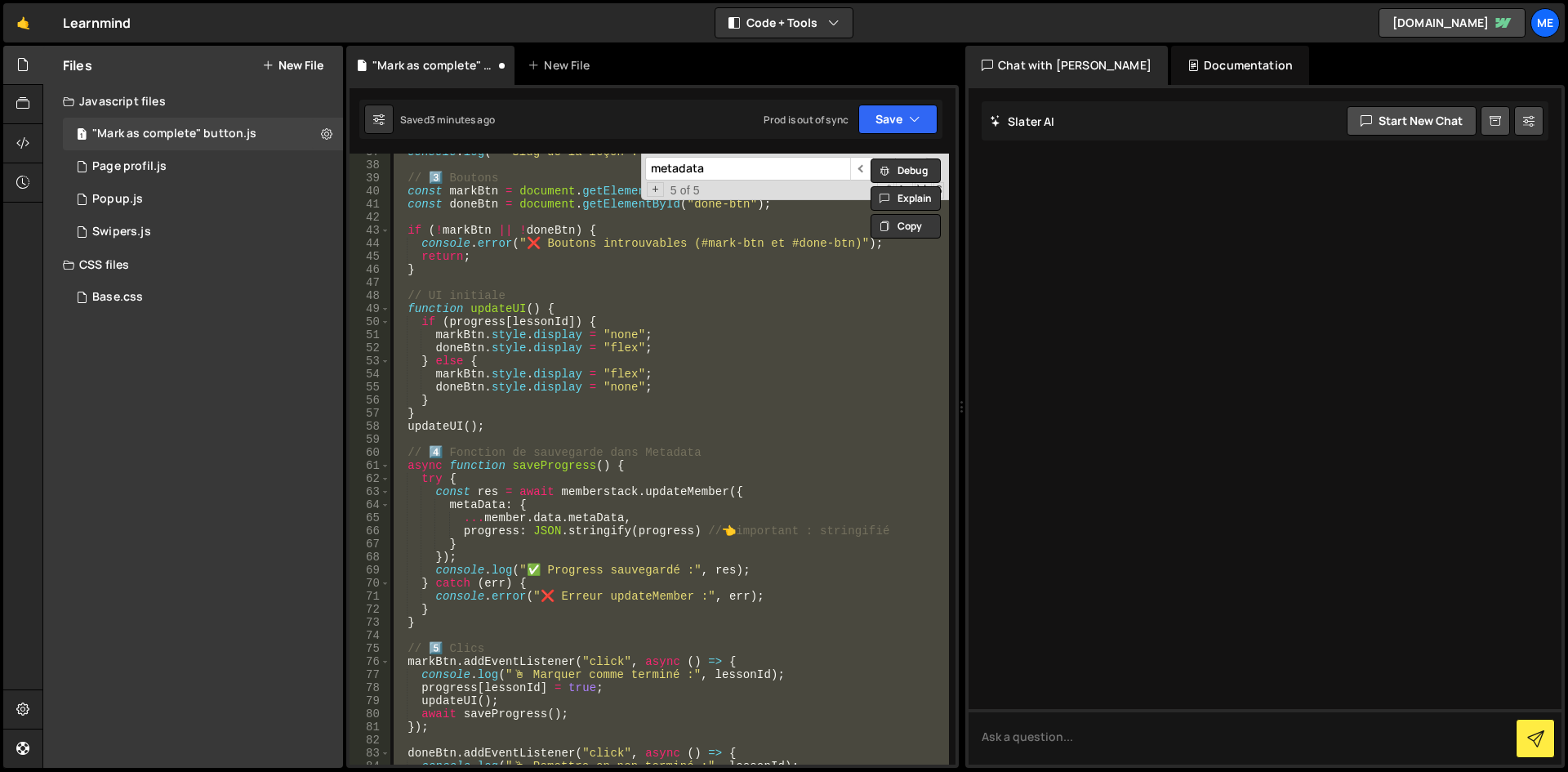
paste textarea
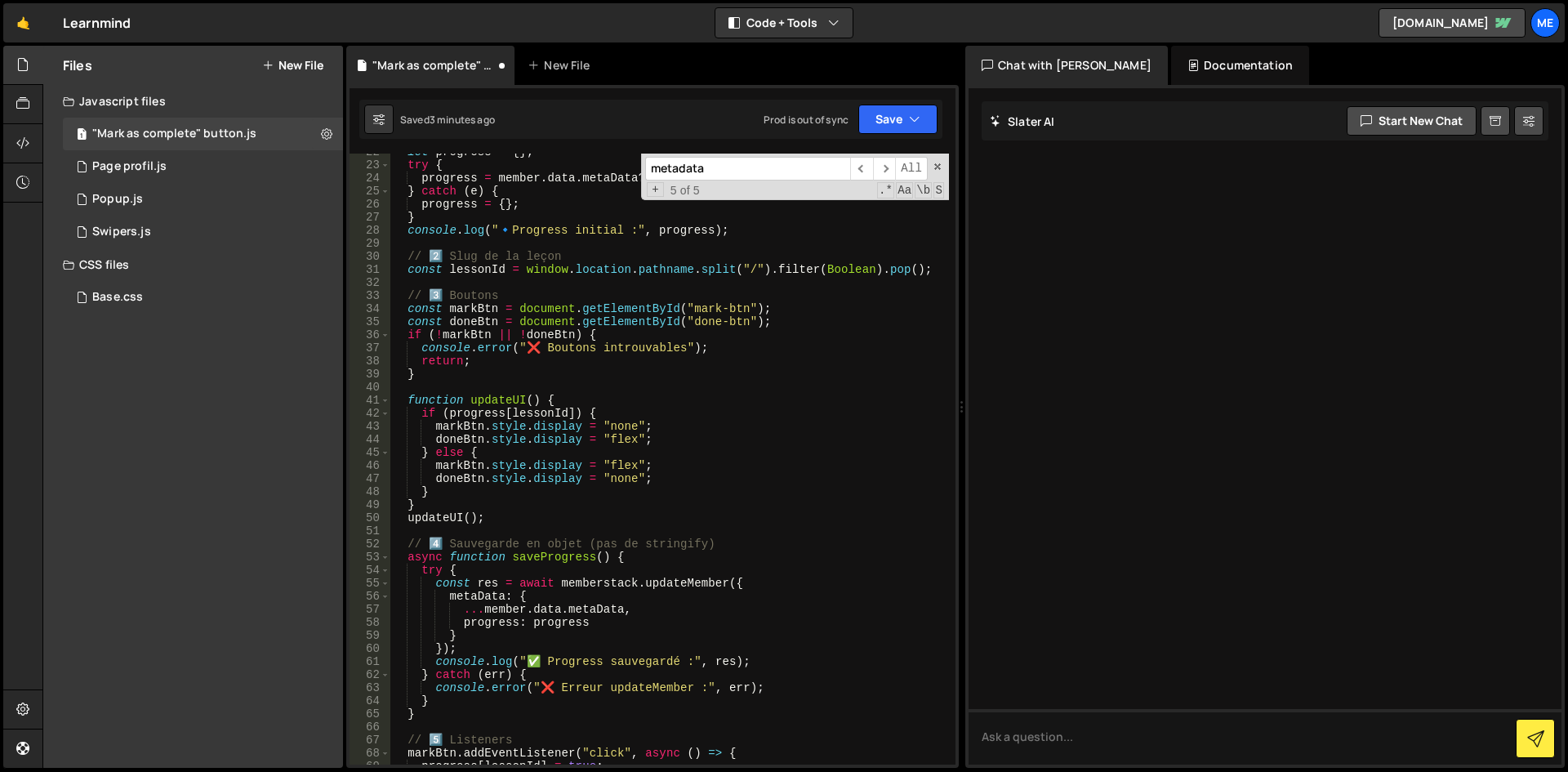
scroll to position [86, 0]
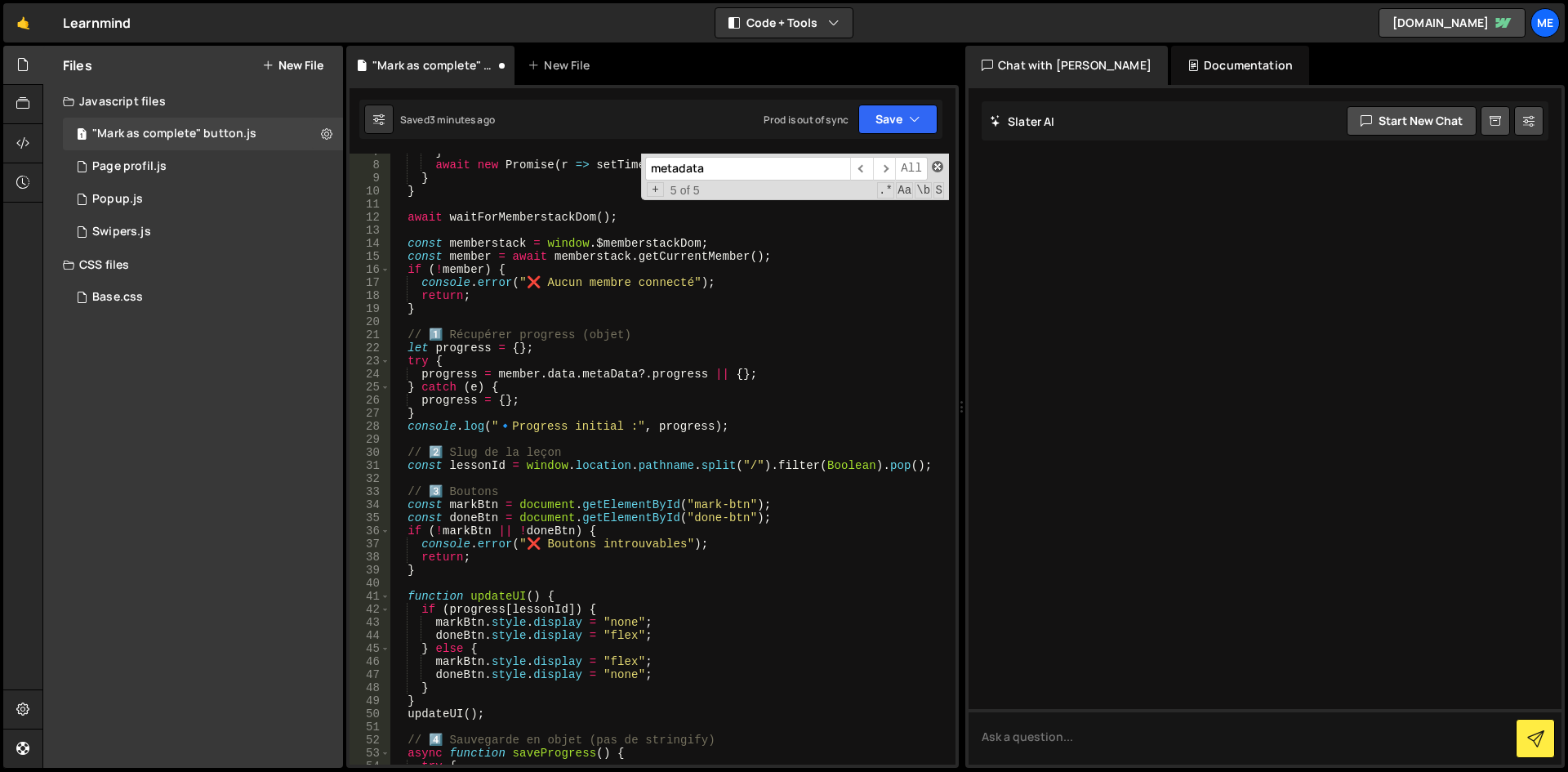
click at [933, 169] on span at bounding box center [937, 166] width 11 height 11
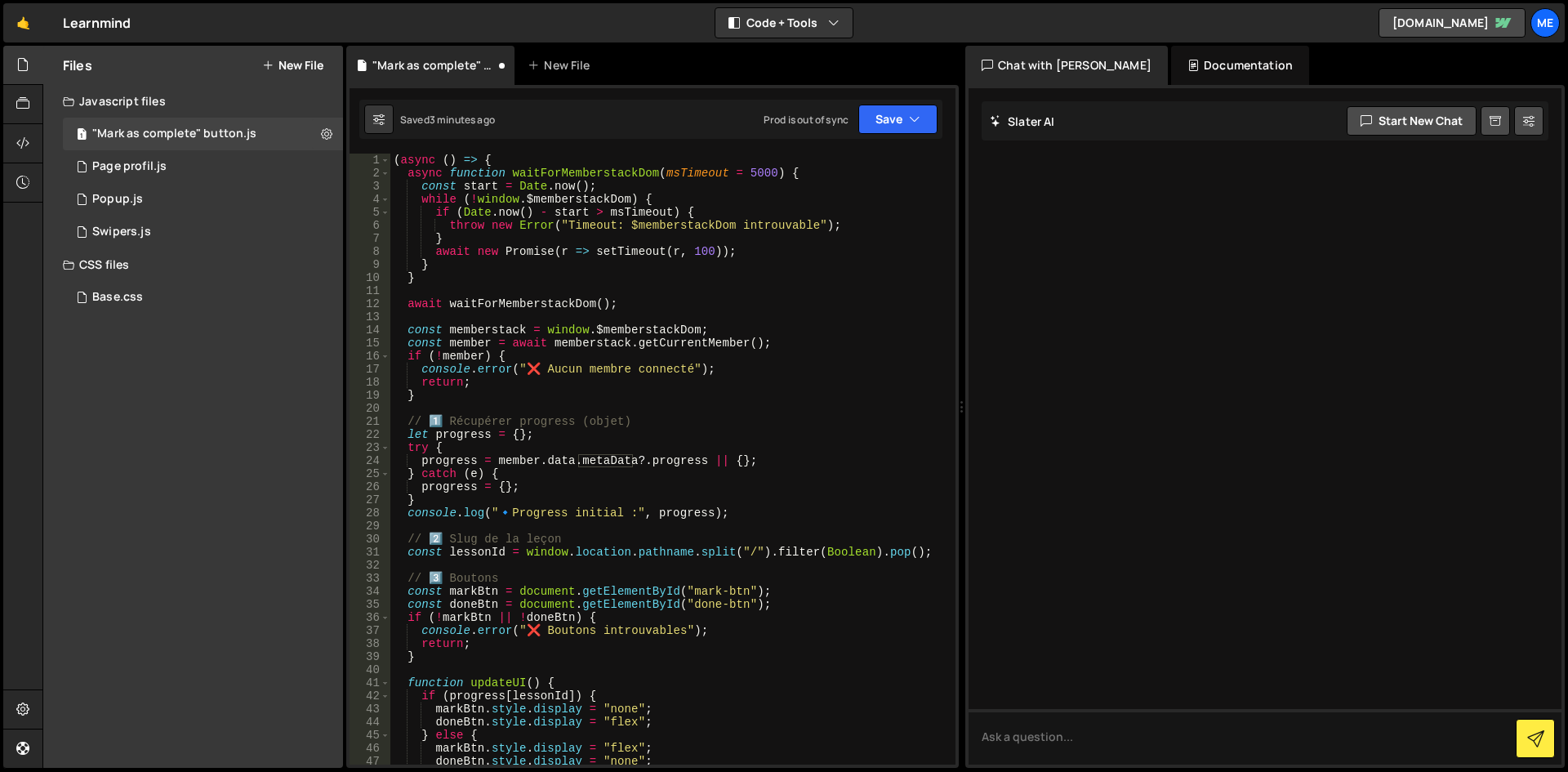
scroll to position [0, 0]
click at [814, 349] on div "( async ( ) => { async function waitForMemberstackDom ( msTimeout = 5000 ) { co…" at bounding box center [669, 472] width 559 height 637
click at [658, 260] on div "( async ( ) => { async function waitForMemberstackDom ( msTimeout = 5000 ) { co…" at bounding box center [669, 472] width 559 height 637
type textarea "})();"
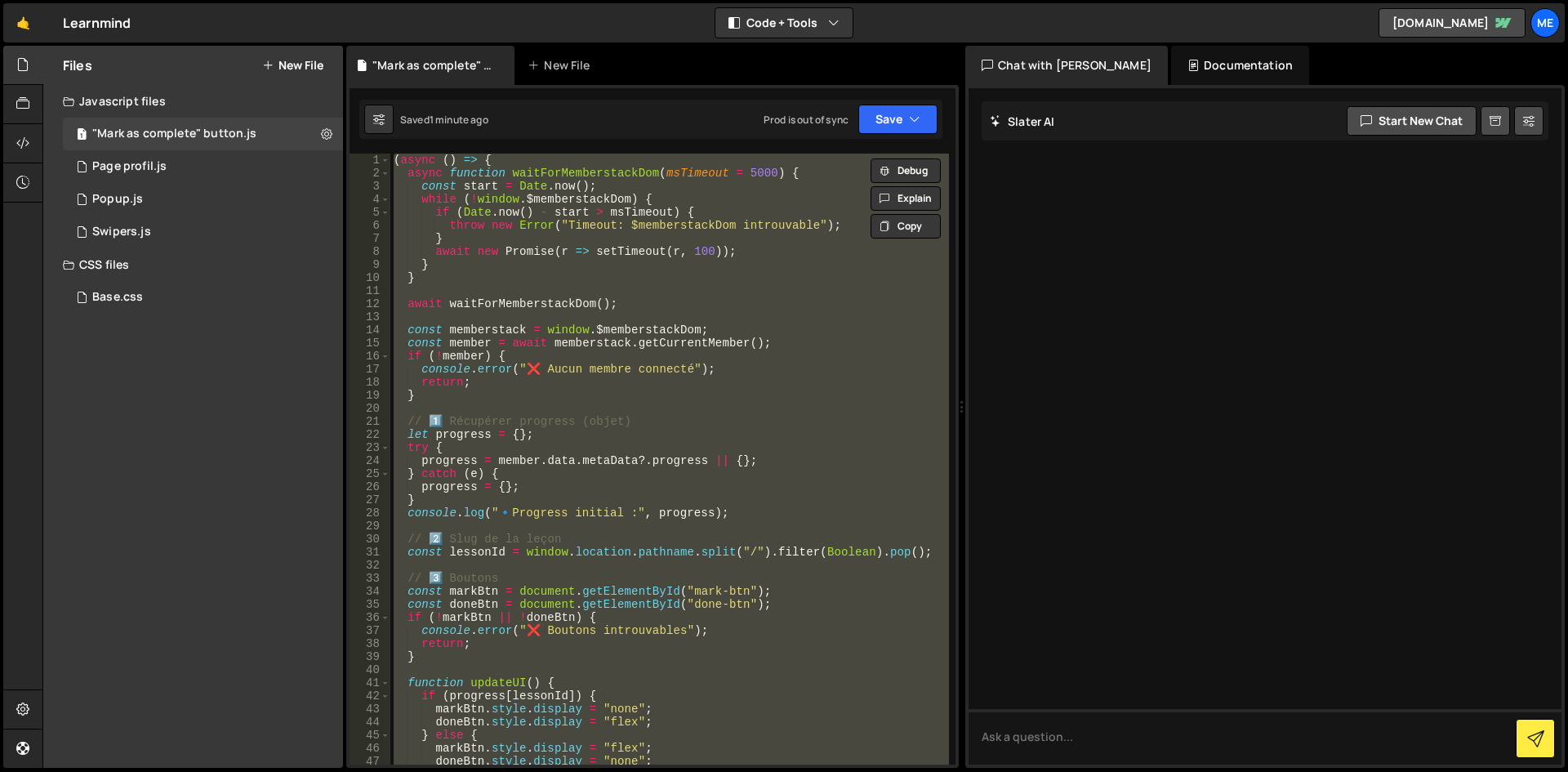
paste textarea
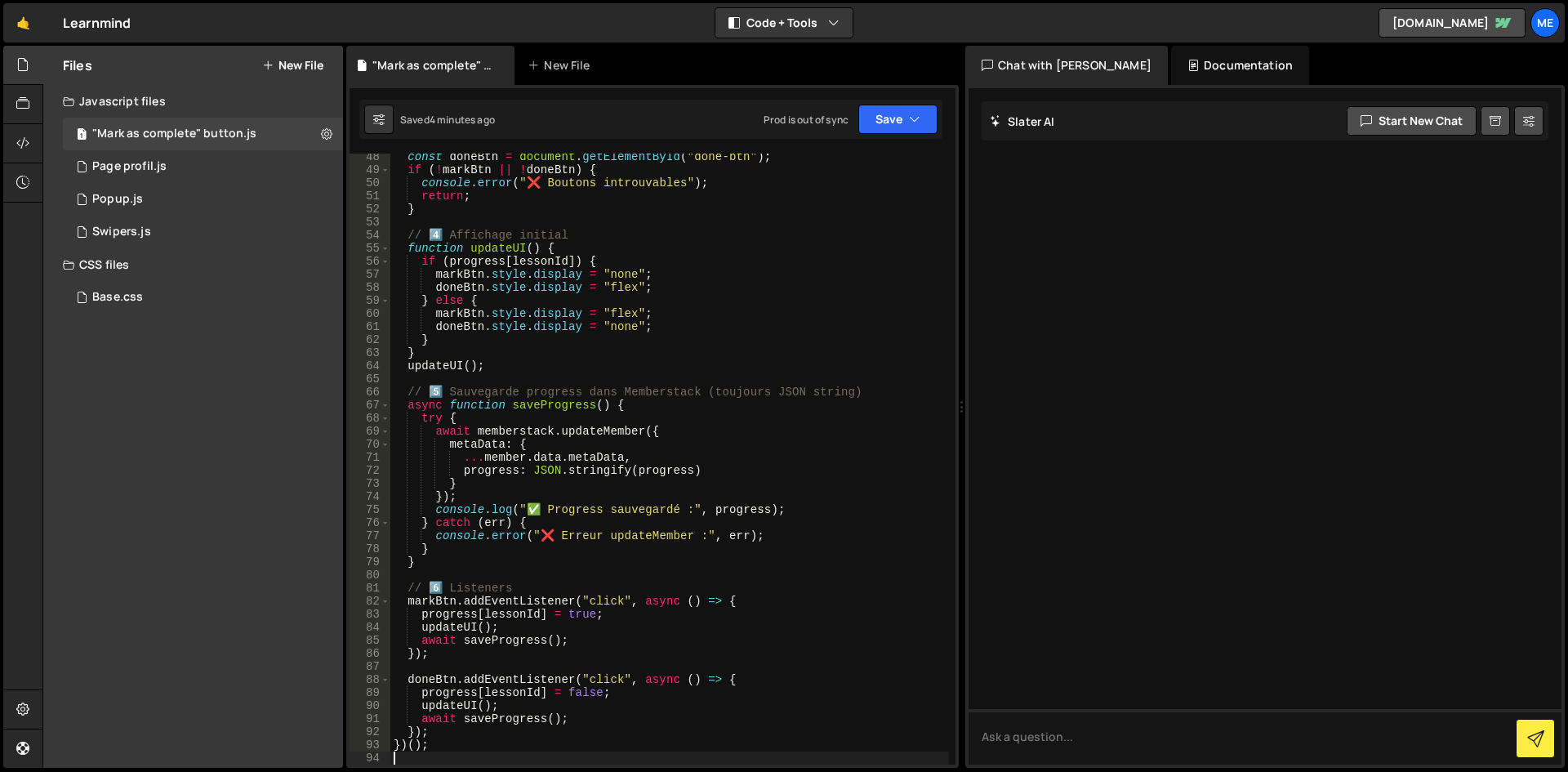
scroll to position [814, 0]
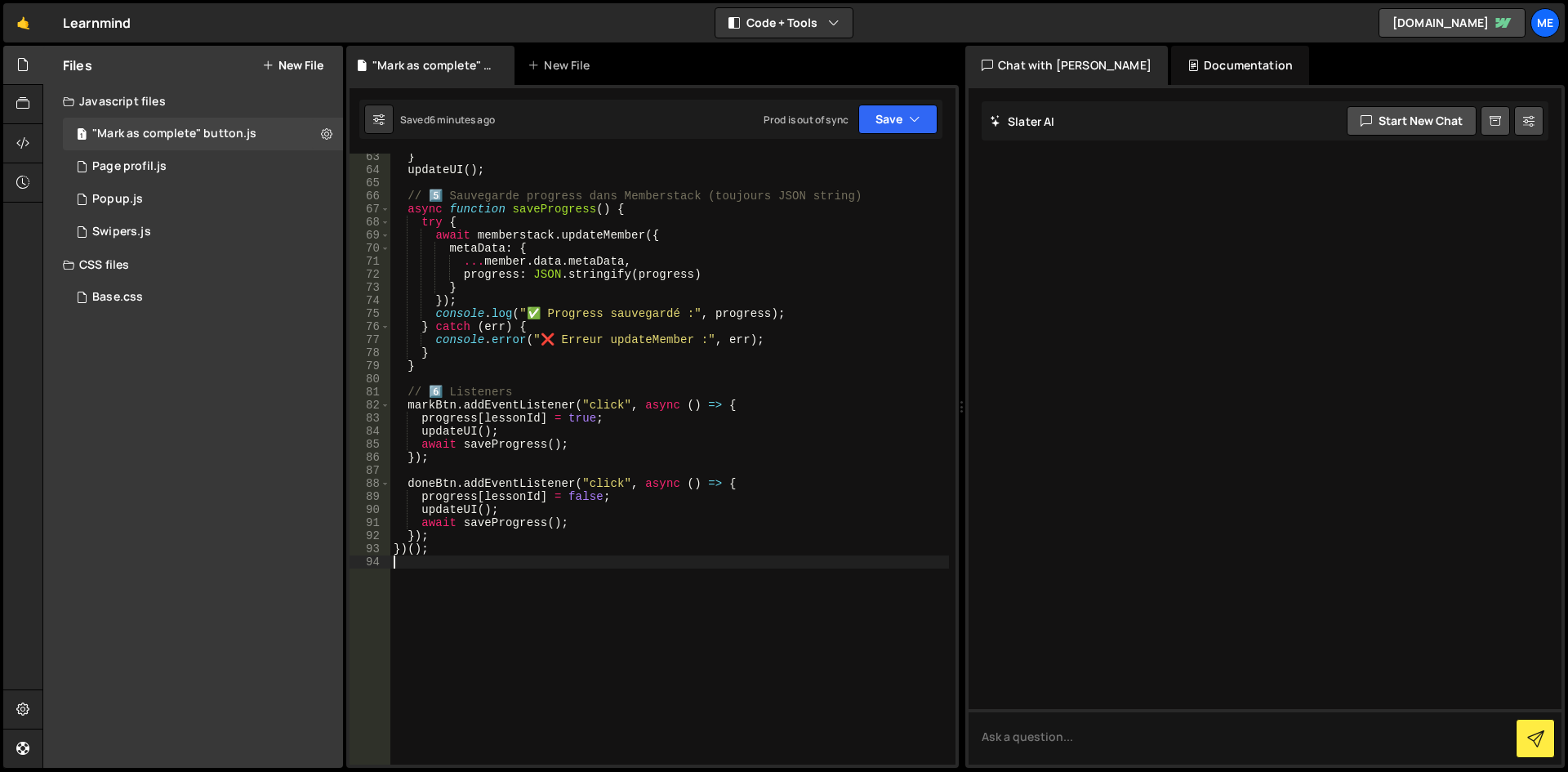
click at [702, 296] on div "} updateUI ( ) ; // 5️⃣ Sauvegarde progress dans Memberstack (toujours JSON str…" at bounding box center [669, 469] width 559 height 637
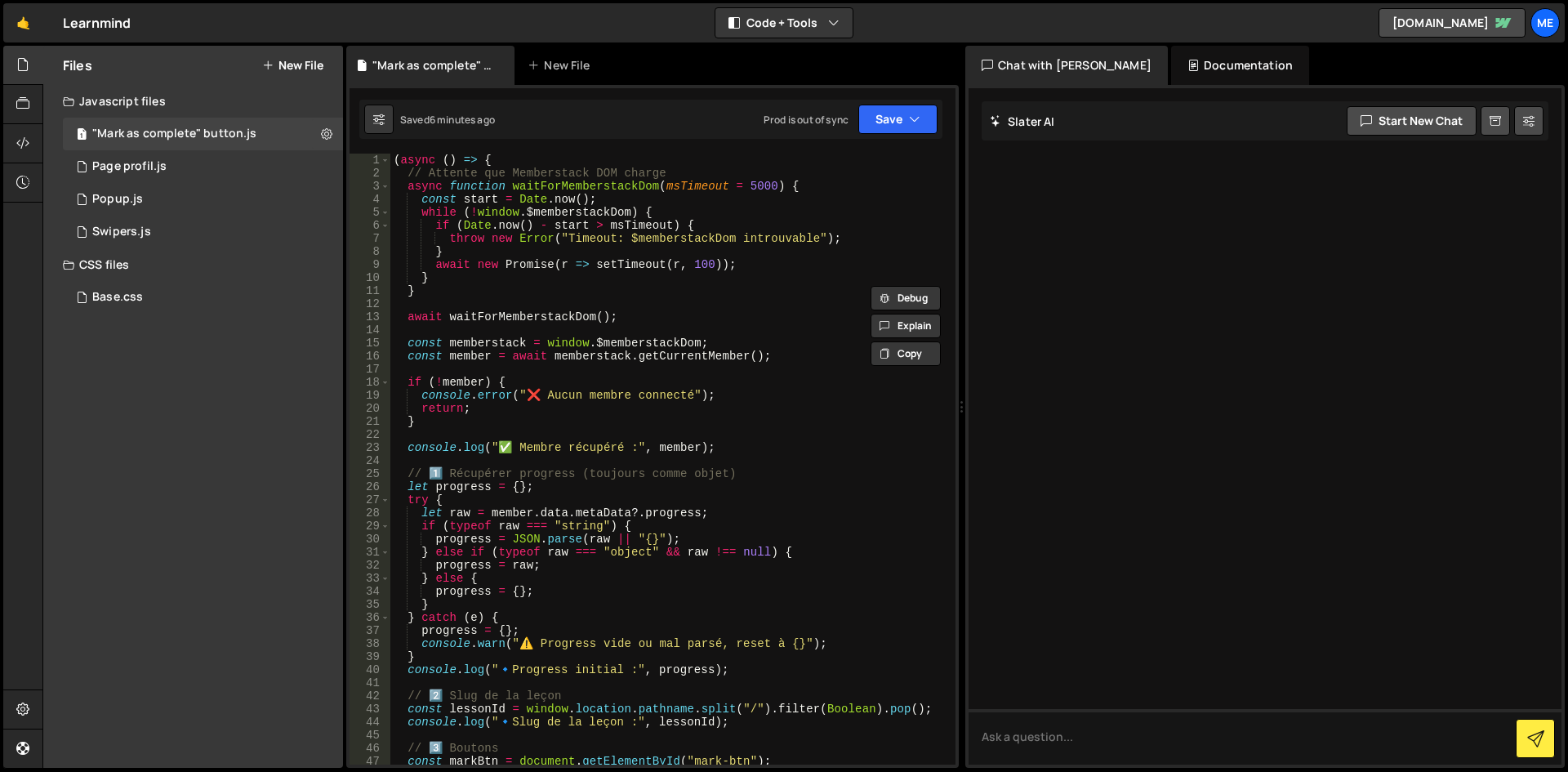
scroll to position [0, 0]
type textarea "})();"
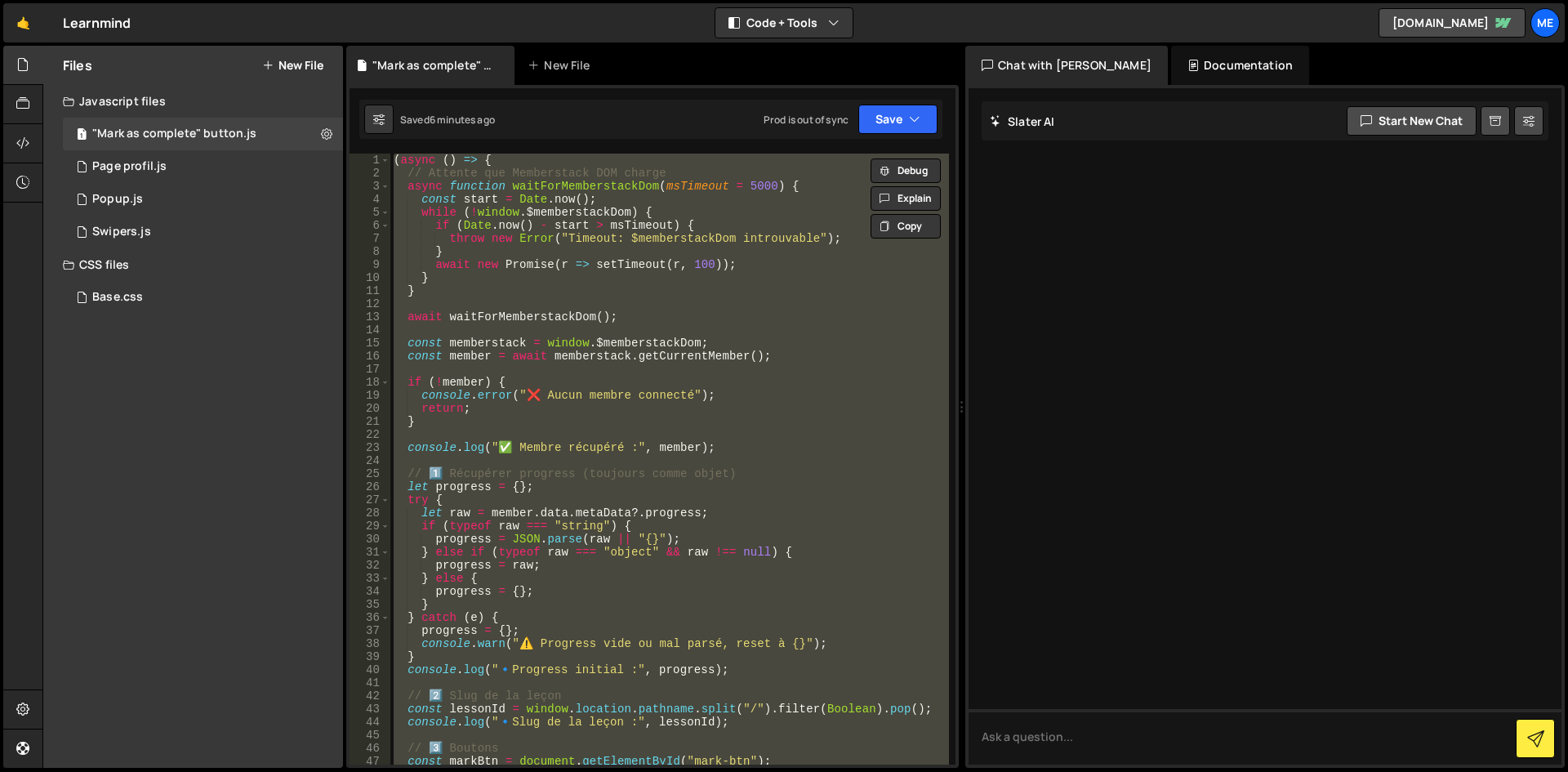
paste textarea
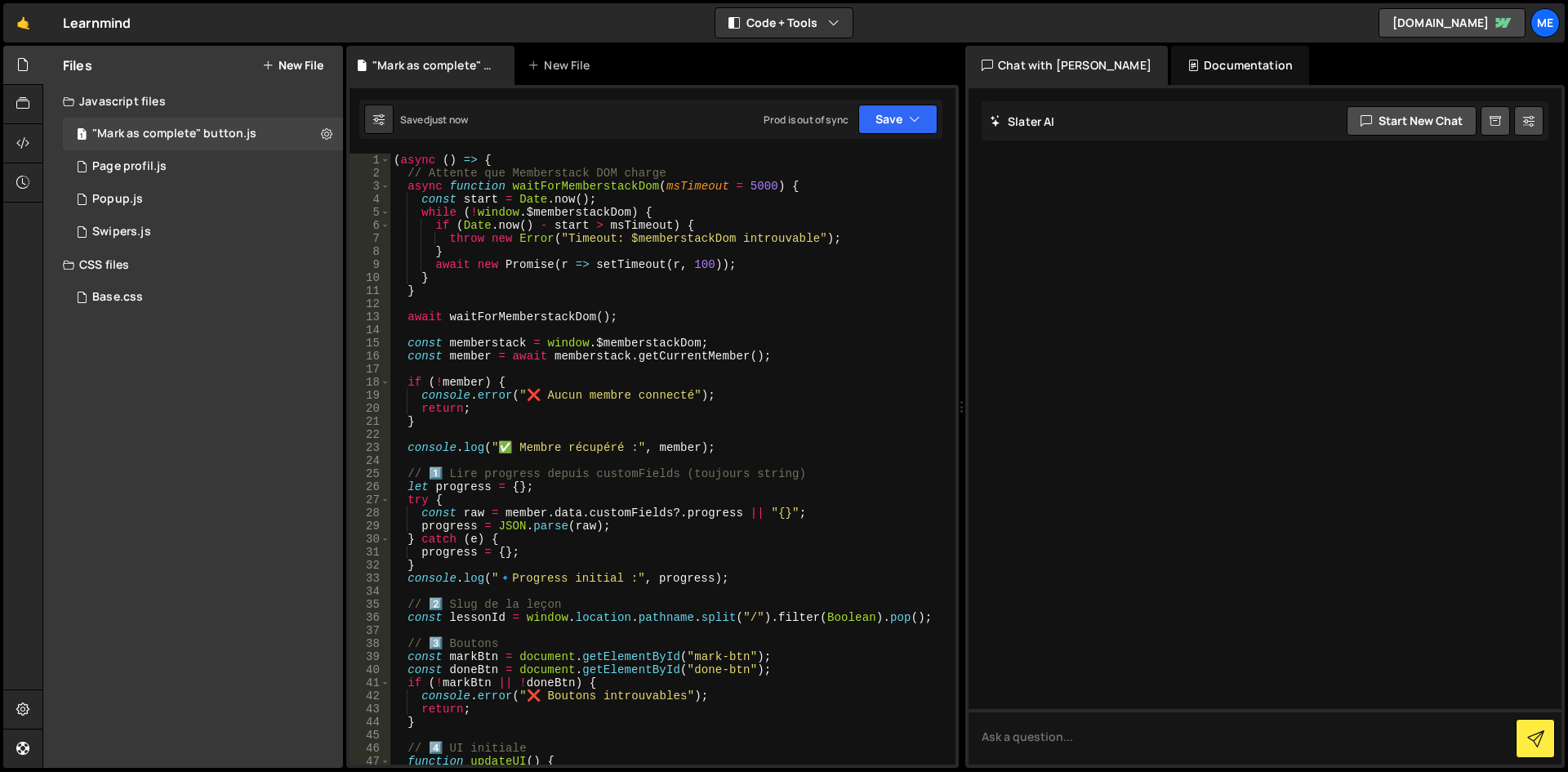
click at [872, 531] on div "( async ( ) => { // Attente que Memberstack DOM charge async function waitForMe…" at bounding box center [669, 472] width 559 height 637
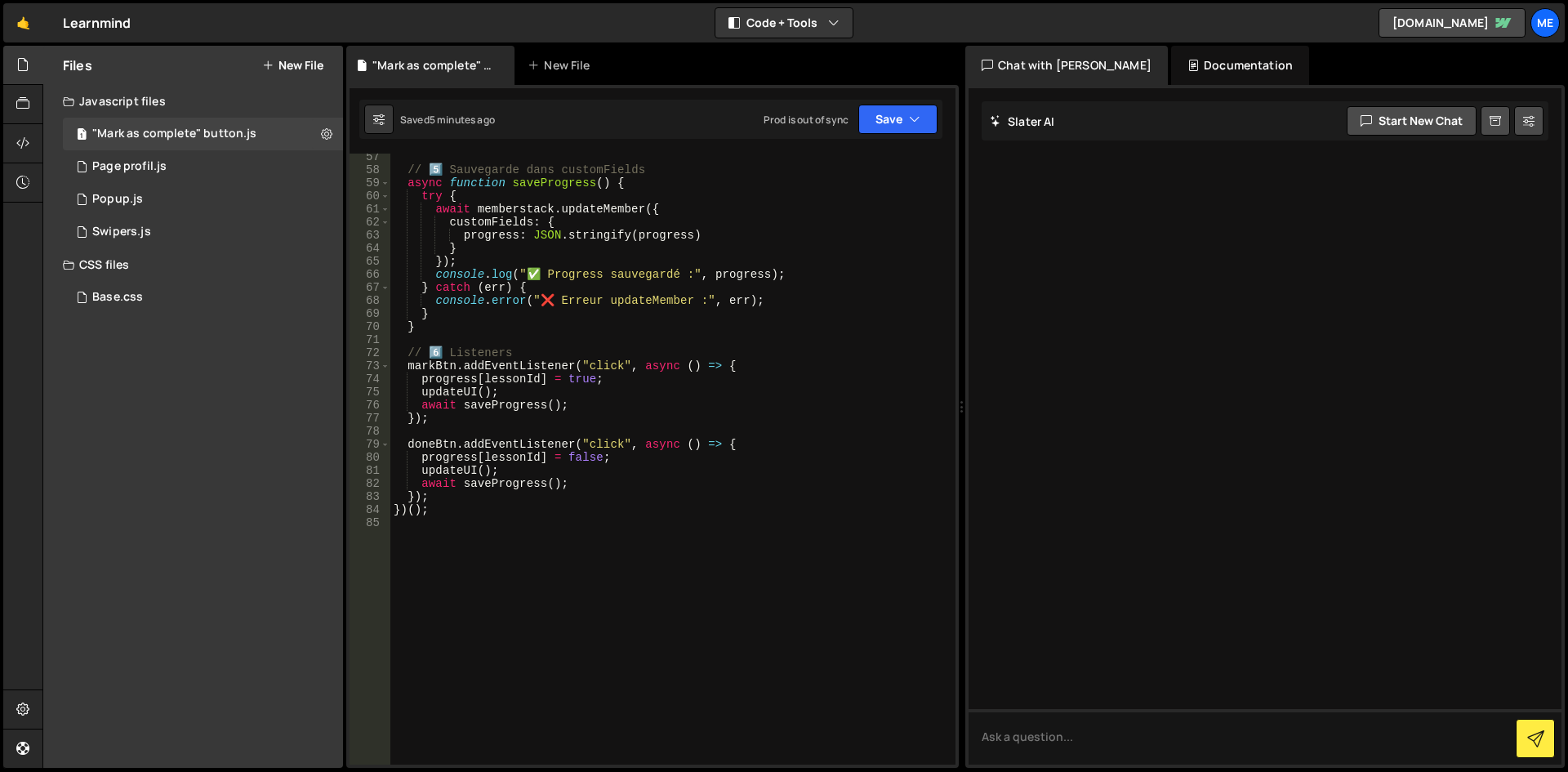
scroll to position [588, 0]
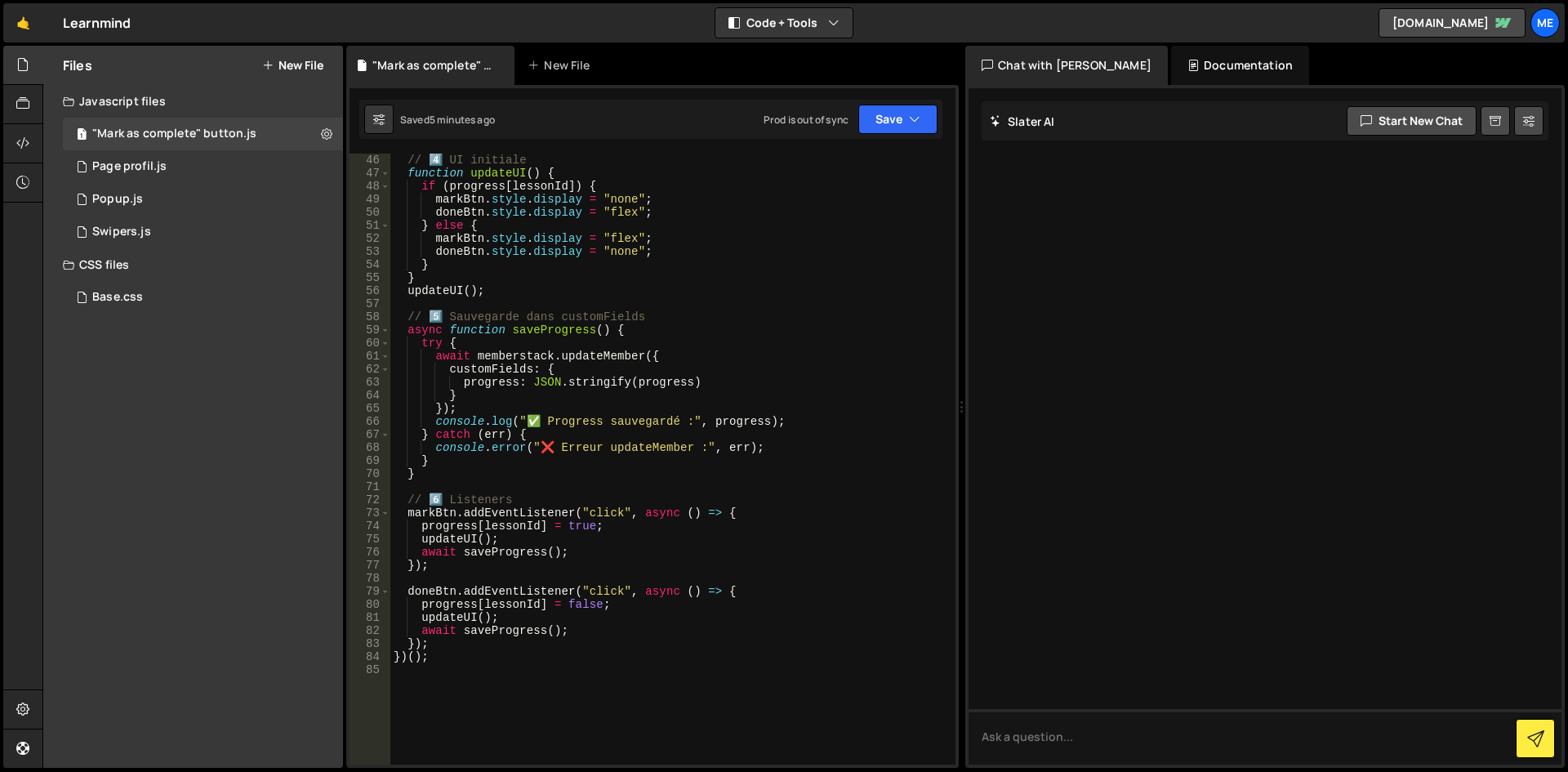
click at [812, 215] on div "// 4️⃣ UI initiale function updateUI ( ) { if ( progress [ lessonId ]) { markBt…" at bounding box center [669, 472] width 559 height 637
click at [919, 116] on icon "button" at bounding box center [914, 119] width 11 height 16
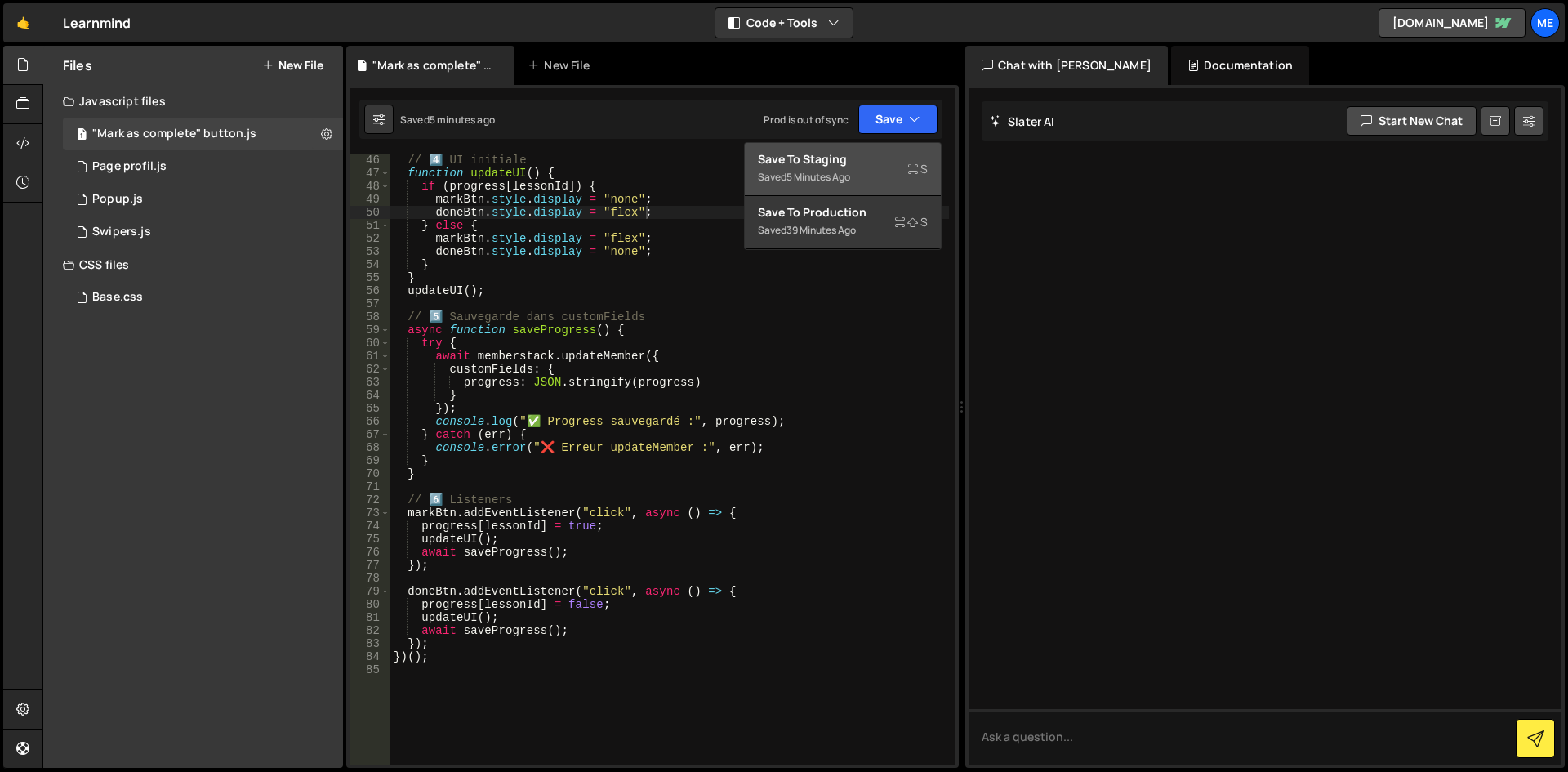
click at [867, 165] on div "Save to Staging S" at bounding box center [843, 159] width 170 height 16
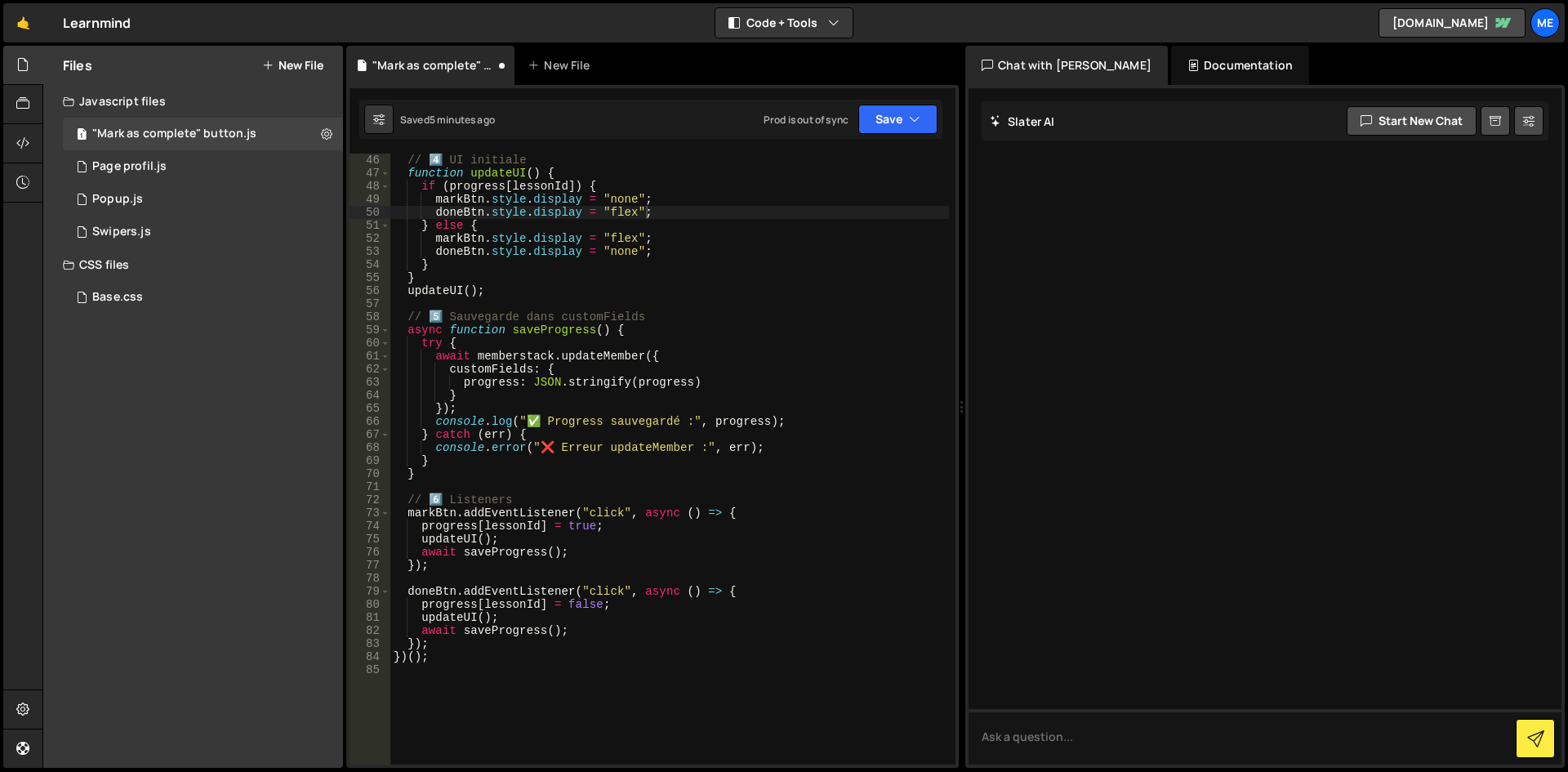
click at [773, 265] on div "// 4️⃣ UI initiale function updateUI ( ) { if ( progress [ lessonId ]) { markBt…" at bounding box center [669, 472] width 559 height 637
click at [880, 233] on div "// 4️⃣ UI initiale function updateUI ( ) { if ( progress [ lessonId ]) { markBt…" at bounding box center [669, 472] width 559 height 637
click at [552, 312] on div "// 4️⃣ UI initiale function updateUI ( ) { if ( progress [ lessonId ]) { markBt…" at bounding box center [669, 472] width 559 height 637
click at [552, 312] on div "// 4️⃣ UI initiale function updateUI ( ) { if ( progress [ lessonId ]) { markBt…" at bounding box center [669, 459] width 559 height 611
type textarea "})();"
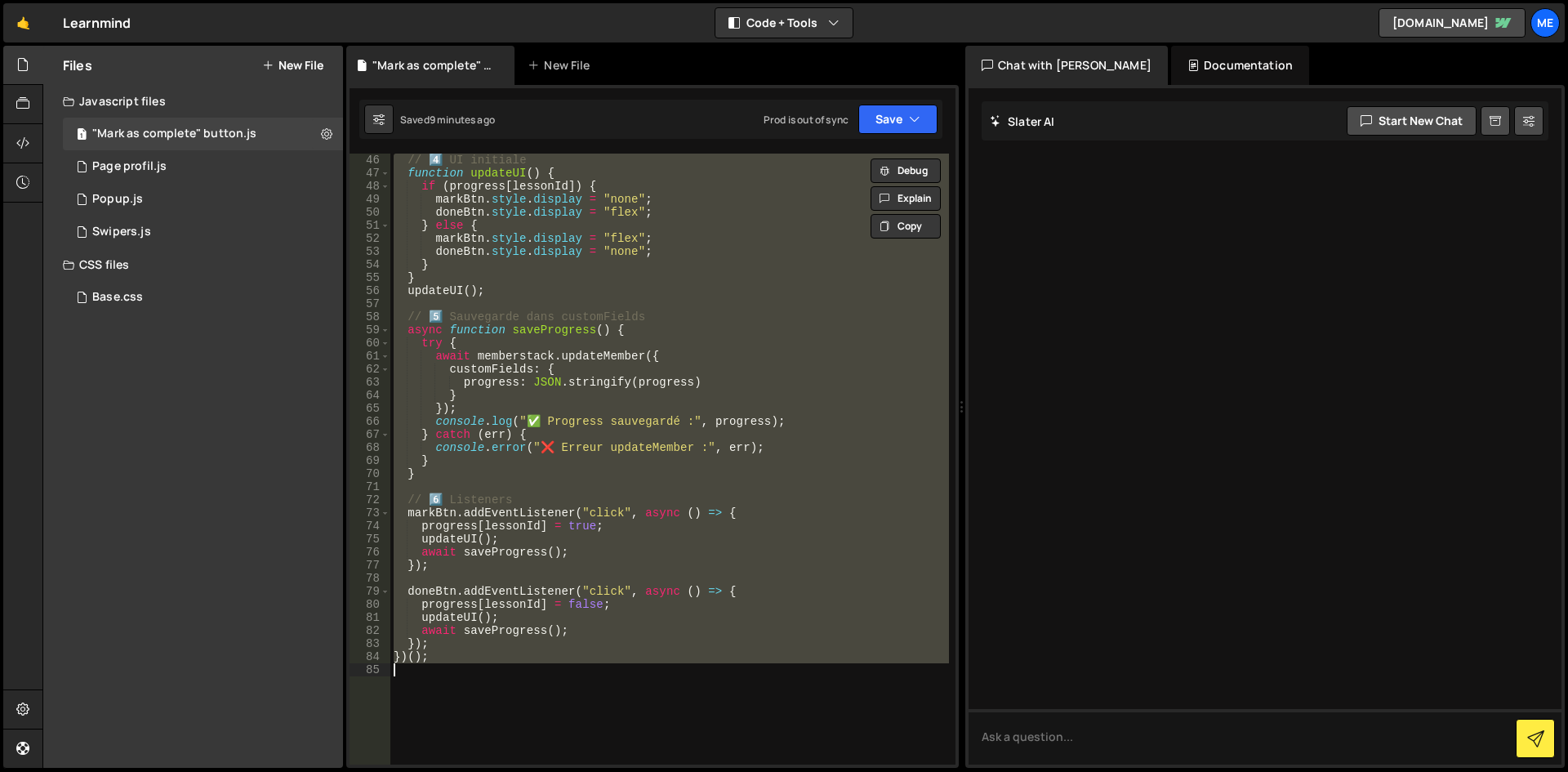
paste textarea
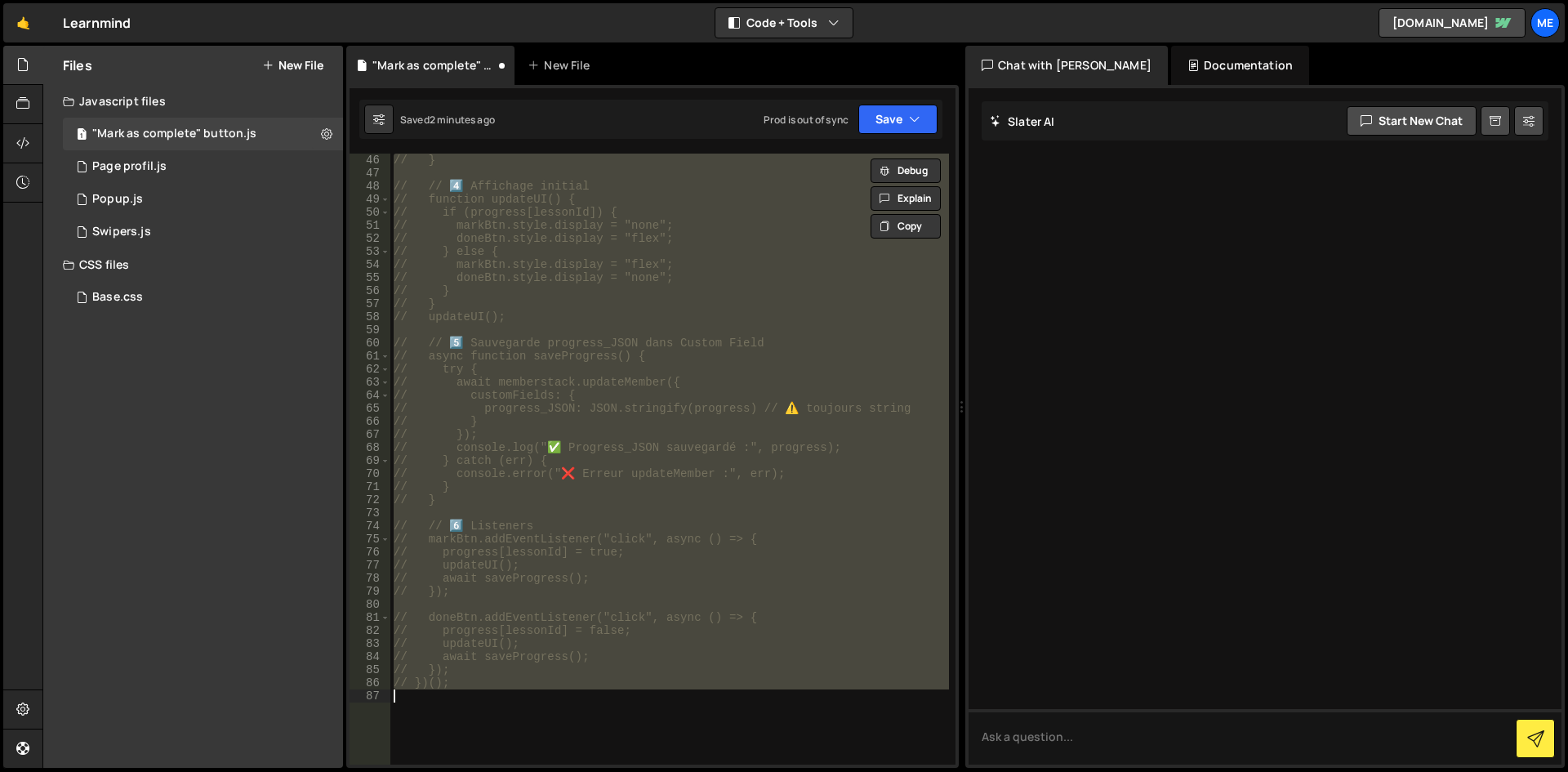
click at [460, 669] on div "// } // // 4️⃣ Affichage initial // function updateUI() { // if (progress[lesso…" at bounding box center [669, 472] width 559 height 637
type textarea "// });"
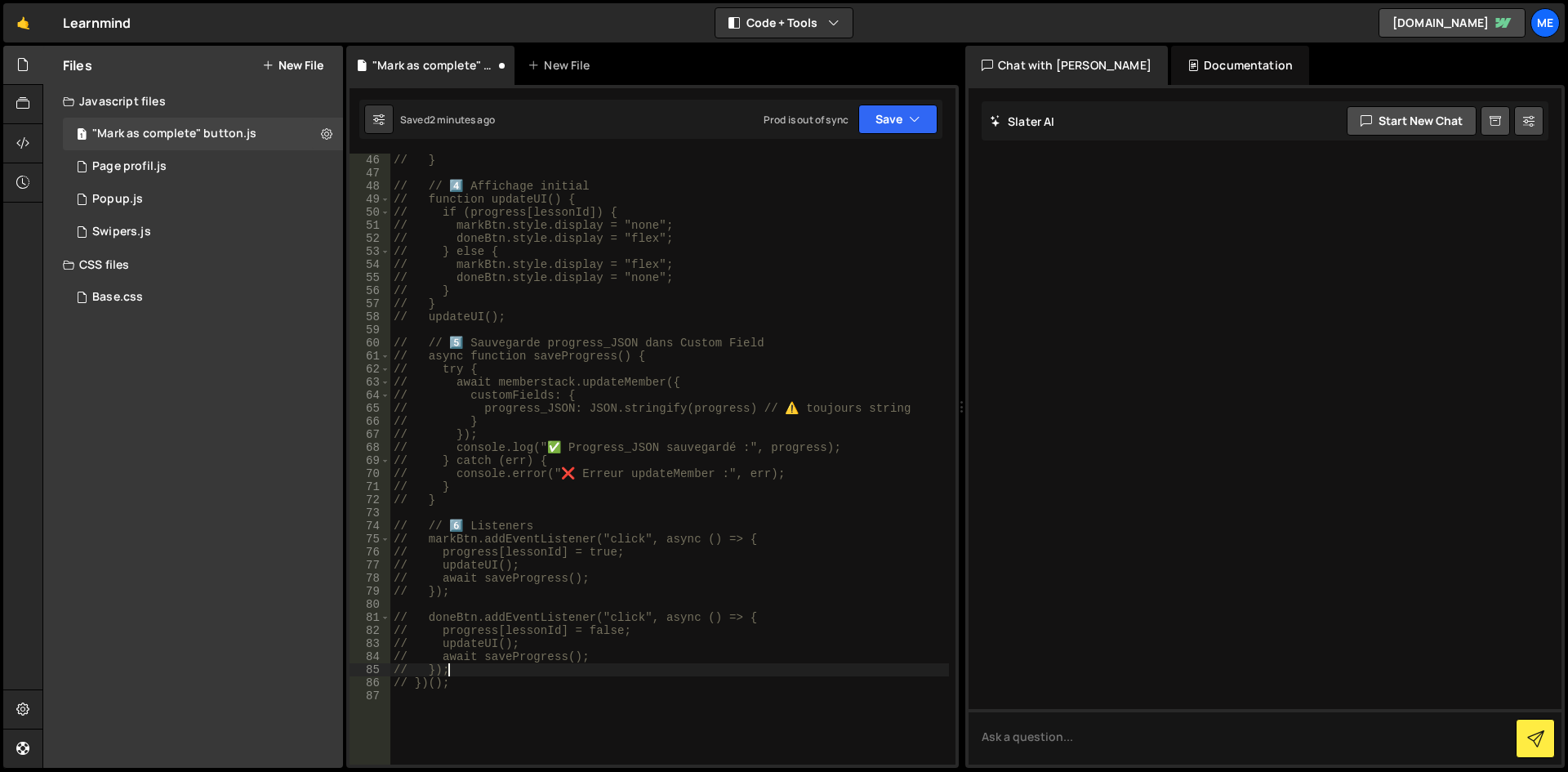
click at [420, 709] on div "// } // // 4️⃣ Affichage initial // function updateUI() { // if (progress[lesso…" at bounding box center [669, 472] width 559 height 637
paste textarea "await memberstack.updateMember({ customFields: { progress_JSON: '{"test":true}'…"
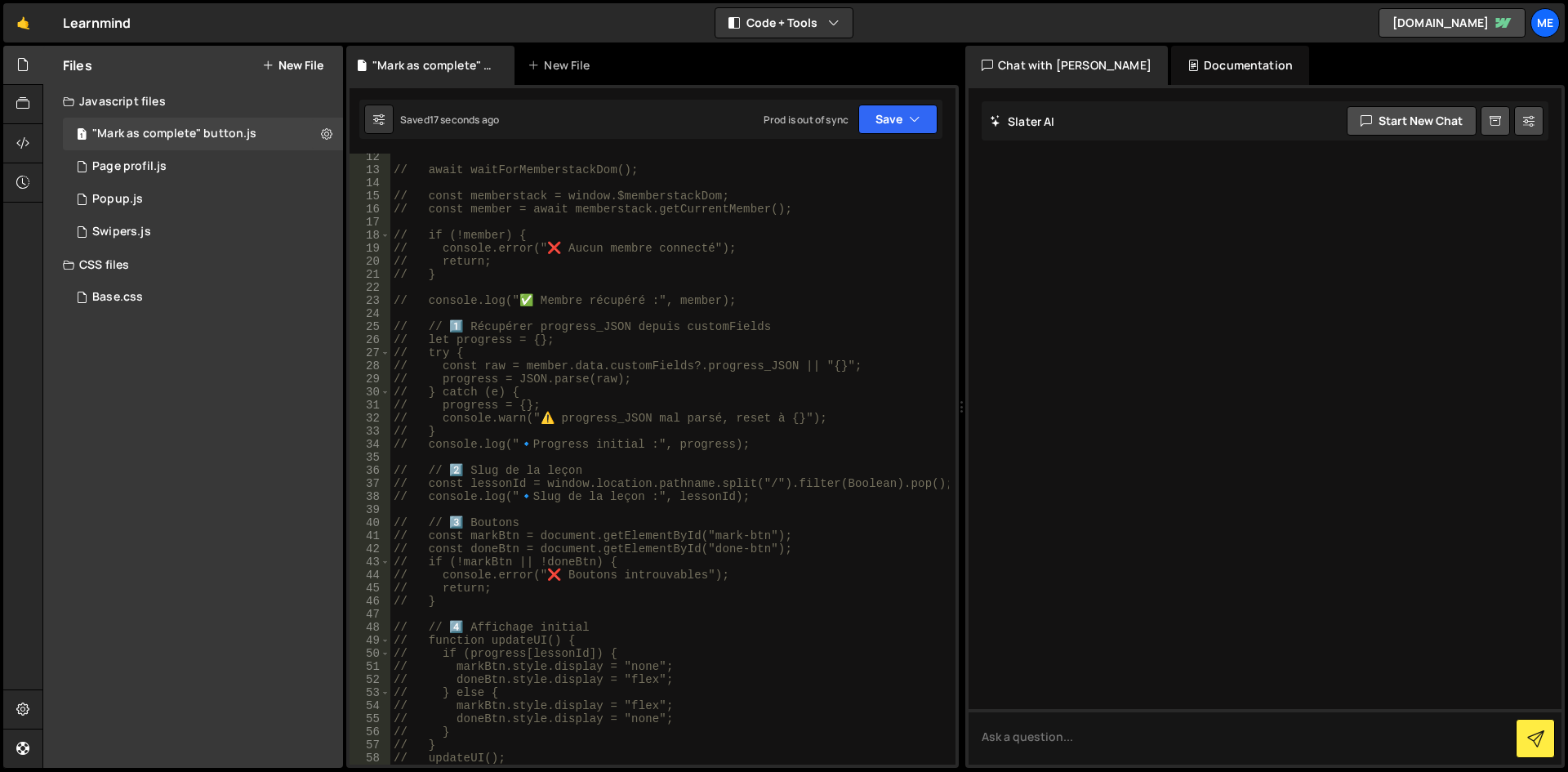
scroll to position [0, 0]
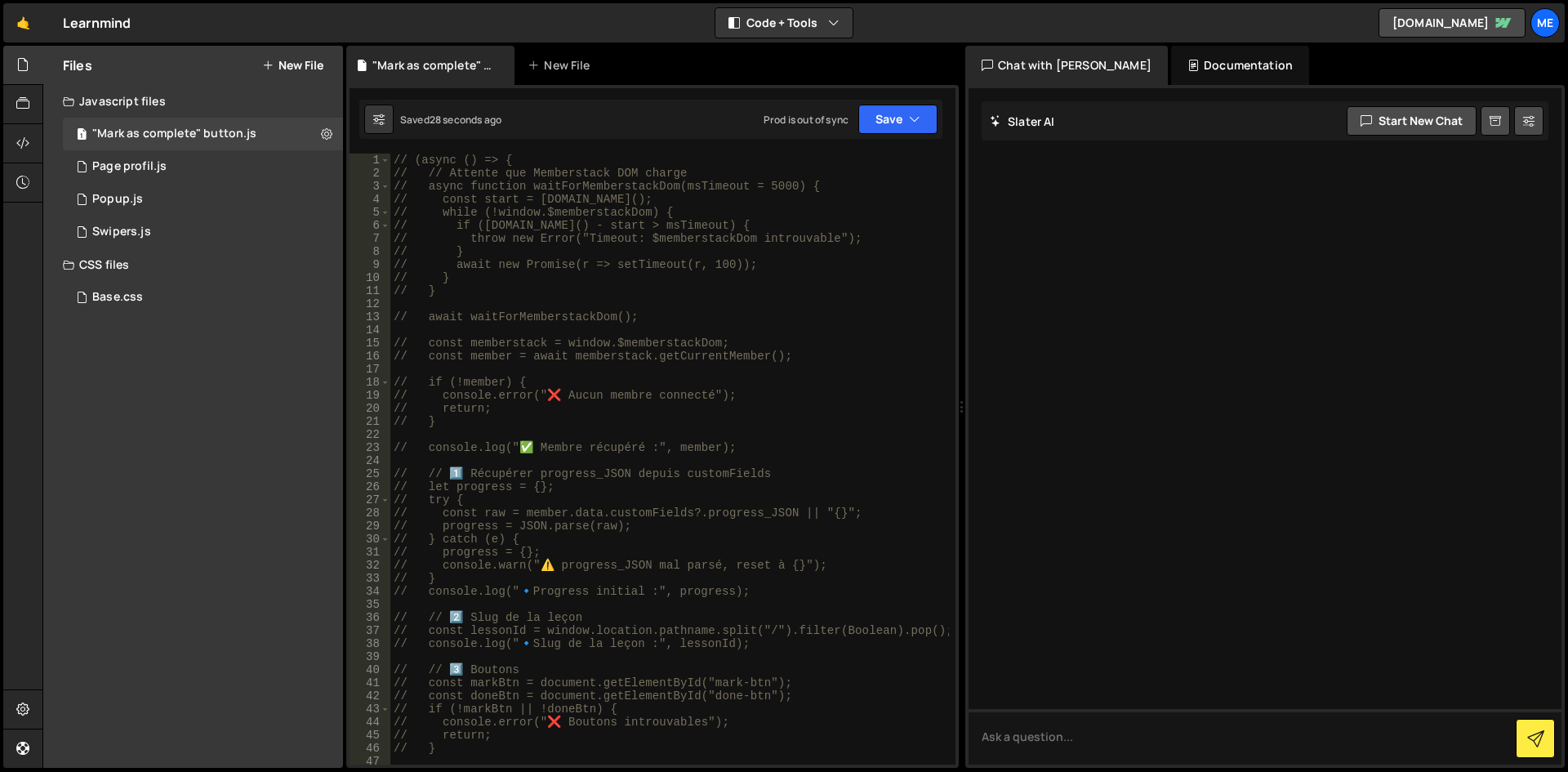
click at [699, 285] on div "// (async () => { // // Attente que Memberstack DOM charge // async function wa…" at bounding box center [669, 472] width 559 height 637
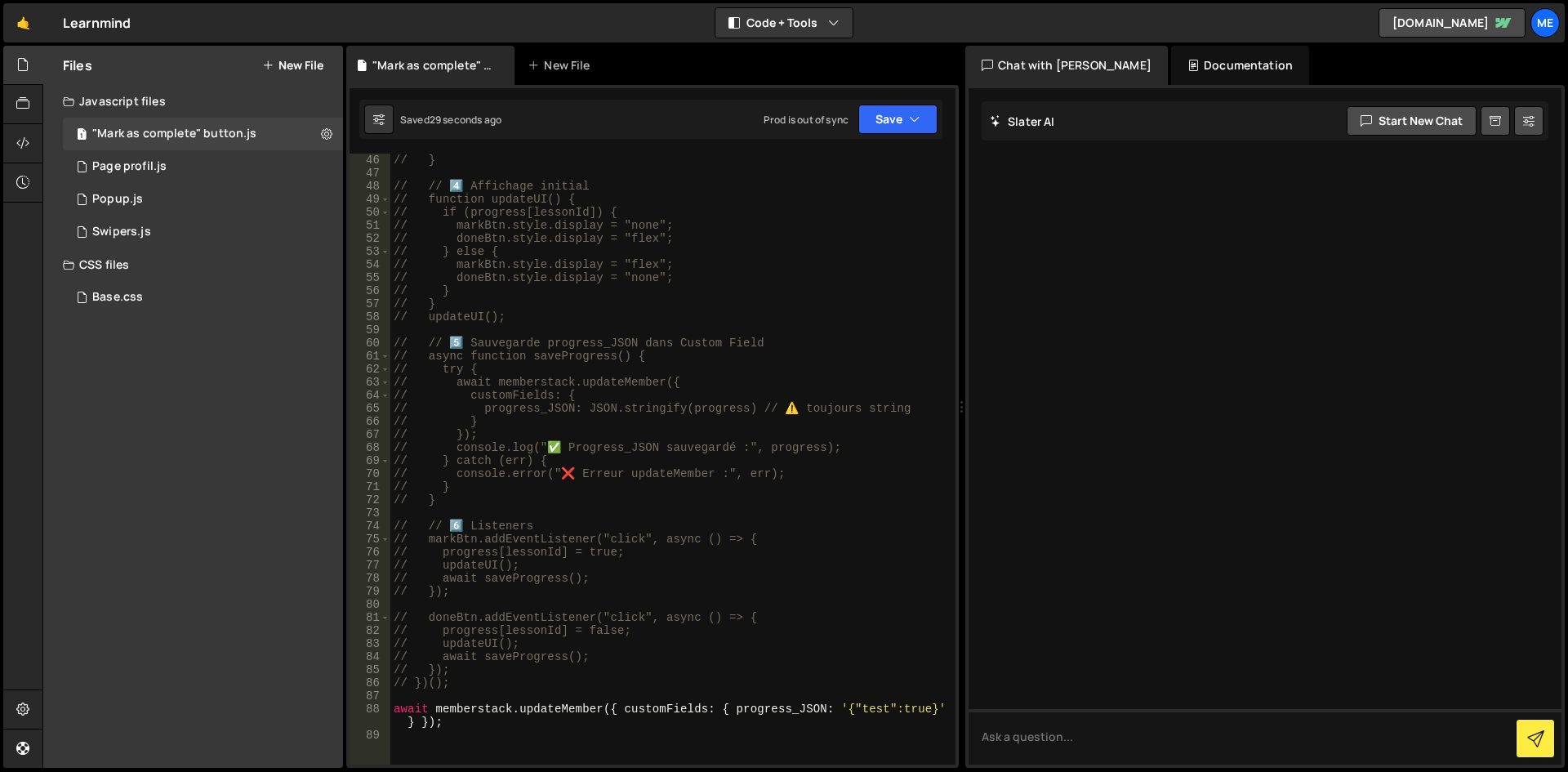
scroll to position [784, 0]
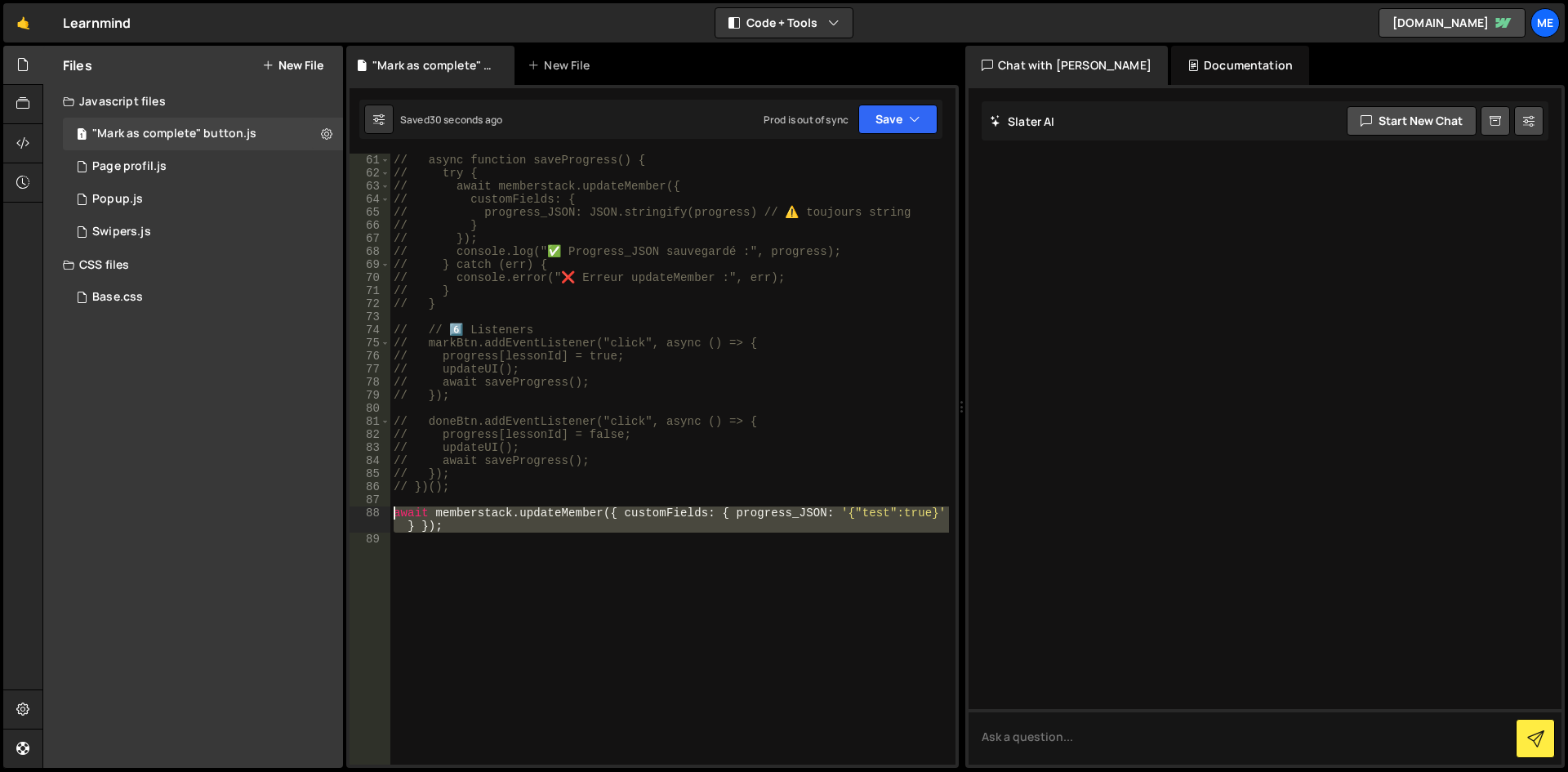
drag, startPoint x: 445, startPoint y: 533, endPoint x: 389, endPoint y: 510, distance: 60.5
click at [389, 510] on div "// } 61 62 63 64 65 66 67 68 69 70 71 72 73 74 75 76 77 78 79 80 81 82 83 84 85…" at bounding box center [652, 459] width 606 height 611
type textarea "await memberstack.updateMember({ customFields: { progress_JSON: '{"test":true}'…"
click at [432, 568] on div "// async function saveProgress() { // try { // await memberstack.updateMember({…" at bounding box center [669, 459] width 559 height 611
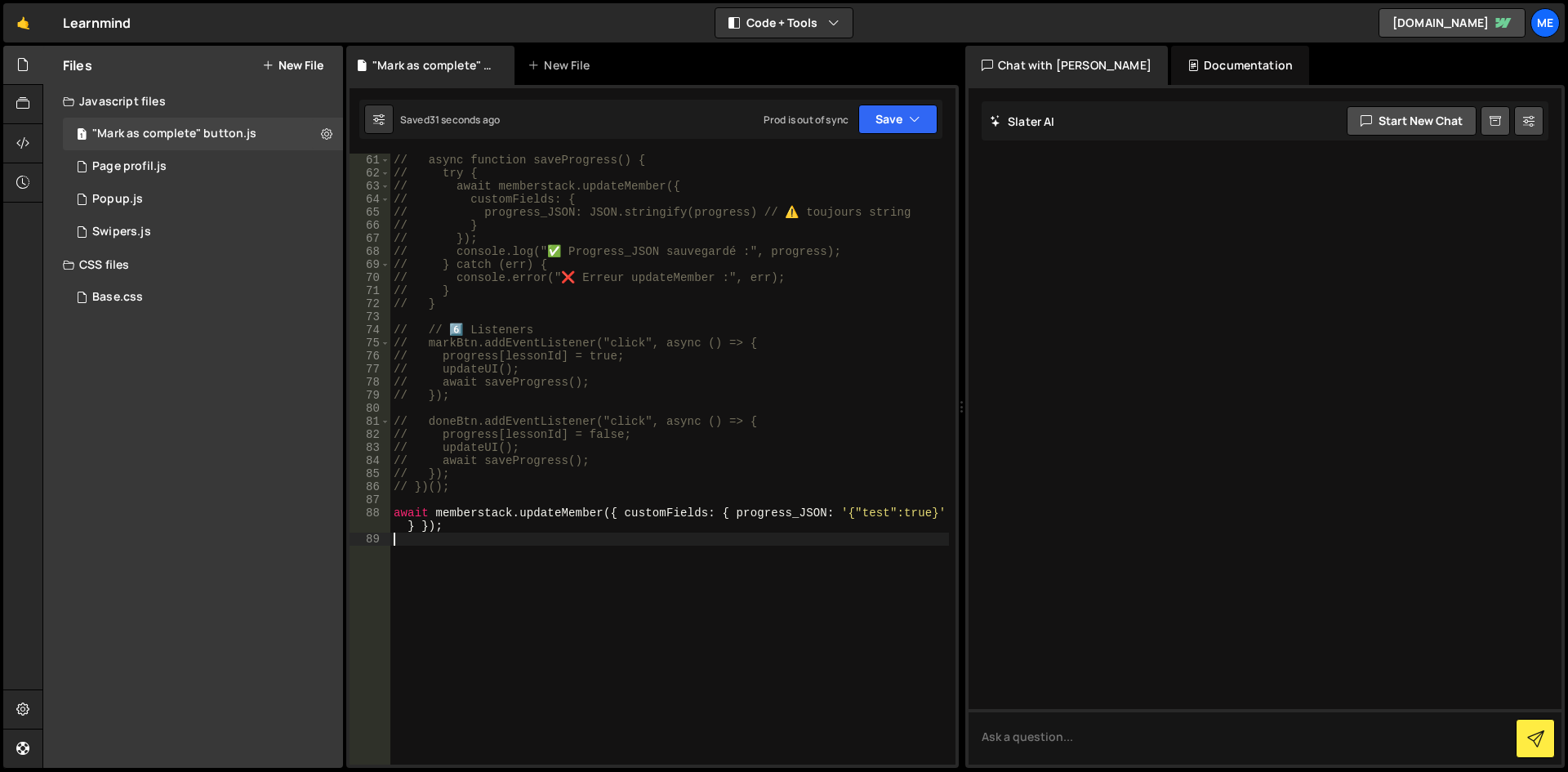
paste textarea "console.log(member.data.customFields.progress_JSON);"
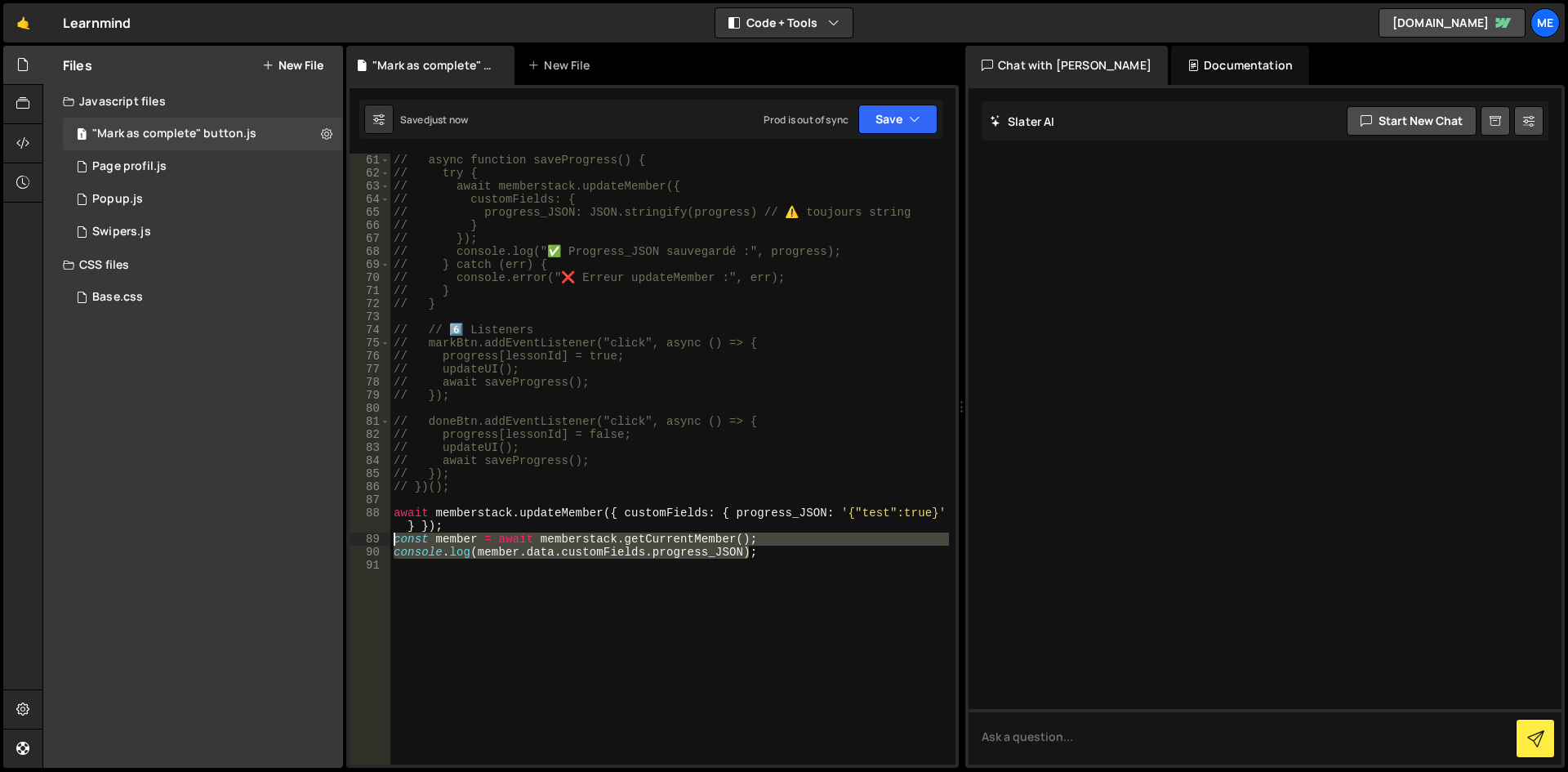
drag, startPoint x: 727, startPoint y: 568, endPoint x: 205, endPoint y: 545, distance: 522.5
click at [205, 545] on div "Files New File Javascript files 1 "Mark as complete" button.js 0 1 Page profil.…" at bounding box center [805, 407] width 1526 height 723
type textarea "const member = await memberstack.getCurrentMember(); console.log(member.data.cu…"
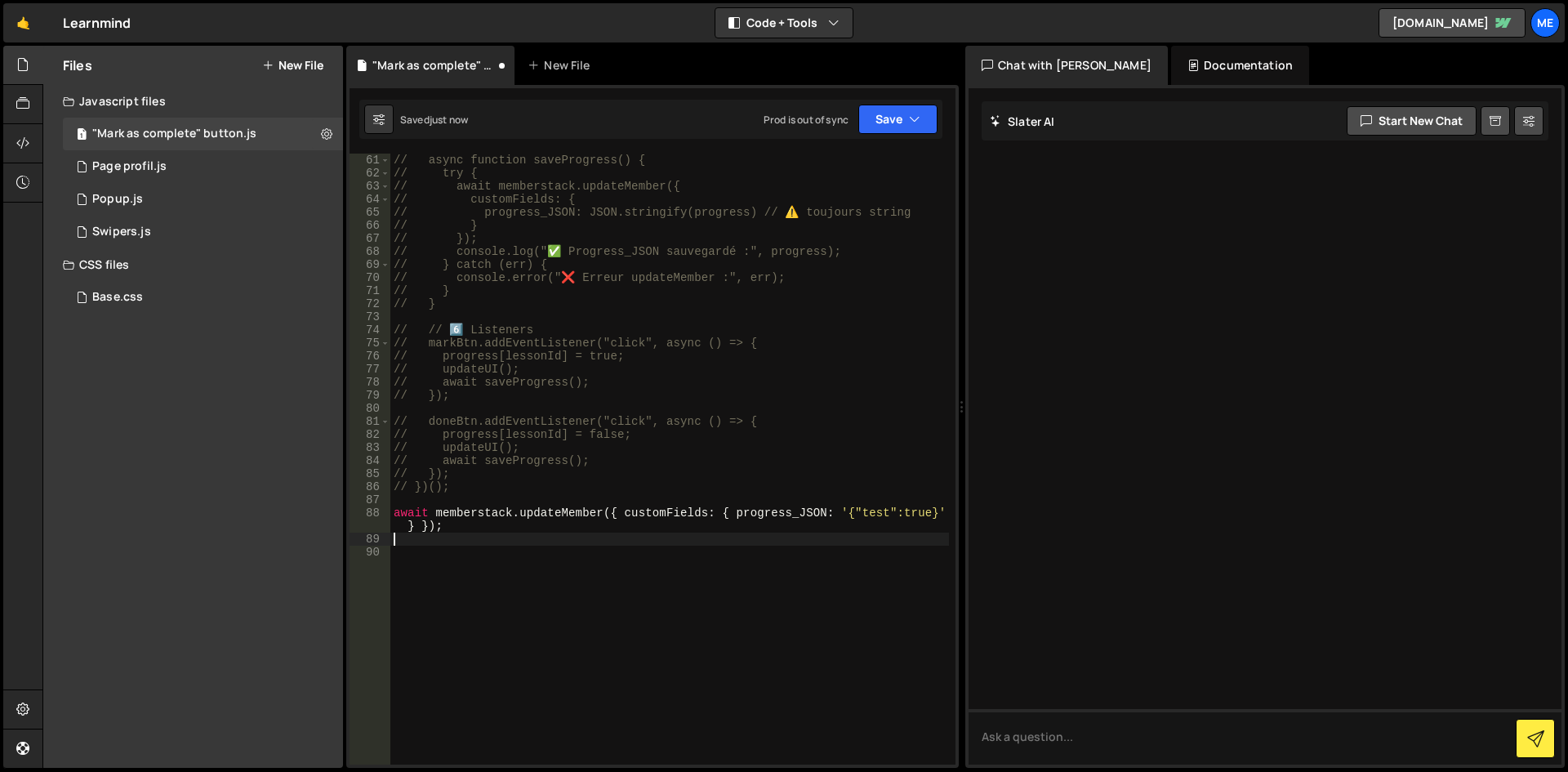
click at [496, 498] on div "// async function saveProgress() { // try { // await memberstack.updateMember({…" at bounding box center [669, 472] width 559 height 637
click at [435, 510] on div "// async function saveProgress() { // try { // await memberstack.updateMember({…" at bounding box center [669, 472] width 559 height 637
paste textarea "console.log(member.data.customFields.progress_JSON);"
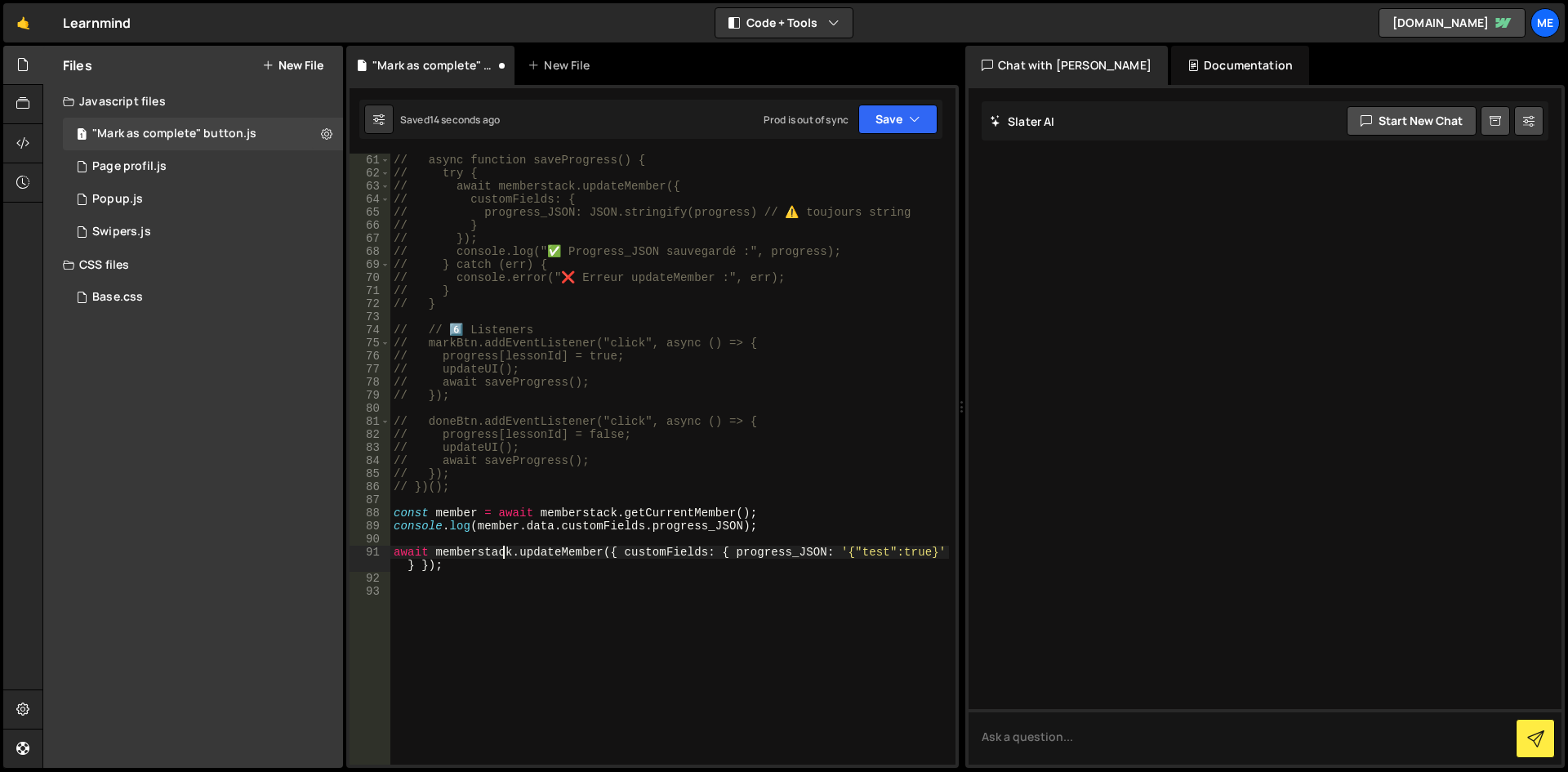
click at [502, 549] on div "// async function saveProgress() { // try { // await memberstack.updateMember({…" at bounding box center [669, 472] width 559 height 637
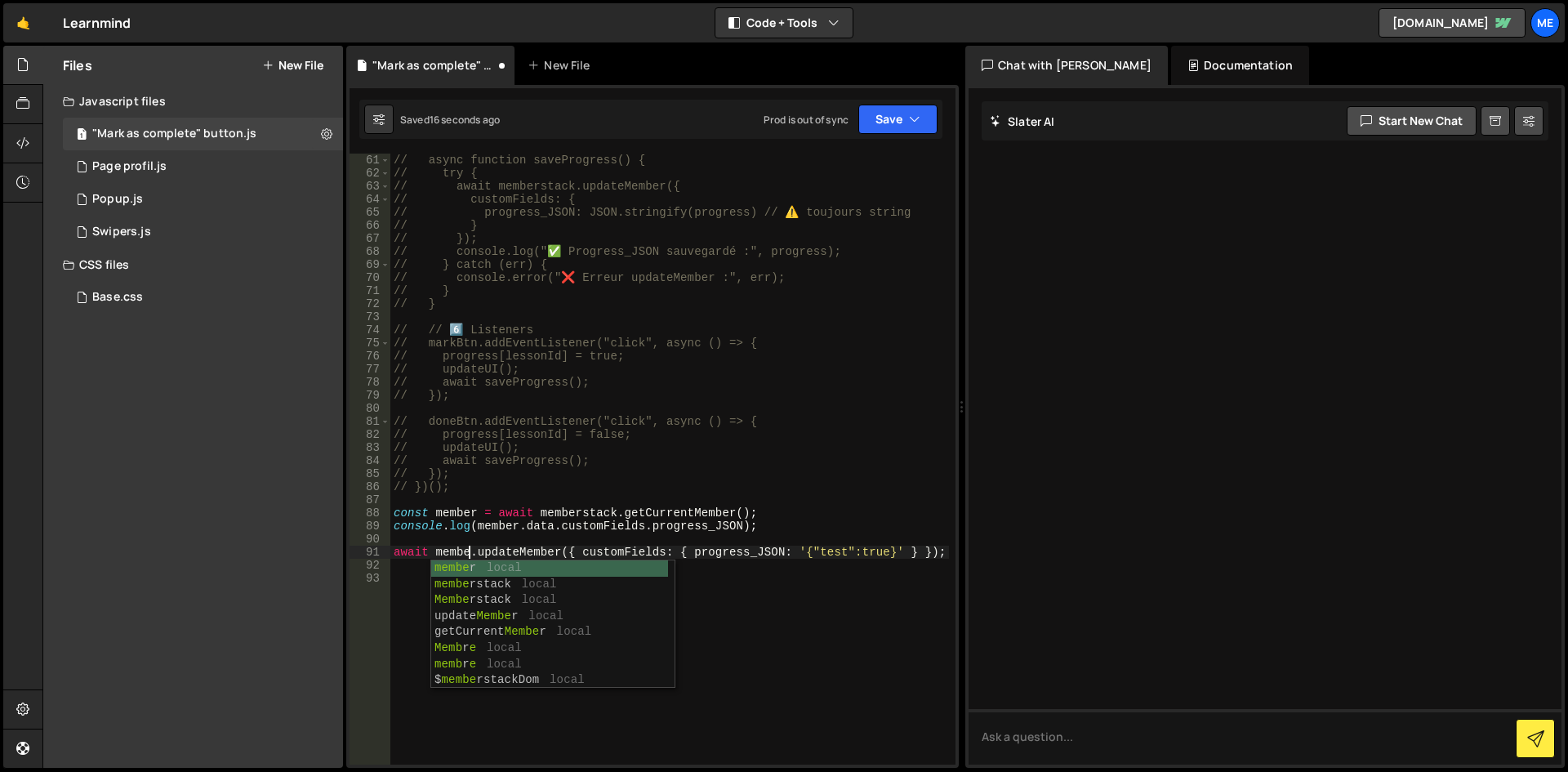
scroll to position [0, 6]
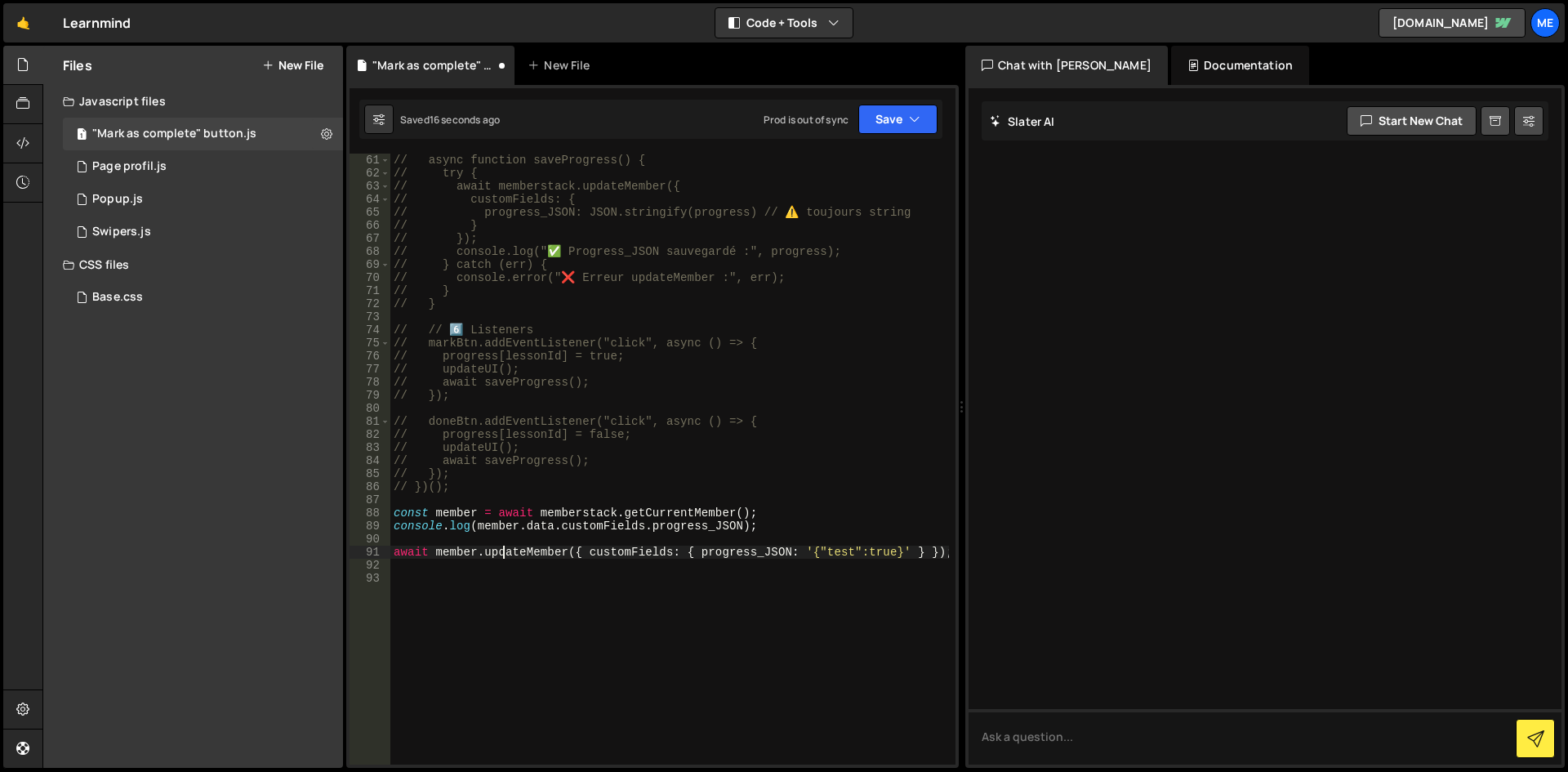
click at [502, 549] on div "// async function saveProgress() { // try { // await memberstack.updateMember({…" at bounding box center [669, 472] width 559 height 637
type textarea "await member.updateMember({ customFields: { progress_JSON: '{"test":true}' } });"
click at [579, 560] on div "// async function saveProgress() { // try { // await memberstack.updateMember({…" at bounding box center [669, 472] width 559 height 637
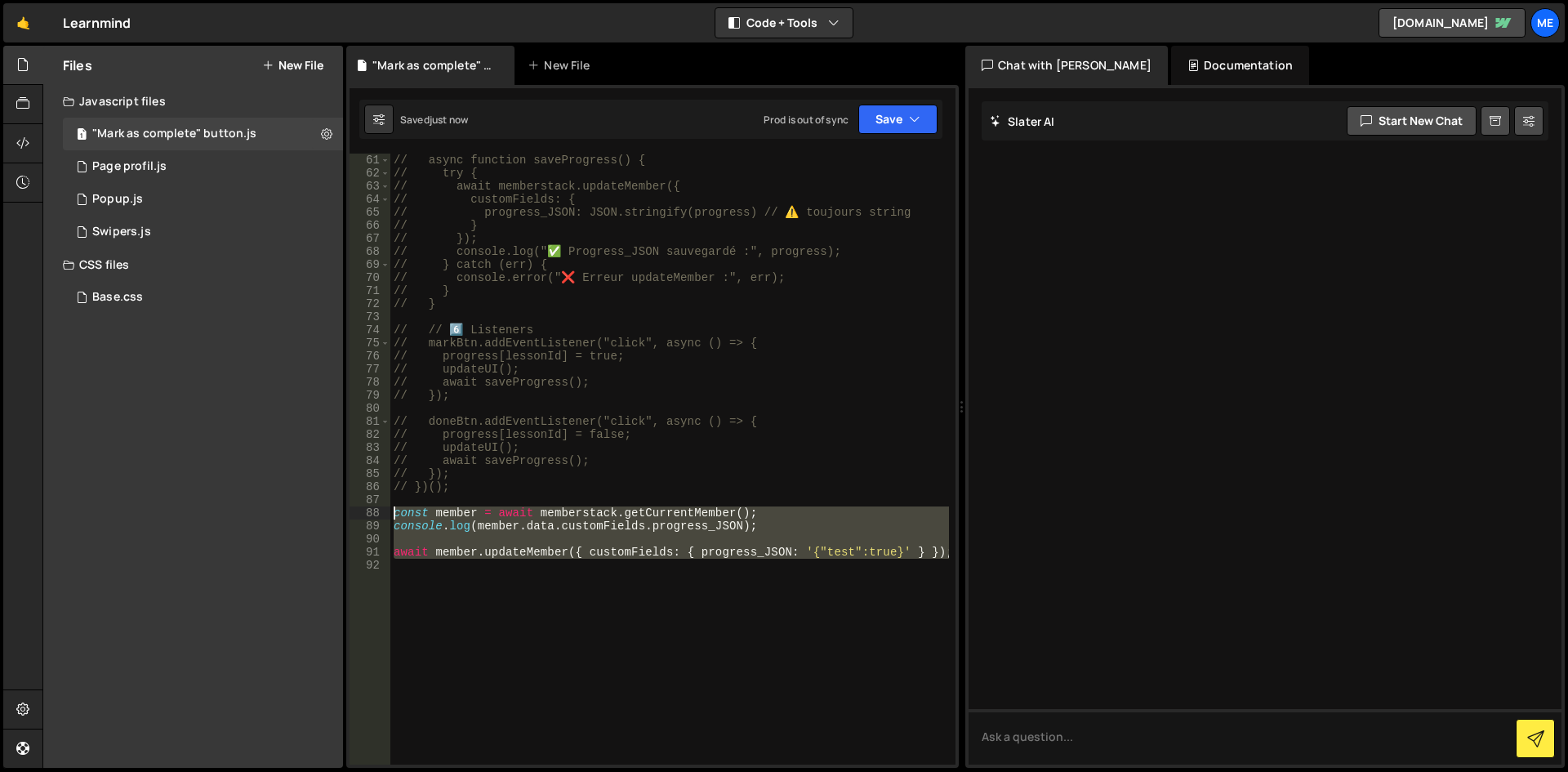
drag, startPoint x: 424, startPoint y: 582, endPoint x: 336, endPoint y: 511, distance: 113.1
click at [336, 511] on div "Files New File Javascript files 1 "Mark as complete" button.js 0 1 Page profil.…" at bounding box center [805, 407] width 1526 height 723
type textarea "const member = await memberstack.getCurrentMember(); console.log(member.data.cu…"
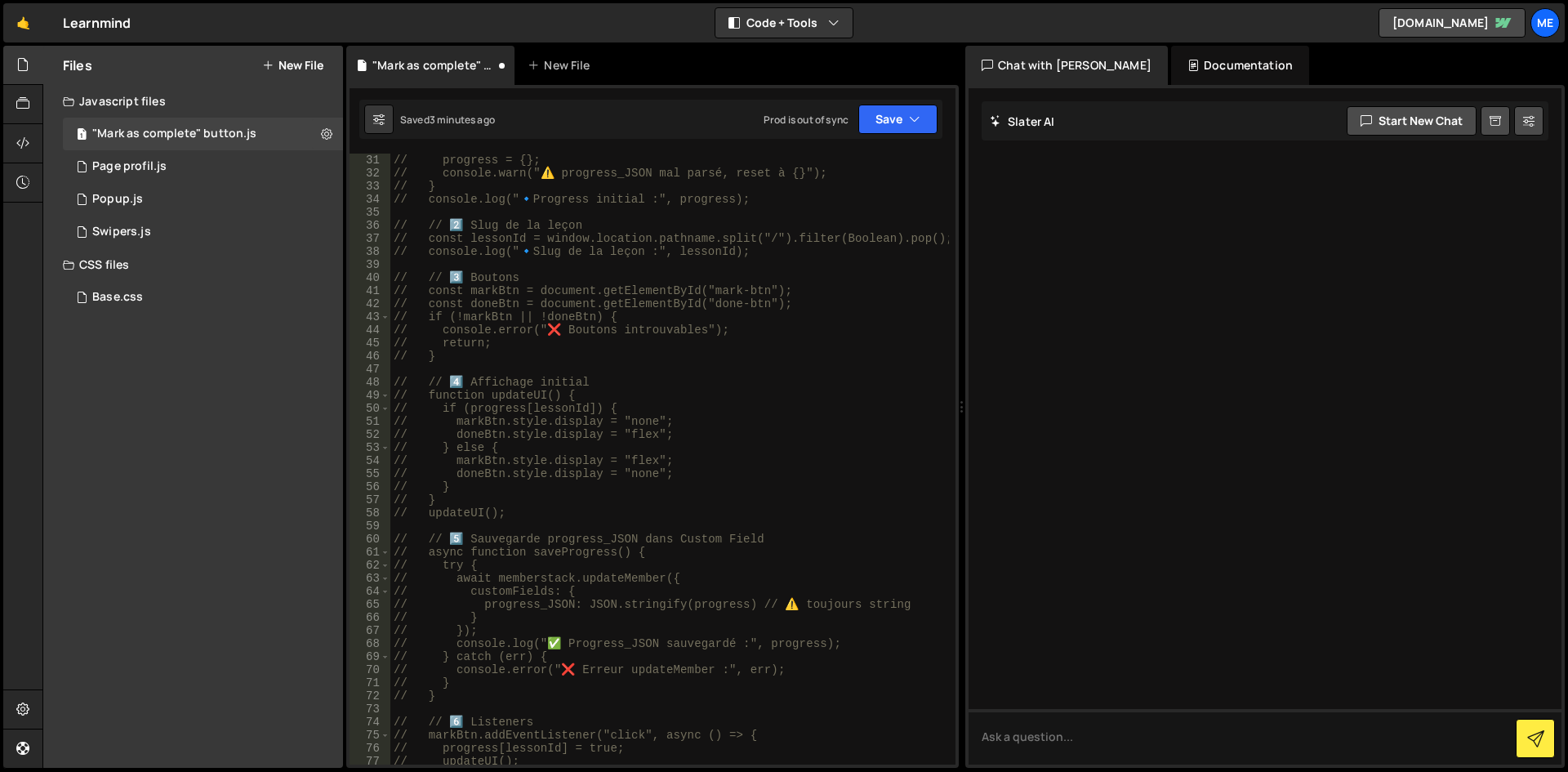
click at [769, 366] on div "// progress = {}; // console.warn("⚠️ progress_JSON mal parsé, reset à {}"); //…" at bounding box center [669, 472] width 559 height 637
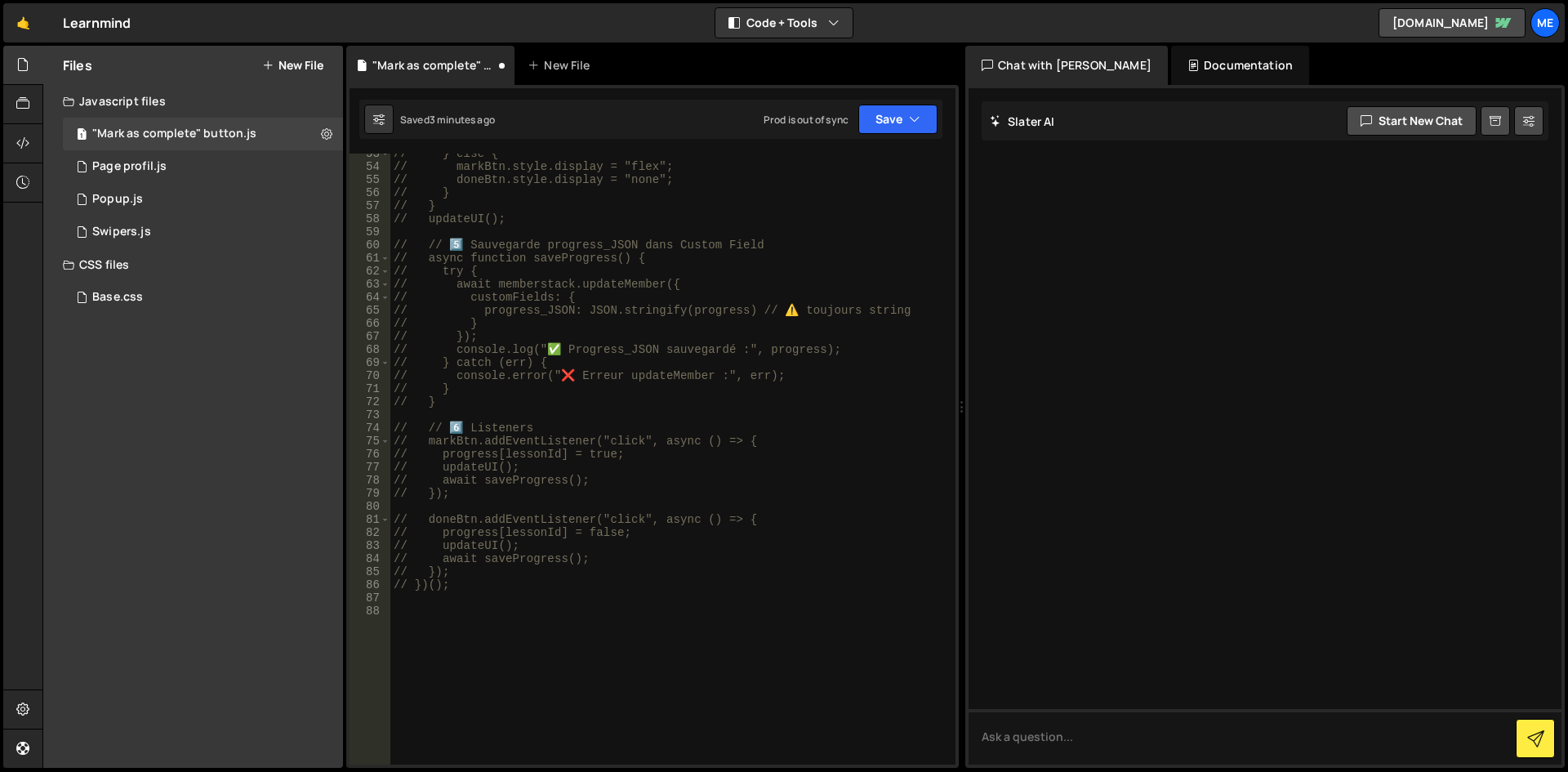
scroll to position [686, 0]
click at [769, 366] on div "// } else { // markBtn.style.display = "flex"; // doneBtn.style.display = "none…" at bounding box center [669, 466] width 559 height 637
click at [733, 431] on div "// } else { // markBtn.style.display = "flex"; // doneBtn.style.display = "none…" at bounding box center [669, 466] width 559 height 637
click at [722, 387] on div "// } else { // markBtn.style.display = "flex"; // doneBtn.style.display = "none…" at bounding box center [669, 466] width 559 height 637
type textarea "// }"
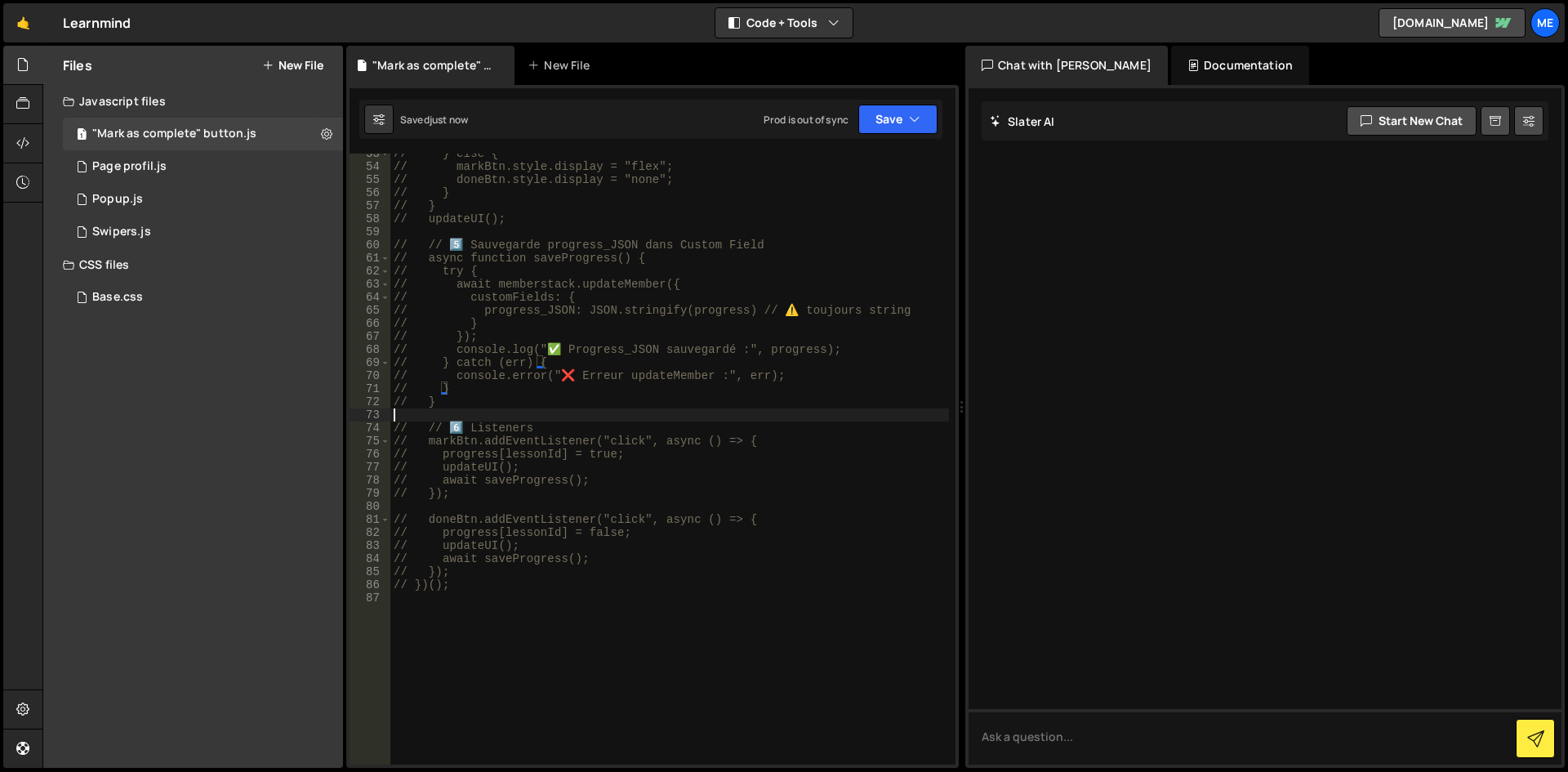
click at [702, 416] on div "// } else { // markBtn.style.display = "flex"; // doneBtn.style.display = "none…" at bounding box center [669, 466] width 559 height 637
click at [685, 387] on div "// } else { // markBtn.style.display = "flex"; // doneBtn.style.display = "none…" at bounding box center [669, 466] width 559 height 637
click at [597, 421] on div "// } else { // markBtn.style.display = "flex"; // doneBtn.style.display = "none…" at bounding box center [669, 466] width 559 height 637
type textarea "// // 6️⃣ Listeners"
click at [585, 408] on div "// } else { // markBtn.style.display = "flex"; // doneBtn.style.display = "none…" at bounding box center [669, 466] width 559 height 637
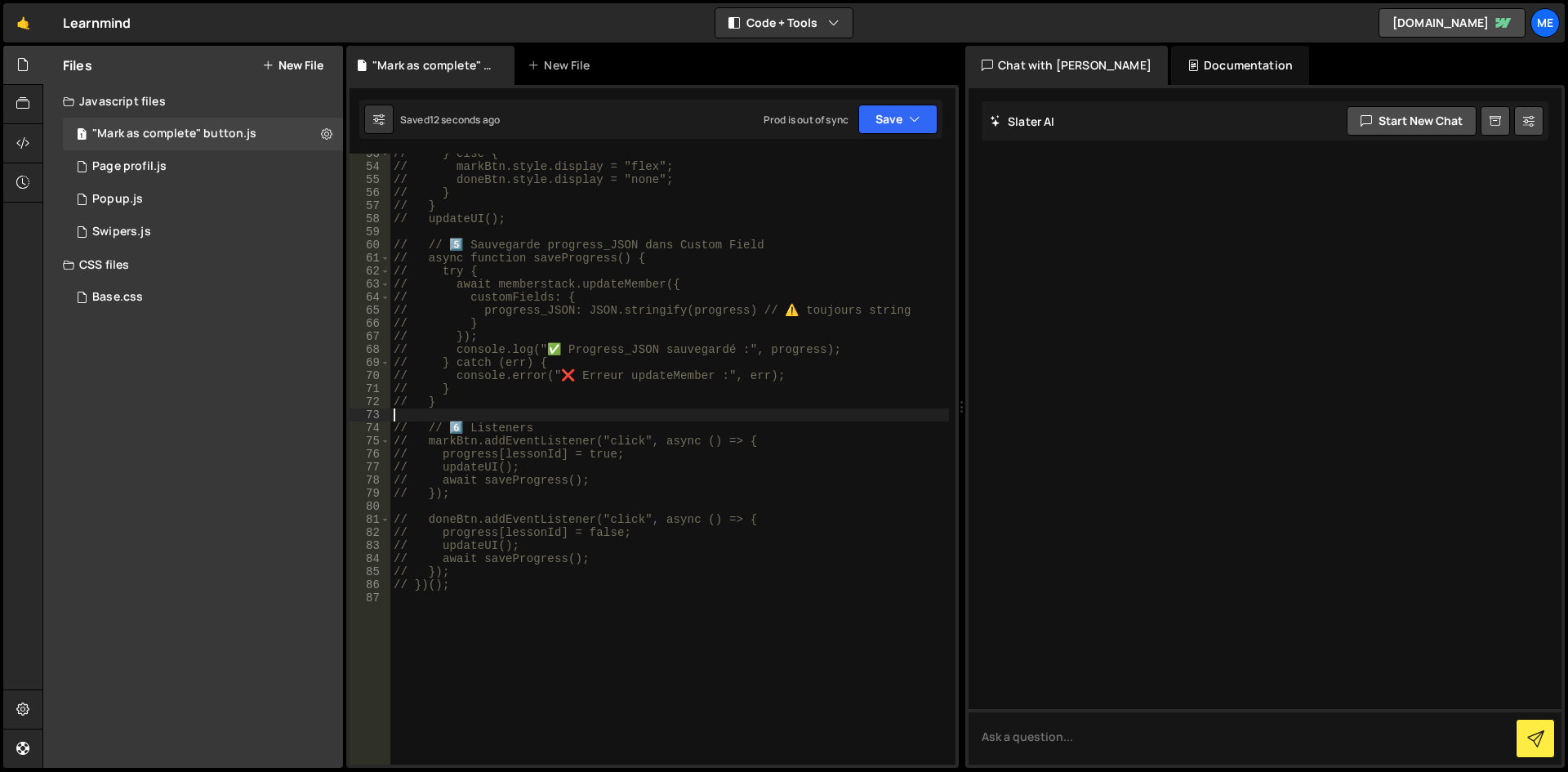
click at [570, 395] on div "// } else { // markBtn.style.display = "flex"; // doneBtn.style.display = "none…" at bounding box center [669, 466] width 559 height 637
click at [546, 395] on div "// } else { // markBtn.style.display = "flex"; // doneBtn.style.display = "none…" at bounding box center [669, 466] width 559 height 637
click at [538, 402] on div "// } else { // markBtn.style.display = "flex"; // doneBtn.style.display = "none…" at bounding box center [669, 466] width 559 height 637
click at [538, 390] on div "// } else { // markBtn.style.display = "flex"; // doneBtn.style.display = "none…" at bounding box center [669, 466] width 559 height 637
click at [488, 399] on div "// } else { // markBtn.style.display = "flex"; // doneBtn.style.display = "none…" at bounding box center [669, 466] width 559 height 637
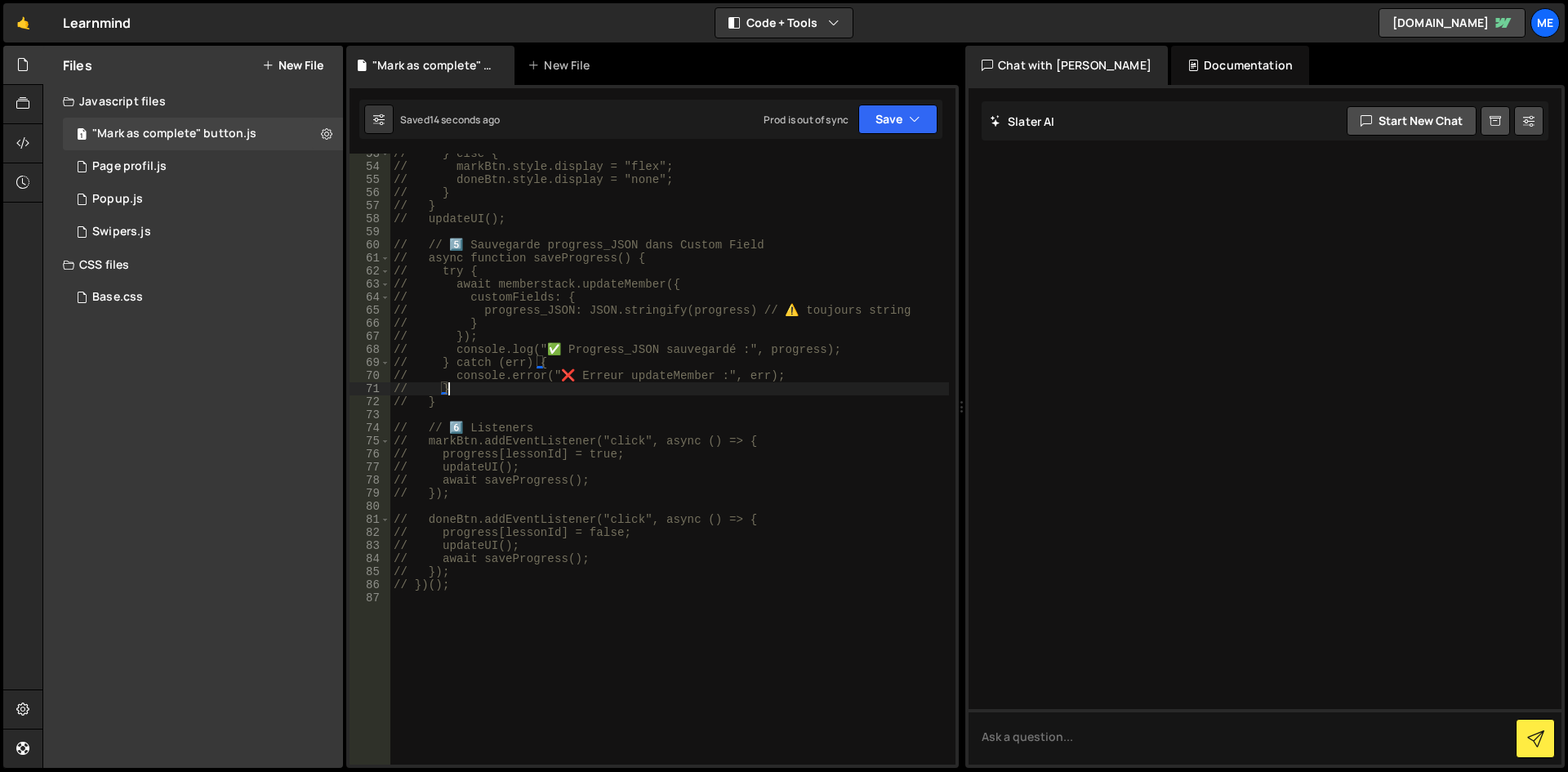
click at [490, 389] on div "// } else { // markBtn.style.display = "flex"; // doneBtn.style.display = "none…" at bounding box center [669, 466] width 559 height 637
click at [478, 405] on div "// } else { // markBtn.style.display = "flex"; // doneBtn.style.display = "none…" at bounding box center [669, 466] width 559 height 637
click at [438, 351] on div "// } else { // markBtn.style.display = "flex"; // doneBtn.style.display = "none…" at bounding box center [669, 466] width 559 height 637
click at [548, 280] on div "// } else { // markBtn.style.display = "flex"; // doneBtn.style.display = "none…" at bounding box center [669, 466] width 559 height 637
click at [492, 350] on div "// } else { // markBtn.style.display = "flex"; // doneBtn.style.display = "none…" at bounding box center [669, 466] width 559 height 637
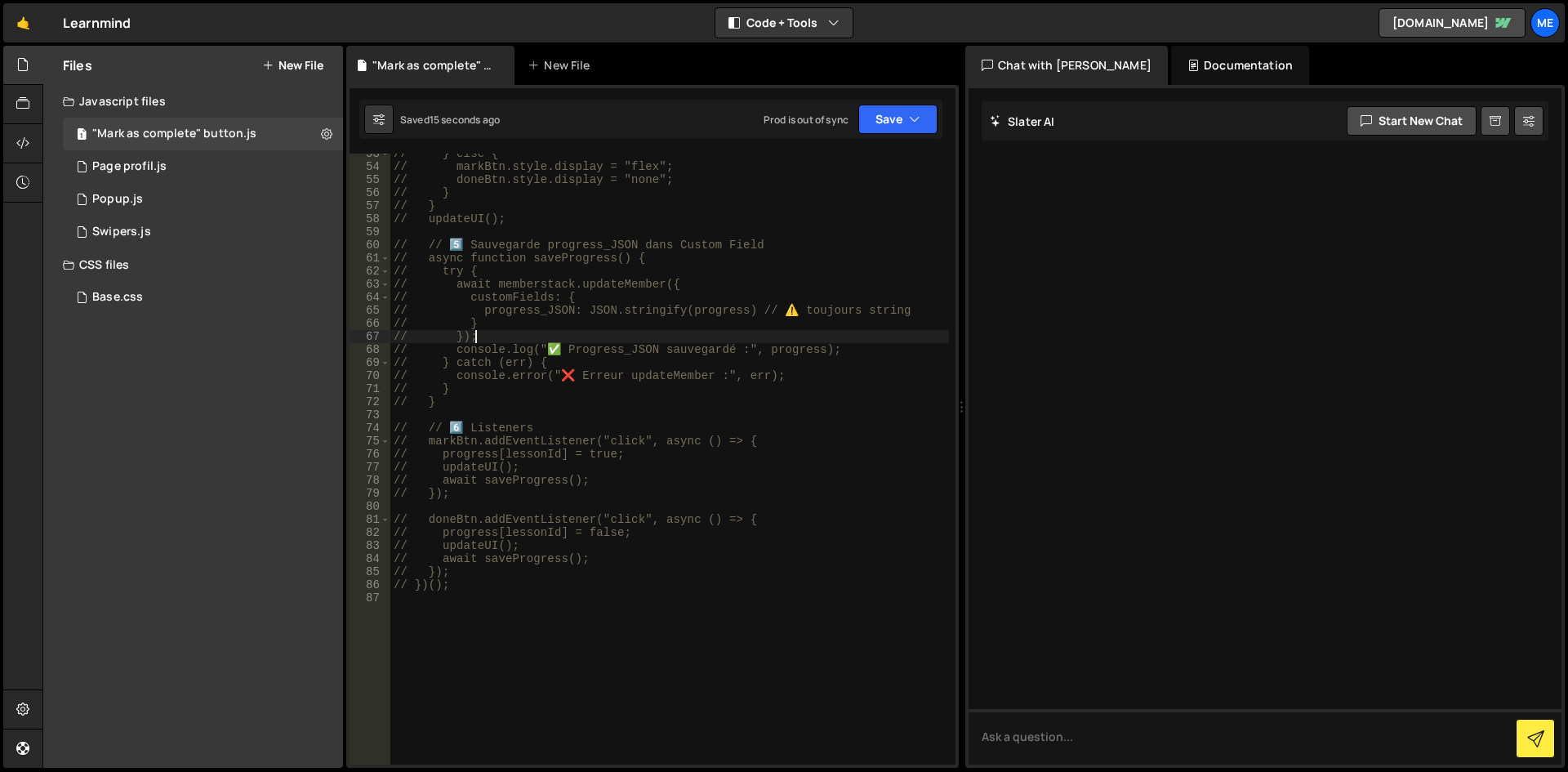
click at [505, 335] on div "// } else { // markBtn.style.display = "flex"; // doneBtn.style.display = "none…" at bounding box center [669, 466] width 559 height 637
type textarea "// });"
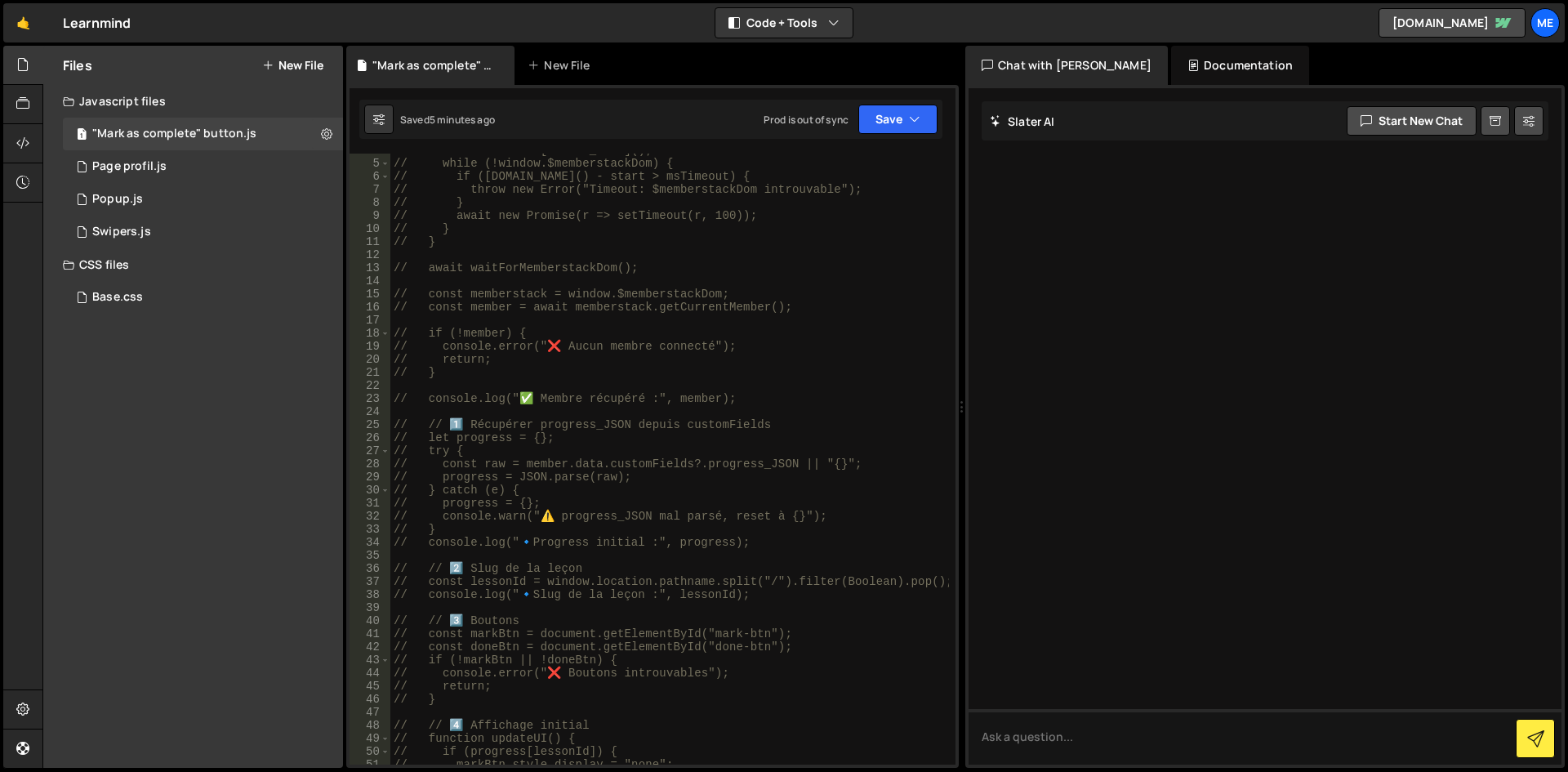
scroll to position [0, 0]
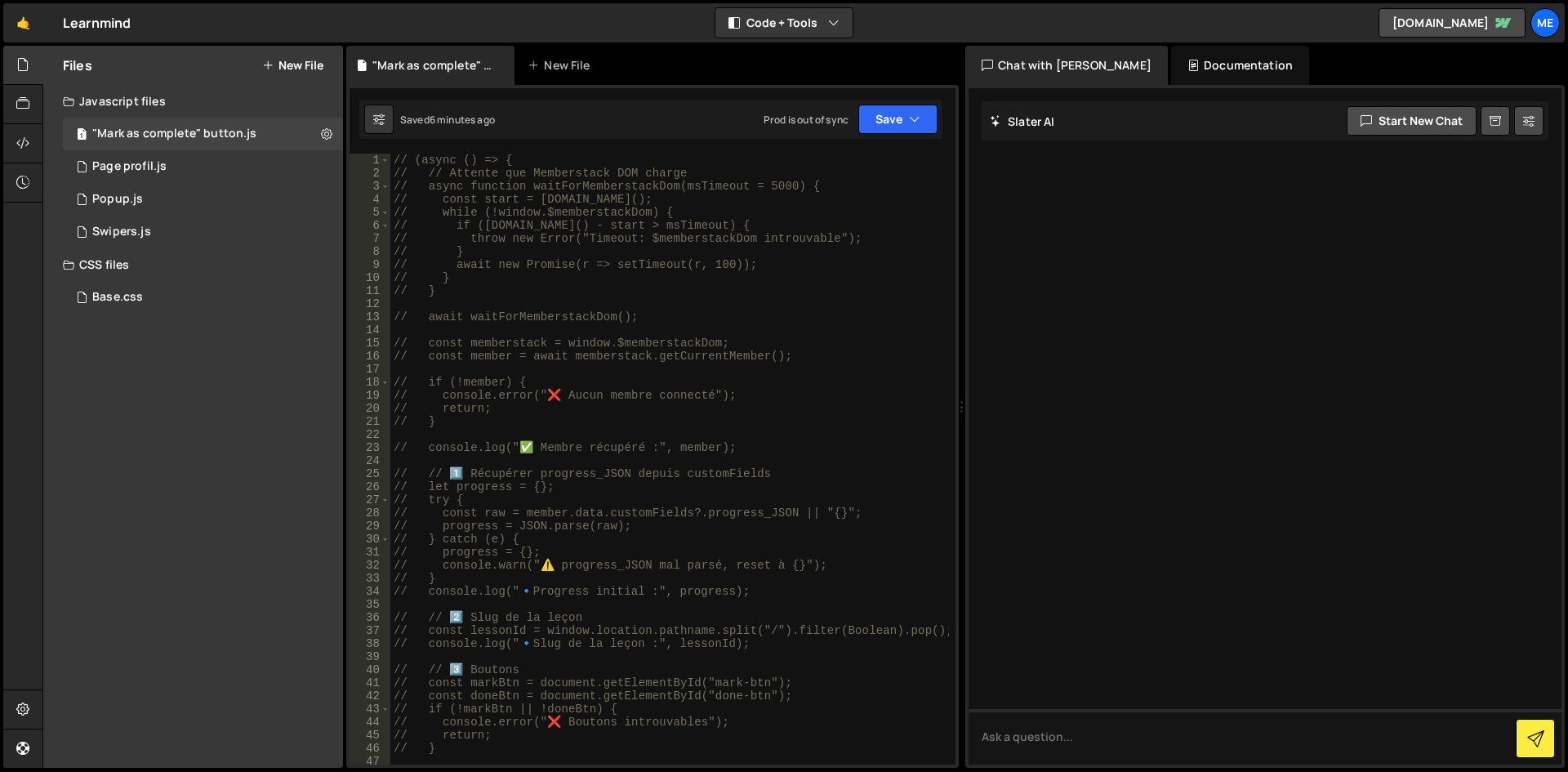
click at [474, 306] on div "// (async () => { // // Attente que Memberstack DOM charge // async function wa…" at bounding box center [669, 472] width 559 height 637
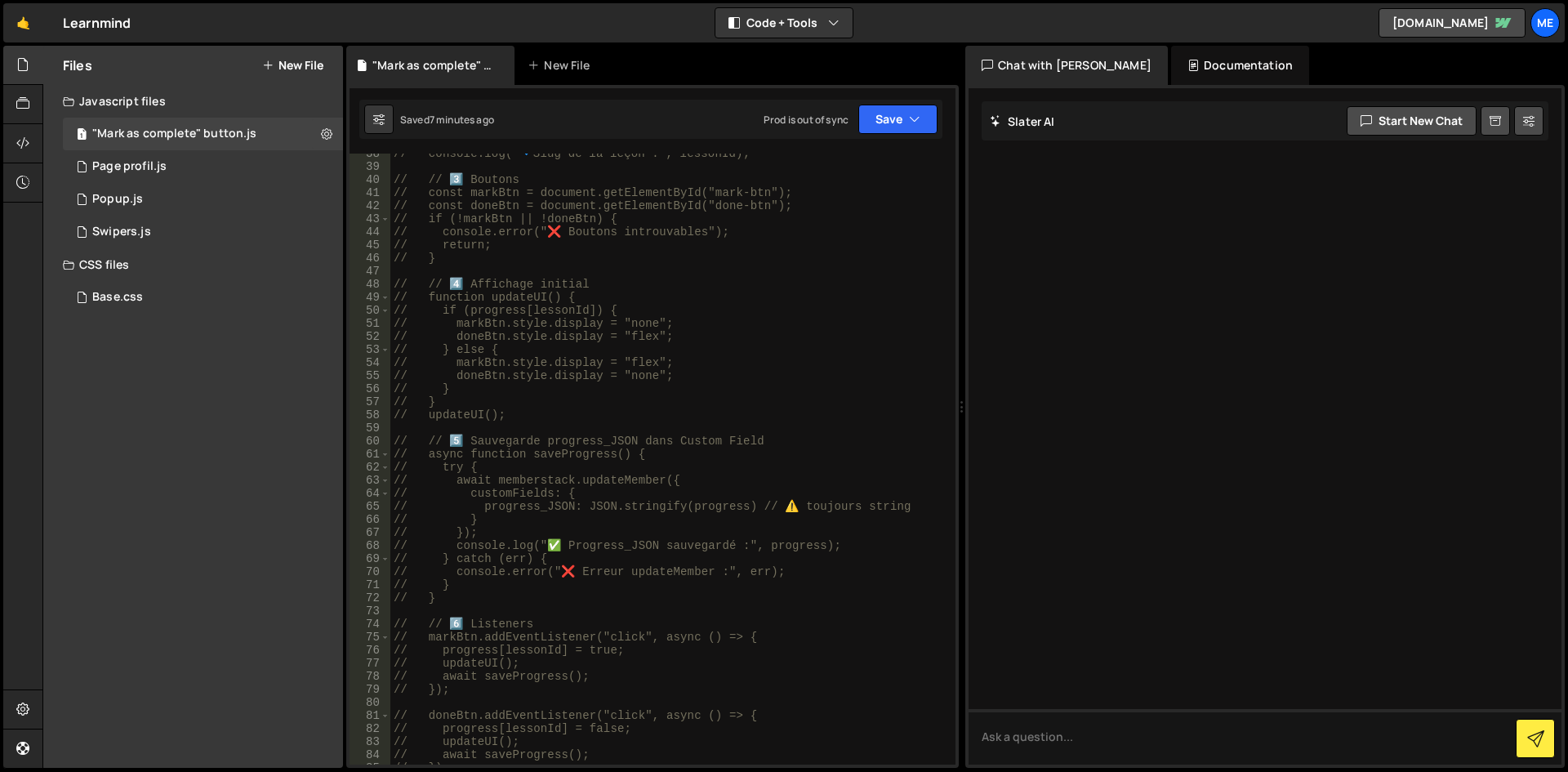
scroll to position [735, 0]
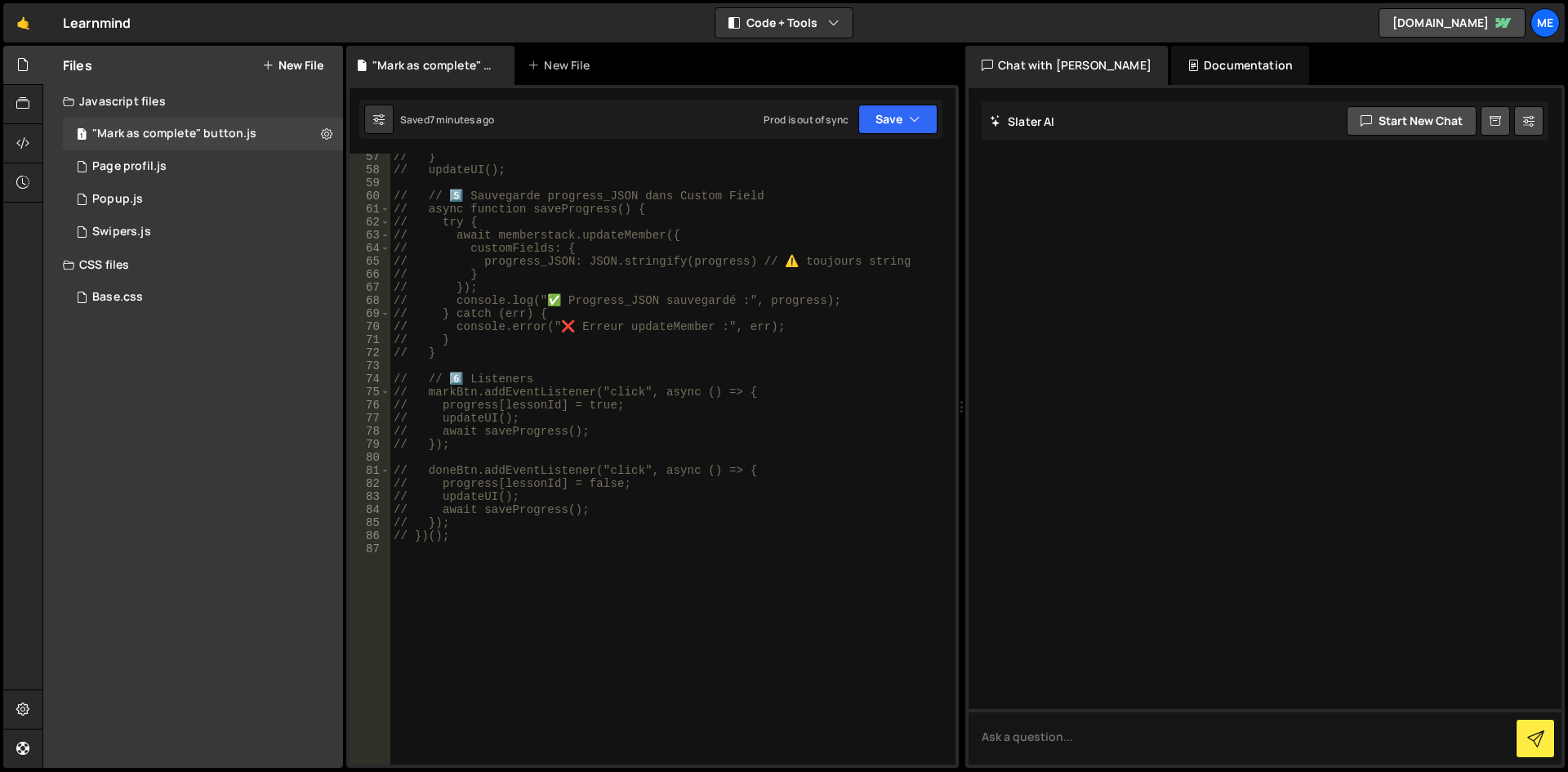
click at [688, 235] on div "// } // updateUI(); // // 5️⃣ Sauvegarde progress_JSON dans Custom Field // asy…" at bounding box center [669, 469] width 559 height 637
type textarea "// await memberstack.updateMember({"
